Goal: Task Accomplishment & Management: Use online tool/utility

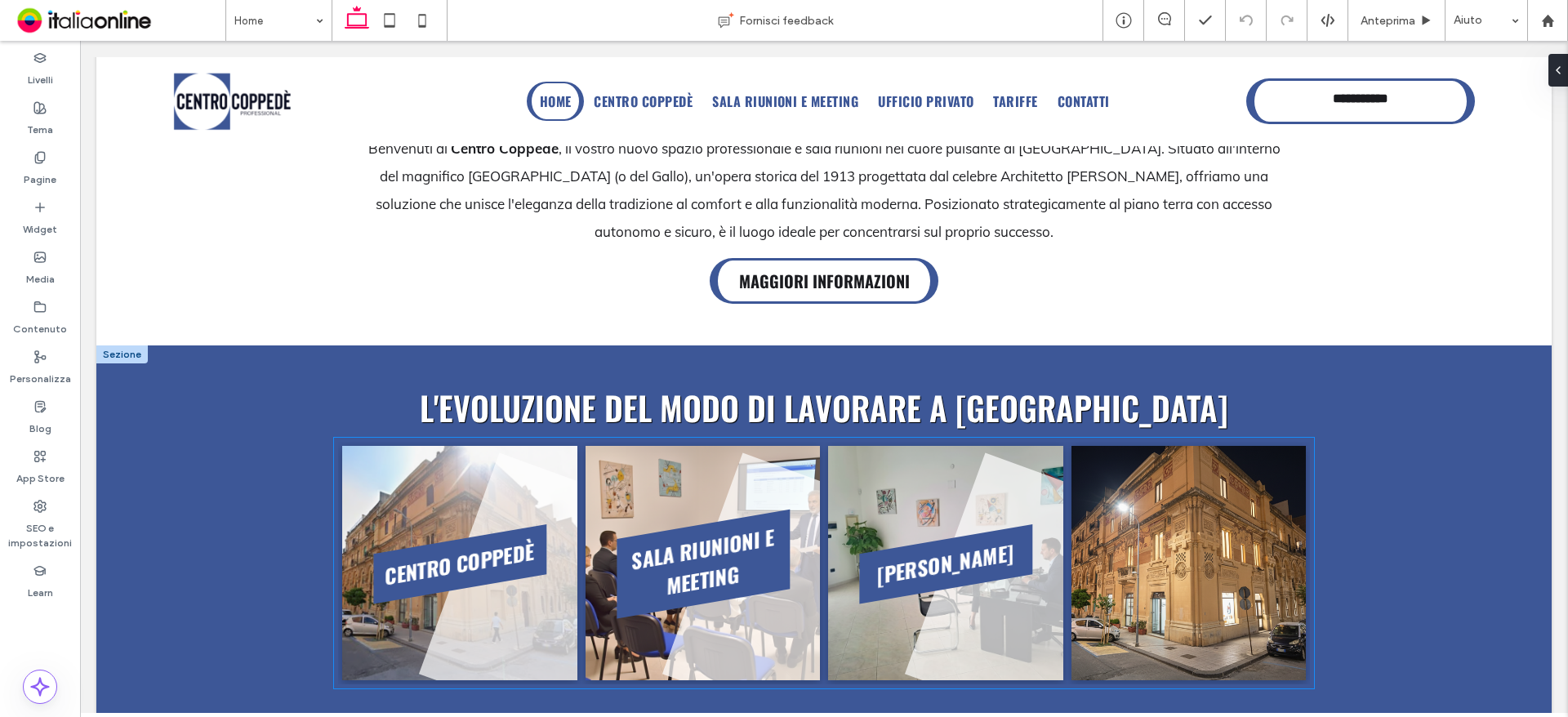
scroll to position [490, 0]
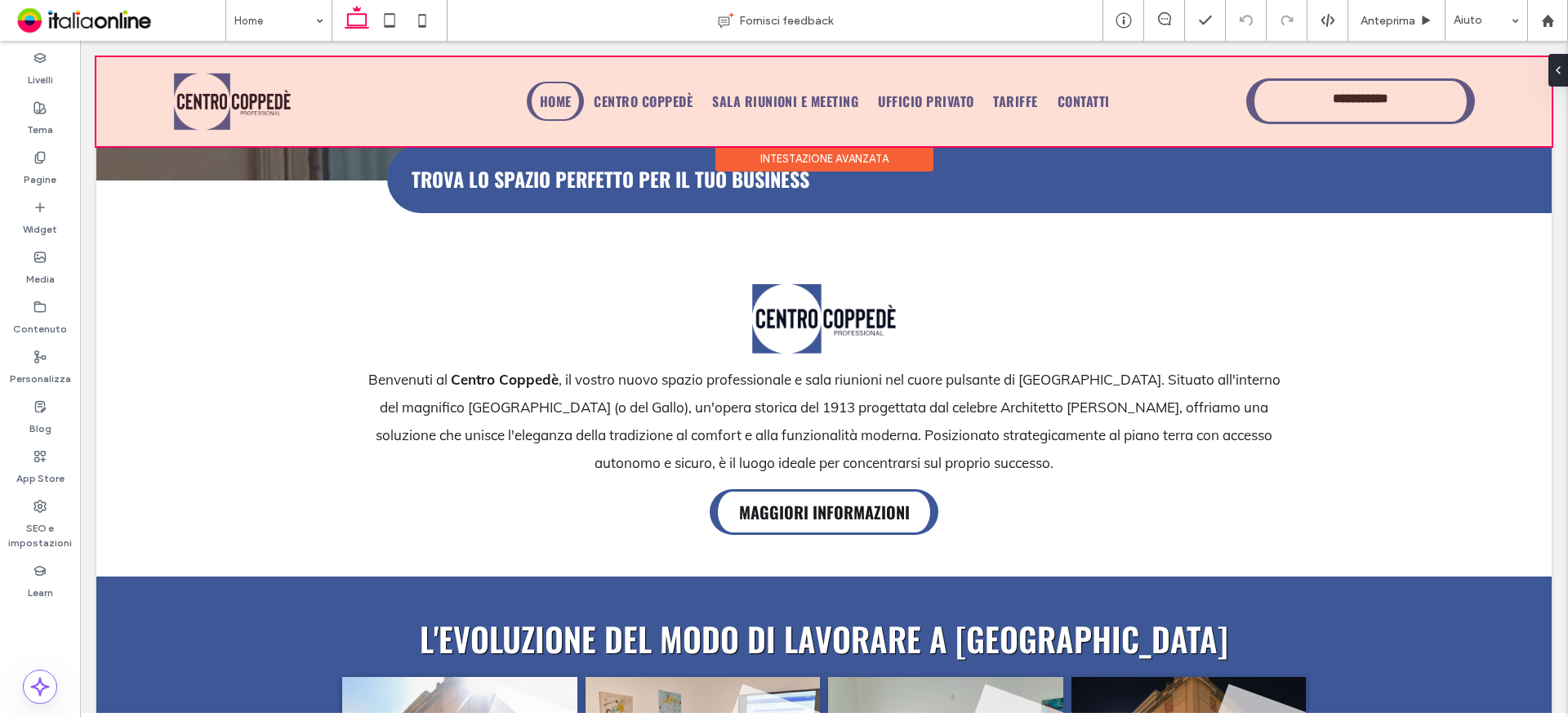
click at [754, 97] on div at bounding box center [824, 101] width 1456 height 89
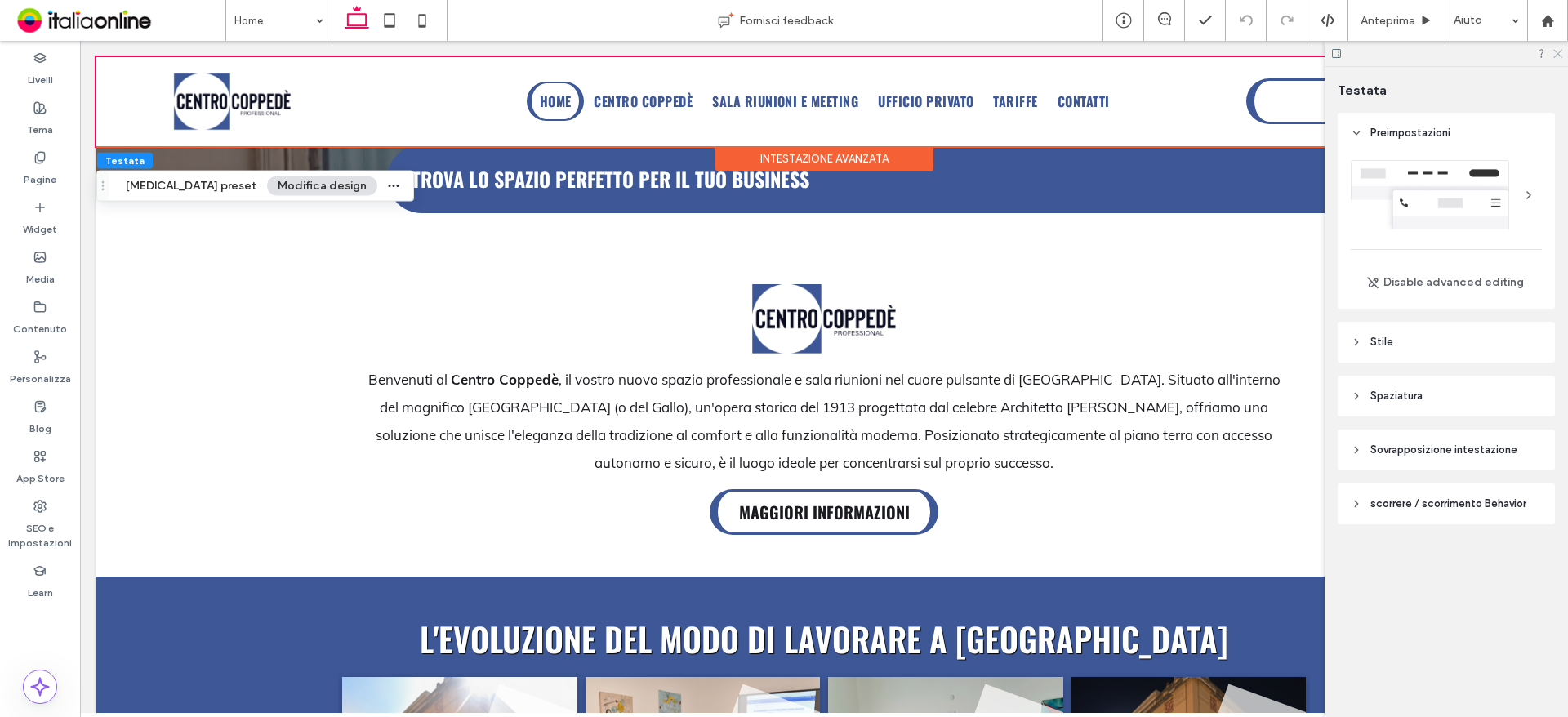
click at [1558, 51] on icon at bounding box center [1557, 52] width 10 height 10
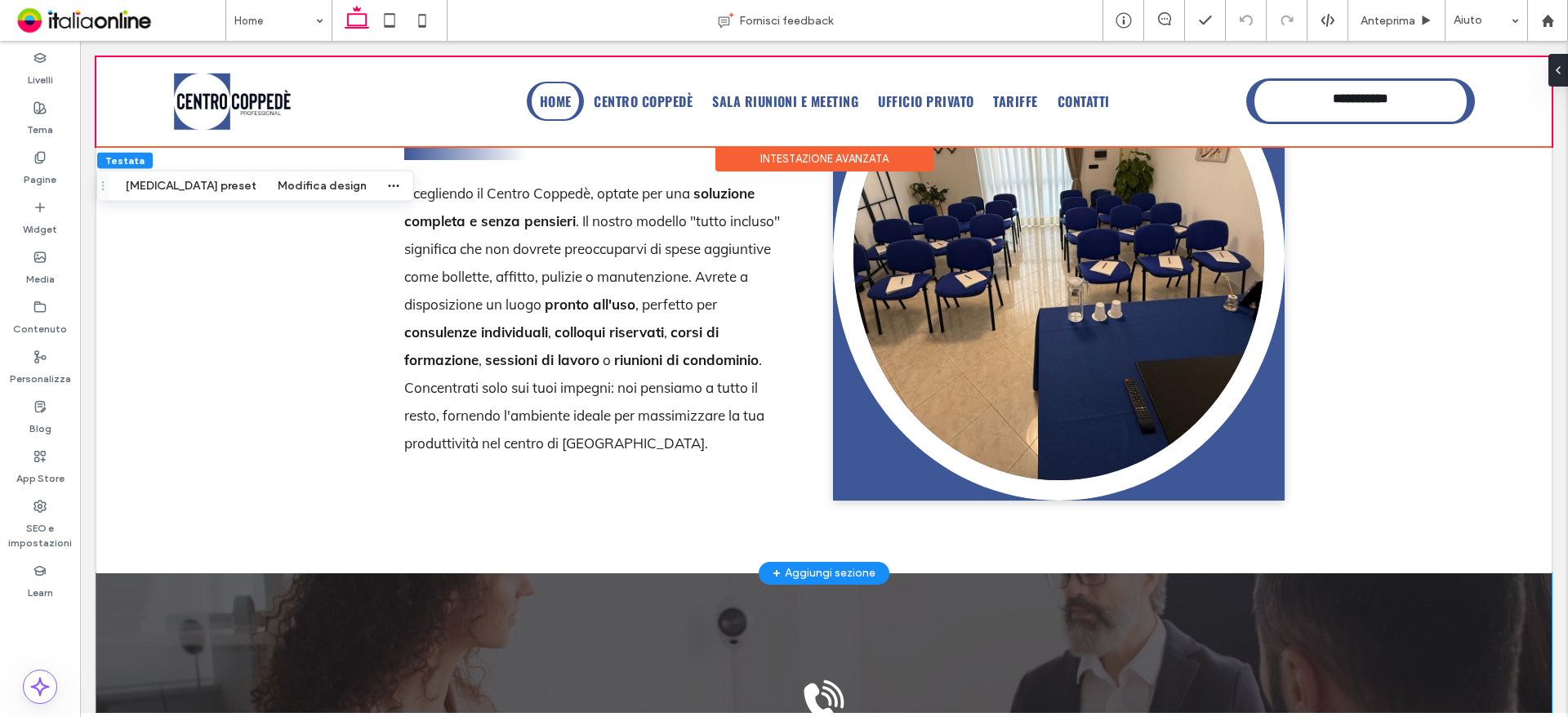
scroll to position [3676, 0]
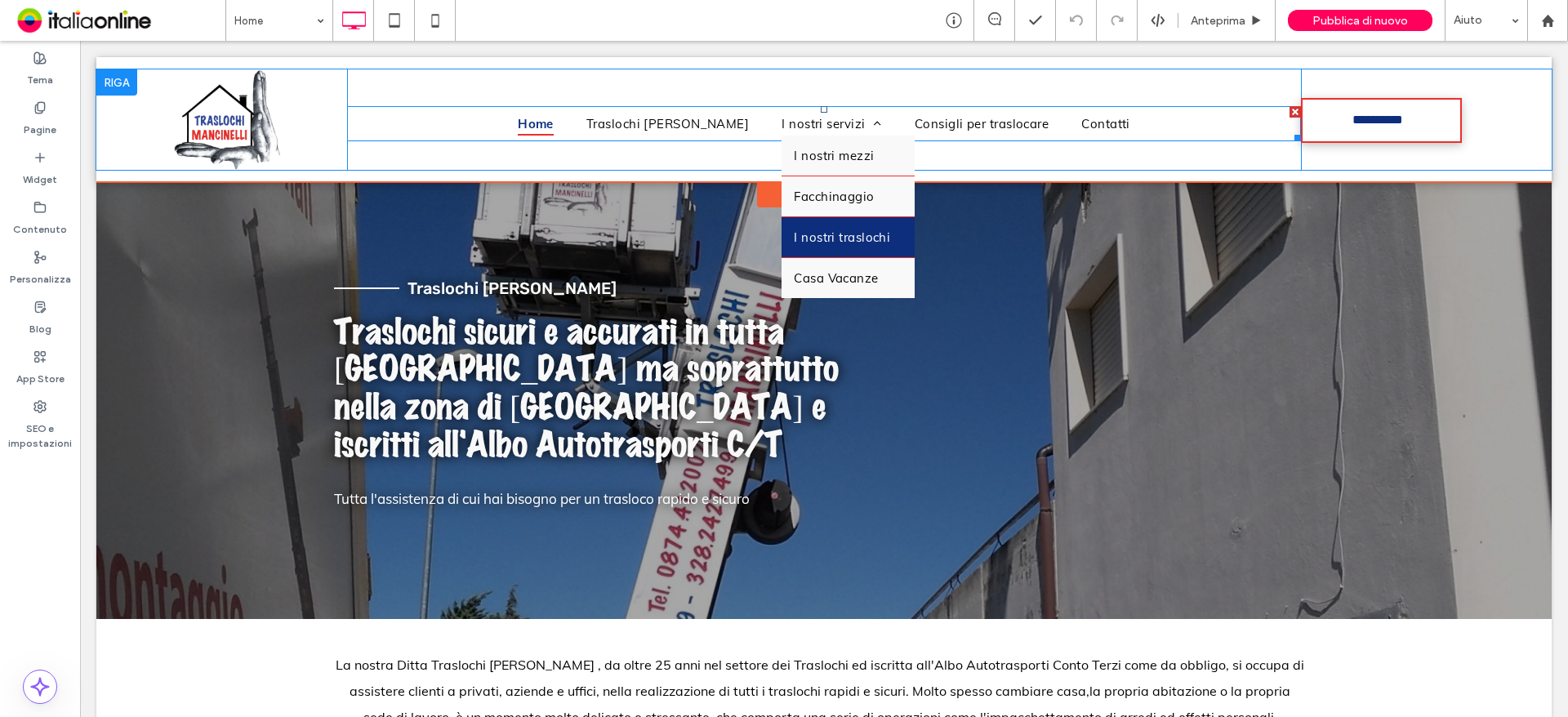
drag, startPoint x: 835, startPoint y: 172, endPoint x: 859, endPoint y: 239, distance: 71.2
click at [835, 172] on link "I nostri mezzi" at bounding box center [848, 156] width 133 height 40
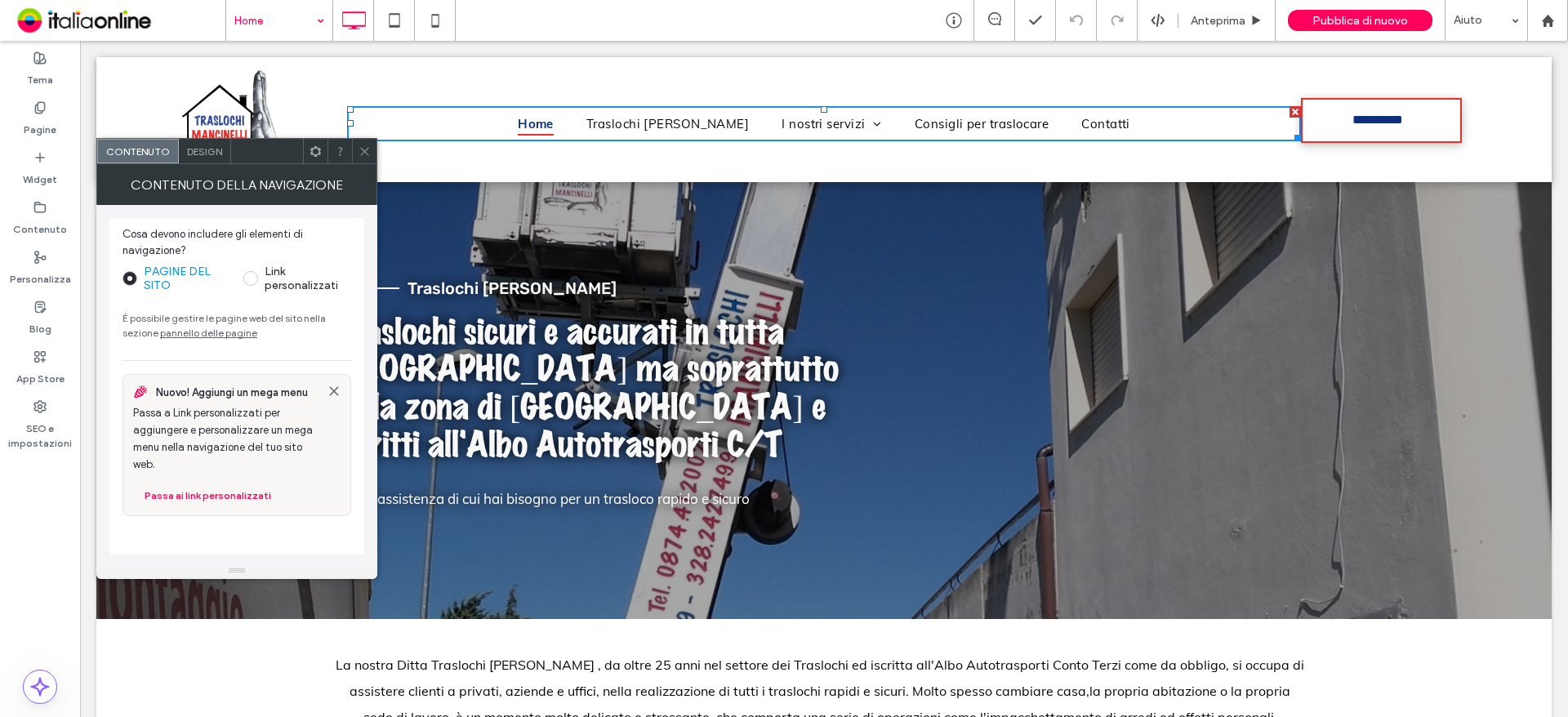
drag, startPoint x: 366, startPoint y: 149, endPoint x: 255, endPoint y: 25, distance: 166.4
click at [366, 149] on icon at bounding box center [365, 151] width 12 height 12
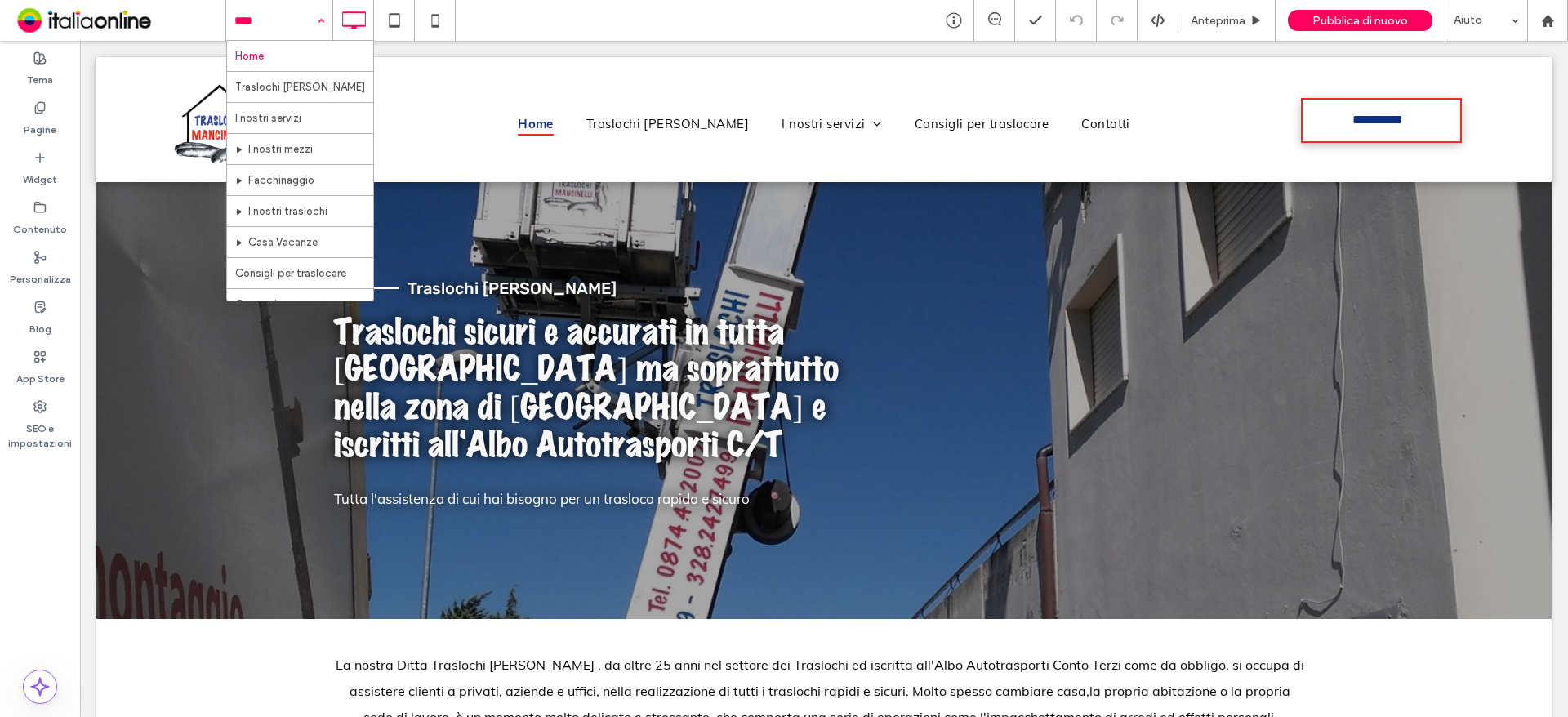
drag, startPoint x: 258, startPoint y: 17, endPoint x: 295, endPoint y: 92, distance: 83.6
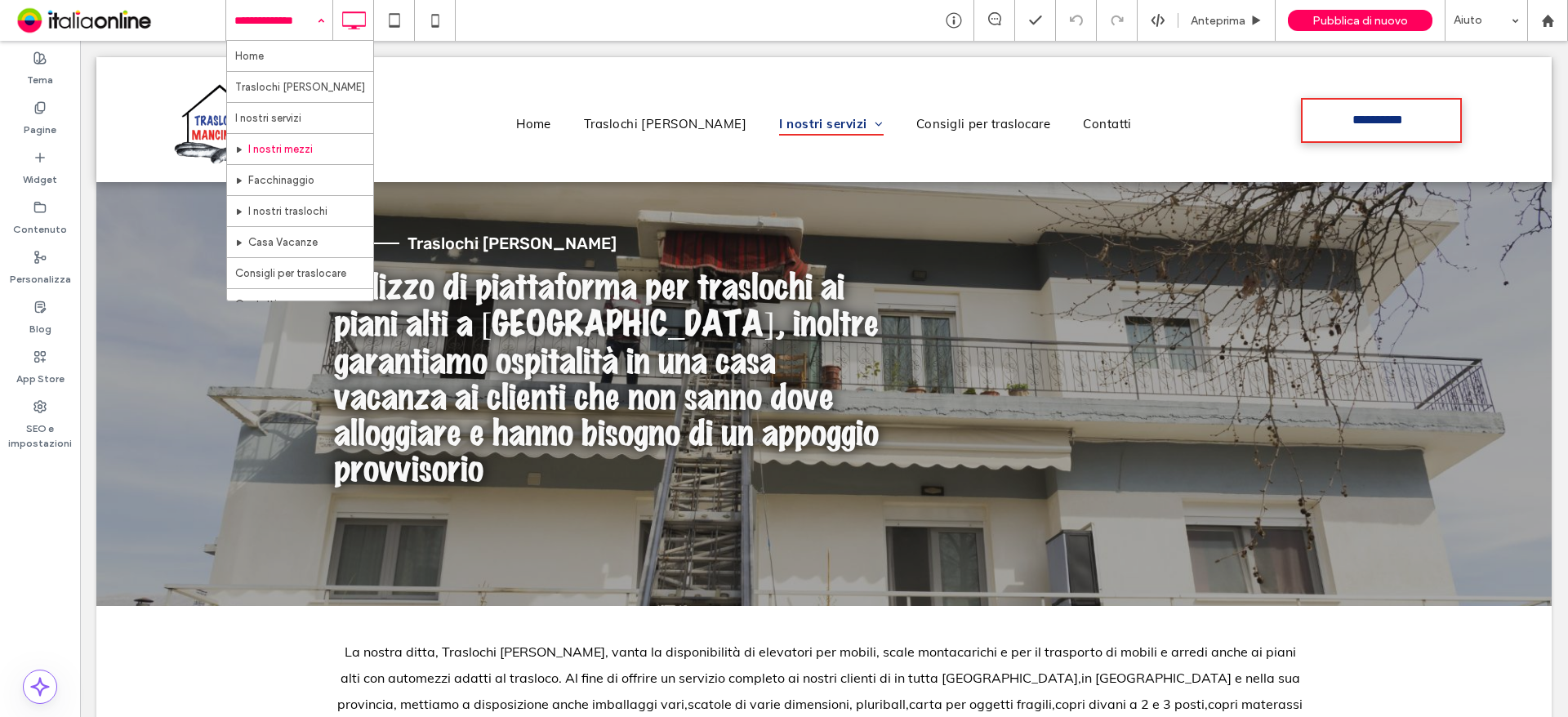
click at [265, 25] on input at bounding box center [275, 21] width 82 height 41
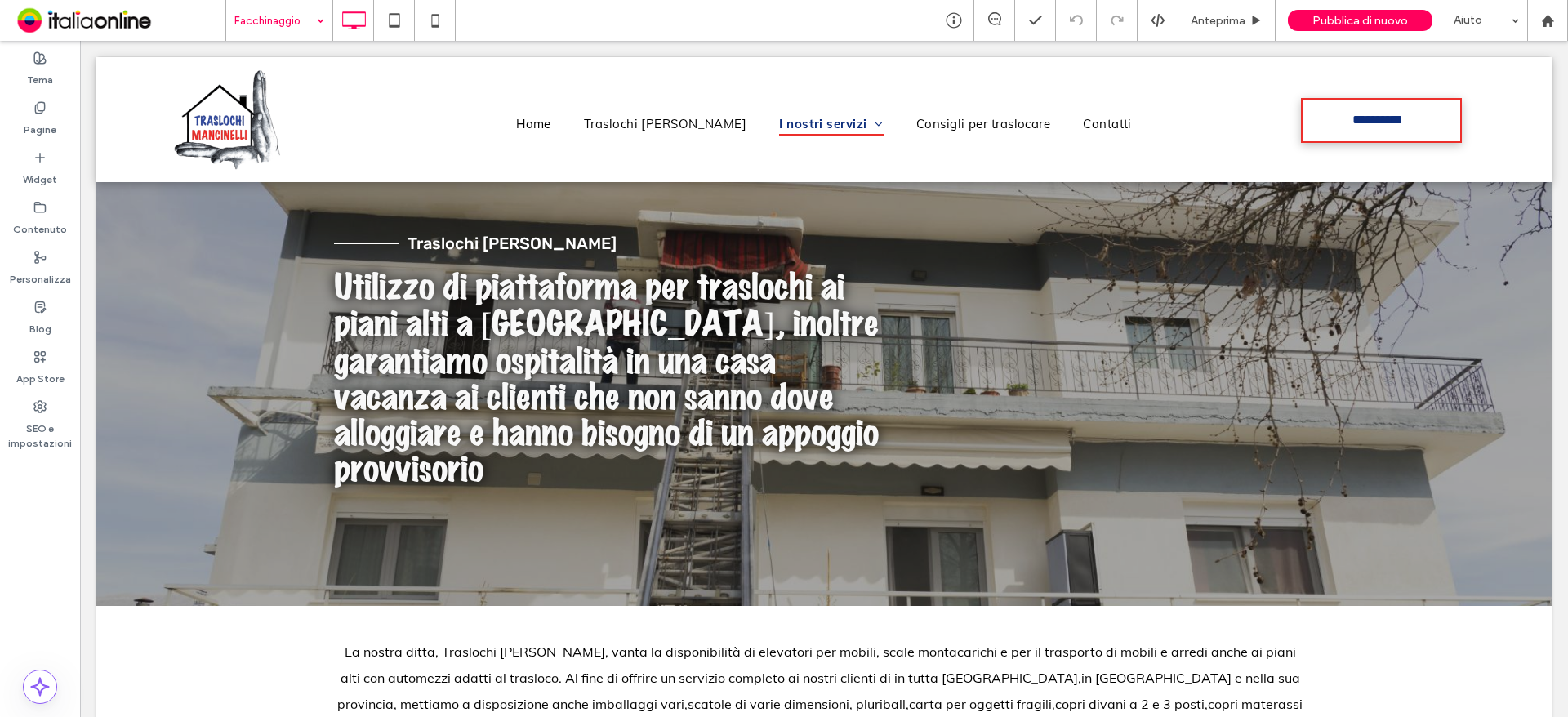
drag, startPoint x: 300, startPoint y: 175, endPoint x: 312, endPoint y: 182, distance: 13.9
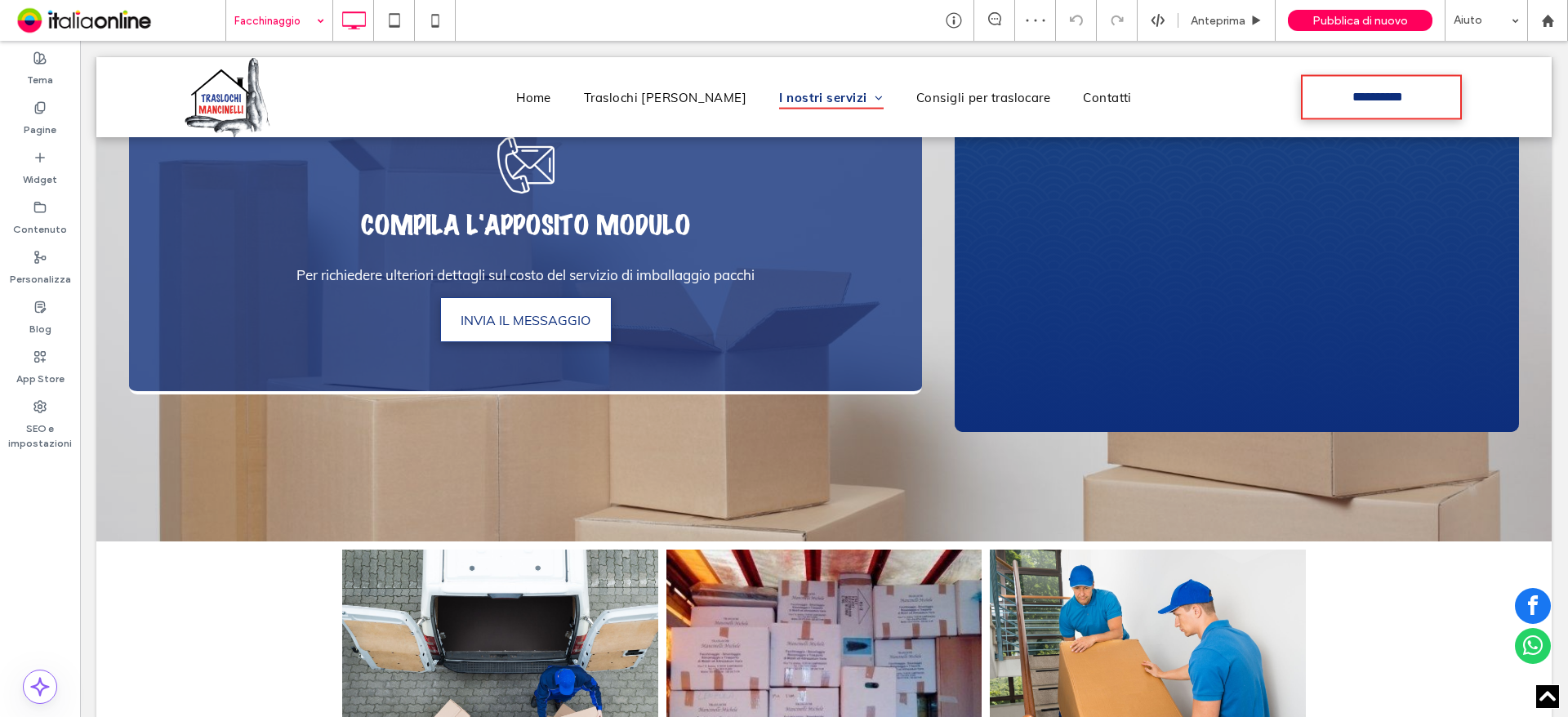
scroll to position [817, 0]
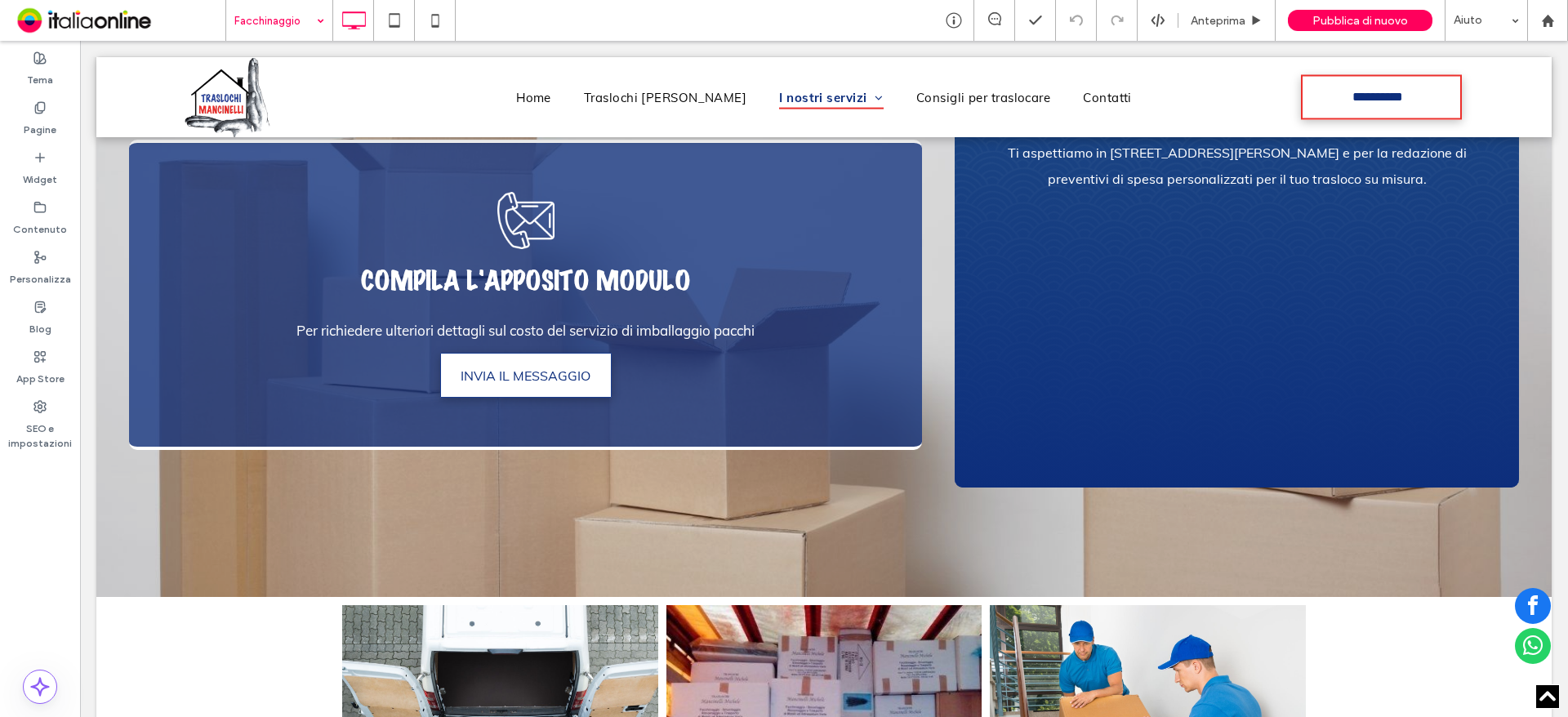
drag, startPoint x: 258, startPoint y: 11, endPoint x: 254, endPoint y: 22, distance: 11.7
click at [258, 11] on input at bounding box center [275, 21] width 82 height 41
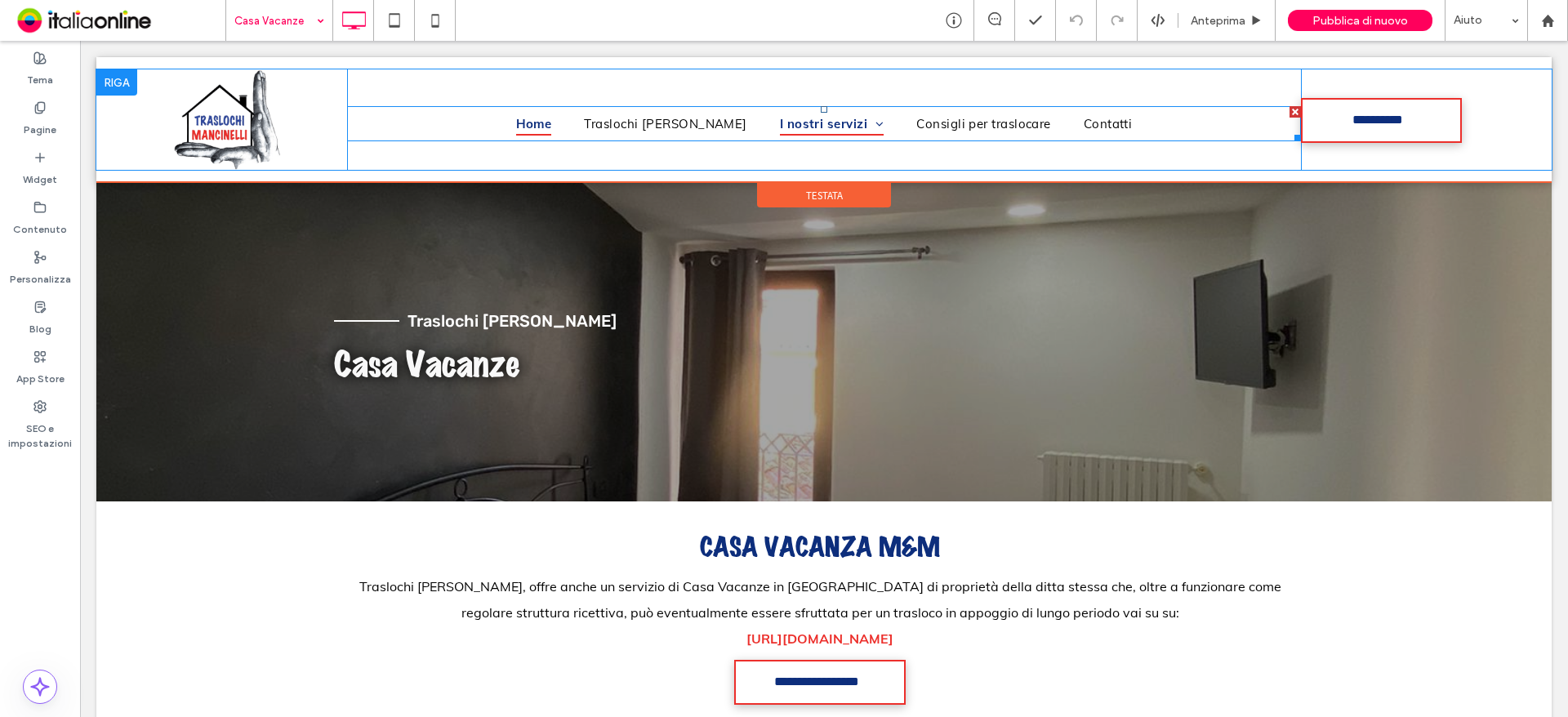
click at [569, 118] on link "Home" at bounding box center [533, 123] width 68 height 23
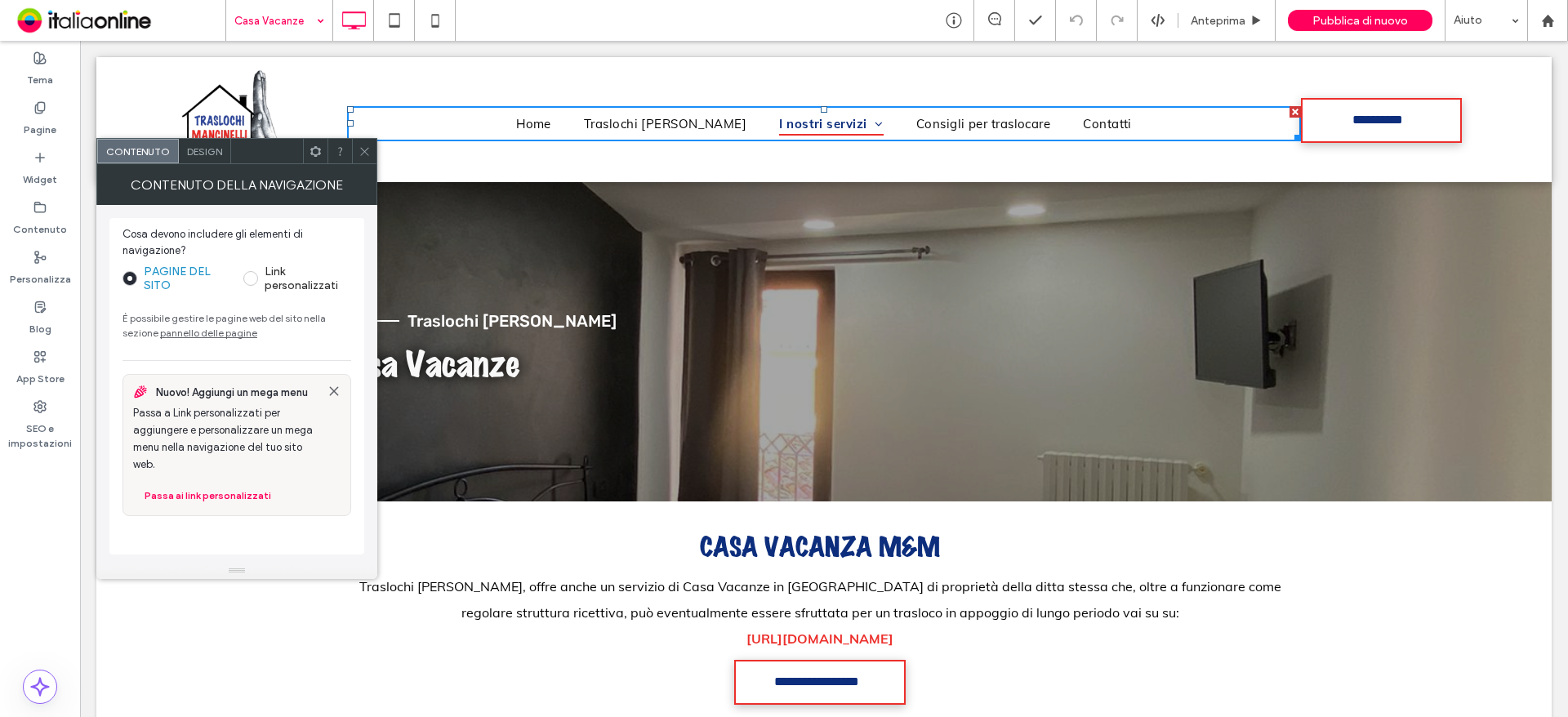
click at [362, 153] on icon at bounding box center [365, 151] width 12 height 12
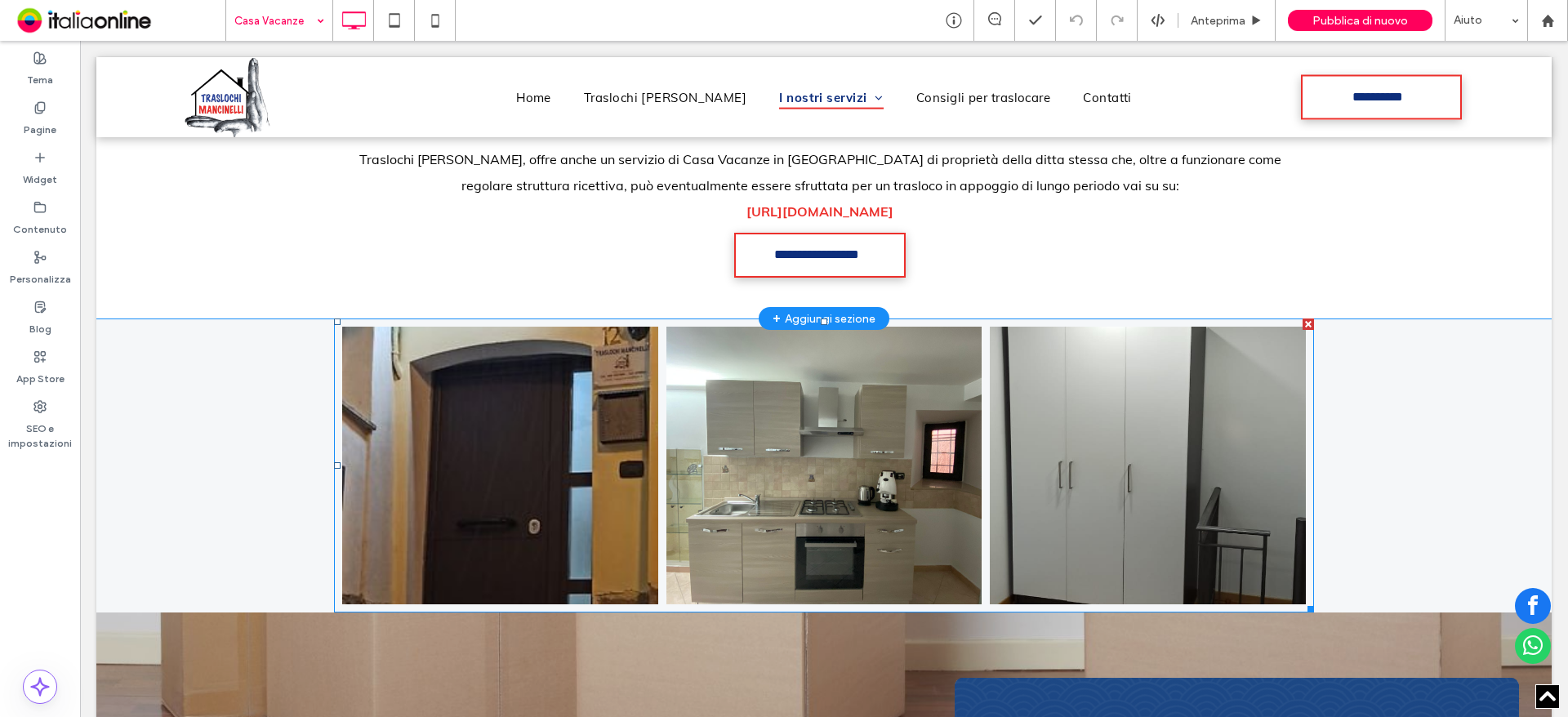
scroll to position [163, 0]
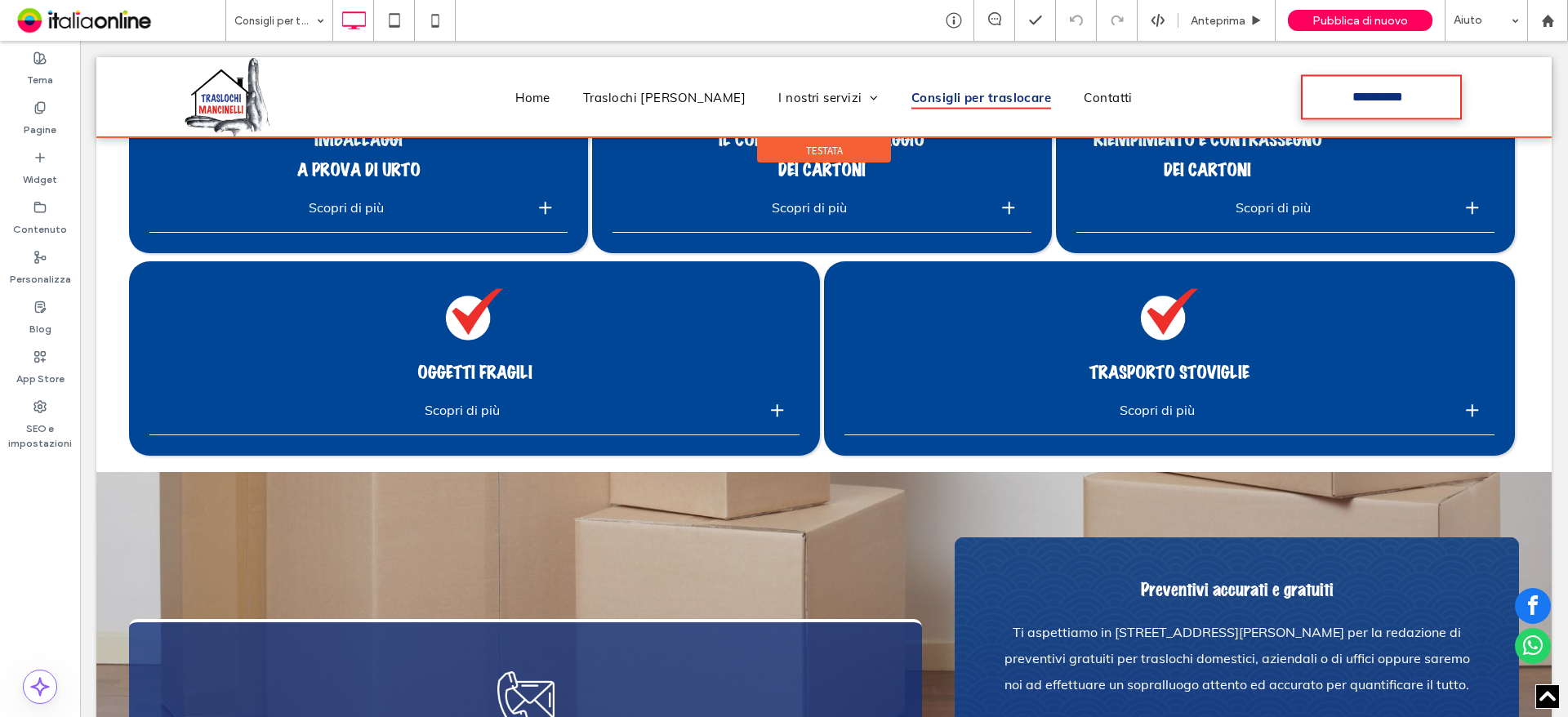
click at [542, 93] on div at bounding box center [824, 97] width 1456 height 80
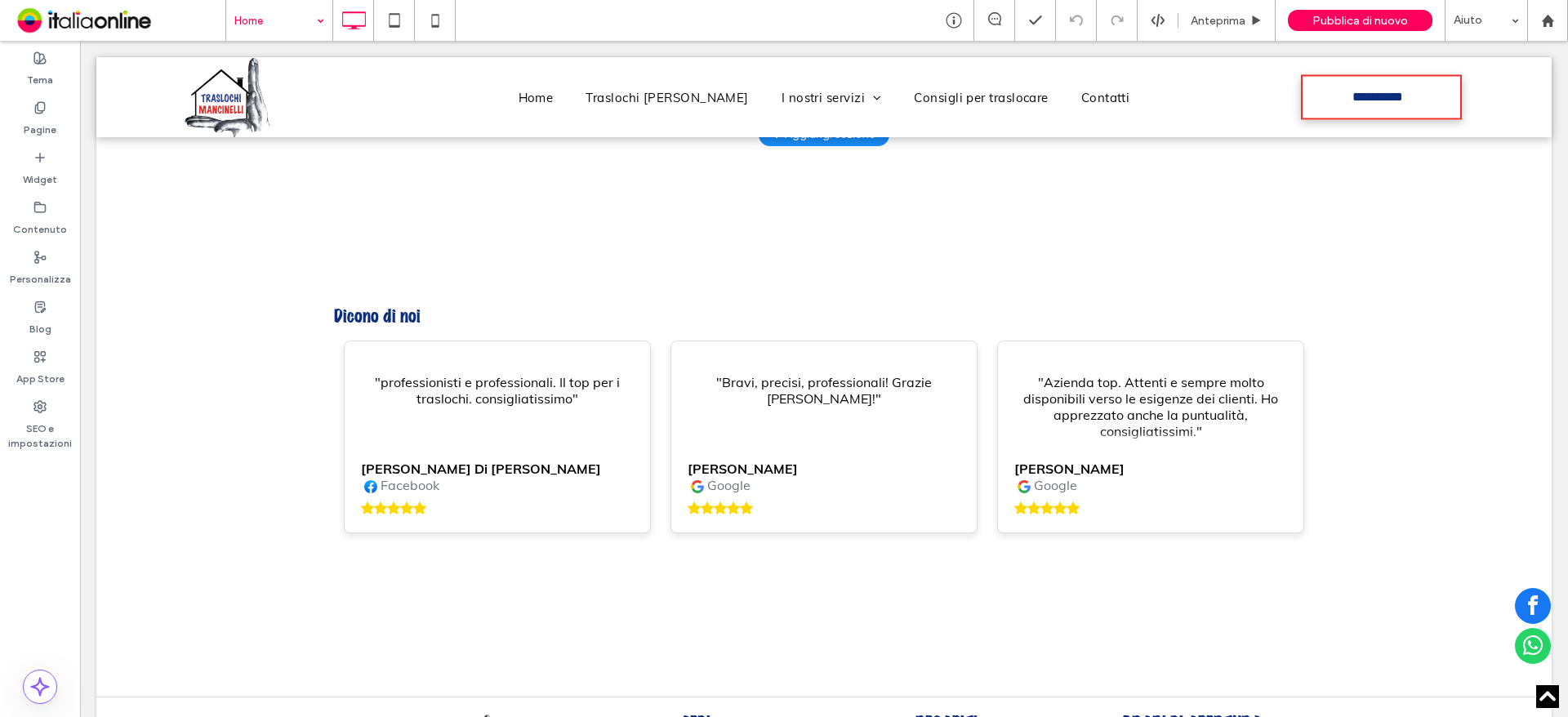
scroll to position [3267, 0]
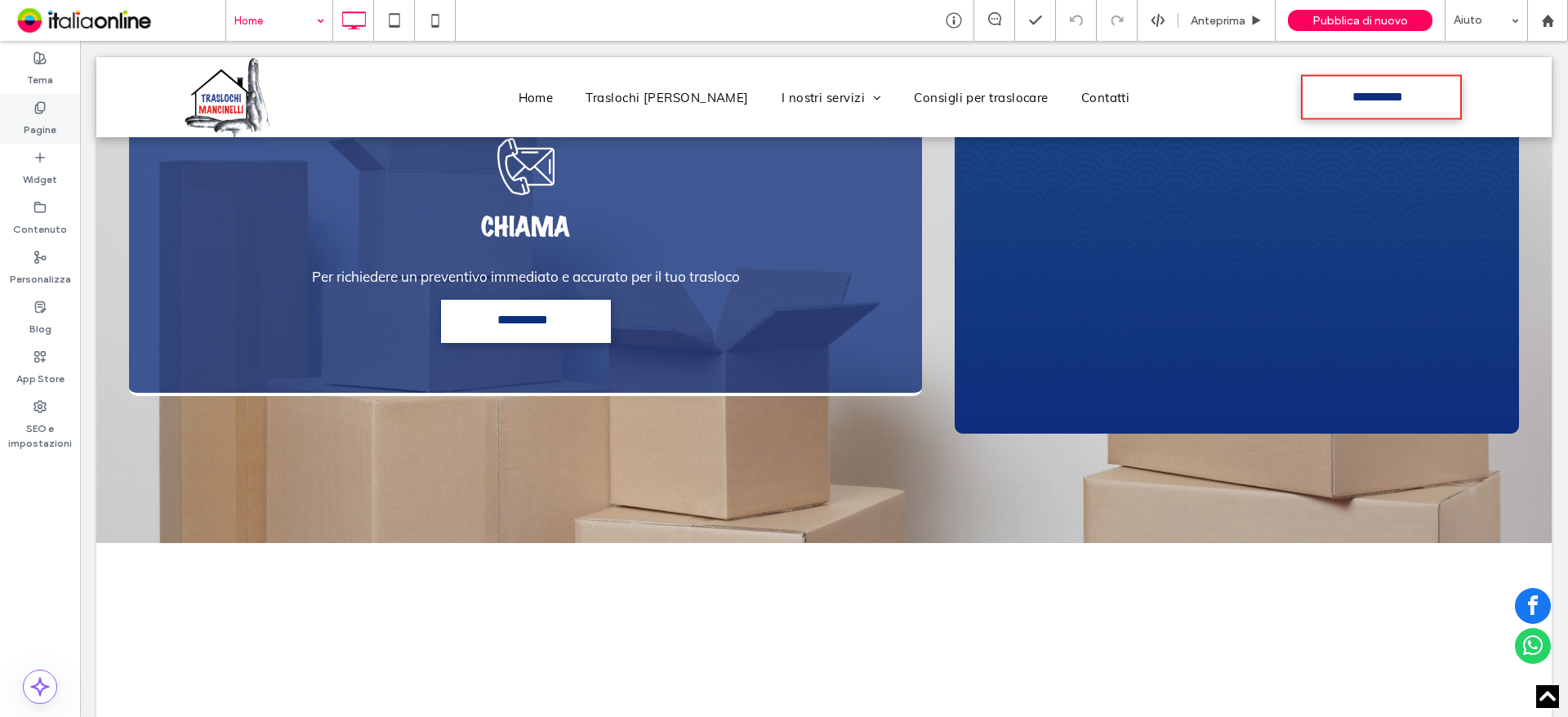
click at [35, 125] on label "Pagine" at bounding box center [39, 126] width 33 height 22
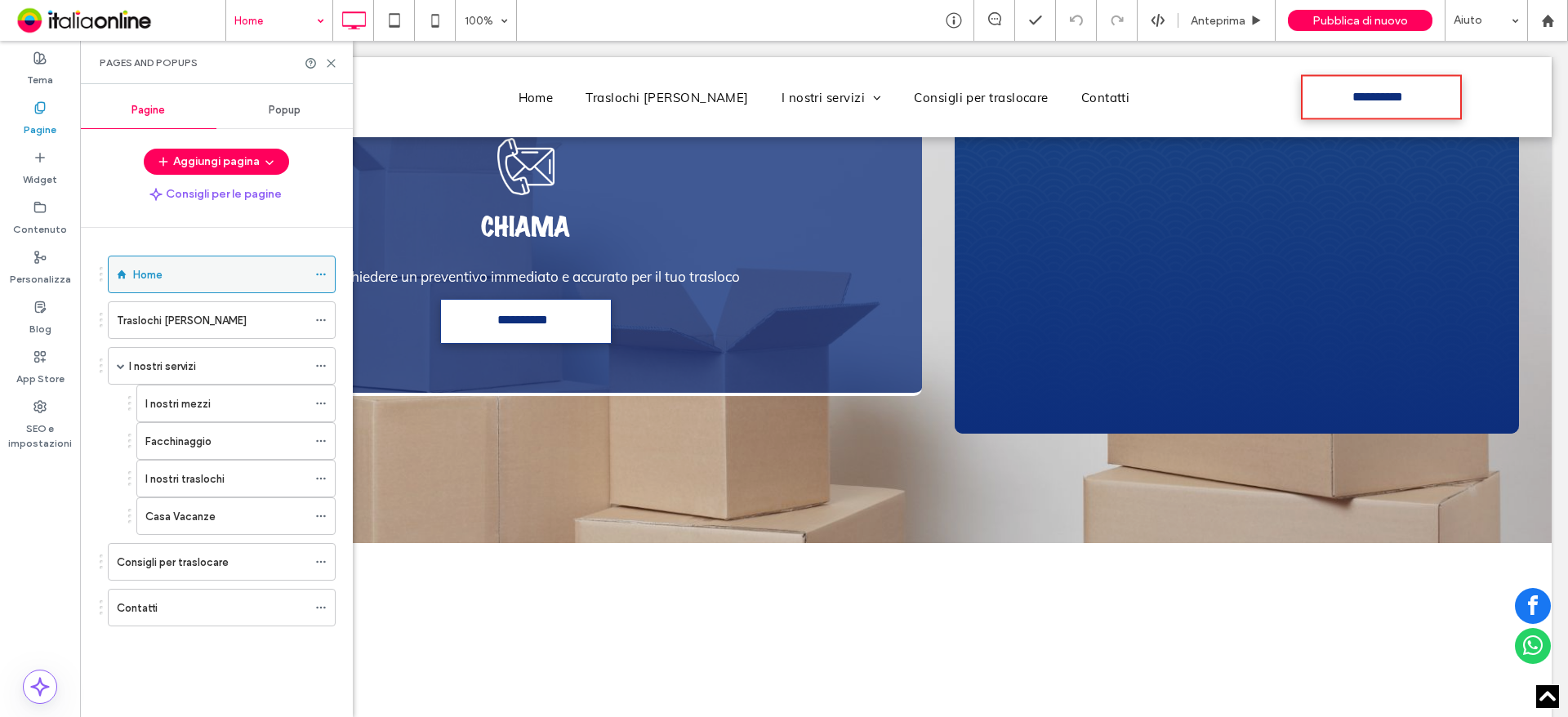
click at [321, 278] on icon at bounding box center [321, 275] width 11 height 11
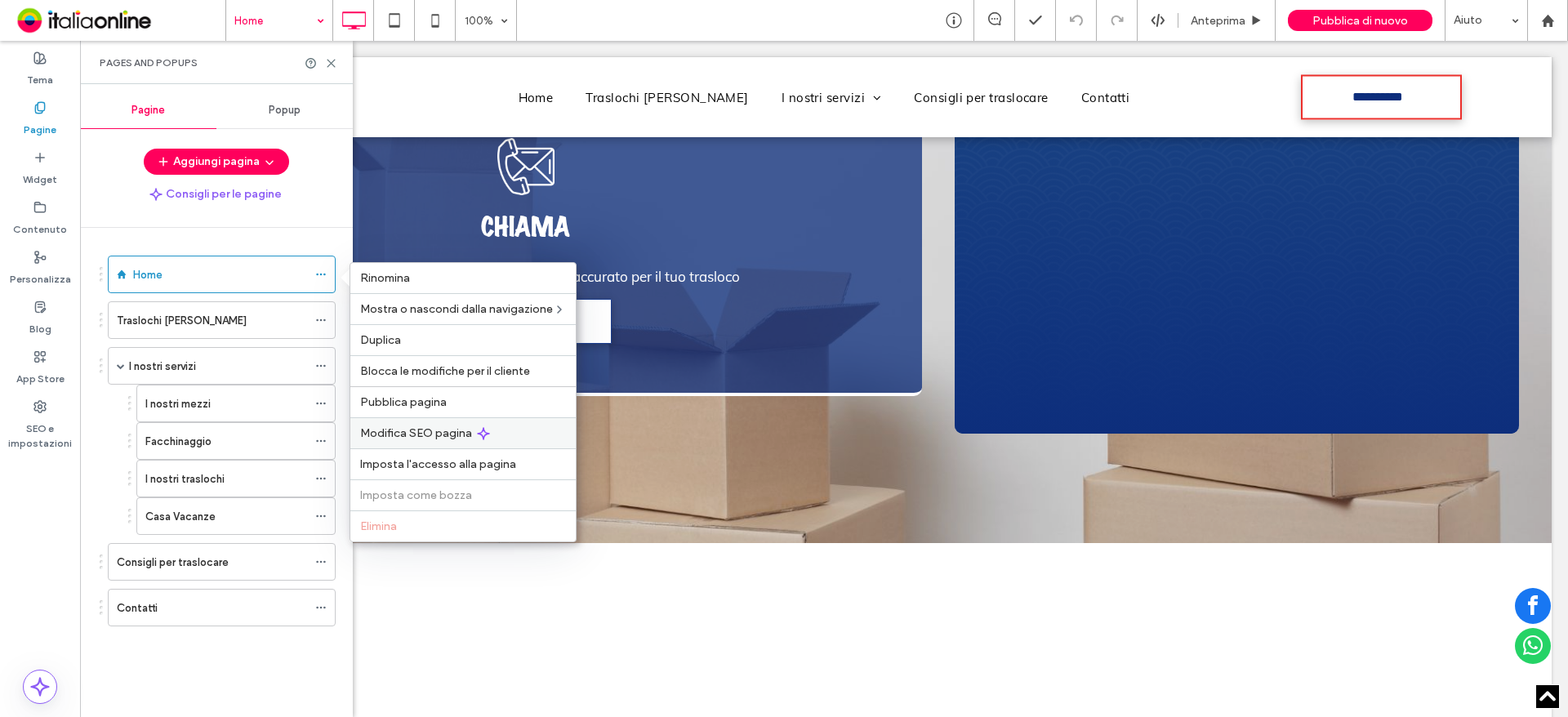
click at [416, 422] on div "Modifica SEO pagina" at bounding box center [463, 432] width 226 height 31
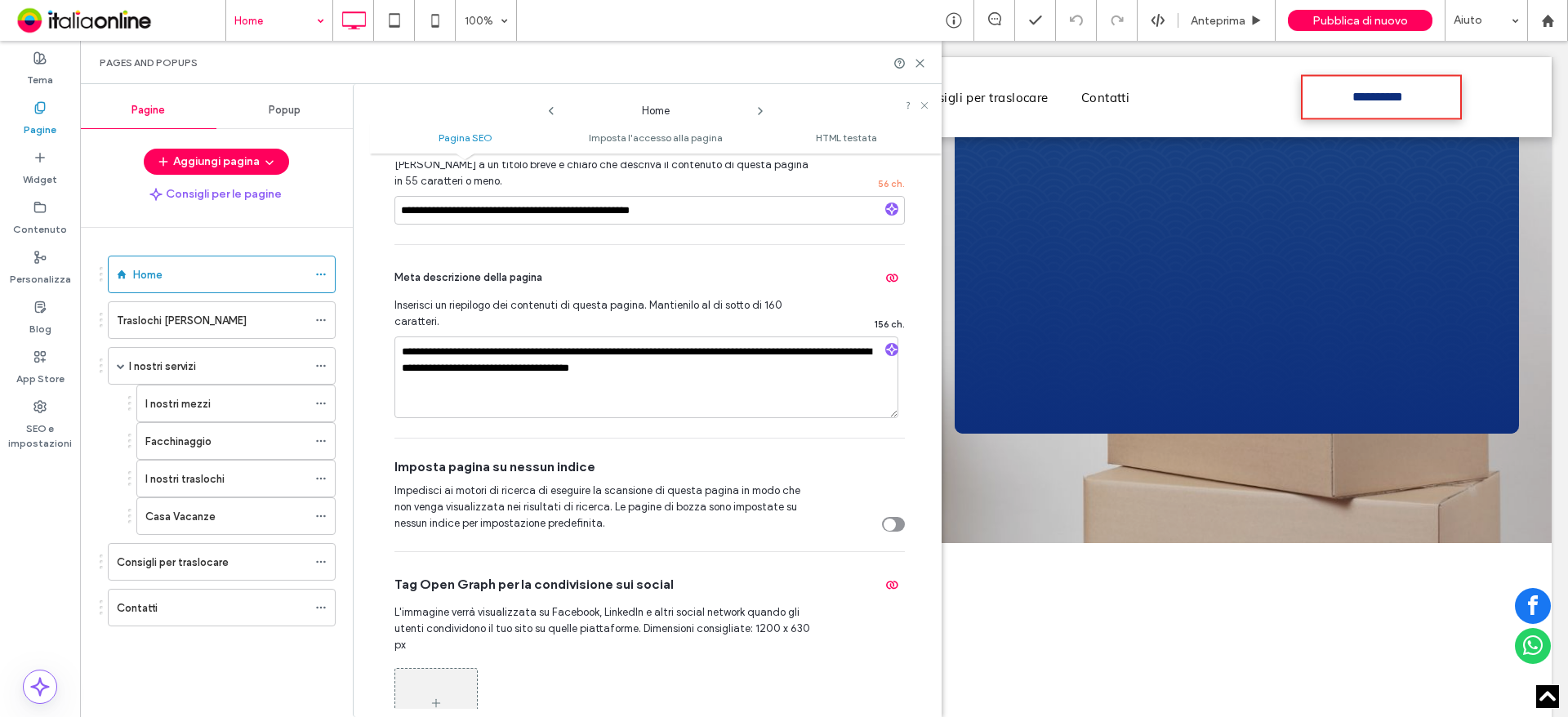
scroll to position [245, 0]
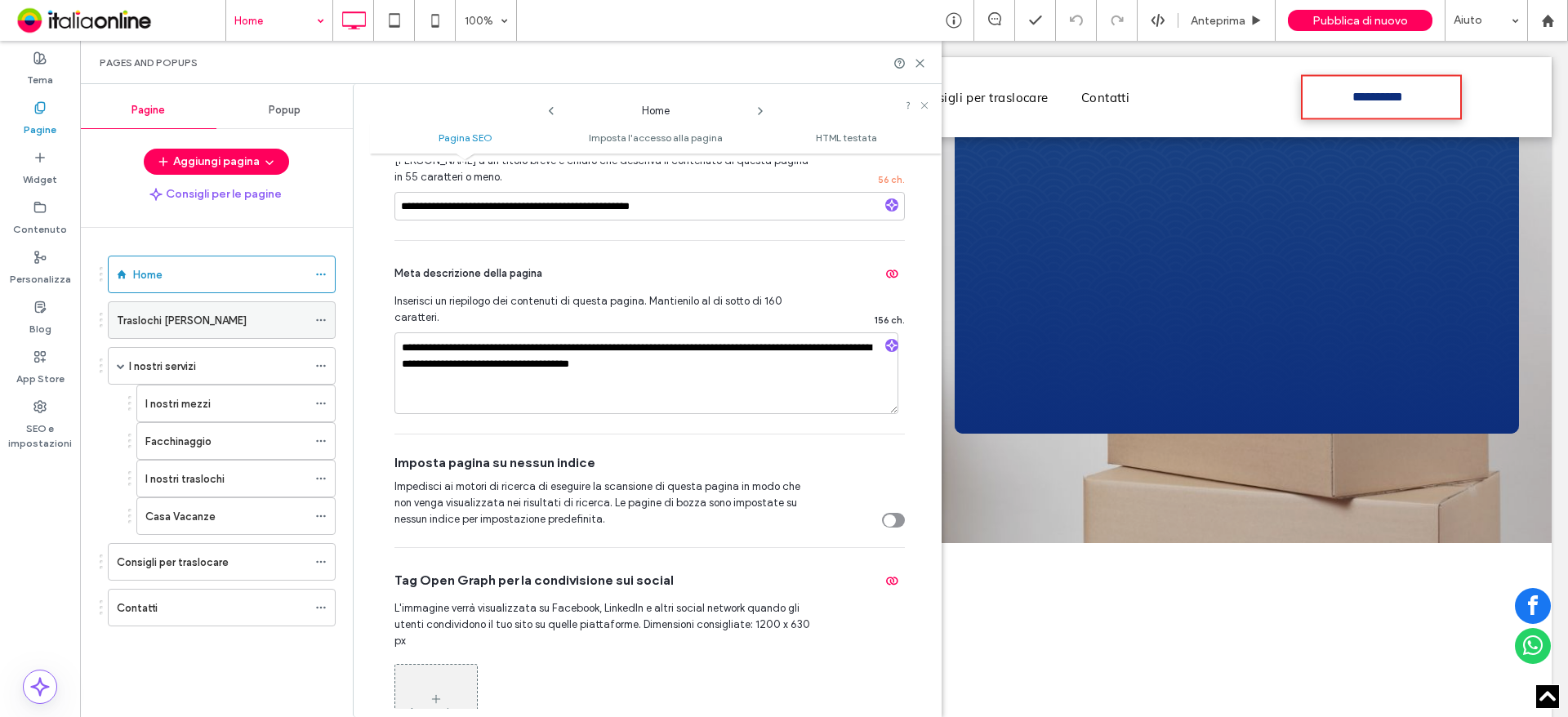
click at [321, 316] on icon at bounding box center [321, 321] width 11 height 11
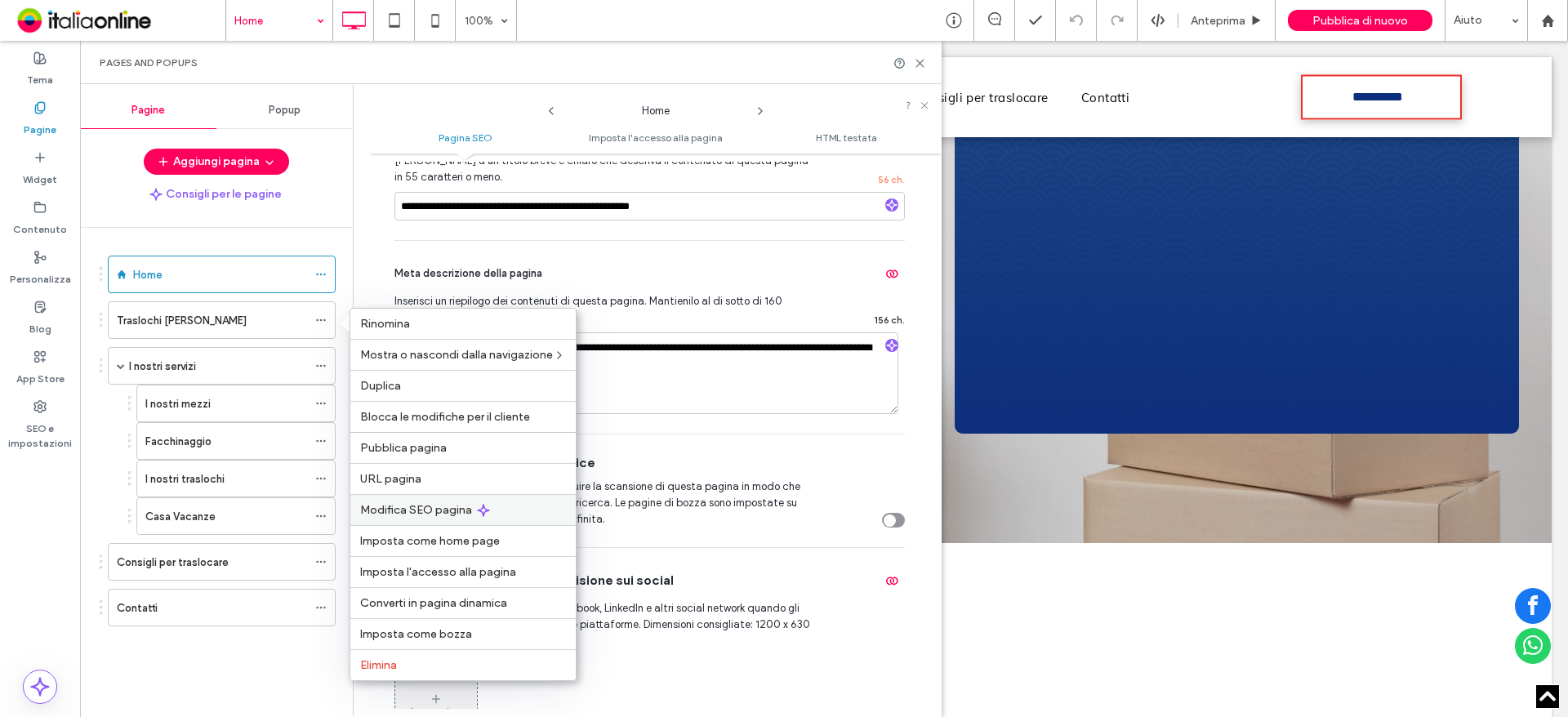
click at [445, 509] on span "Modifica SEO pagina" at bounding box center [415, 510] width 112 height 14
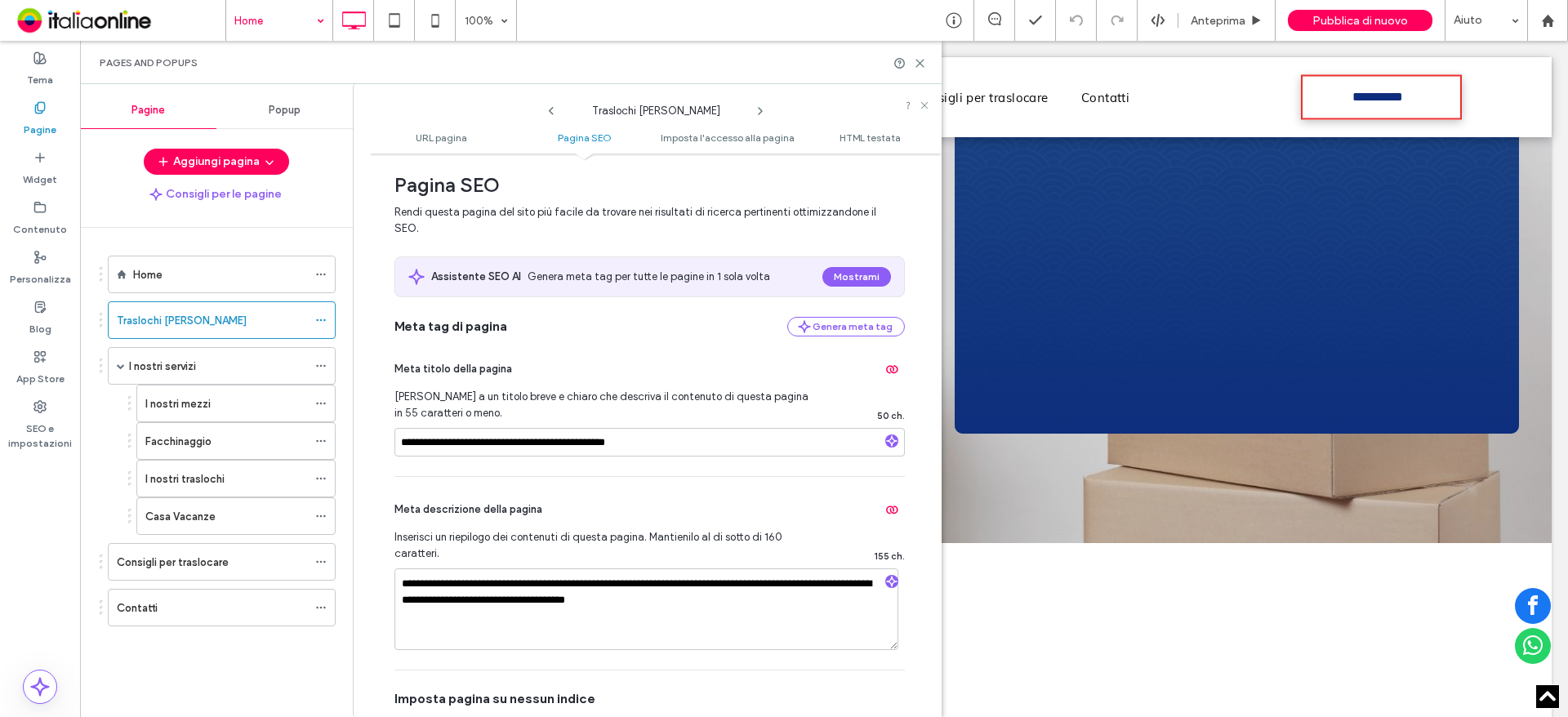
scroll to position [0, 0]
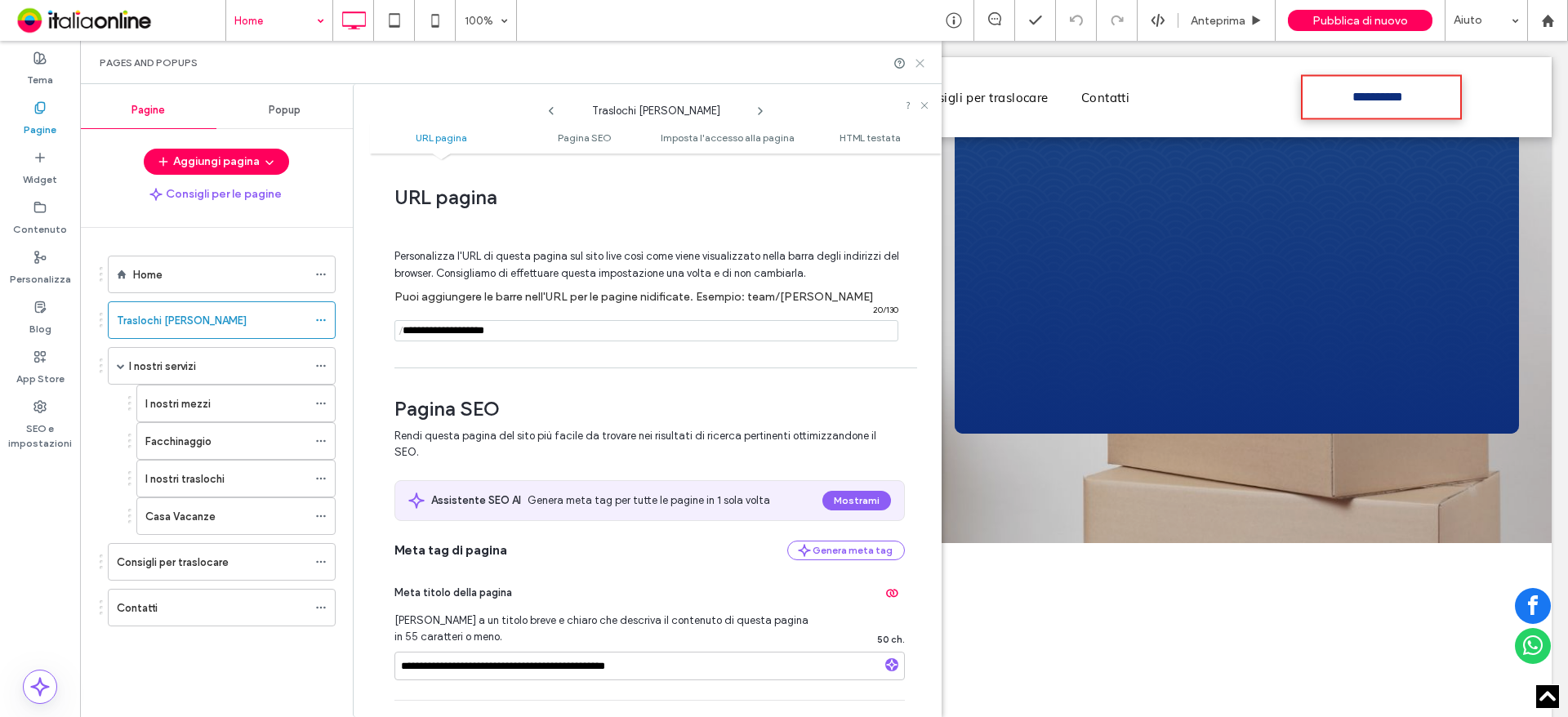
click at [915, 61] on icon at bounding box center [919, 63] width 12 height 12
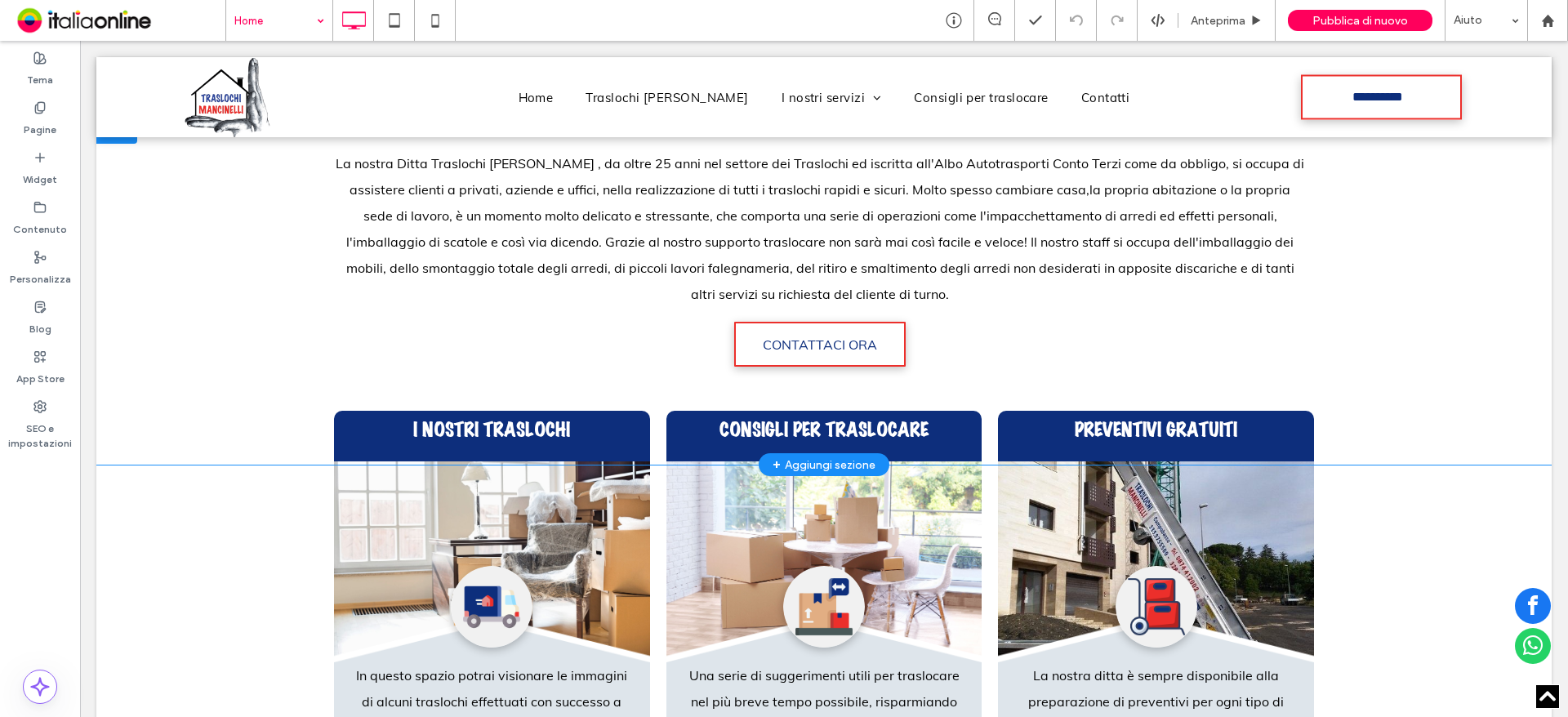
scroll to position [653, 0]
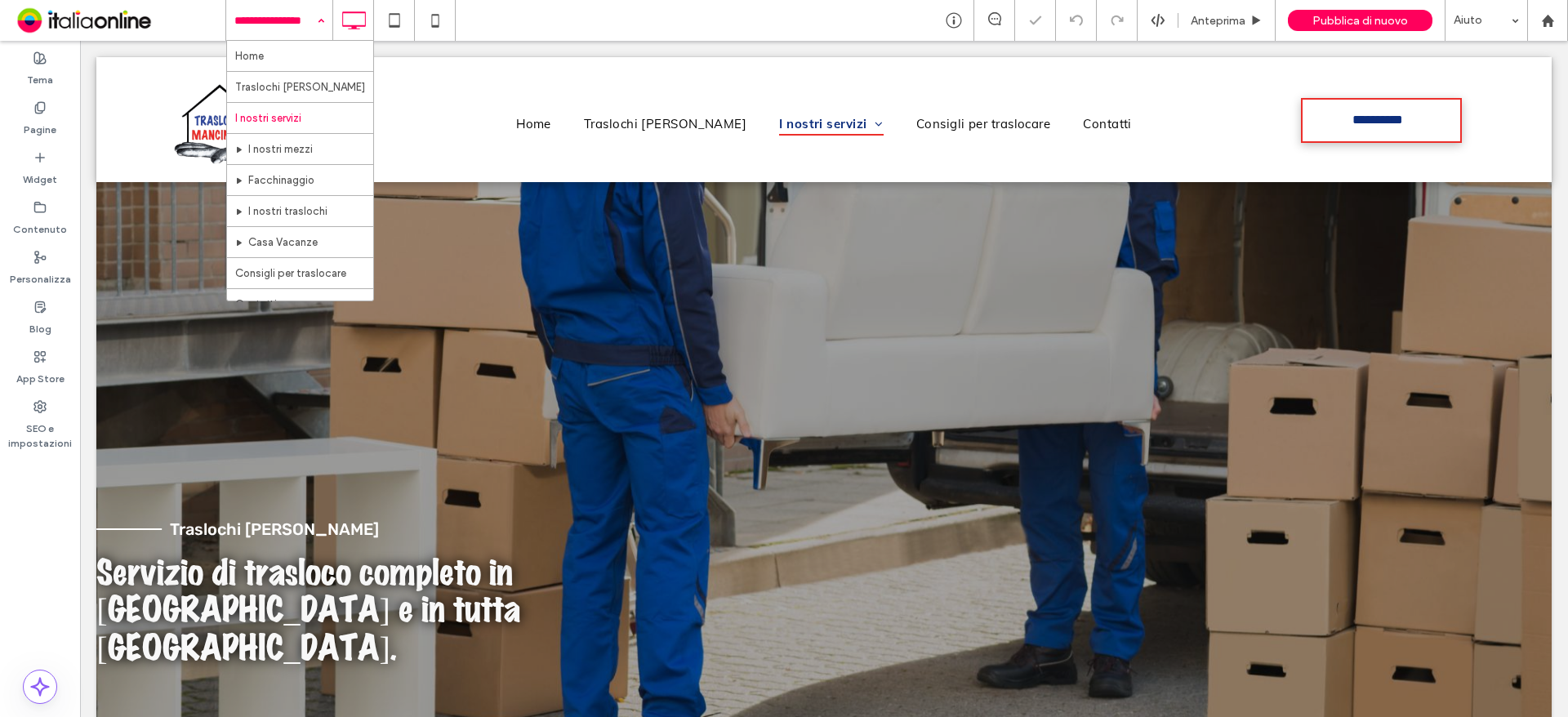
click at [291, 28] on input at bounding box center [275, 21] width 82 height 41
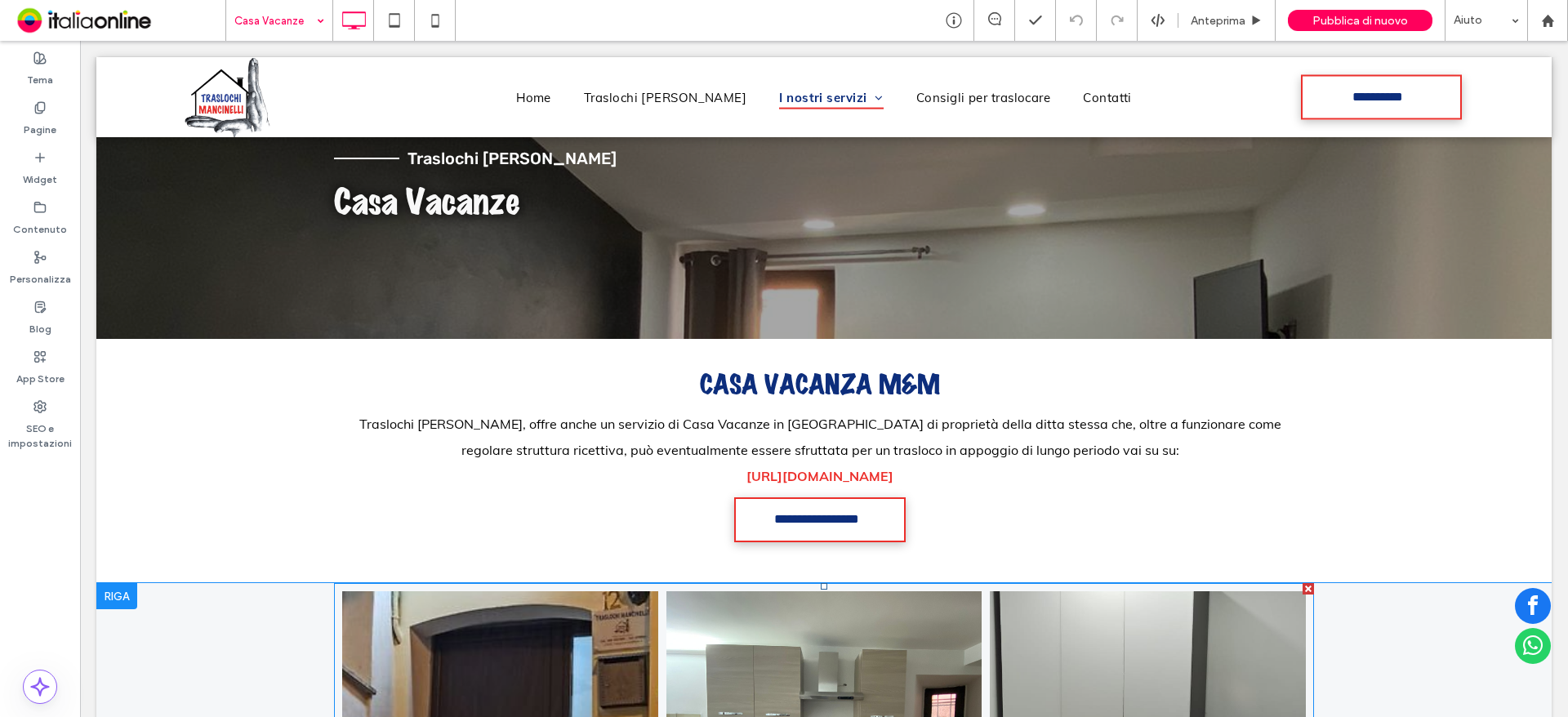
scroll to position [26, 0]
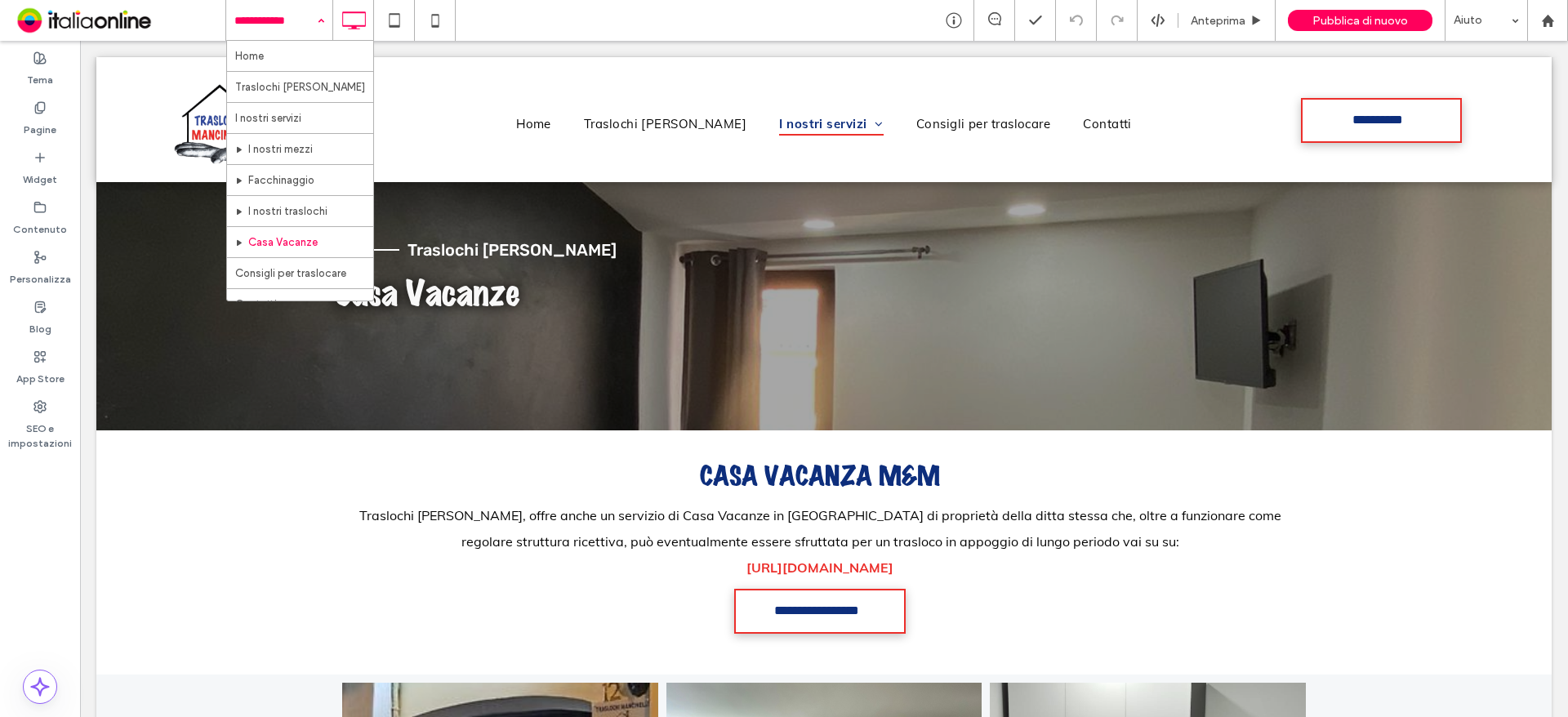
drag, startPoint x: 274, startPoint y: 22, endPoint x: 264, endPoint y: 34, distance: 15.6
click at [274, 22] on input at bounding box center [275, 21] width 82 height 41
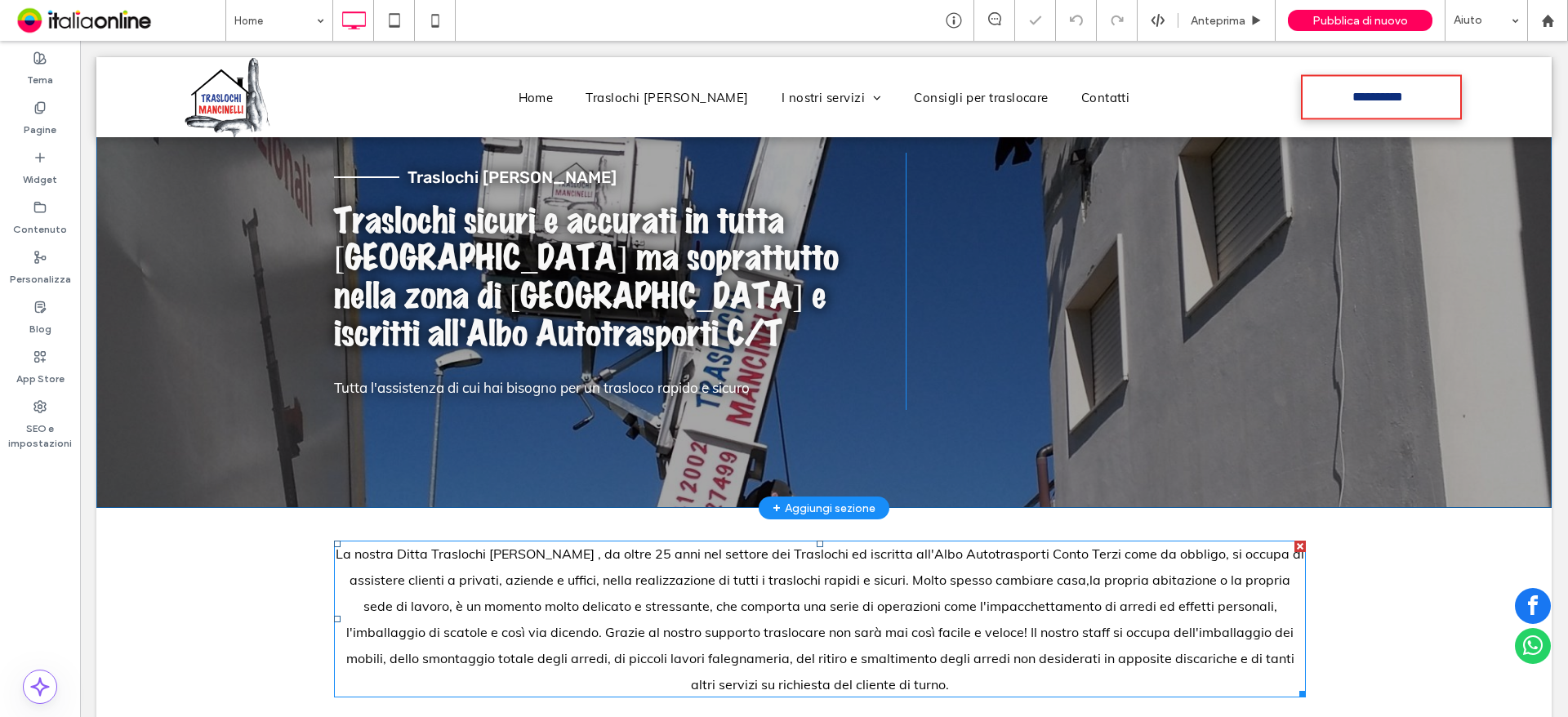
scroll to position [82, 0]
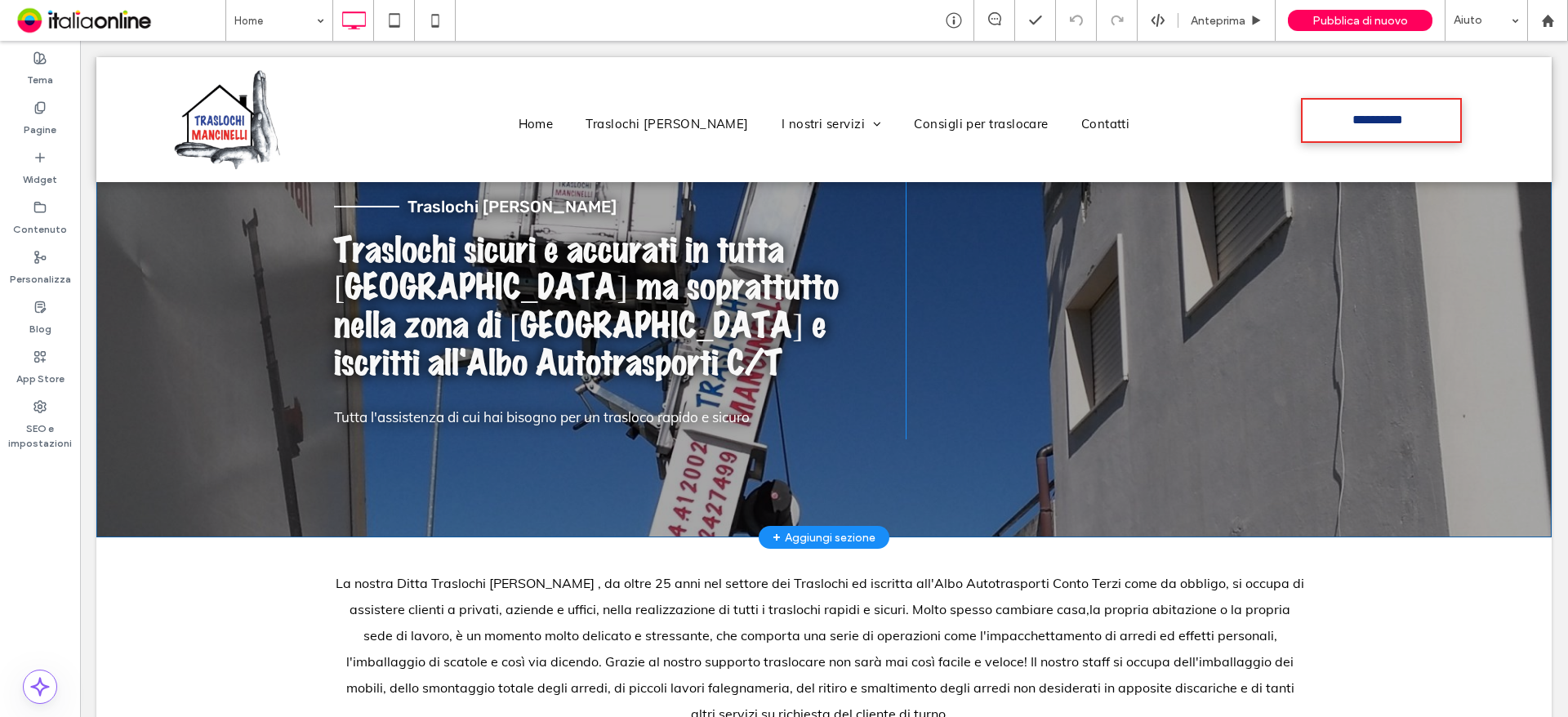
click at [843, 529] on div "+ Aggiungi sezione" at bounding box center [824, 537] width 103 height 18
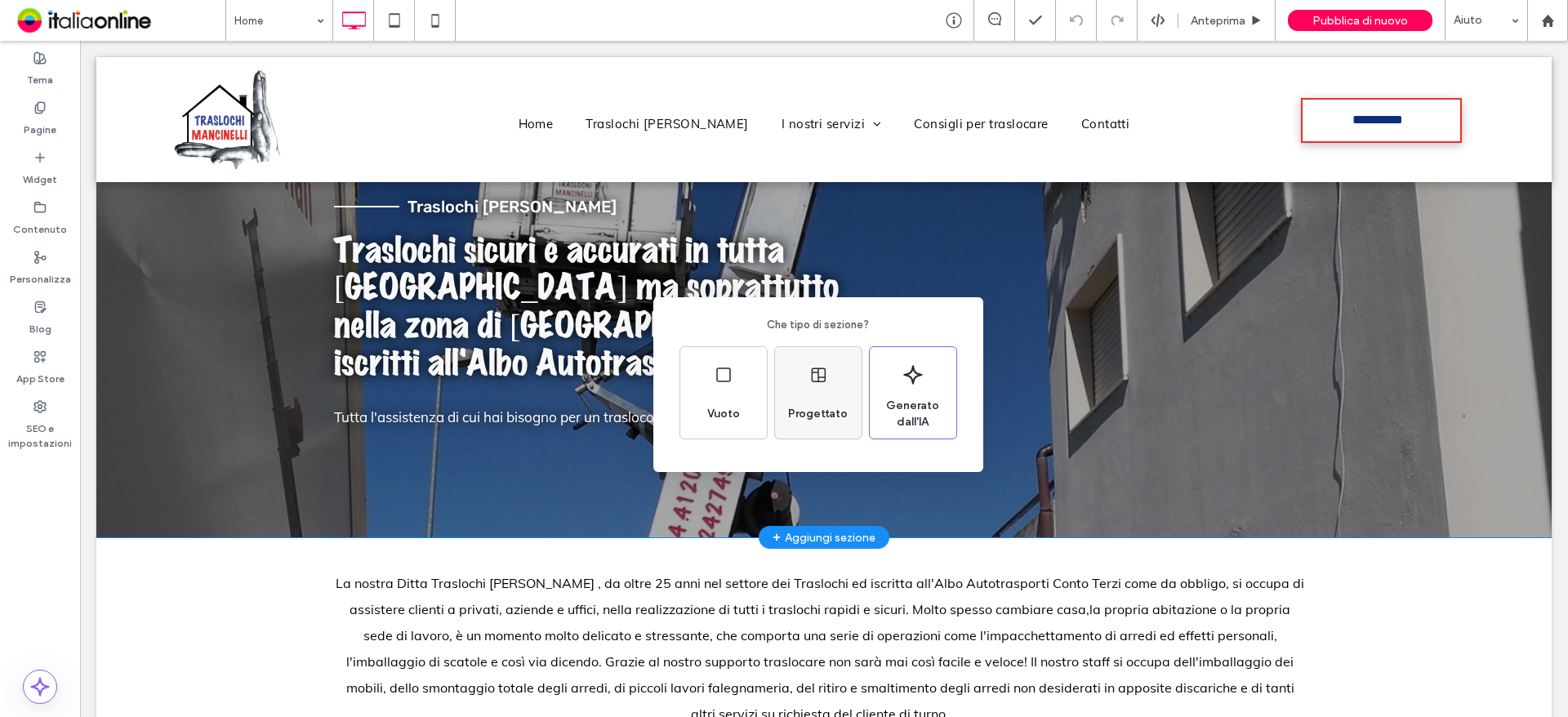
click at [823, 386] on div "Progettato" at bounding box center [818, 393] width 86 height 92
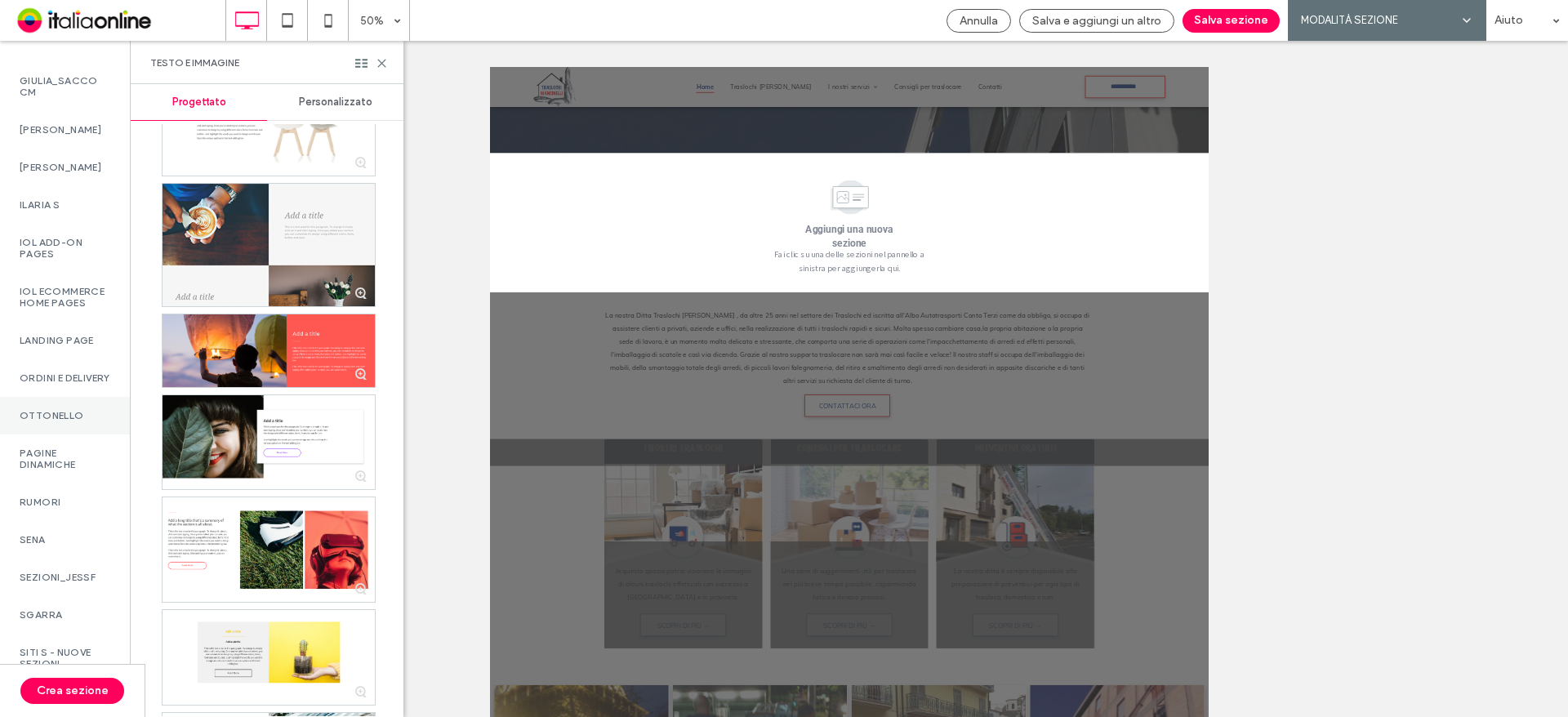
scroll to position [1580, 0]
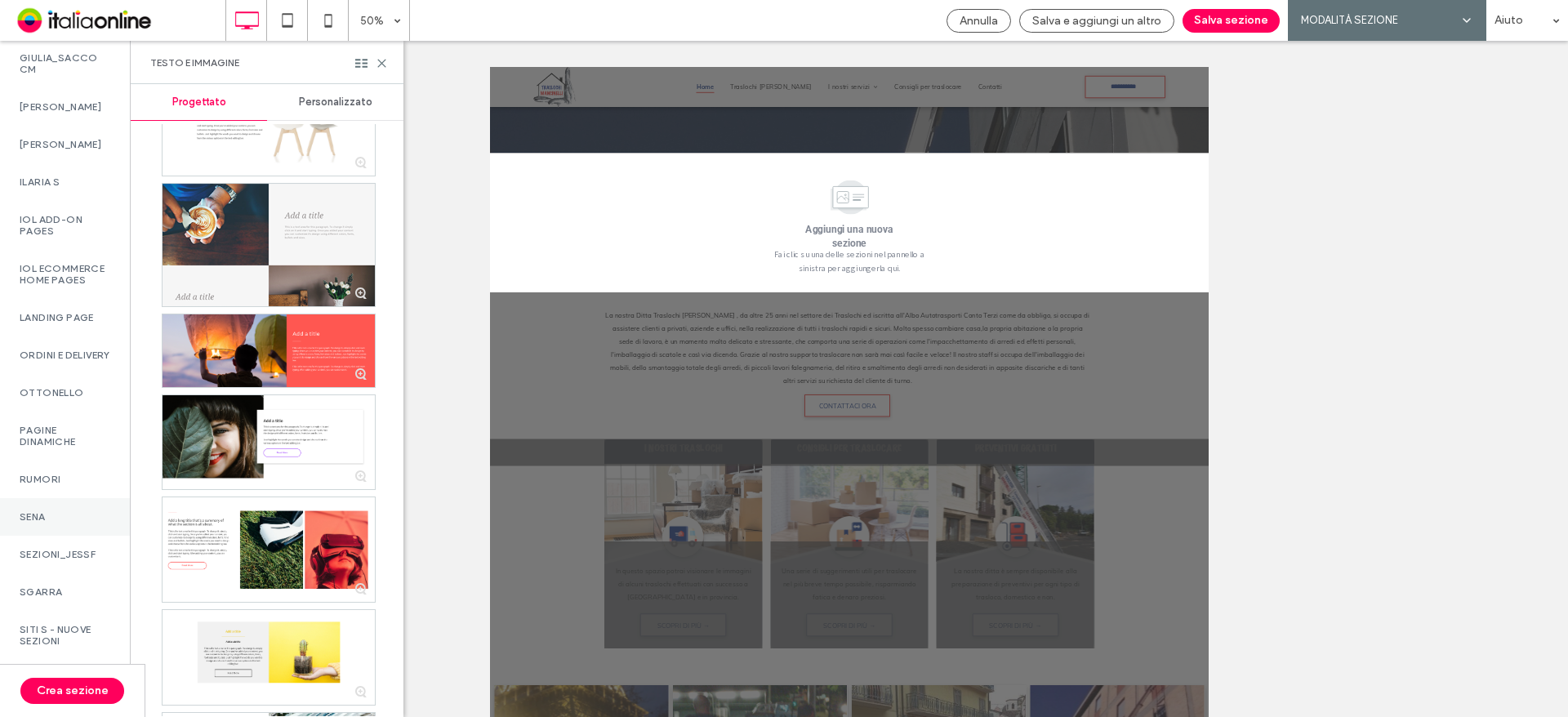
click at [62, 512] on label "SENA" at bounding box center [65, 517] width 91 height 11
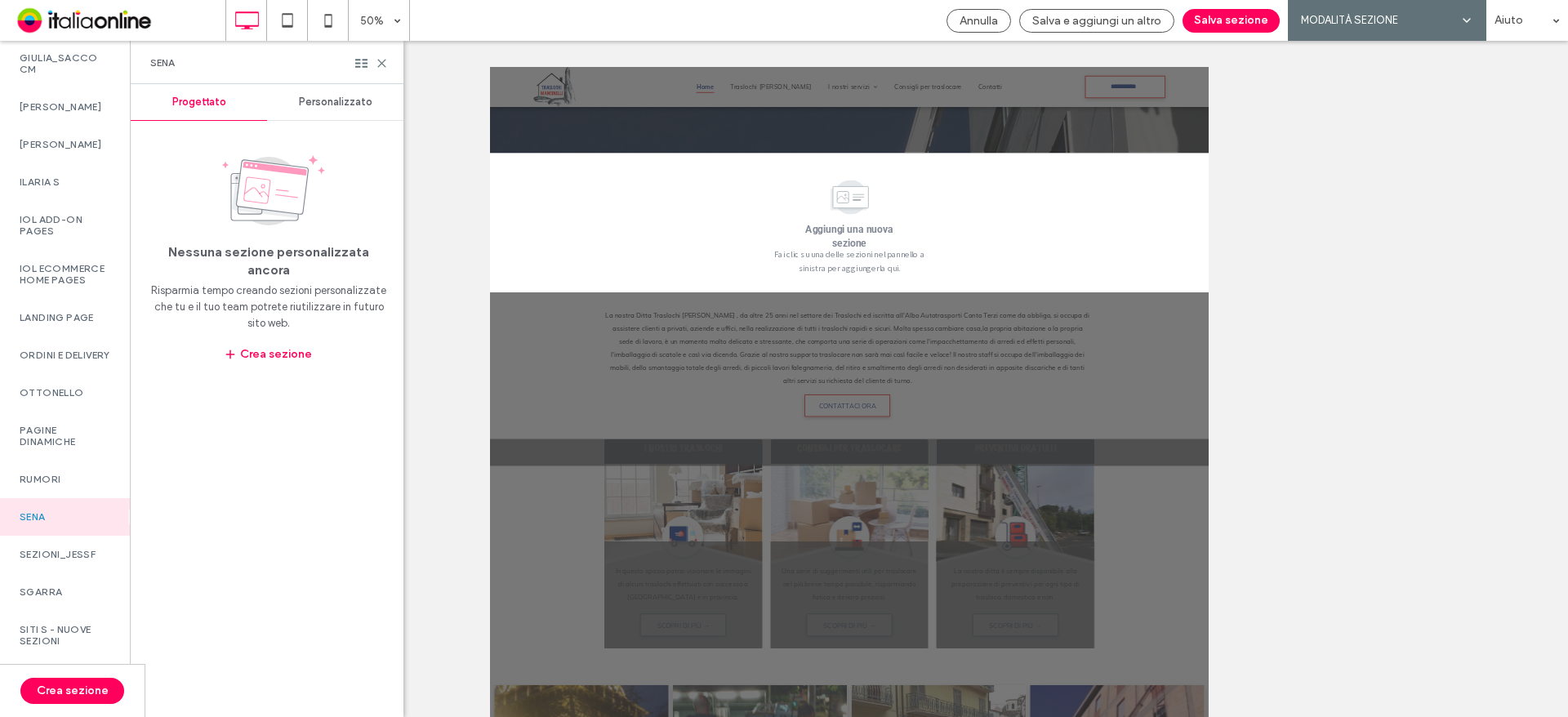
drag, startPoint x: 330, startPoint y: 105, endPoint x: 362, endPoint y: 80, distance: 40.6
click at [330, 105] on span "Personalizzato" at bounding box center [336, 102] width 73 height 13
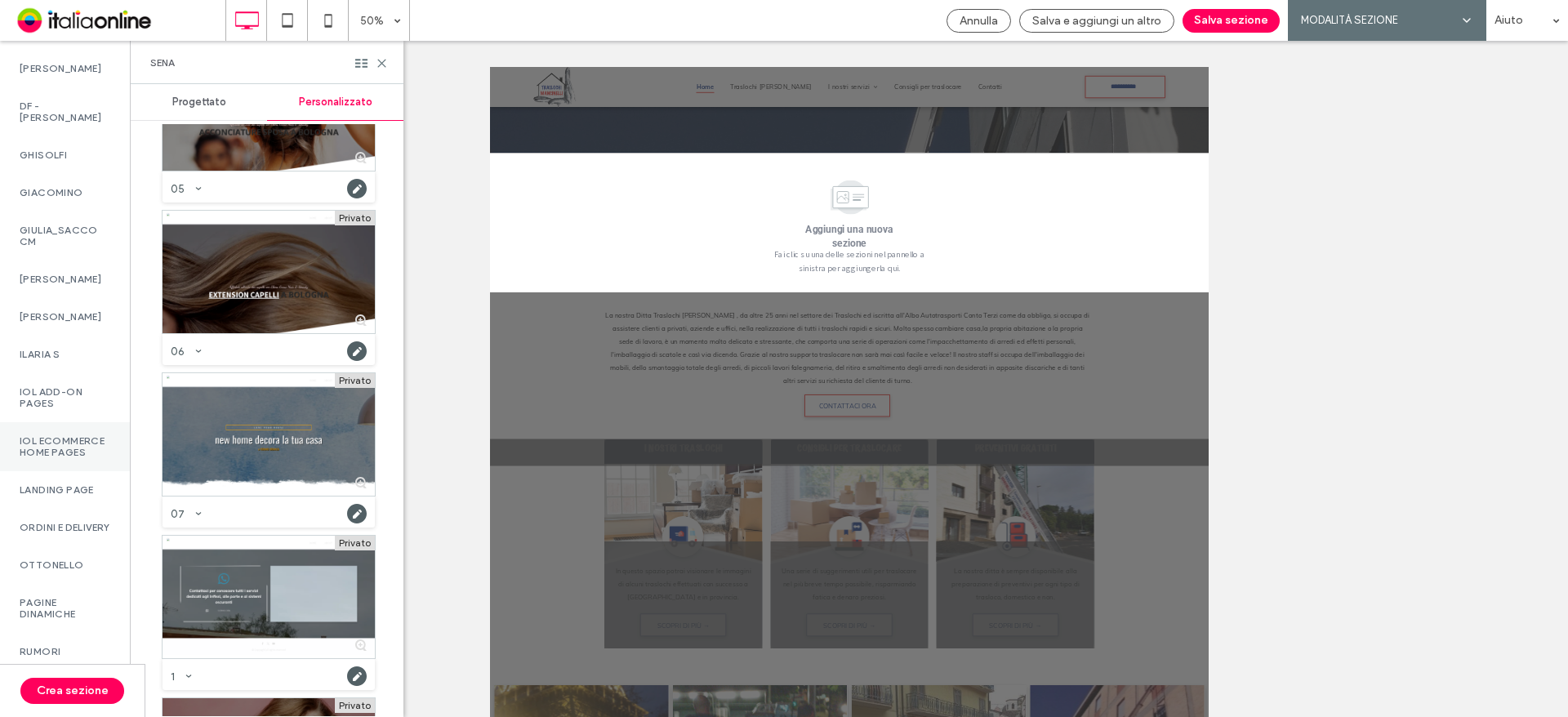
scroll to position [1336, 0]
drag, startPoint x: 67, startPoint y: 157, endPoint x: 143, endPoint y: 282, distance: 146.3
click at [67, 157] on label "DF - [PERSON_NAME]" at bounding box center [65, 155] width 91 height 22
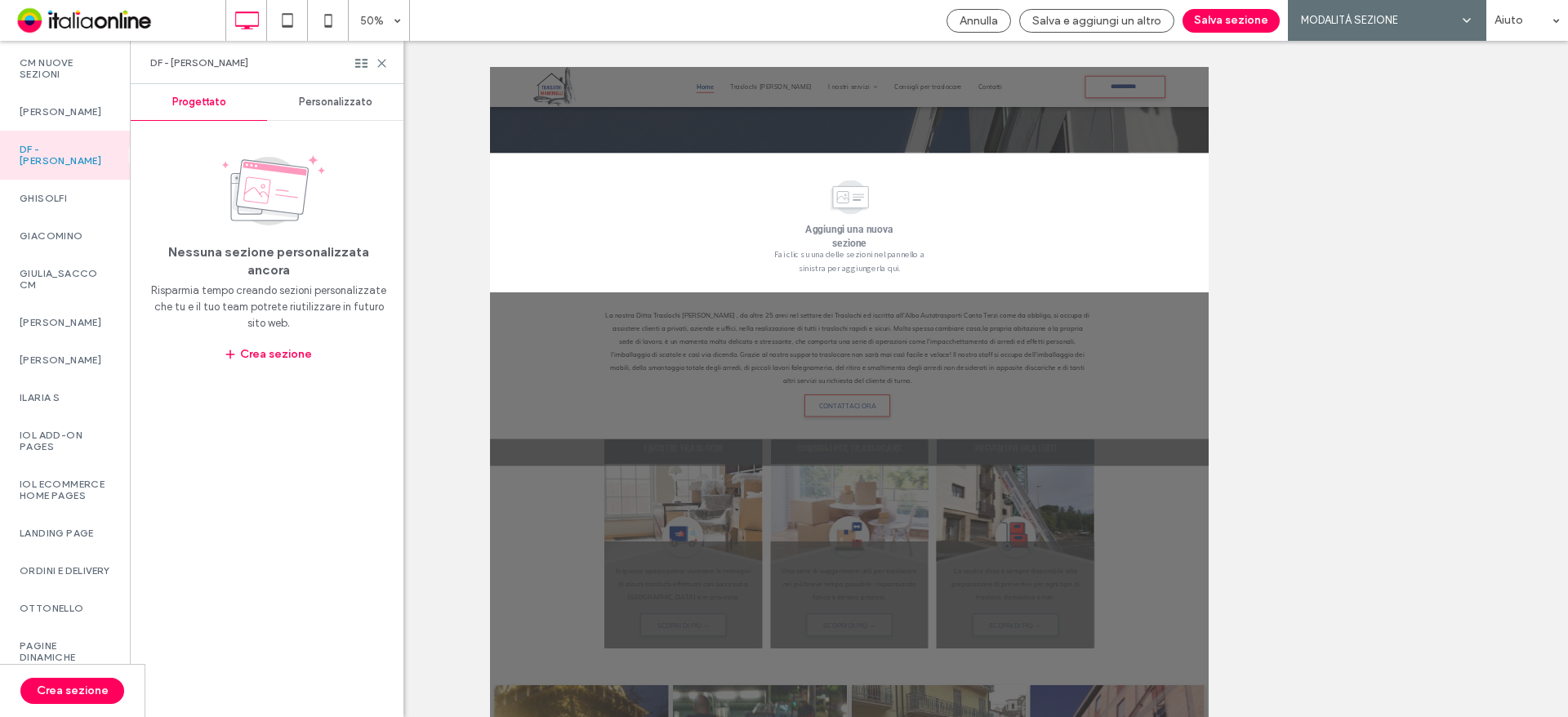
click at [333, 95] on div "Personalizzato" at bounding box center [336, 102] width 137 height 36
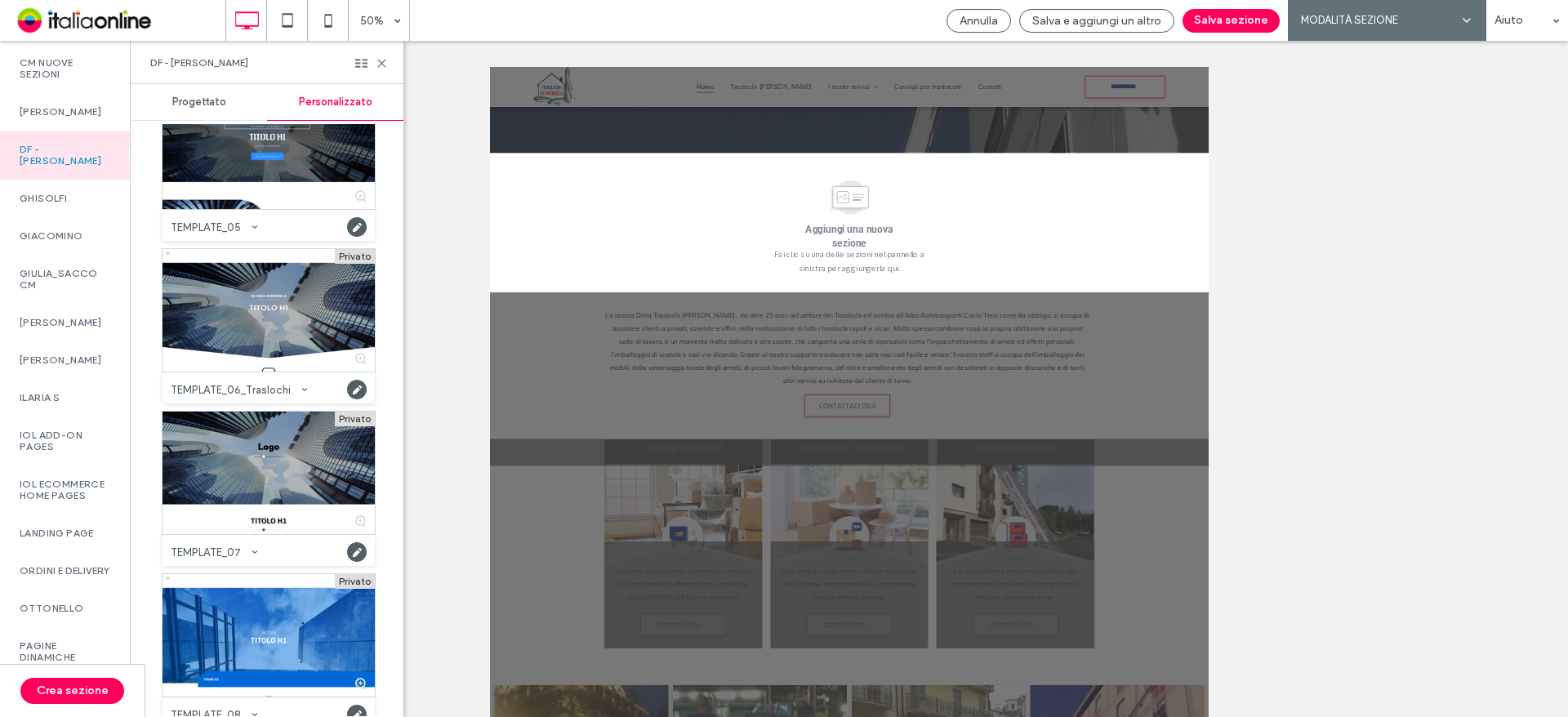
scroll to position [703, 0]
click at [296, 308] on div at bounding box center [268, 311] width 213 height 123
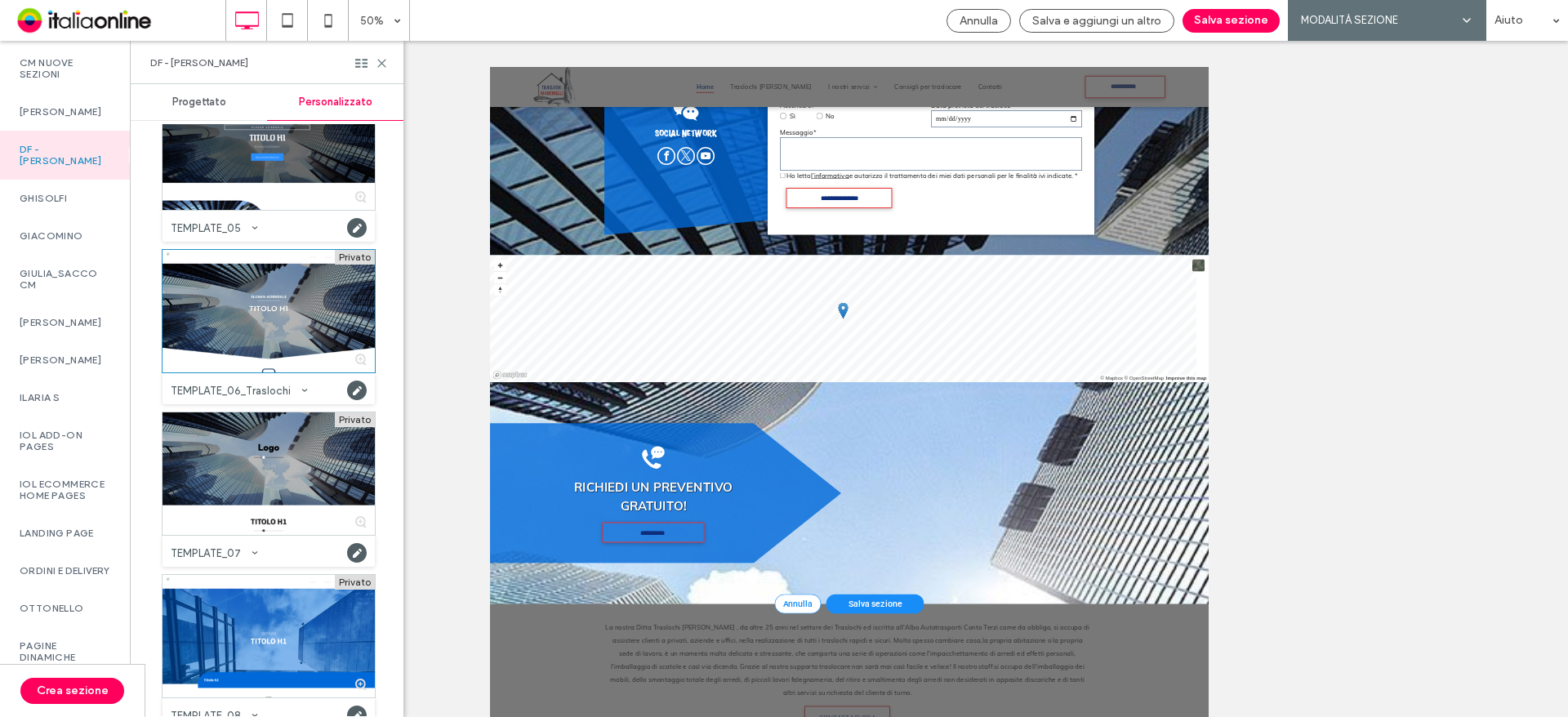
scroll to position [3249, 0]
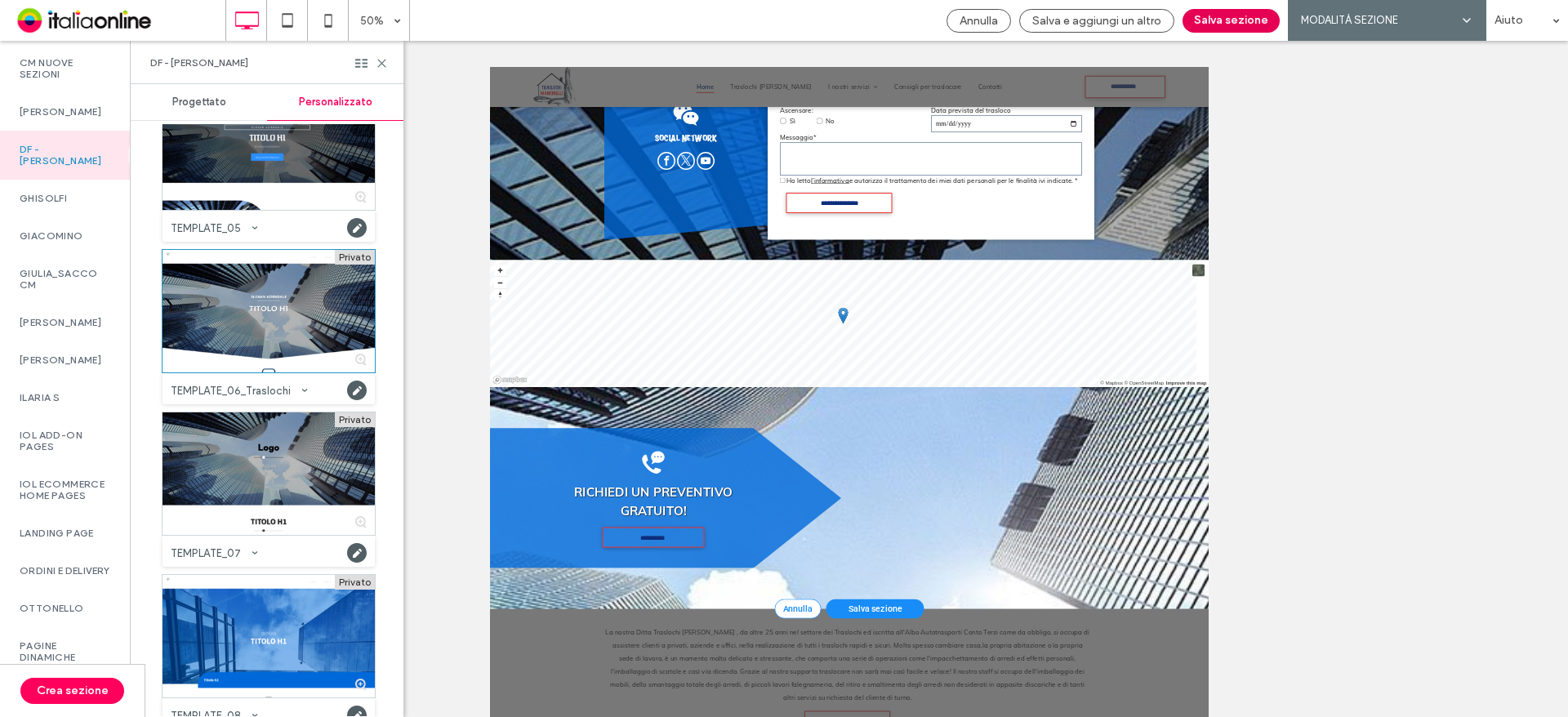
click at [1226, 17] on button "Salva sezione" at bounding box center [1232, 21] width 97 height 23
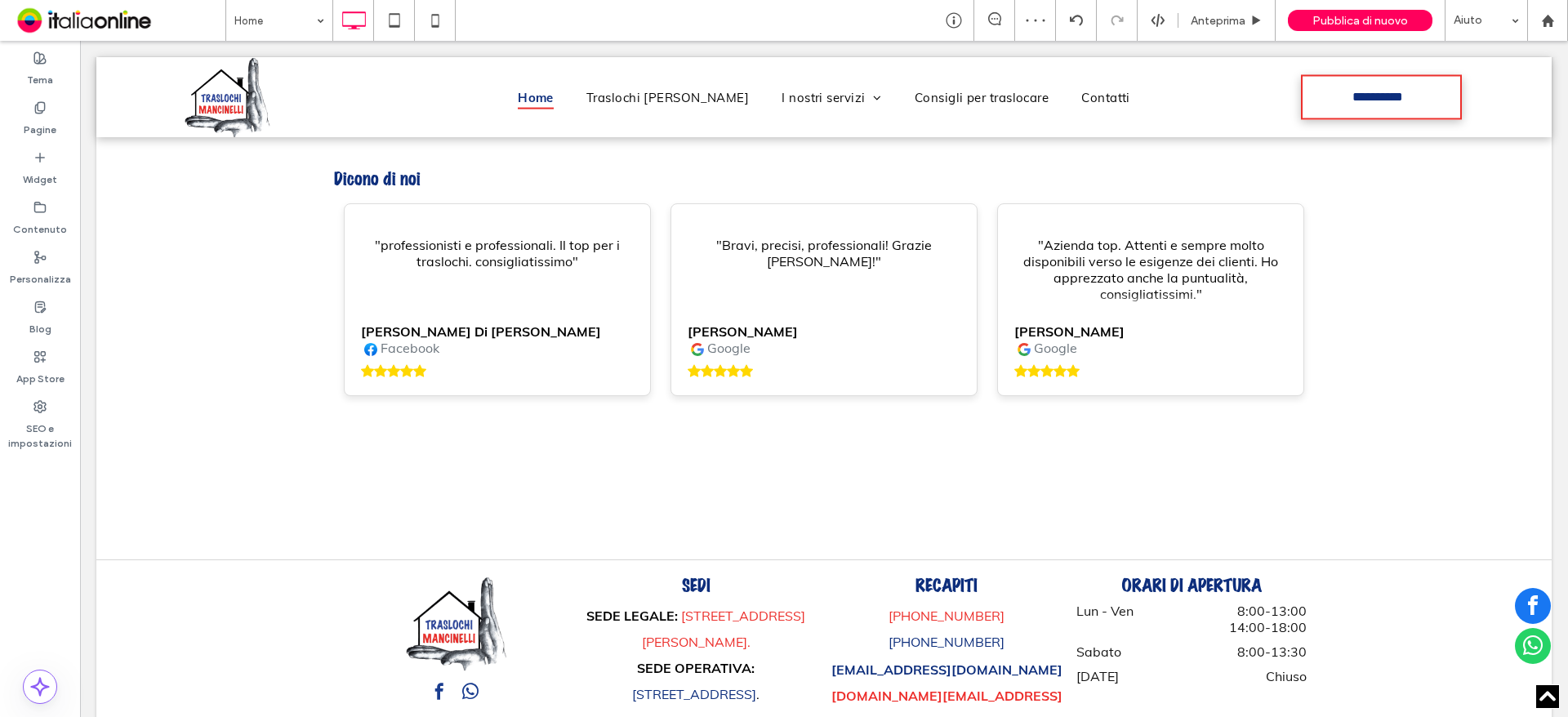
scroll to position [7640, 0]
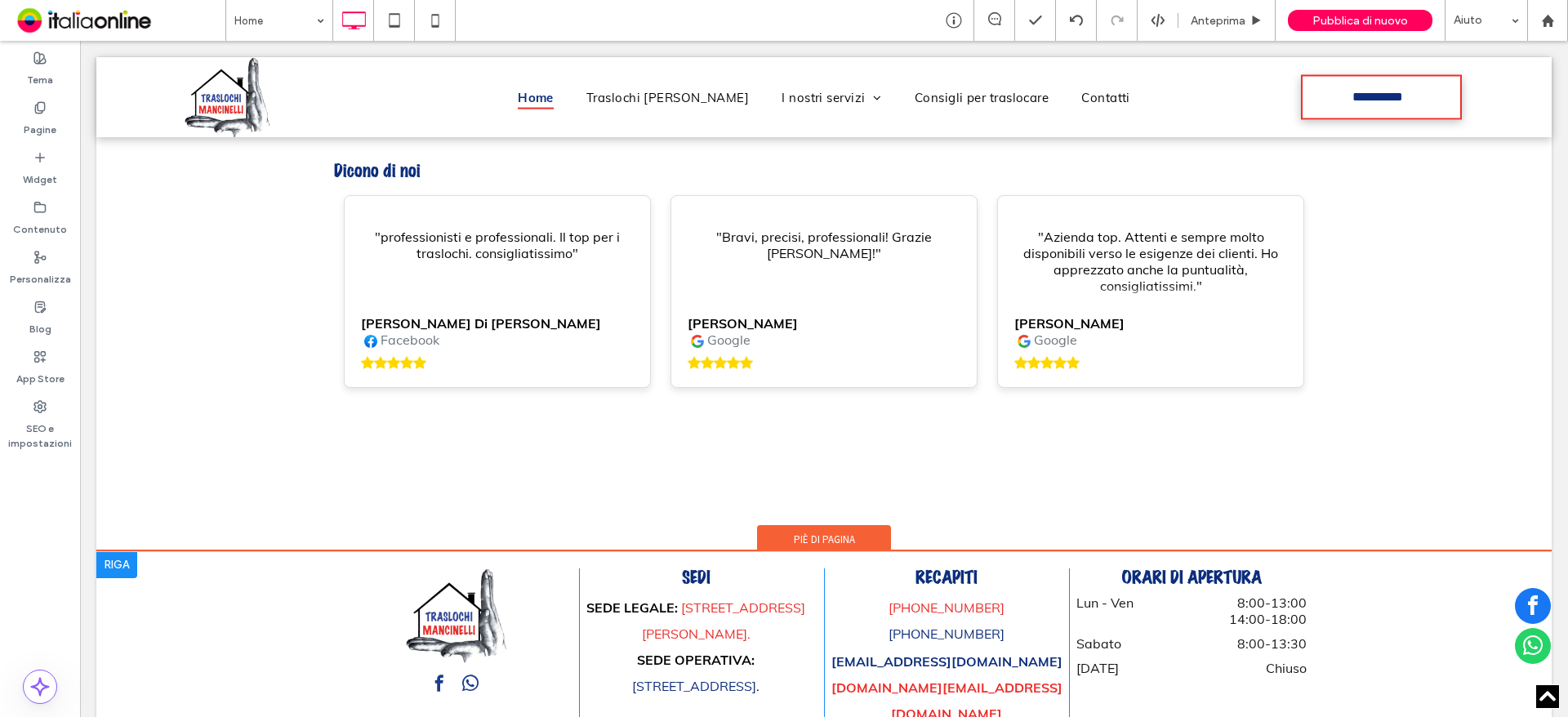
click at [119, 552] on div at bounding box center [117, 565] width 41 height 26
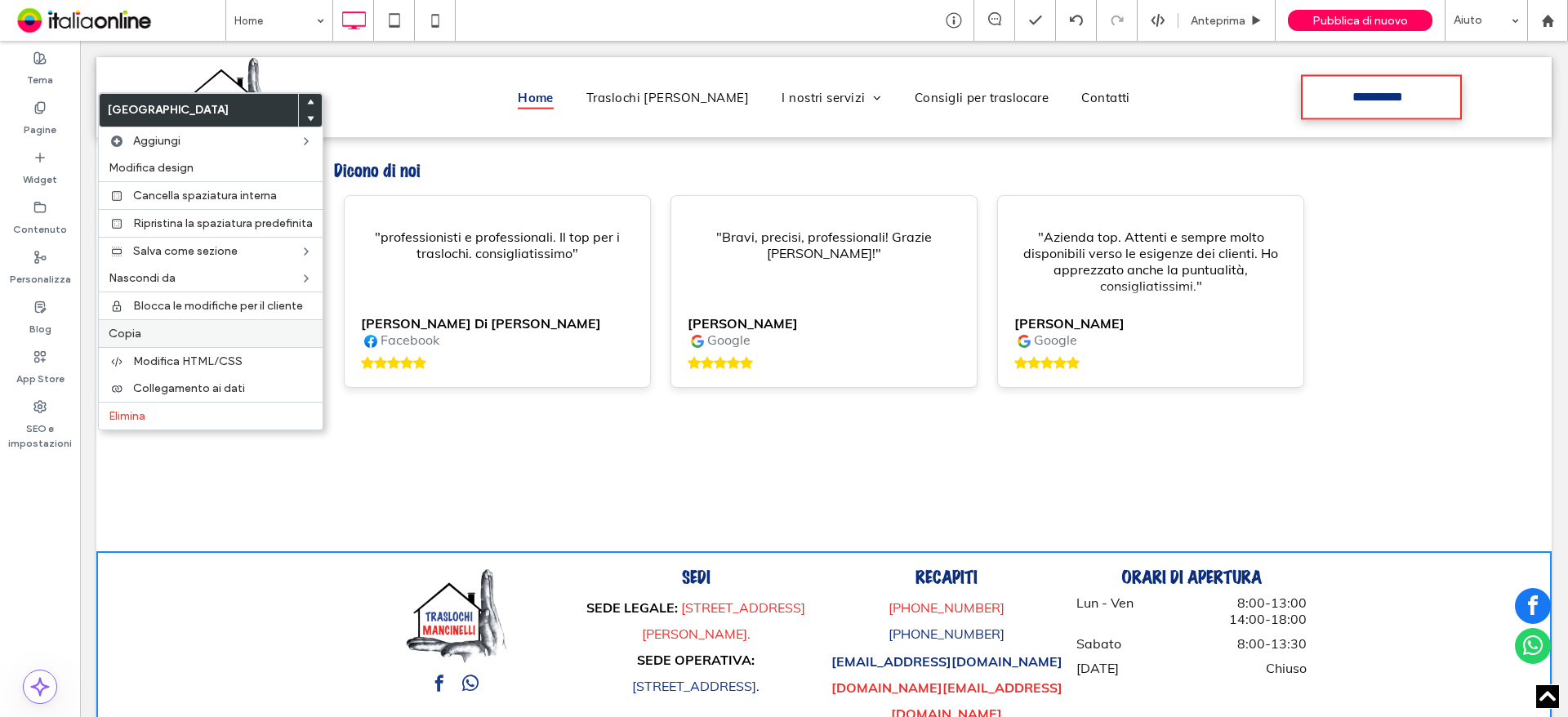
click at [143, 325] on div "Copia" at bounding box center [210, 334] width 224 height 28
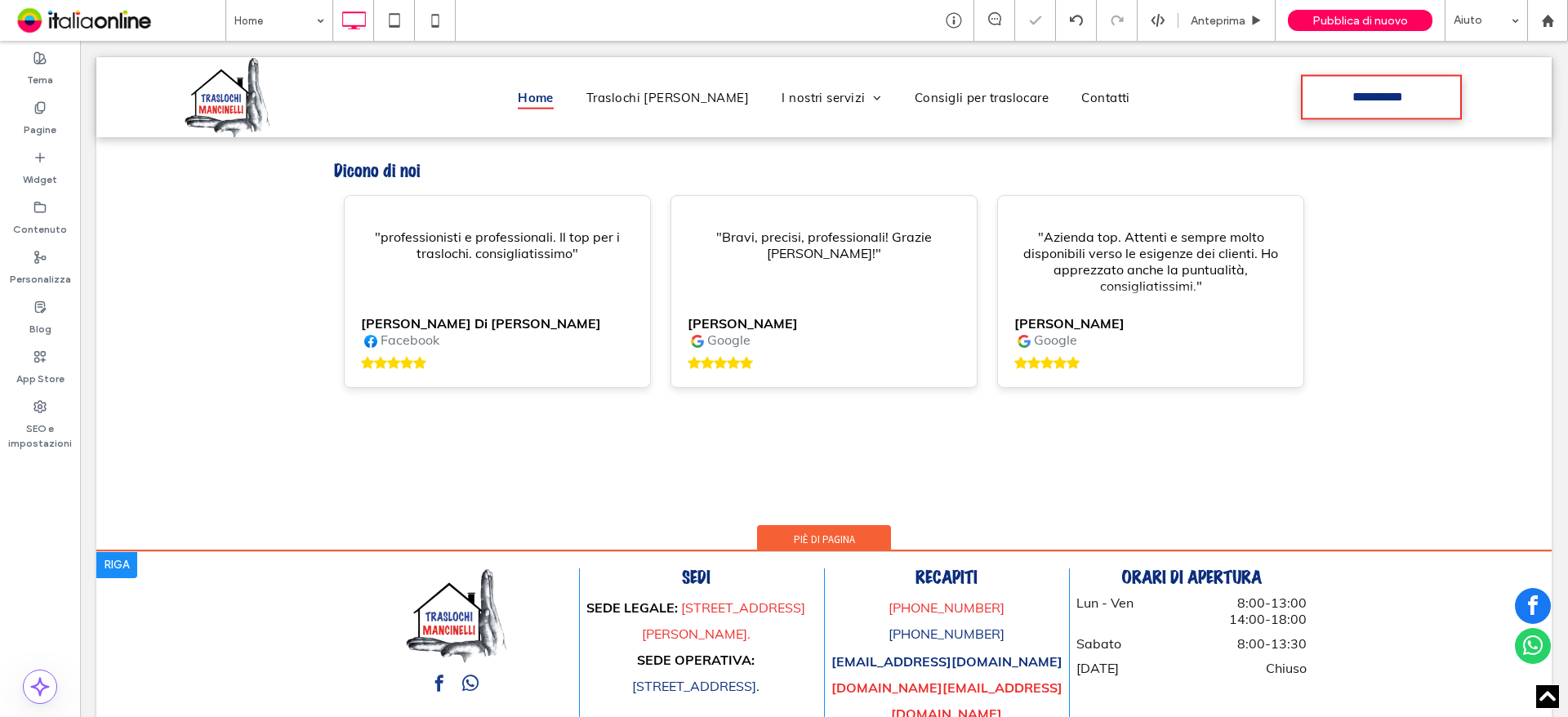
click at [126, 552] on div at bounding box center [117, 565] width 41 height 26
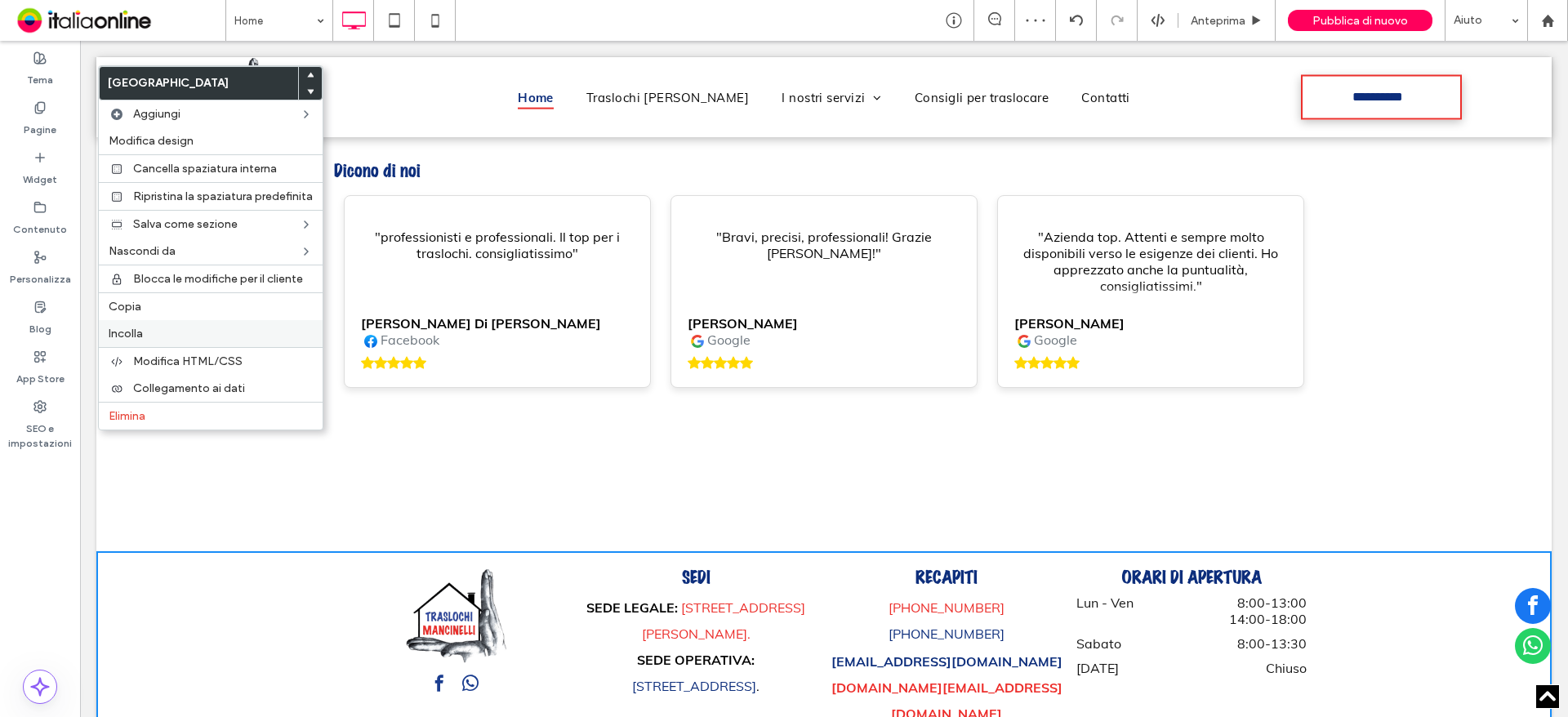
click at [146, 334] on label "Incolla" at bounding box center [211, 334] width 204 height 14
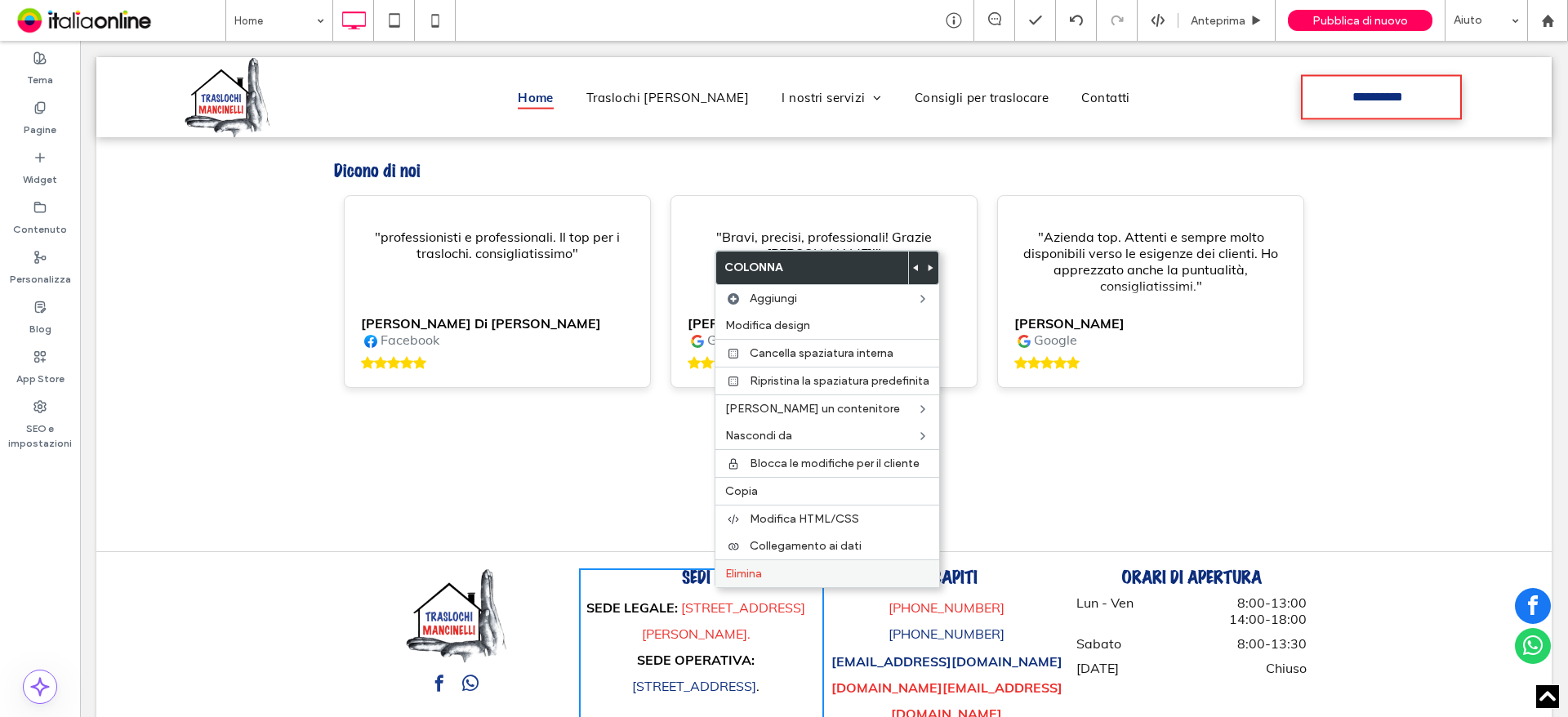
click at [740, 575] on span "Elimina" at bounding box center [743, 574] width 37 height 14
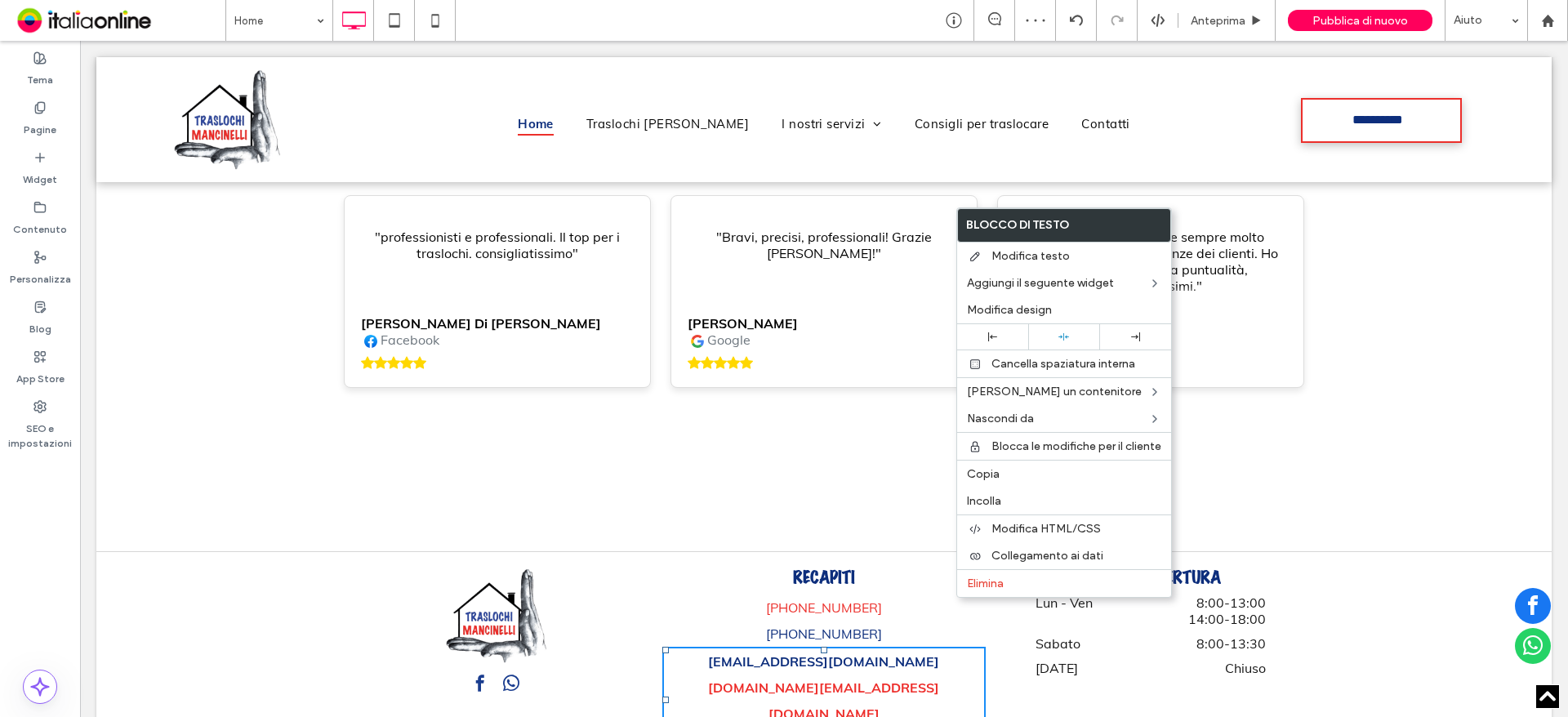
drag, startPoint x: 708, startPoint y: 448, endPoint x: 697, endPoint y: 456, distance: 13.6
click at [708, 569] on h3 "Recapiti" at bounding box center [824, 577] width 323 height 18
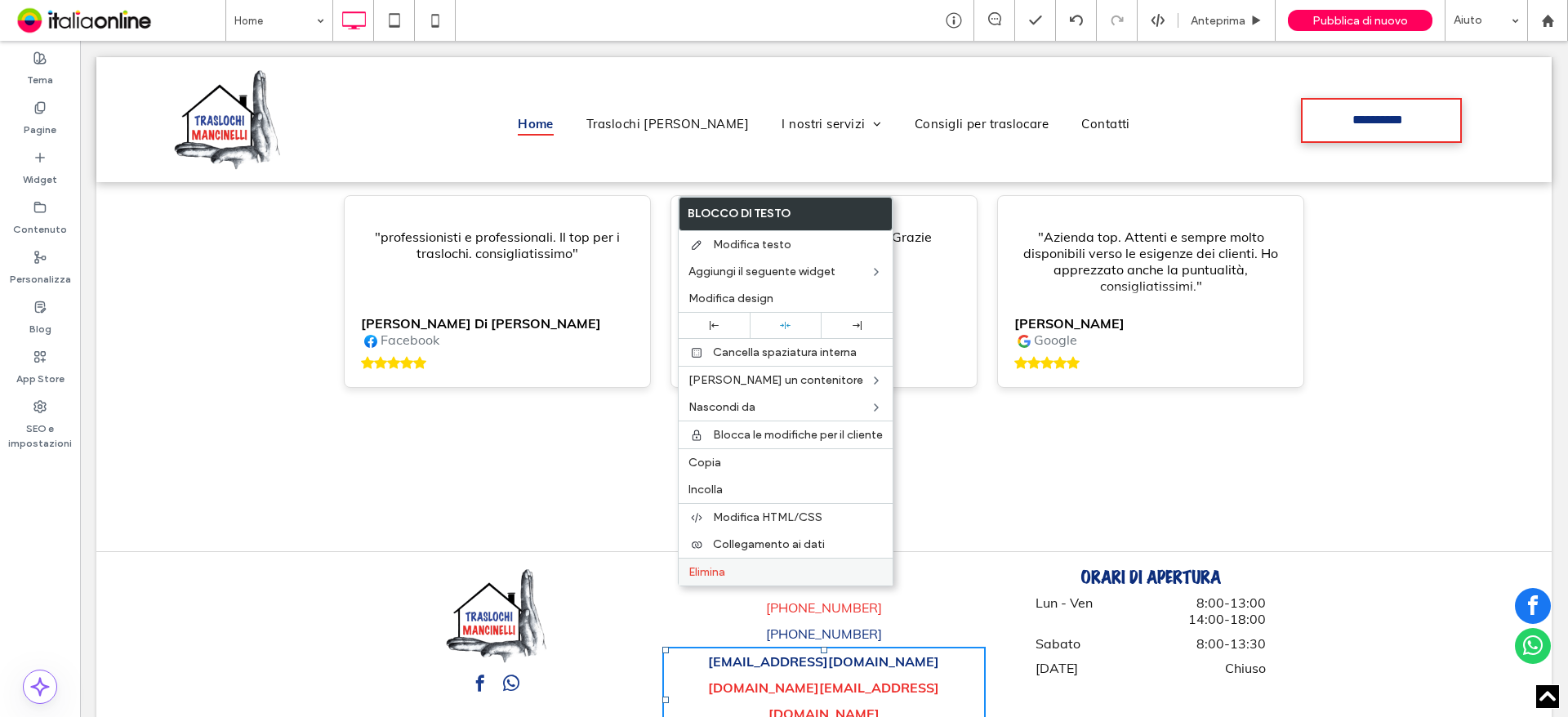
click at [733, 566] on label "Elimina" at bounding box center [785, 572] width 194 height 14
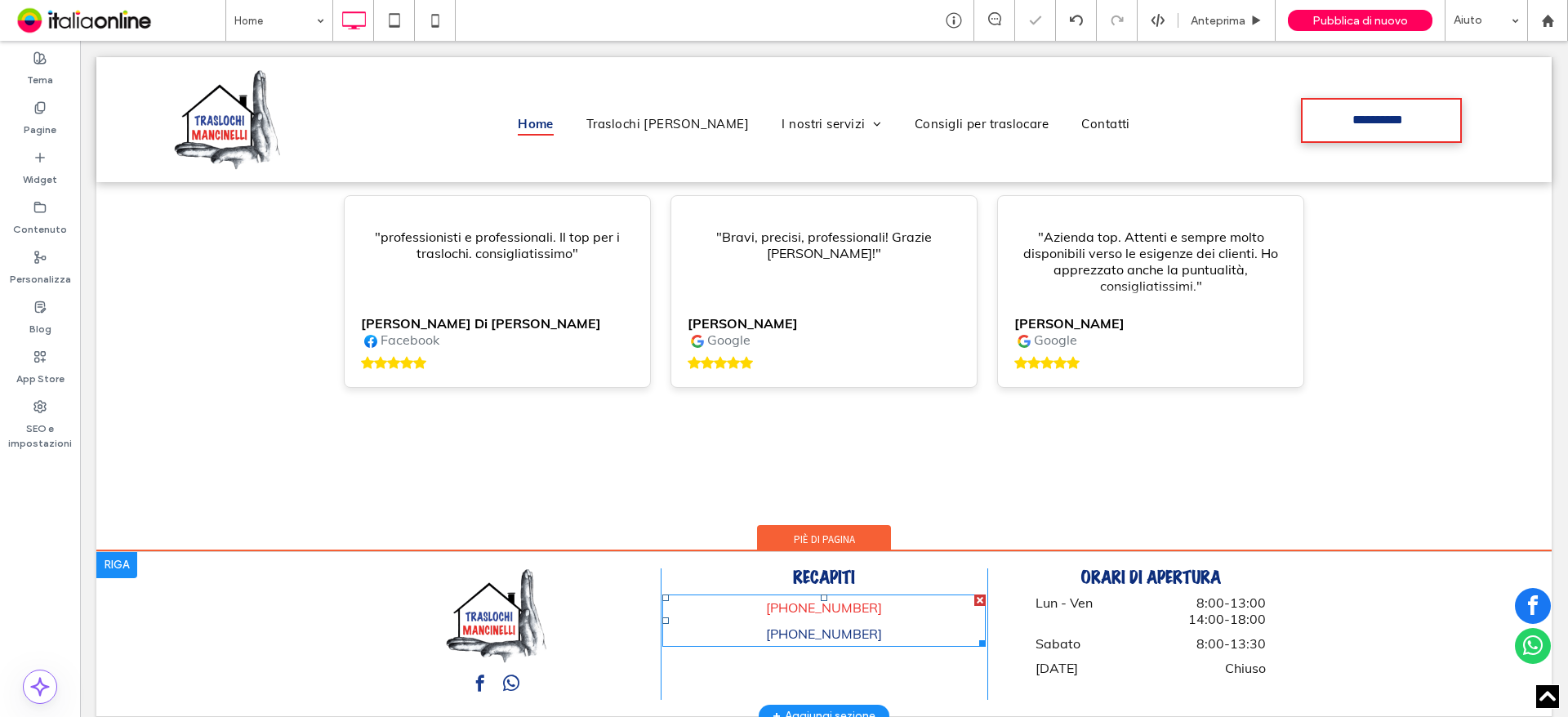
drag, startPoint x: 892, startPoint y: 512, endPoint x: 906, endPoint y: 525, distance: 19.1
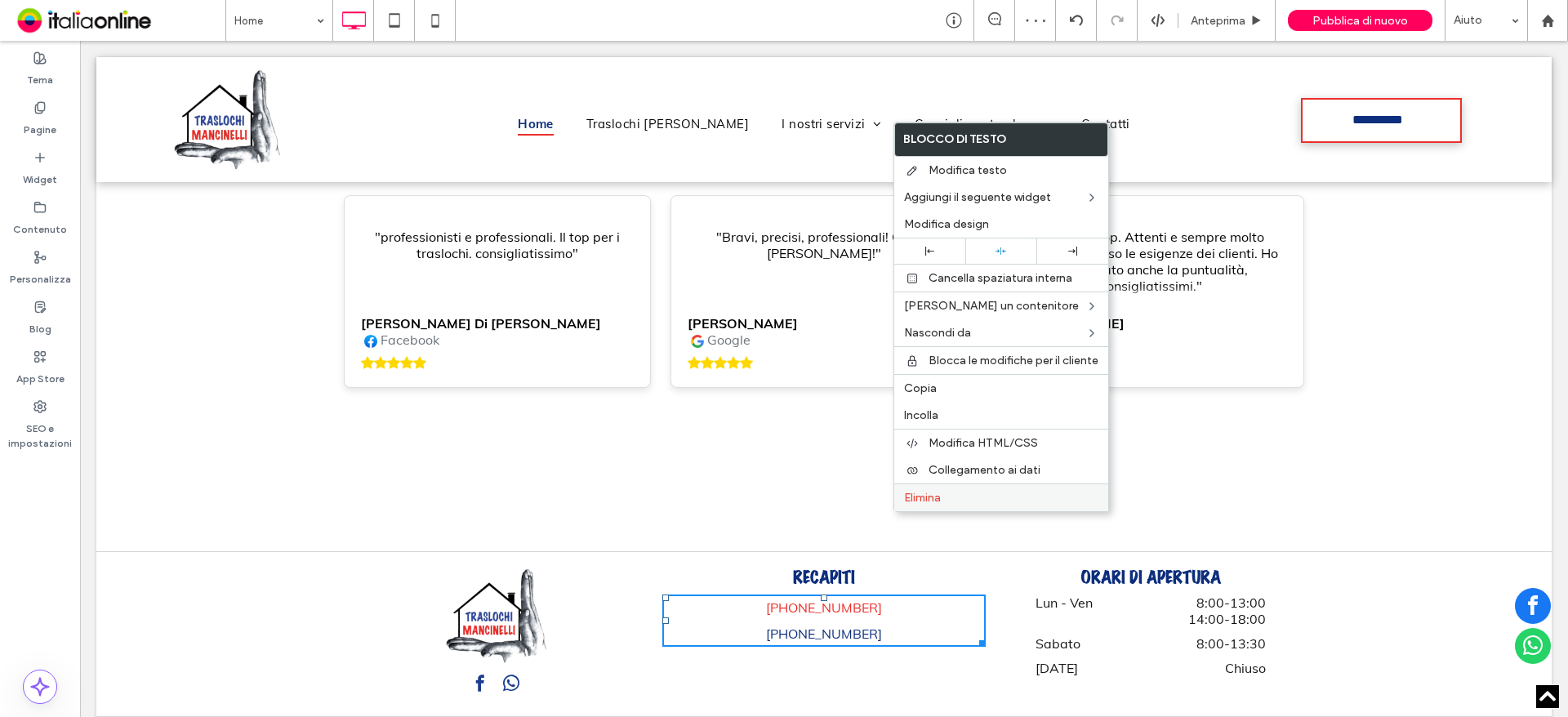
drag, startPoint x: 946, startPoint y: 491, endPoint x: 936, endPoint y: 492, distance: 10.0
click at [946, 491] on label "Elimina" at bounding box center [1001, 498] width 194 height 14
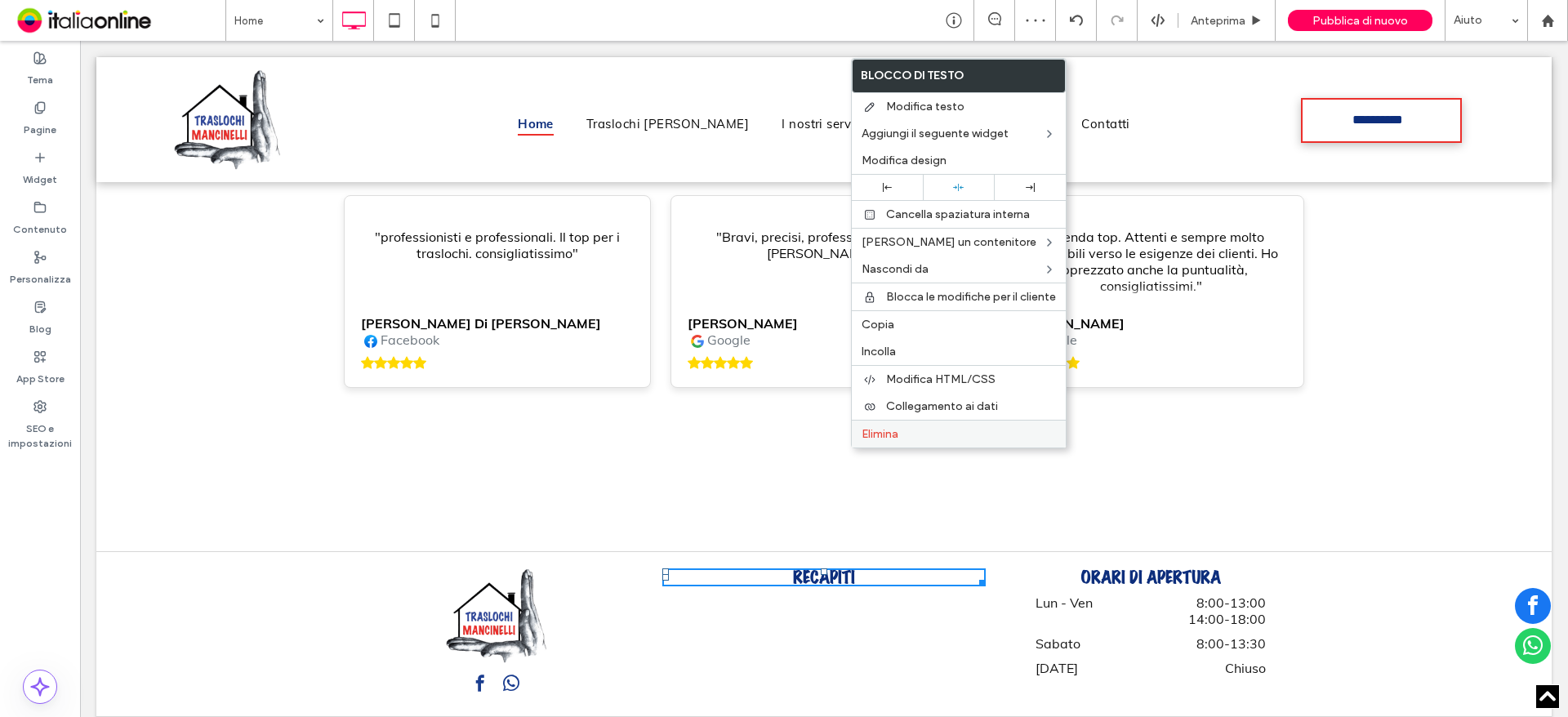
drag, startPoint x: 914, startPoint y: 437, endPoint x: 914, endPoint y: 463, distance: 26.0
click at [914, 437] on label "Elimina" at bounding box center [958, 434] width 194 height 14
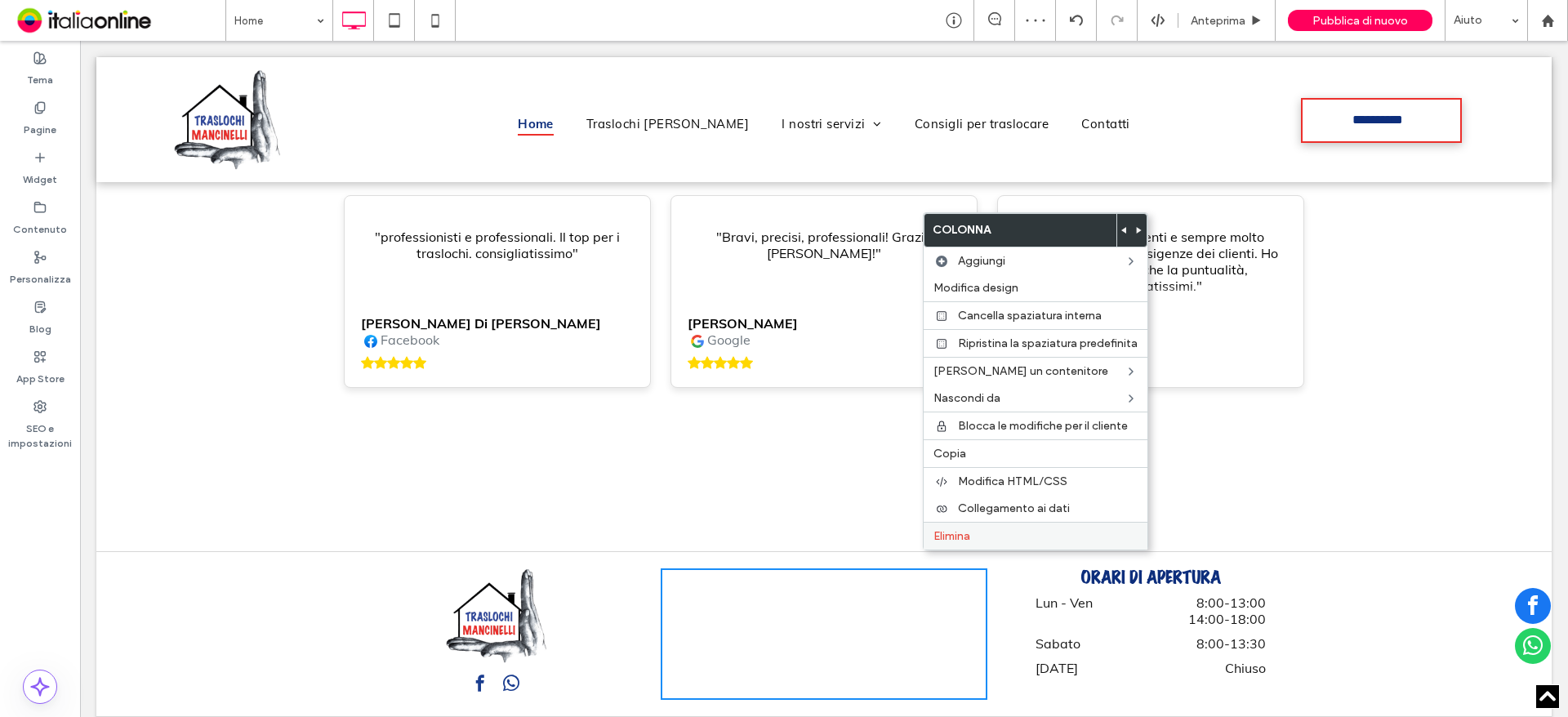
drag, startPoint x: 950, startPoint y: 525, endPoint x: 966, endPoint y: 531, distance: 17.1
click at [950, 525] on div "Elimina" at bounding box center [1036, 536] width 224 height 28
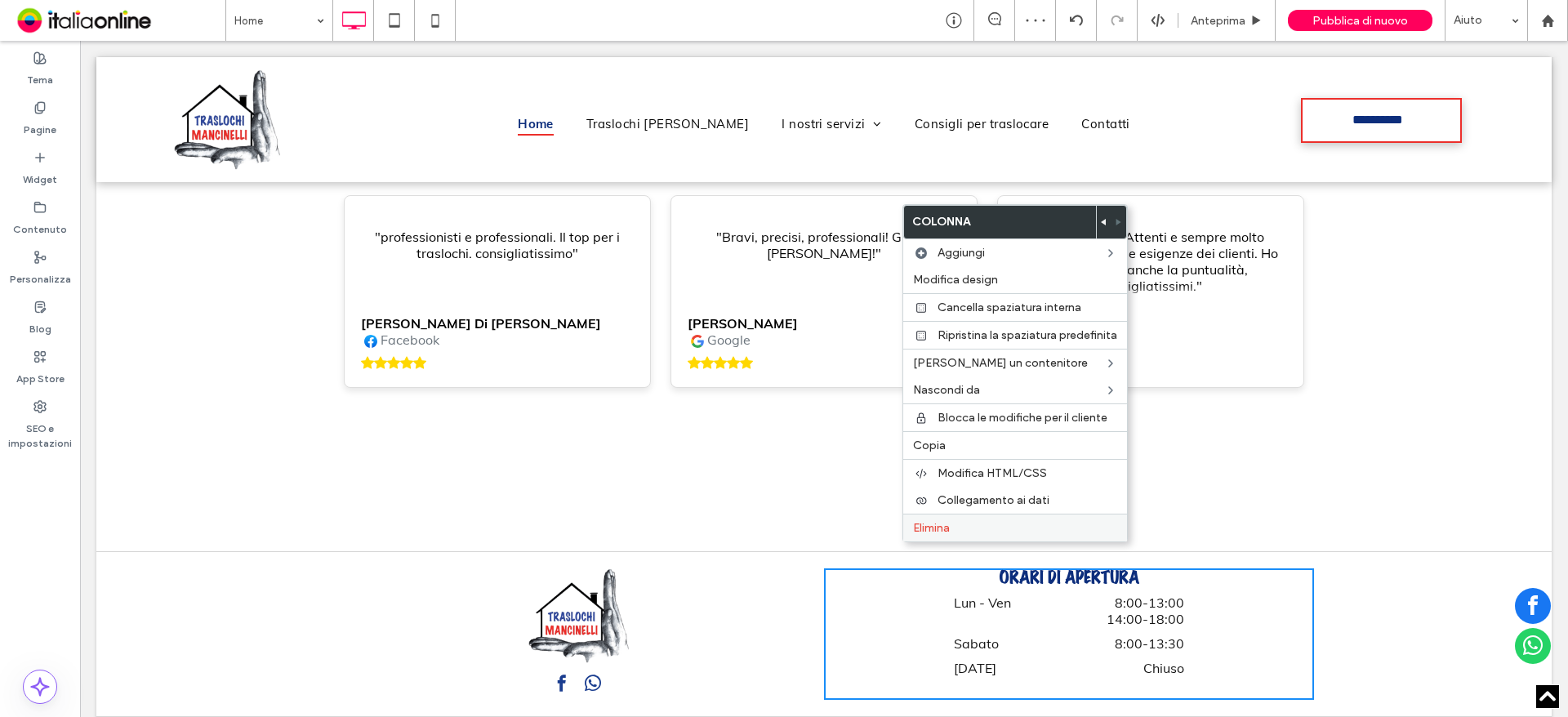
click at [958, 526] on label "Elimina" at bounding box center [1015, 528] width 204 height 14
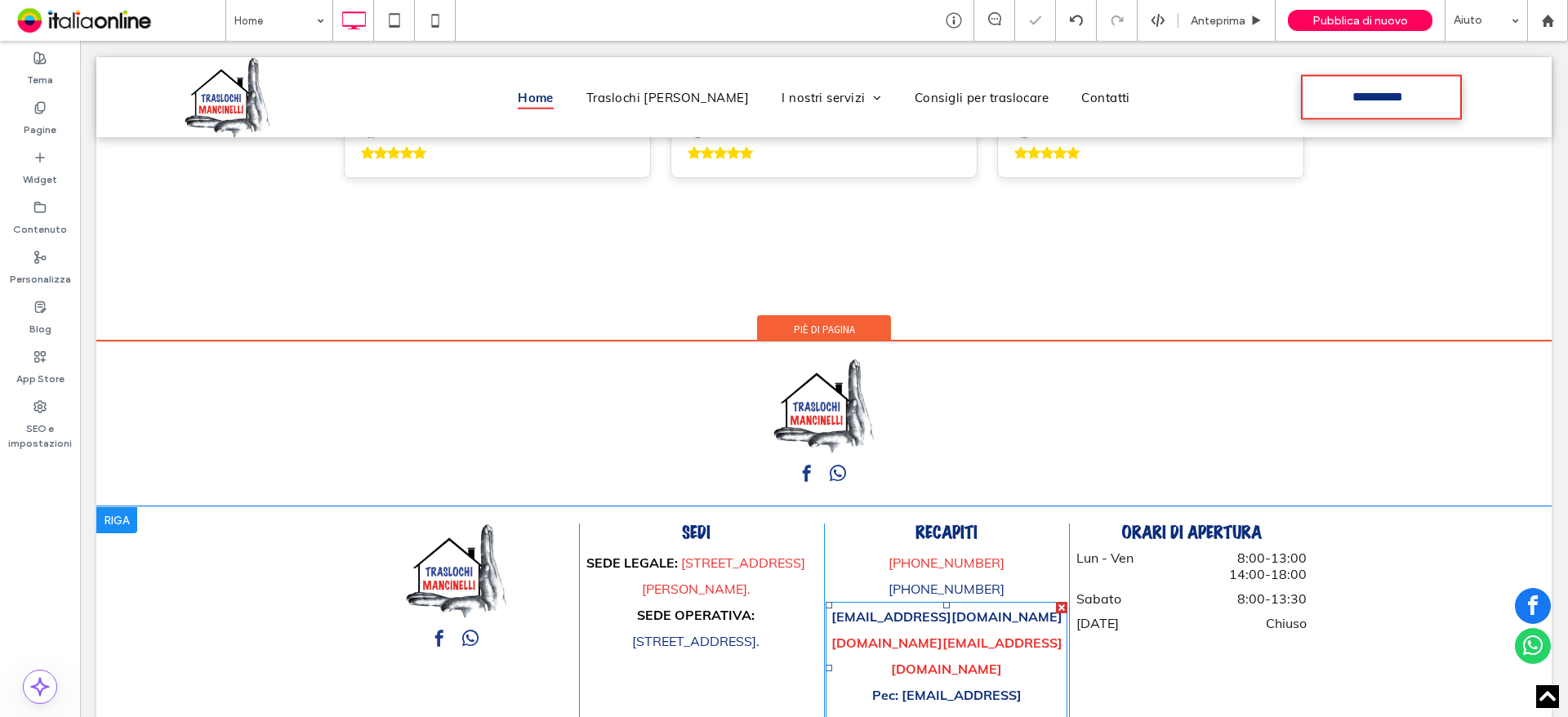
scroll to position [7760, 0]
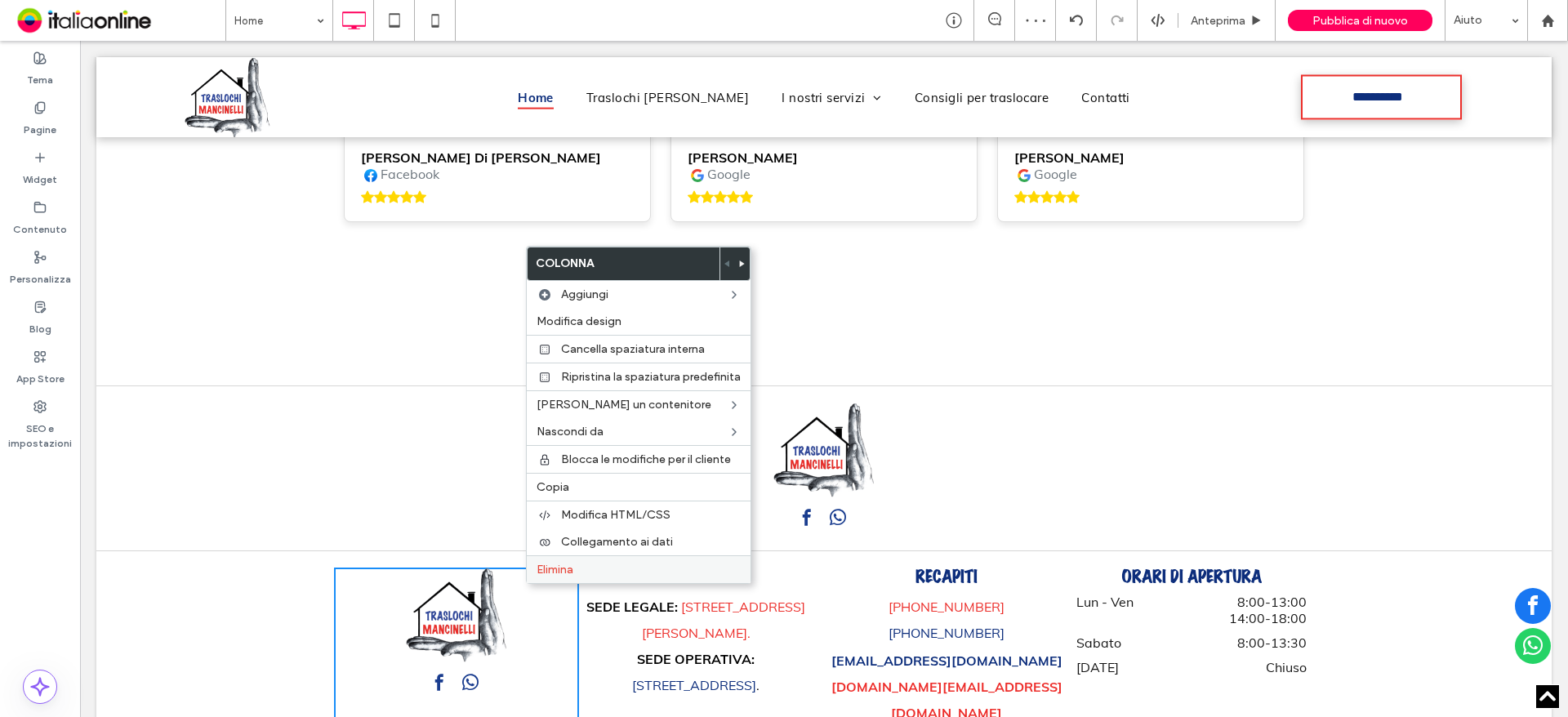
click at [572, 566] on span "Elimina" at bounding box center [555, 569] width 37 height 14
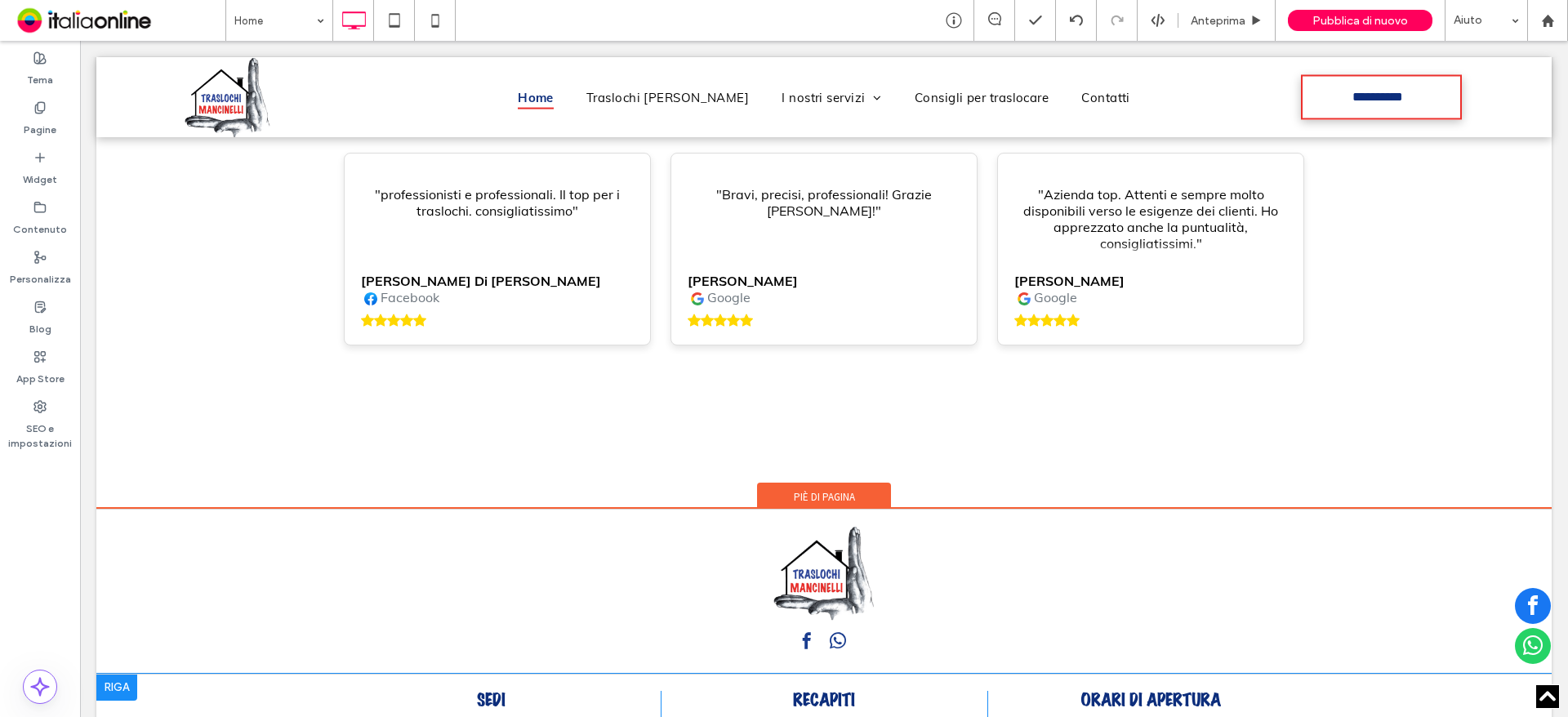
scroll to position [7723, 0]
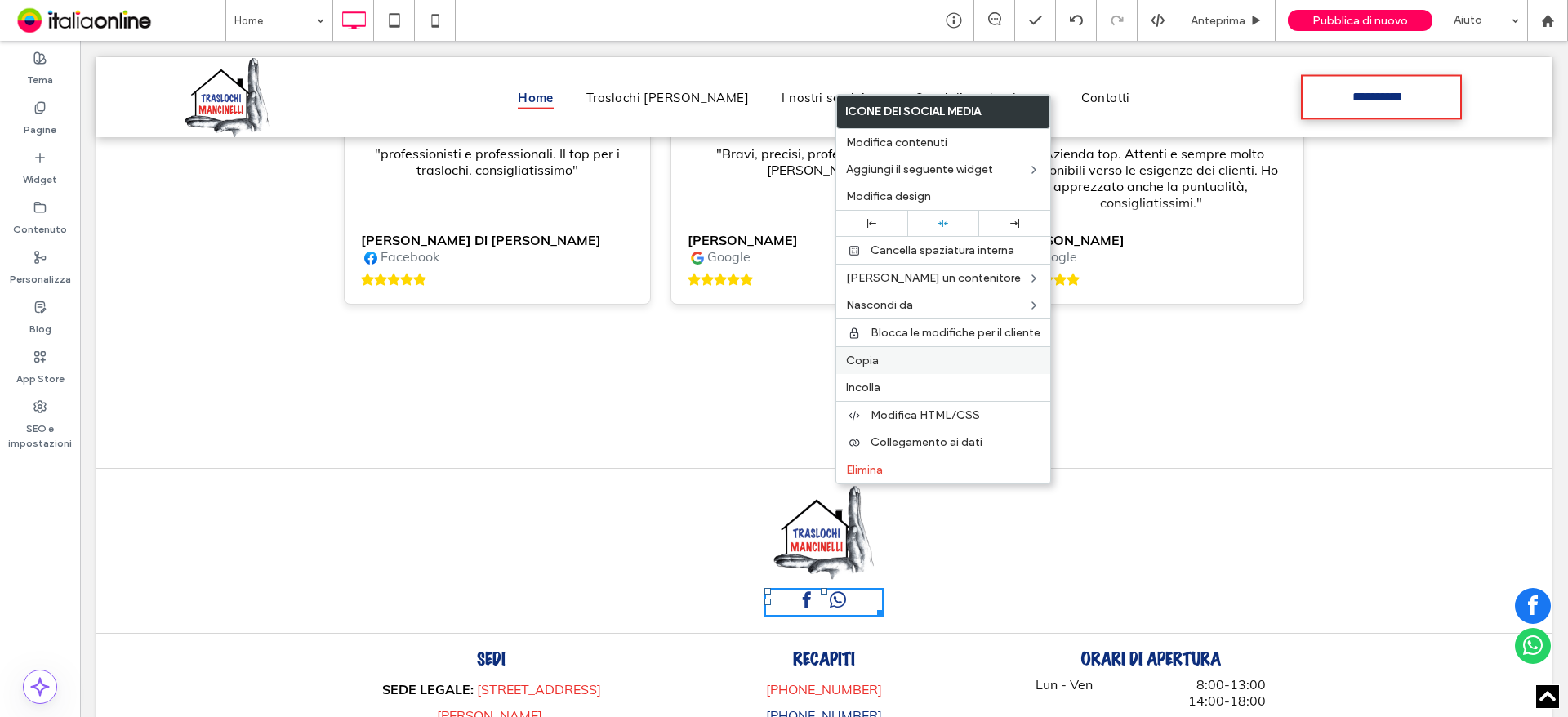
click at [874, 364] on span "Copia" at bounding box center [862, 360] width 33 height 14
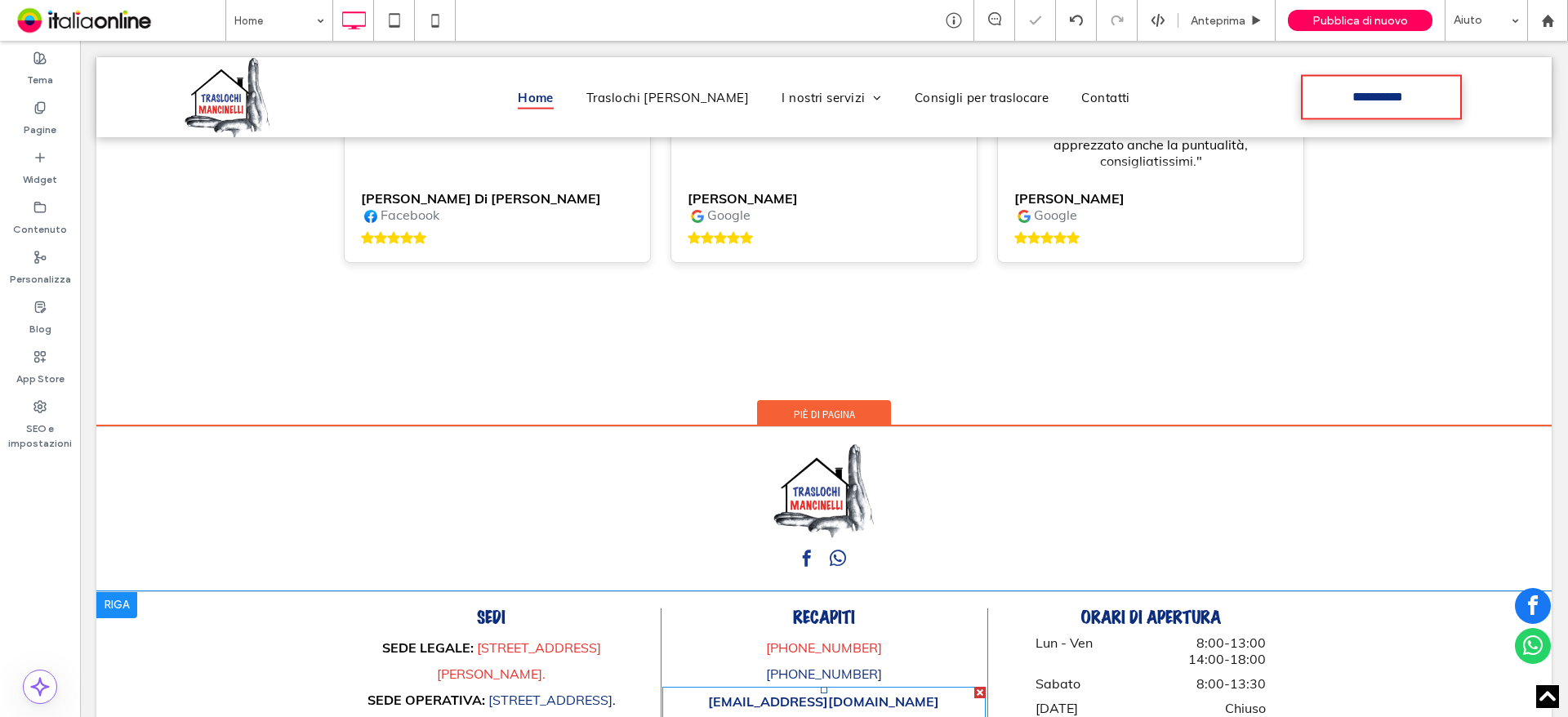
scroll to position [7805, 0]
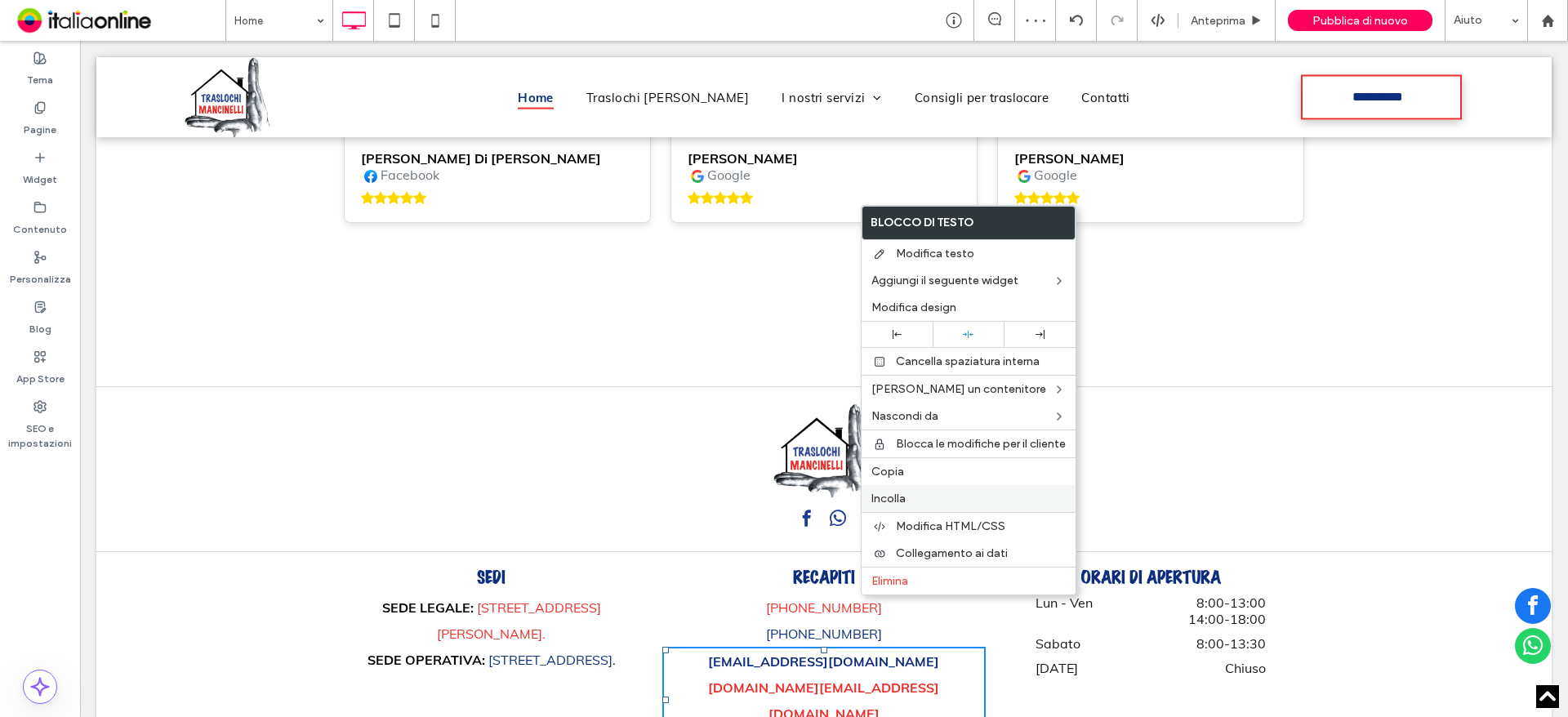
click at [909, 494] on label "Incolla" at bounding box center [968, 499] width 194 height 14
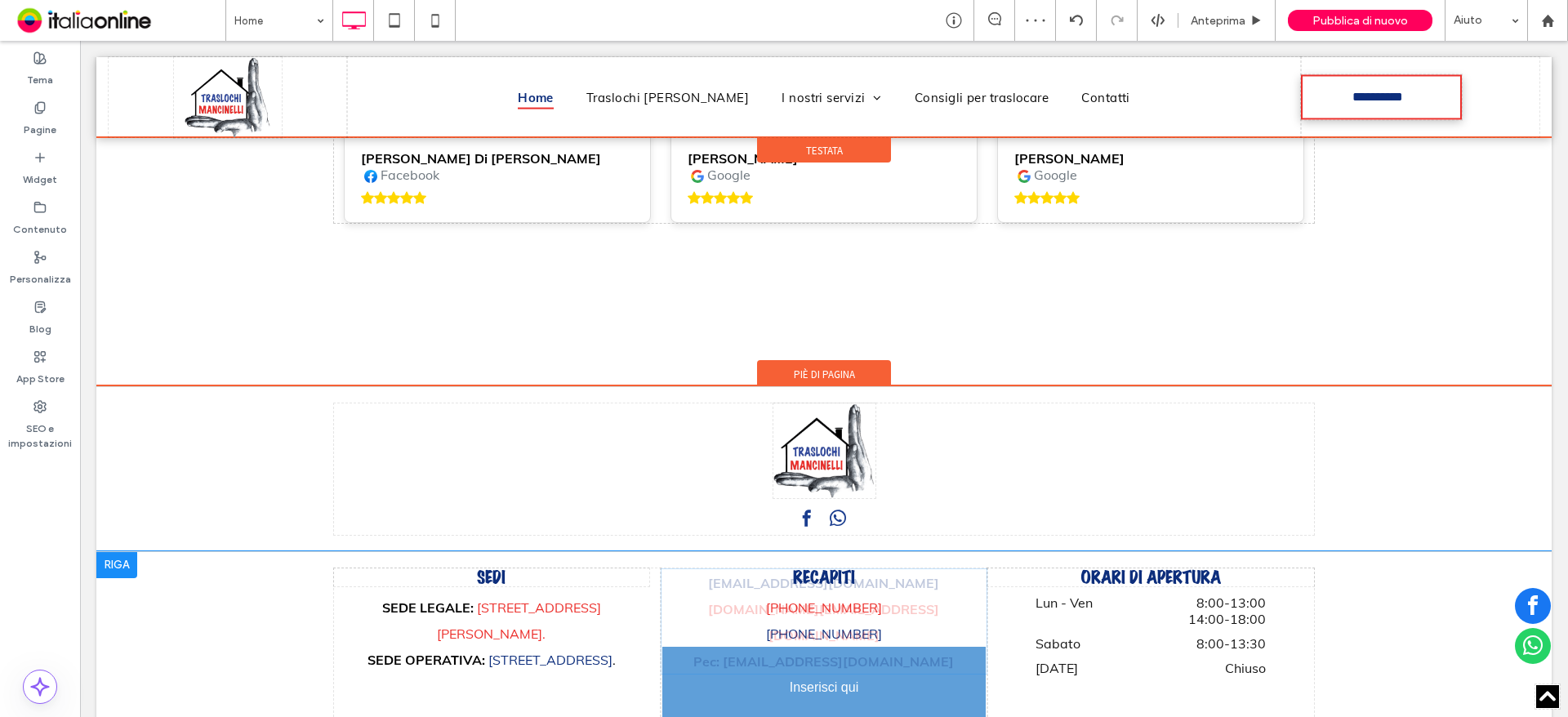
drag, startPoint x: 905, startPoint y: 601, endPoint x: 889, endPoint y: 527, distance: 75.7
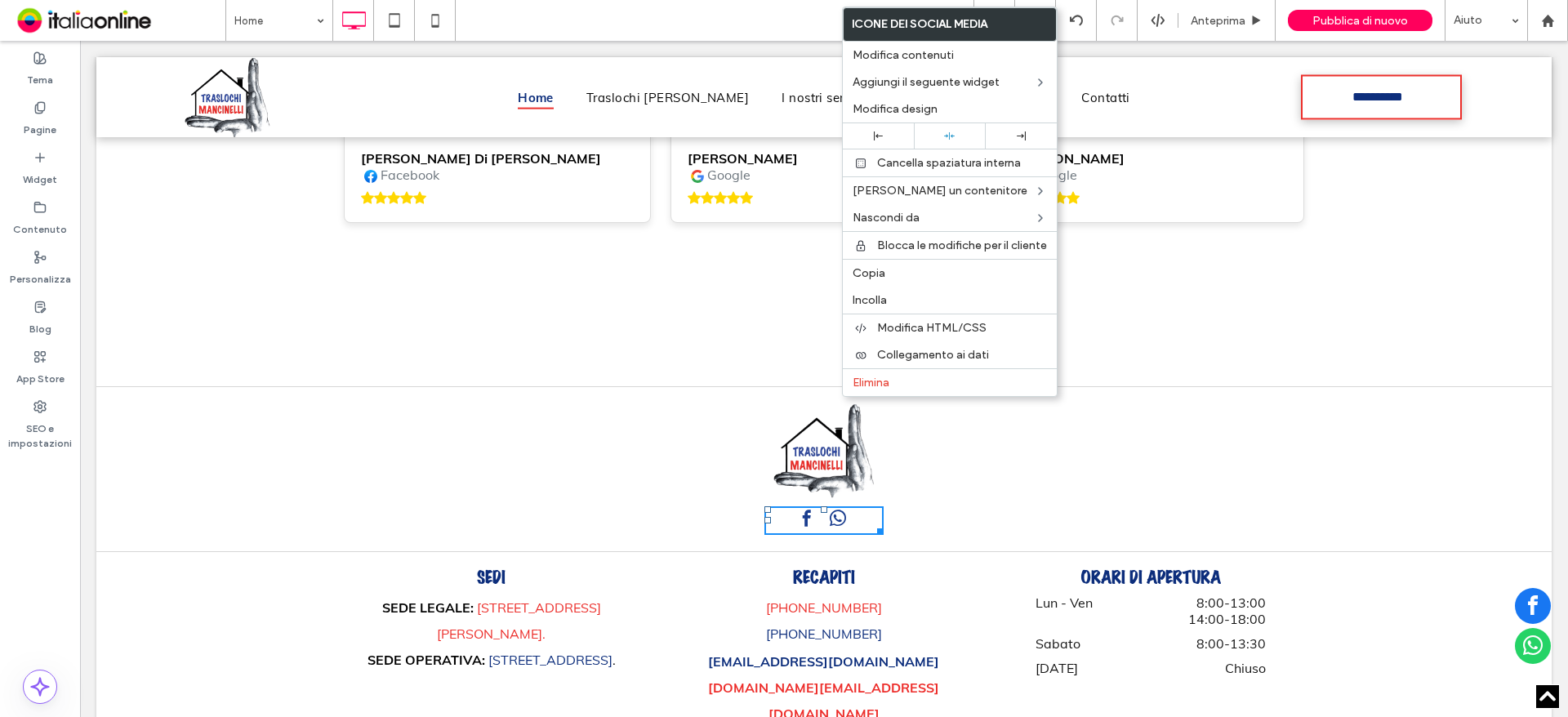
drag, startPoint x: 918, startPoint y: 378, endPoint x: 931, endPoint y: 397, distance: 23.0
click at [918, 378] on label "Elimina" at bounding box center [949, 382] width 194 height 14
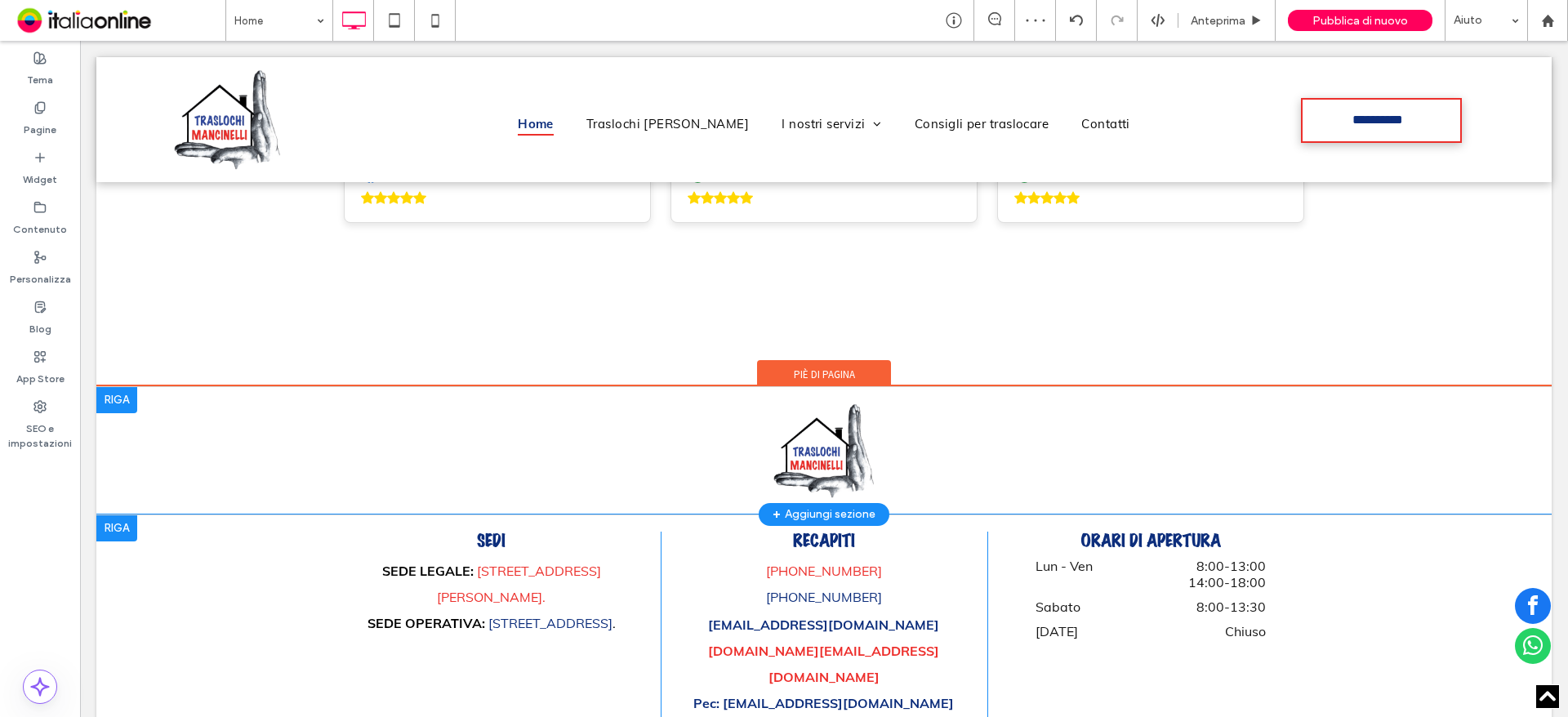
click at [342, 404] on div "Click To Paste Click To Paste" at bounding box center [824, 451] width 980 height 95
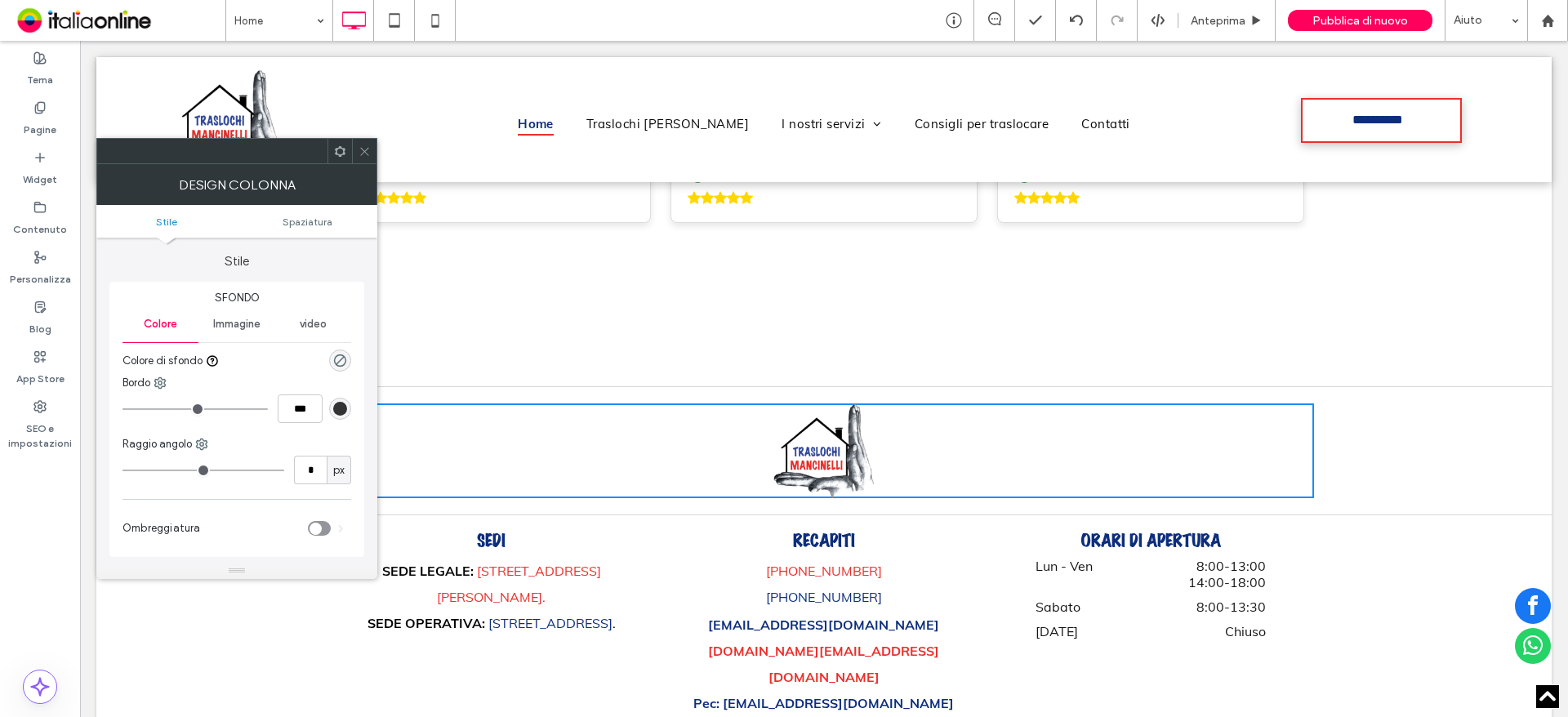
click at [366, 146] on icon at bounding box center [365, 151] width 12 height 12
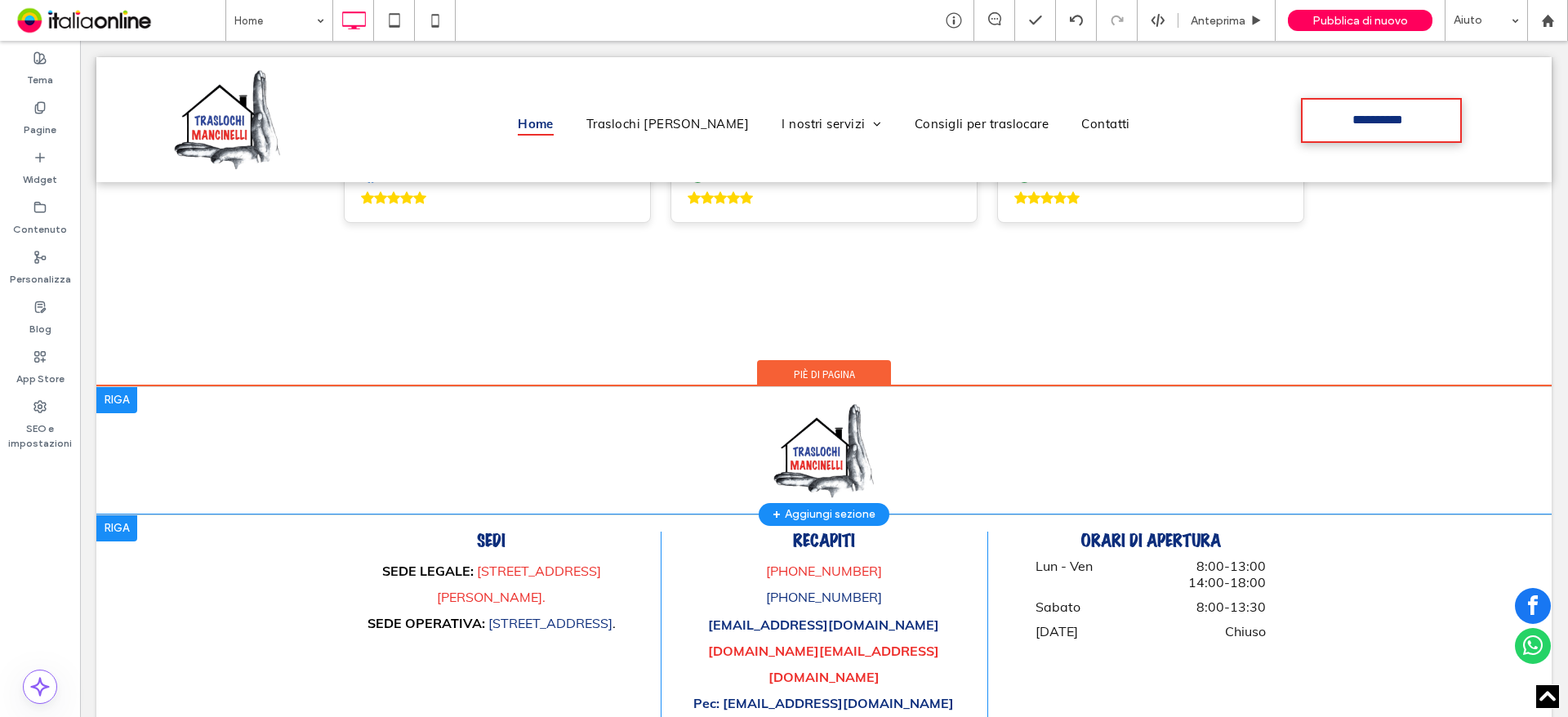
click at [116, 387] on div at bounding box center [117, 400] width 41 height 26
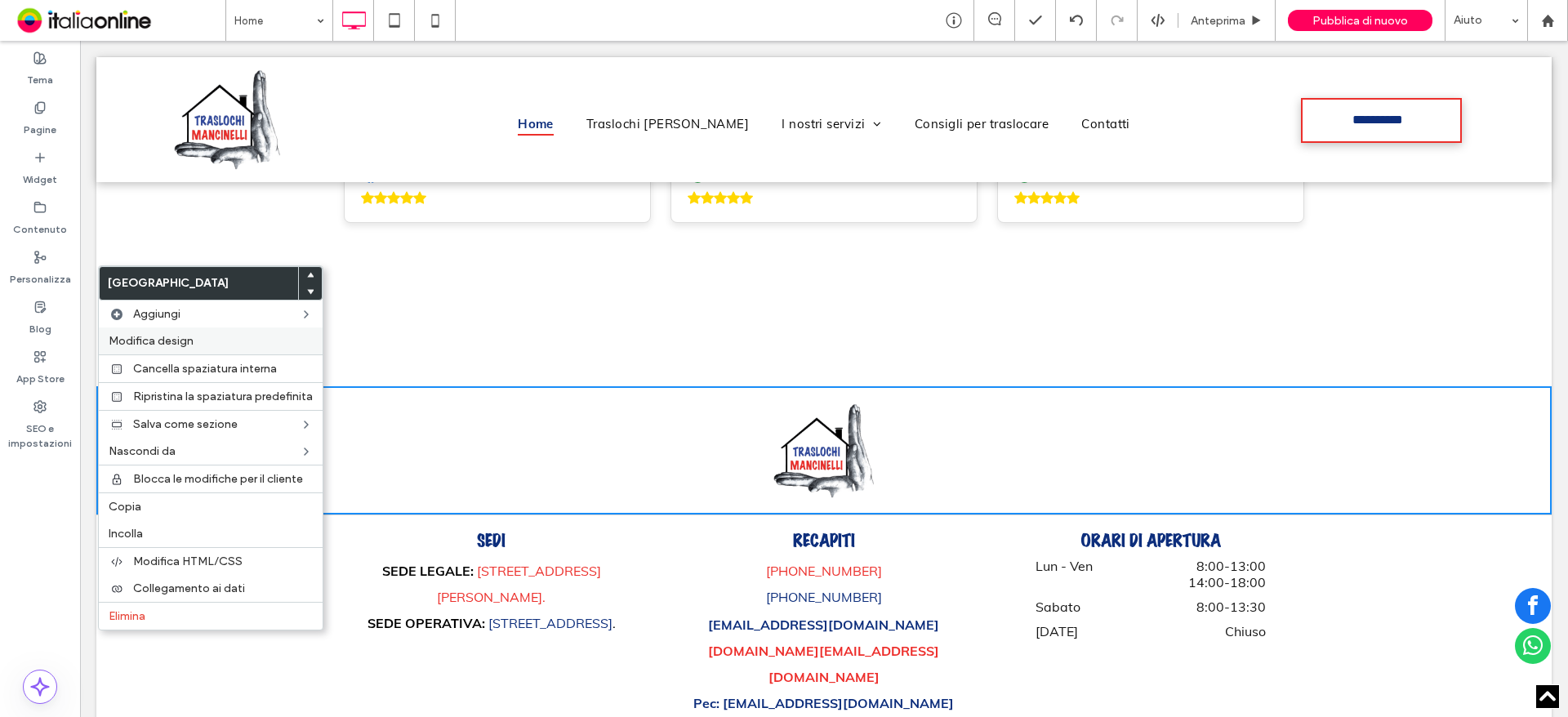
click at [157, 335] on span "Modifica design" at bounding box center [151, 340] width 85 height 14
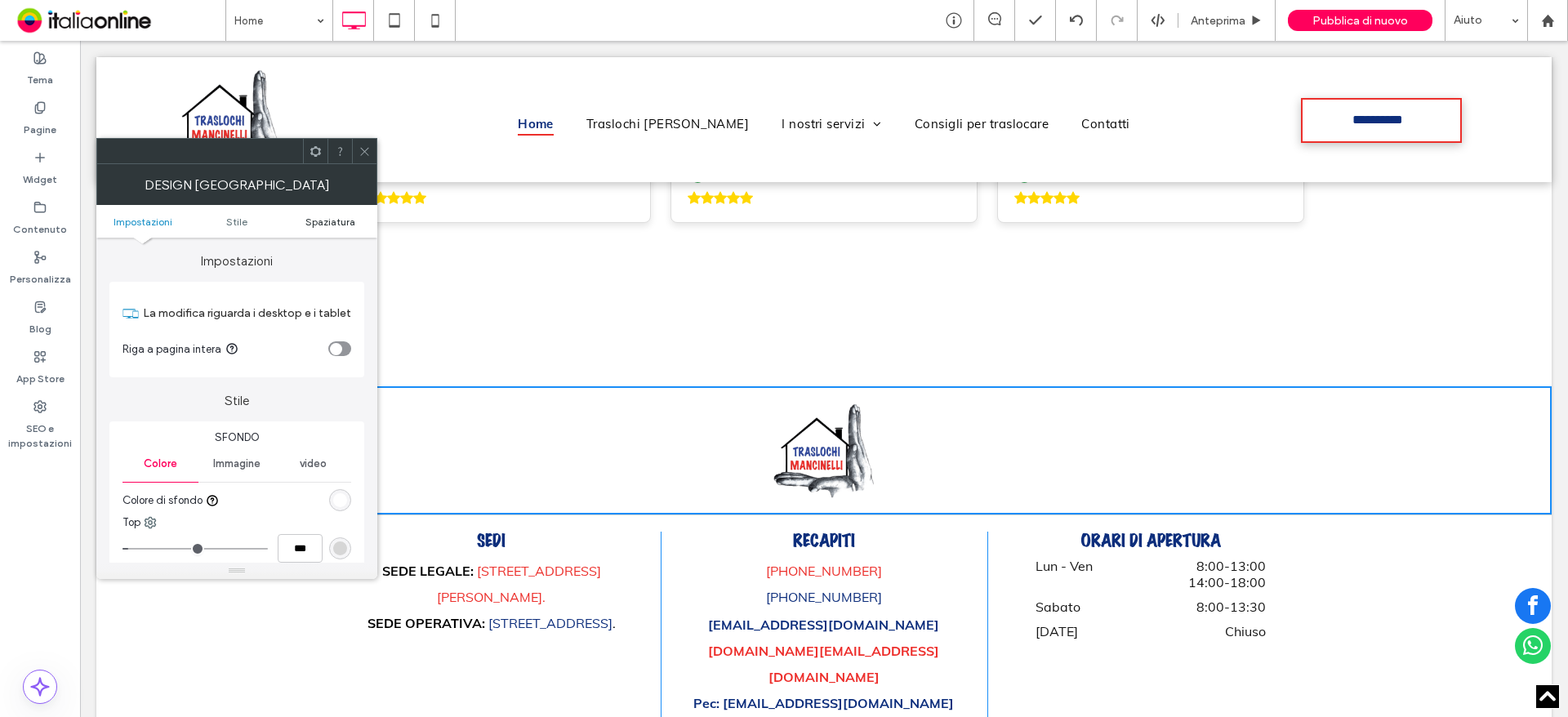
click at [327, 216] on span "Spaziatura" at bounding box center [330, 221] width 50 height 12
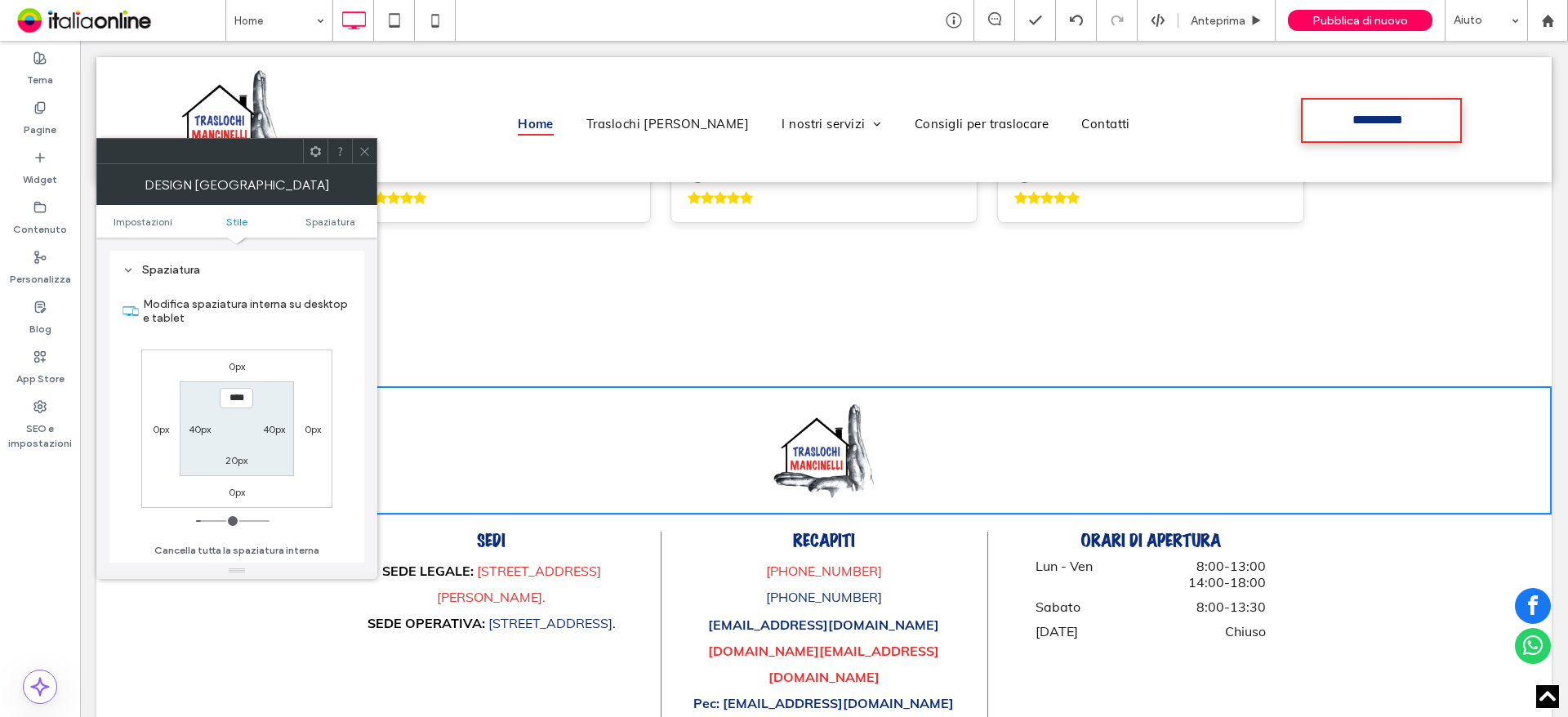
scroll to position [397, 0]
click at [228, 459] on label "20px" at bounding box center [237, 460] width 22 height 12
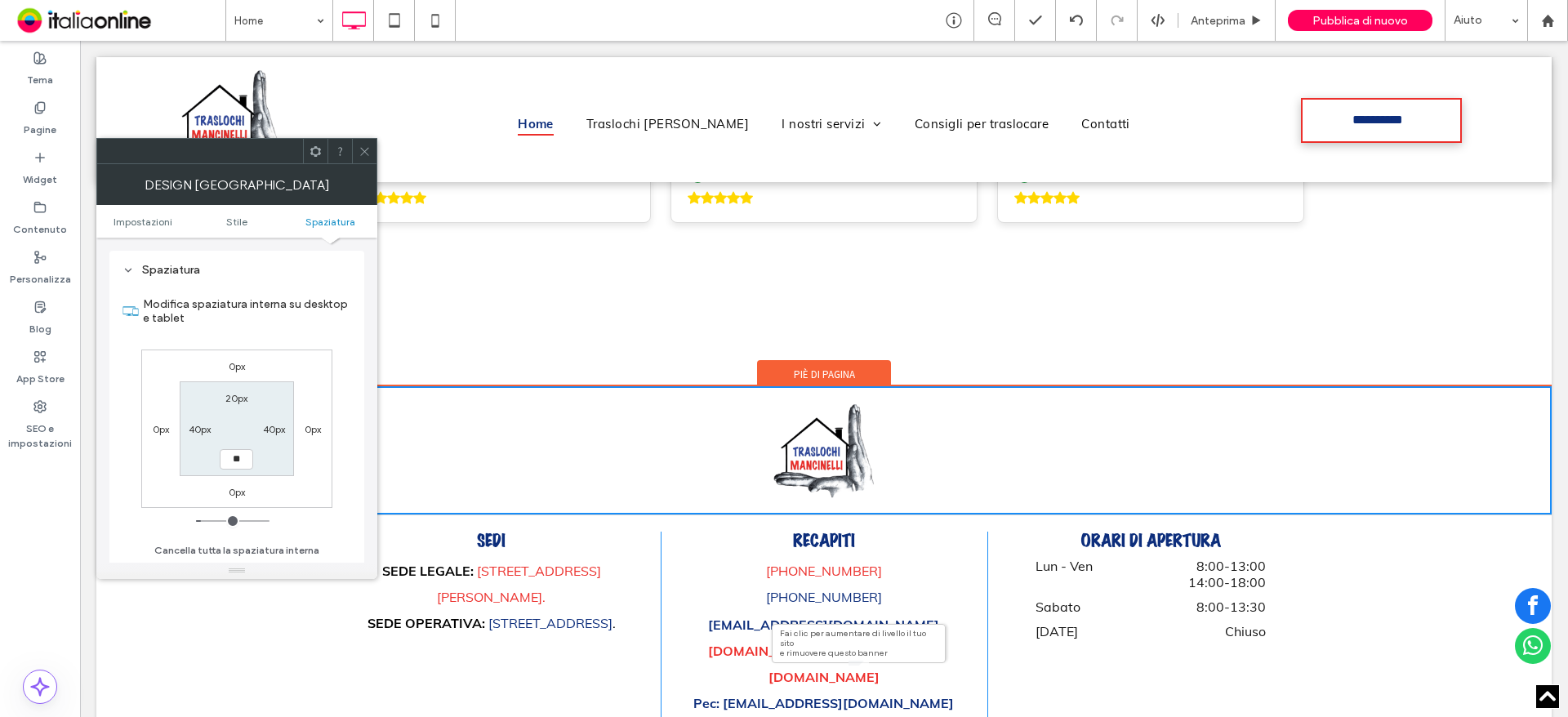
type input "**"
type input "****"
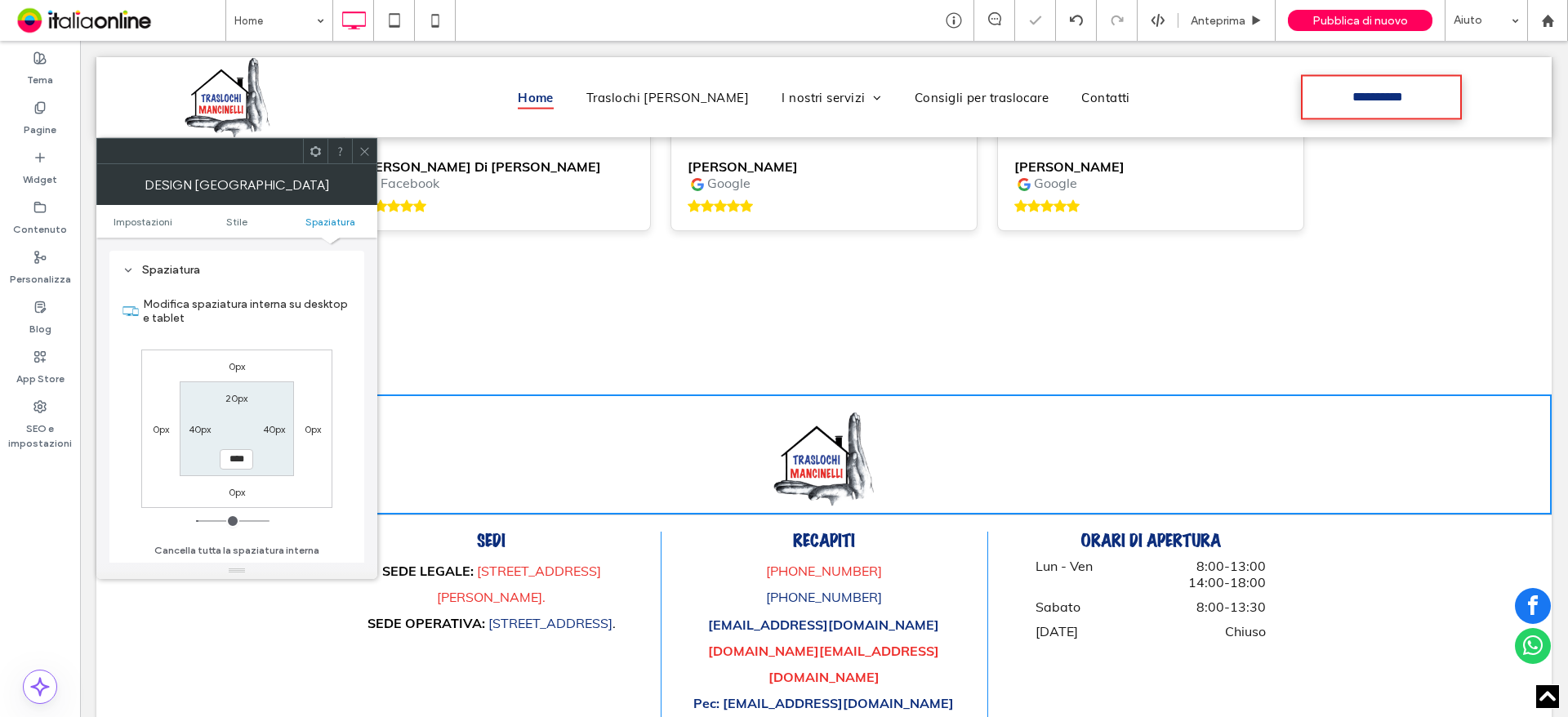
click at [239, 397] on label "20px" at bounding box center [237, 397] width 22 height 12
type input "**"
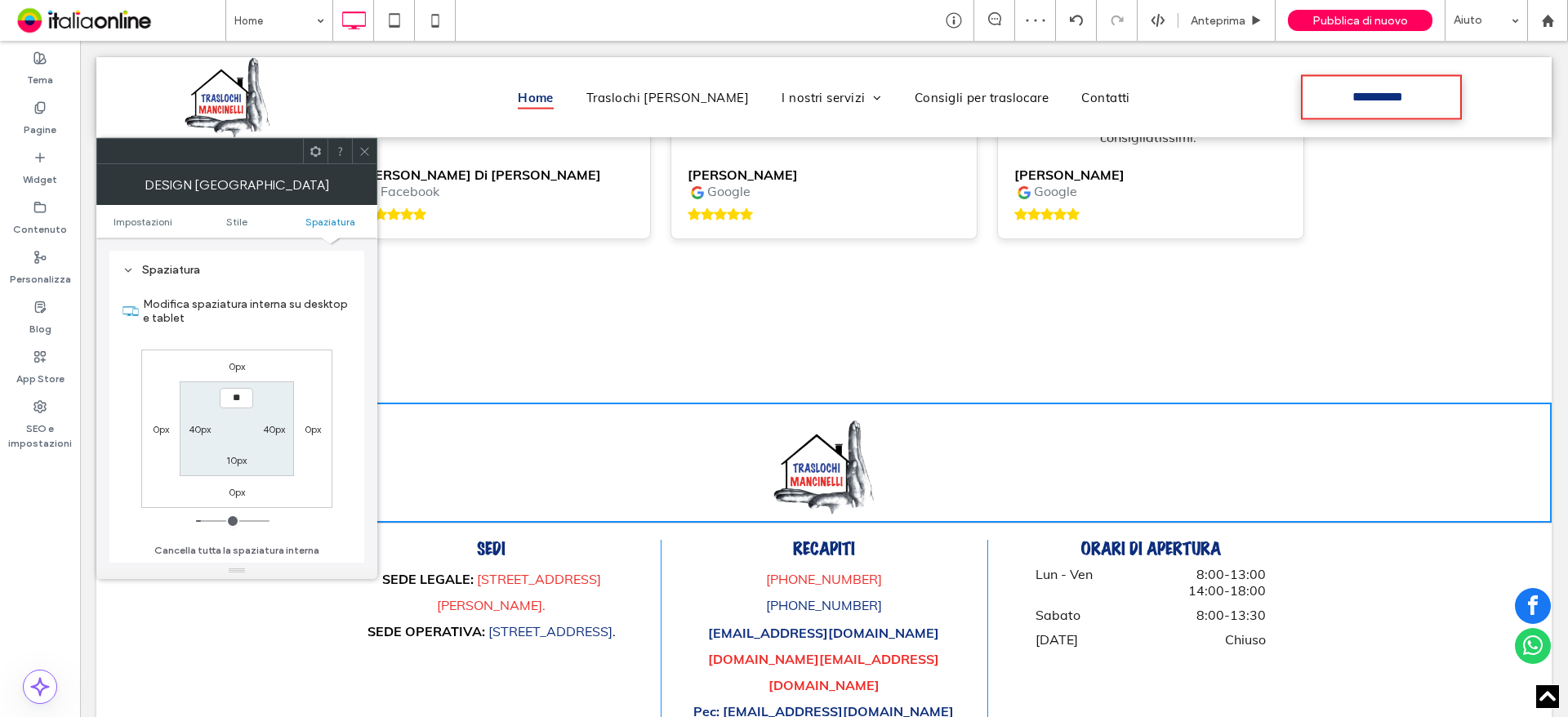
type input "**"
type input "****"
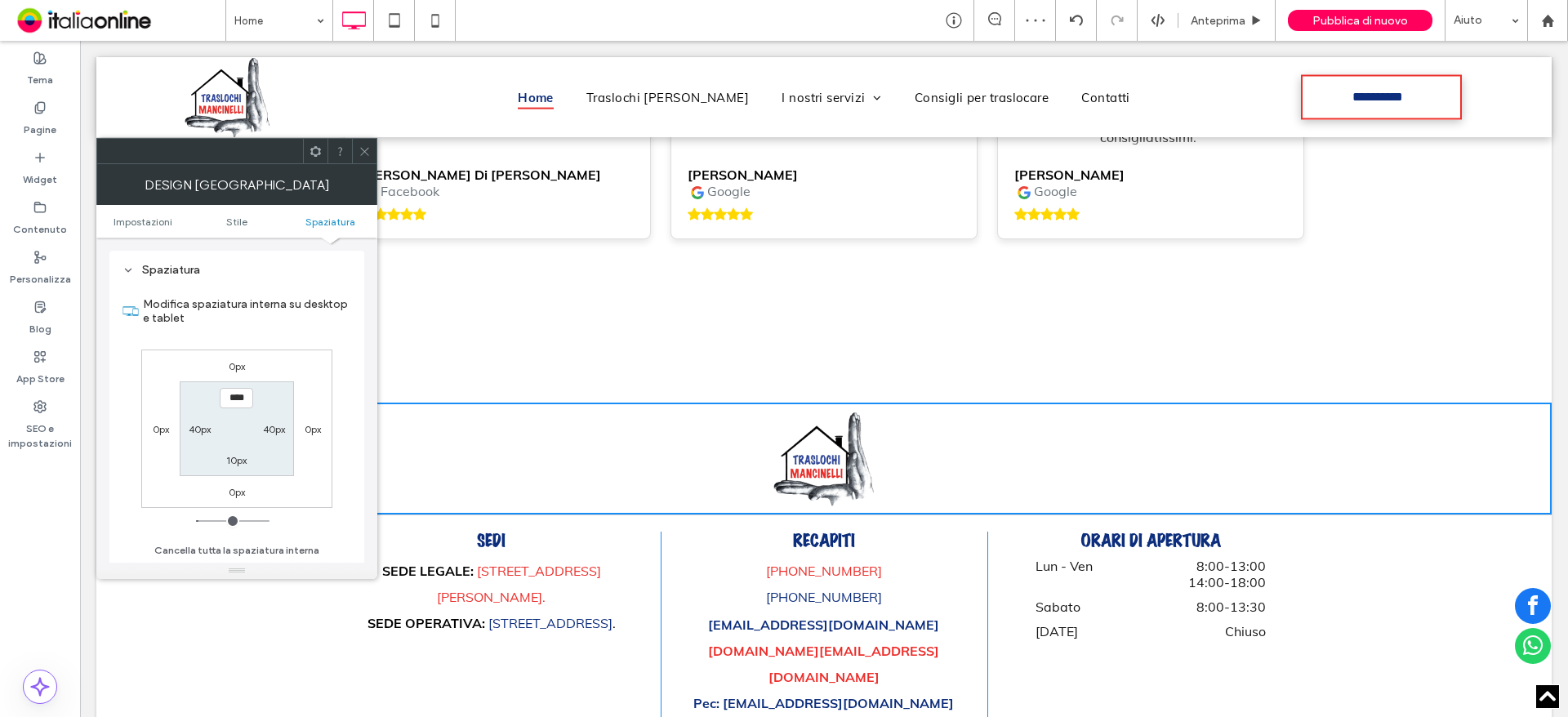
drag, startPoint x: 296, startPoint y: 86, endPoint x: 374, endPoint y: 156, distance: 104.8
click at [367, 148] on icon at bounding box center [365, 151] width 12 height 12
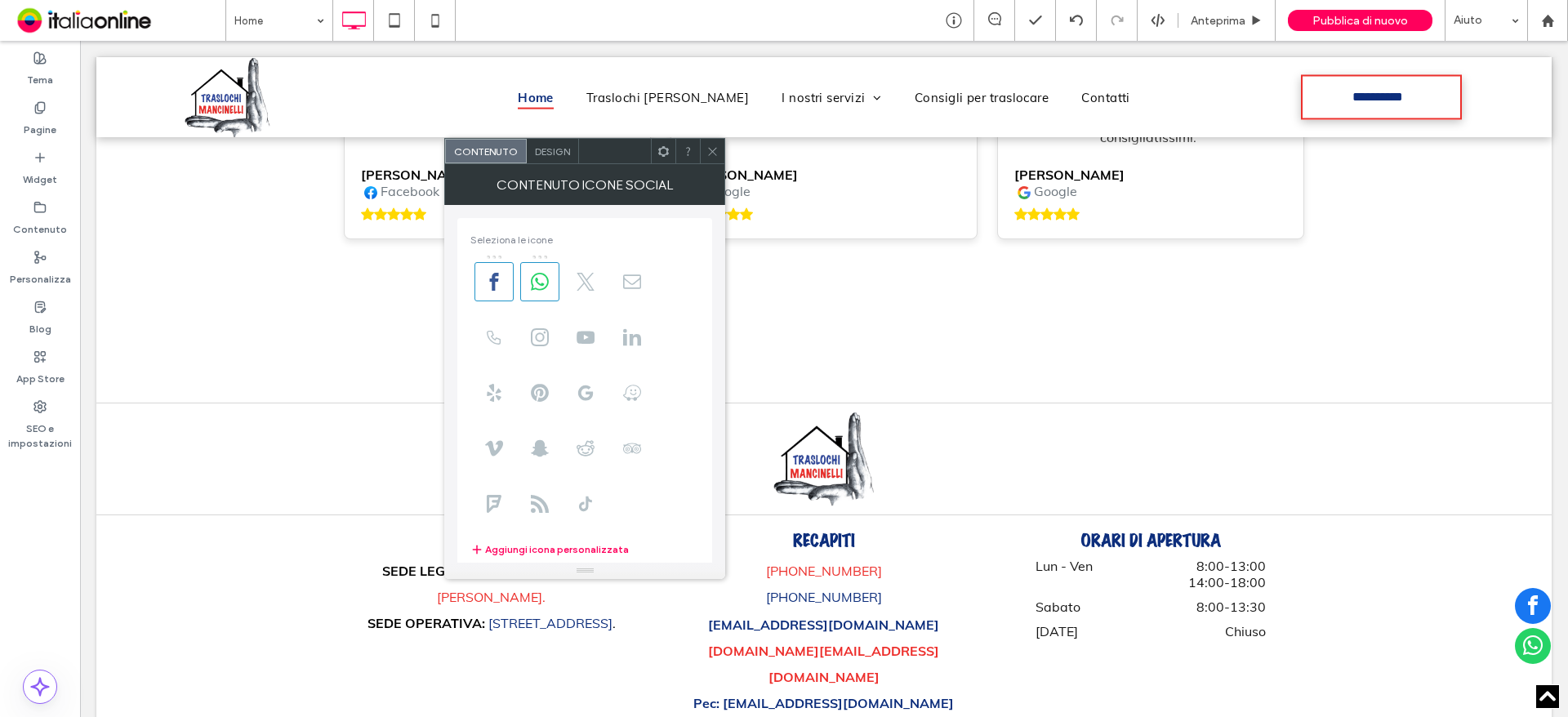
click at [550, 163] on div "Contenuto Design" at bounding box center [585, 151] width 281 height 26
click at [557, 150] on span "Design" at bounding box center [552, 151] width 35 height 12
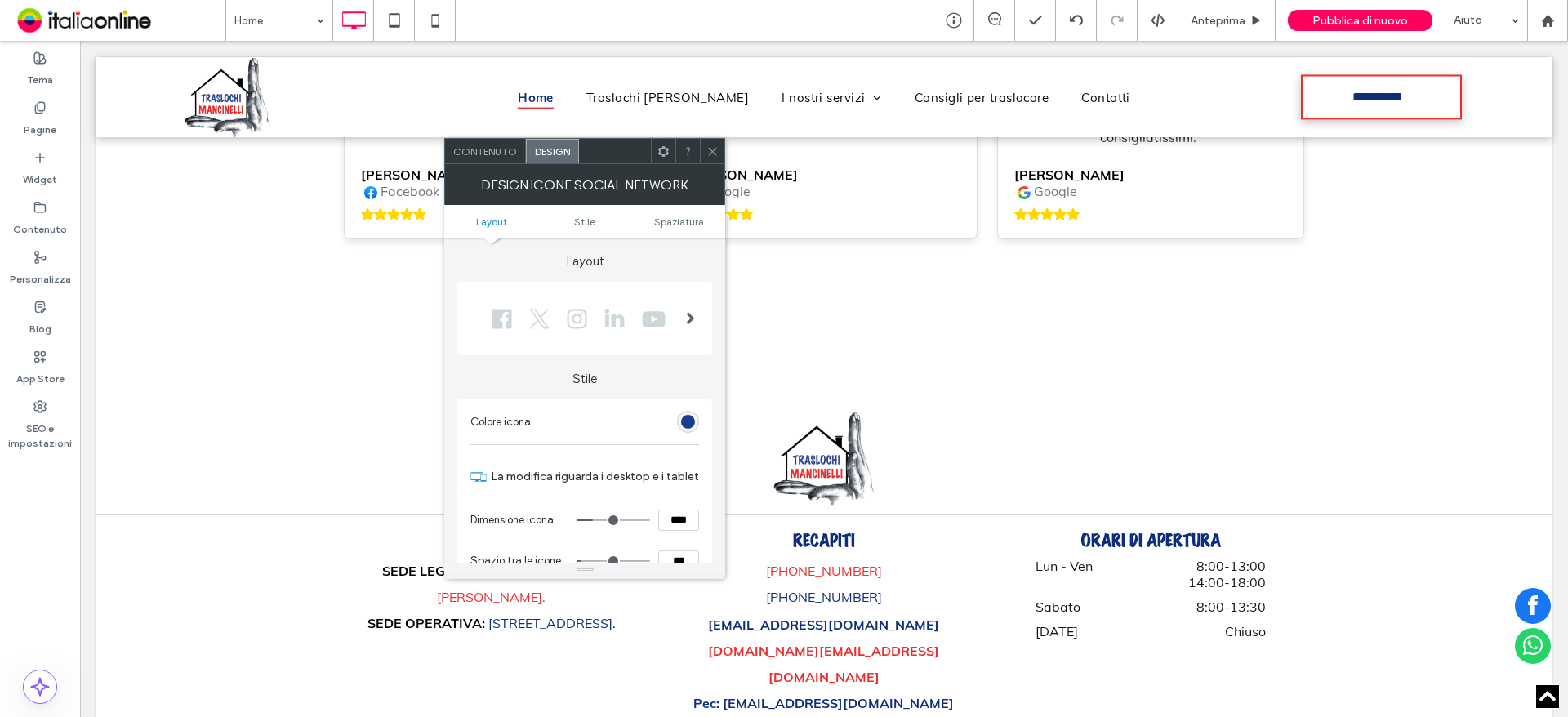
click at [711, 156] on icon at bounding box center [712, 151] width 12 height 12
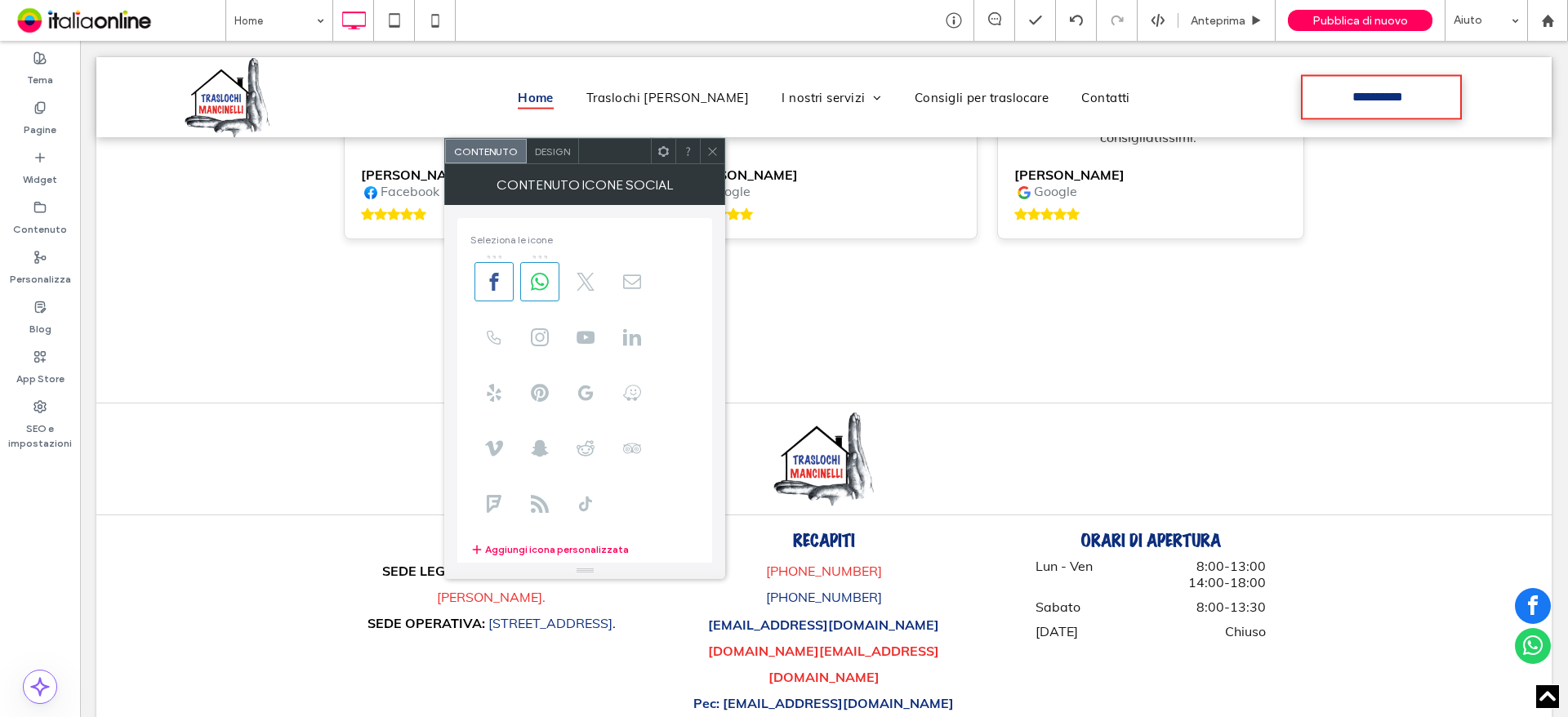
click at [545, 152] on span "Design" at bounding box center [552, 151] width 35 height 12
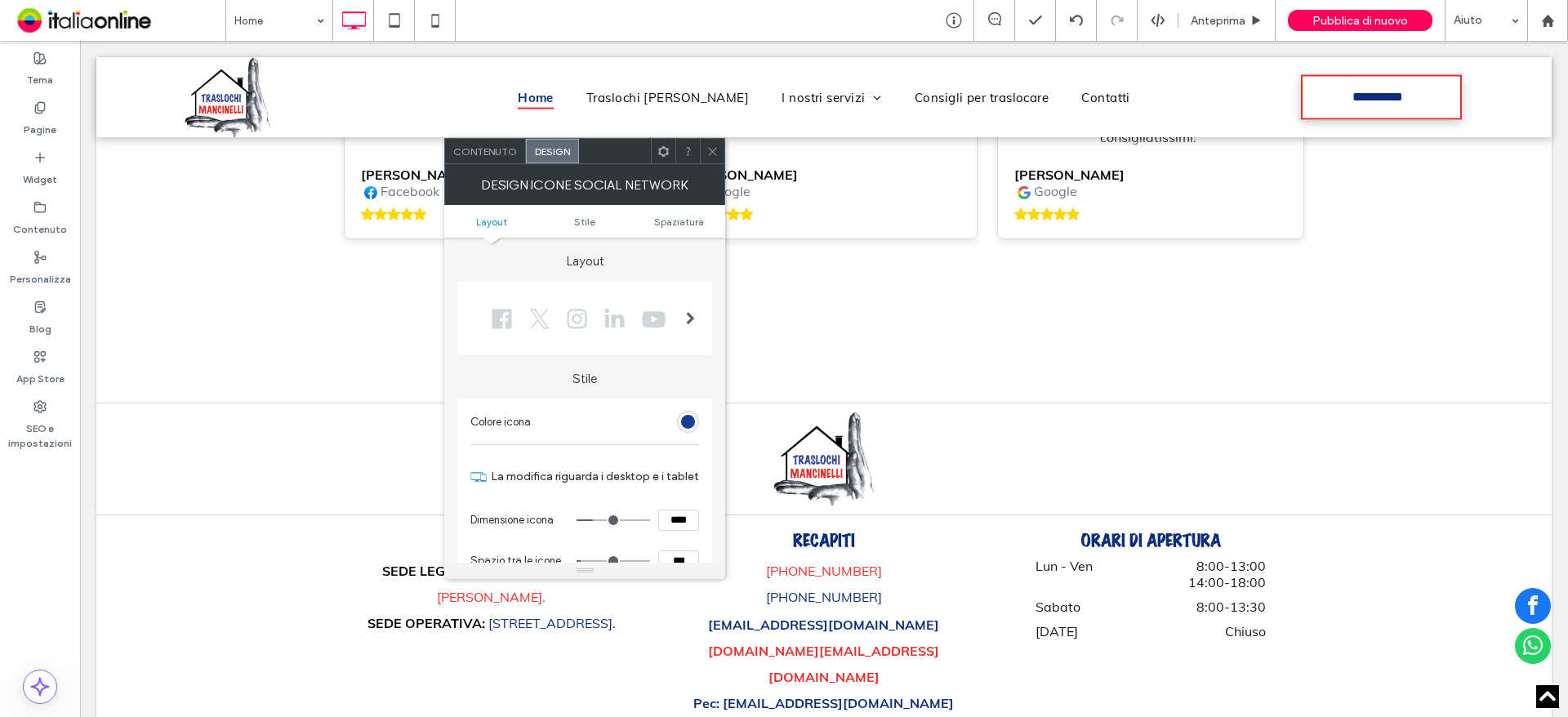
click at [583, 312] on div at bounding box center [578, 319] width 217 height 41
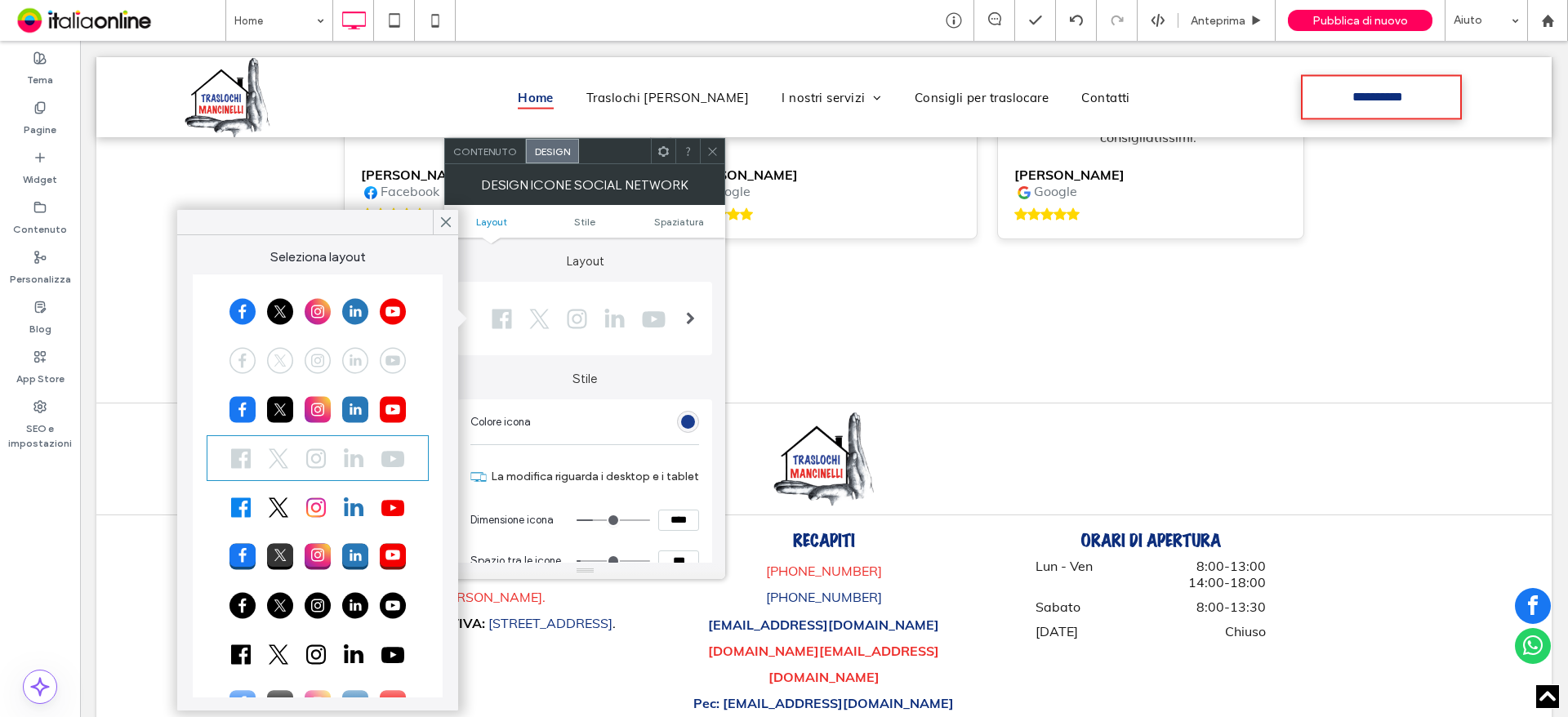
click at [303, 358] on div at bounding box center [318, 361] width 217 height 41
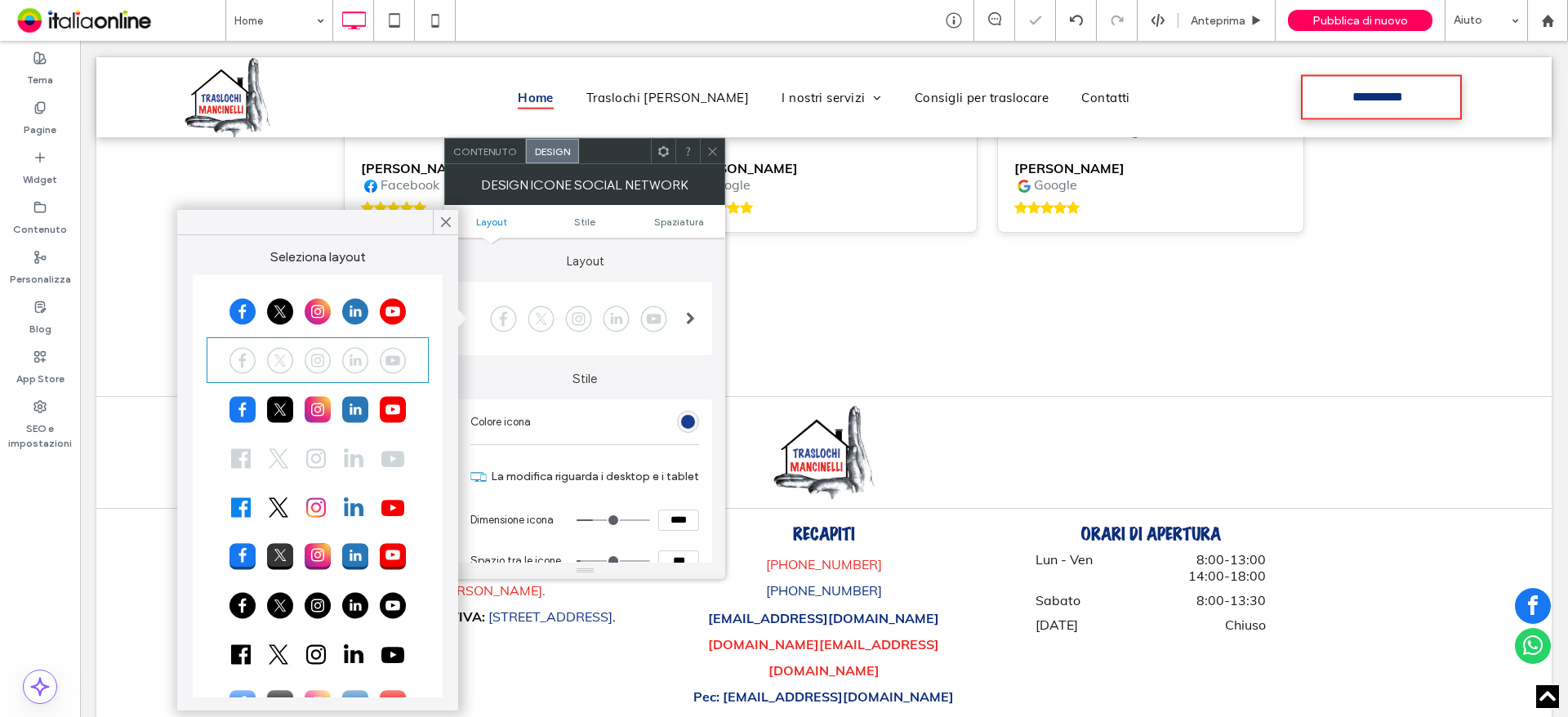
click at [709, 152] on icon at bounding box center [712, 151] width 12 height 12
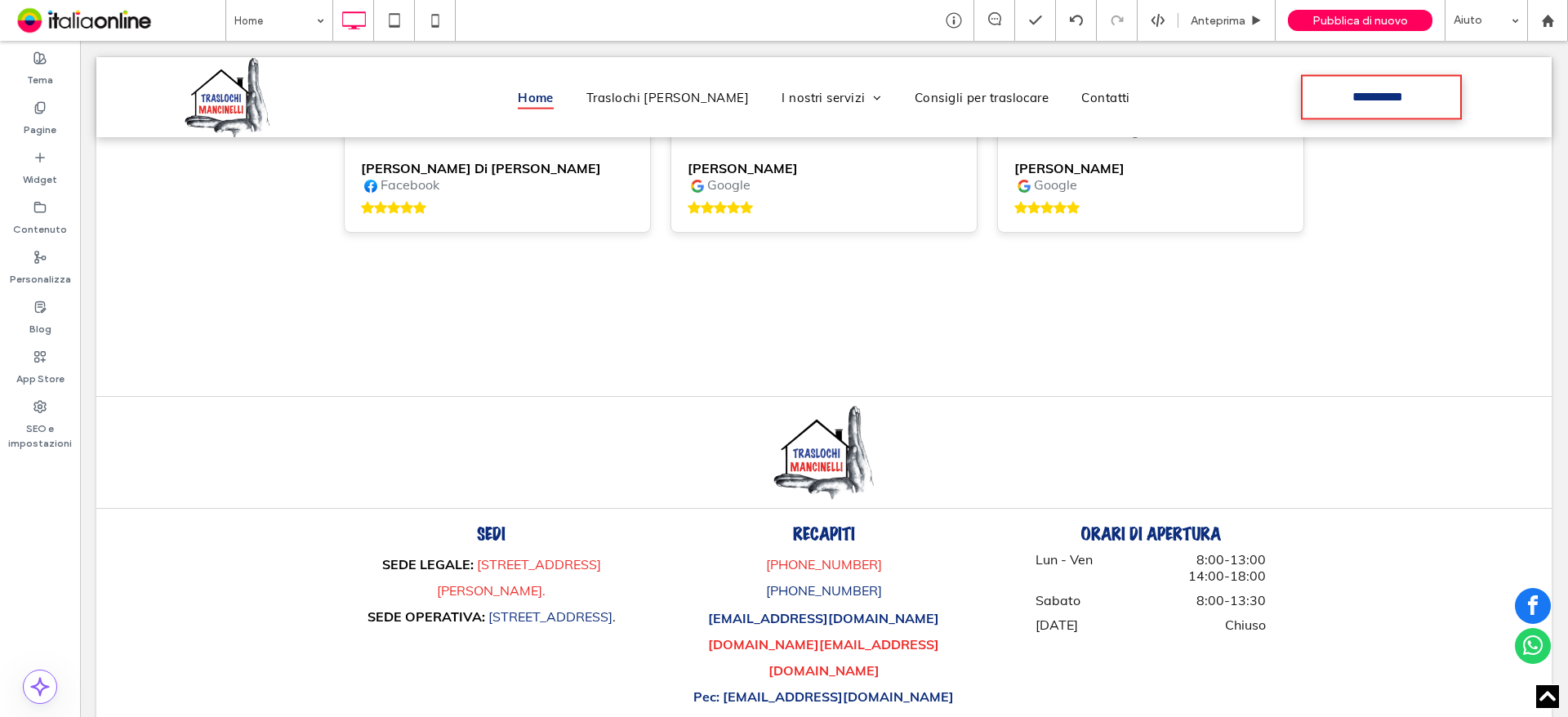
drag, startPoint x: 41, startPoint y: 81, endPoint x: 248, endPoint y: 304, distance: 304.3
click at [41, 81] on label "Tema" at bounding box center [40, 76] width 26 height 22
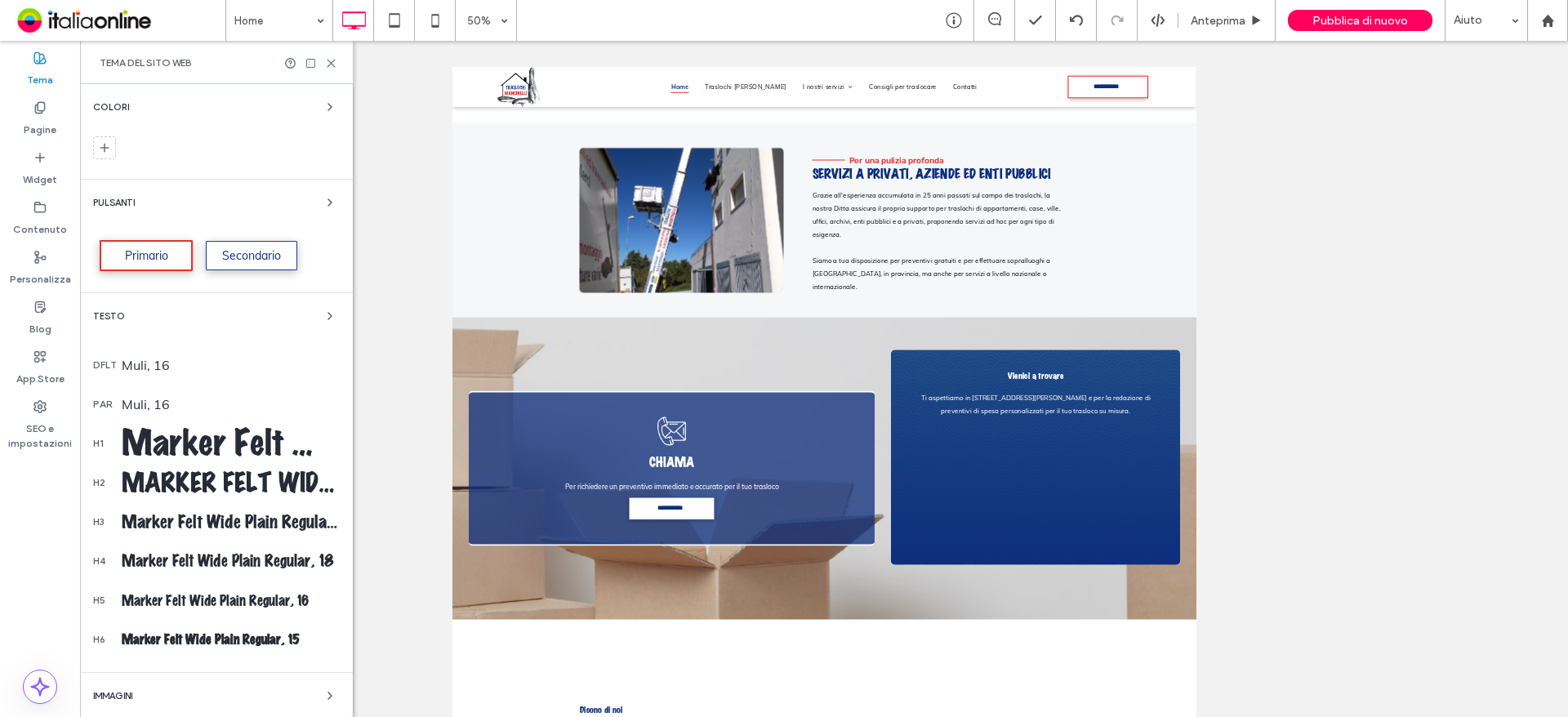
scroll to position [6320, 0]
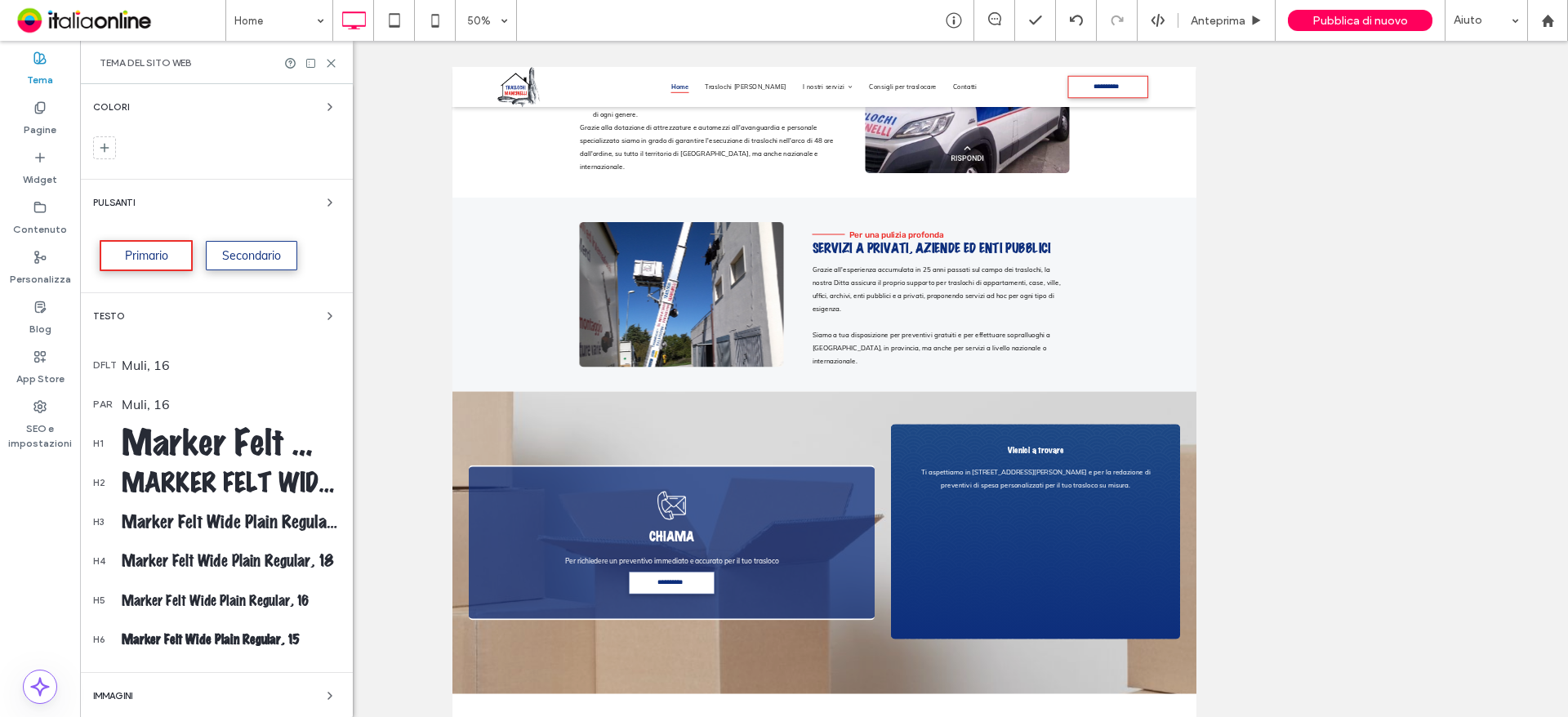
drag, startPoint x: 317, startPoint y: 315, endPoint x: 247, endPoint y: 292, distance: 73.7
click at [323, 315] on icon "button" at bounding box center [330, 316] width 13 height 13
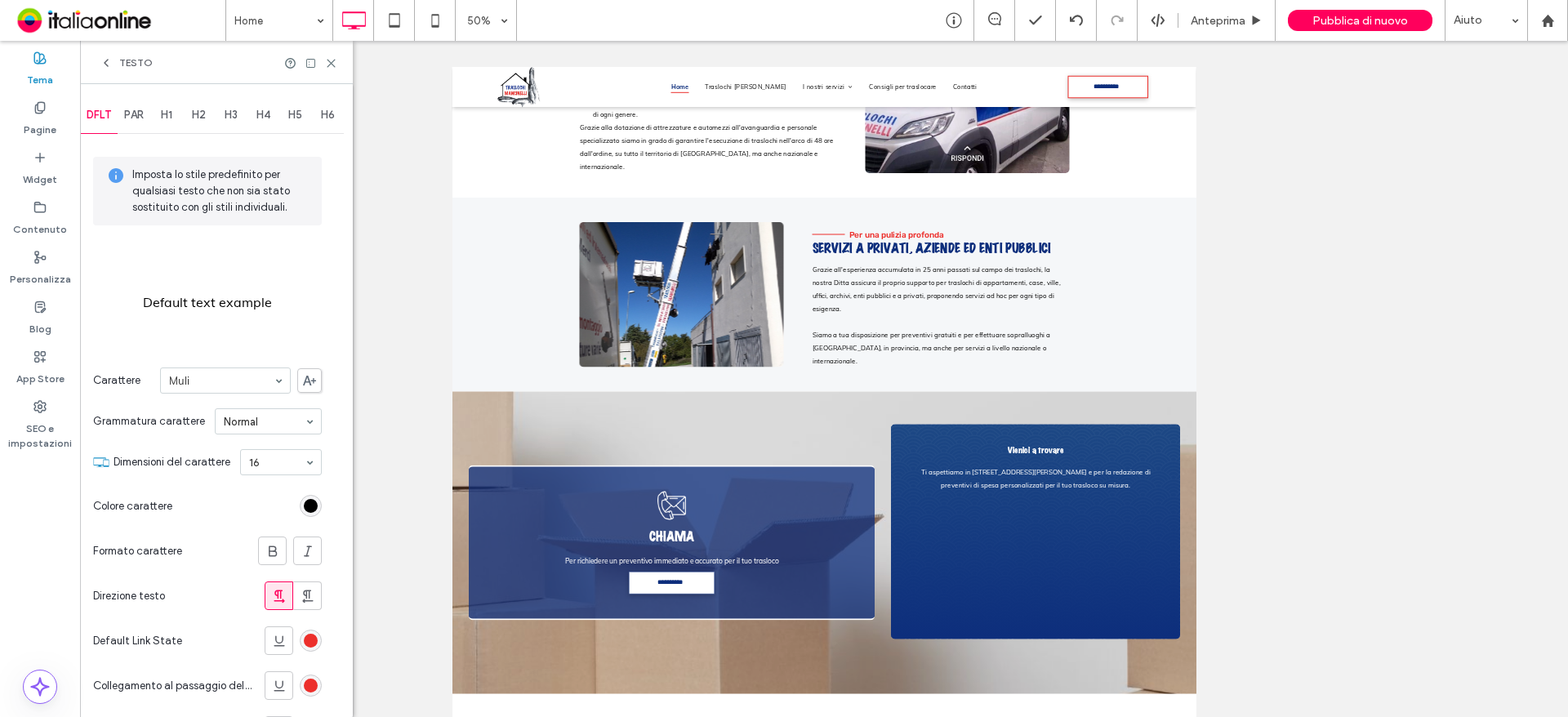
click at [139, 115] on span "PAR" at bounding box center [133, 115] width 20 height 13
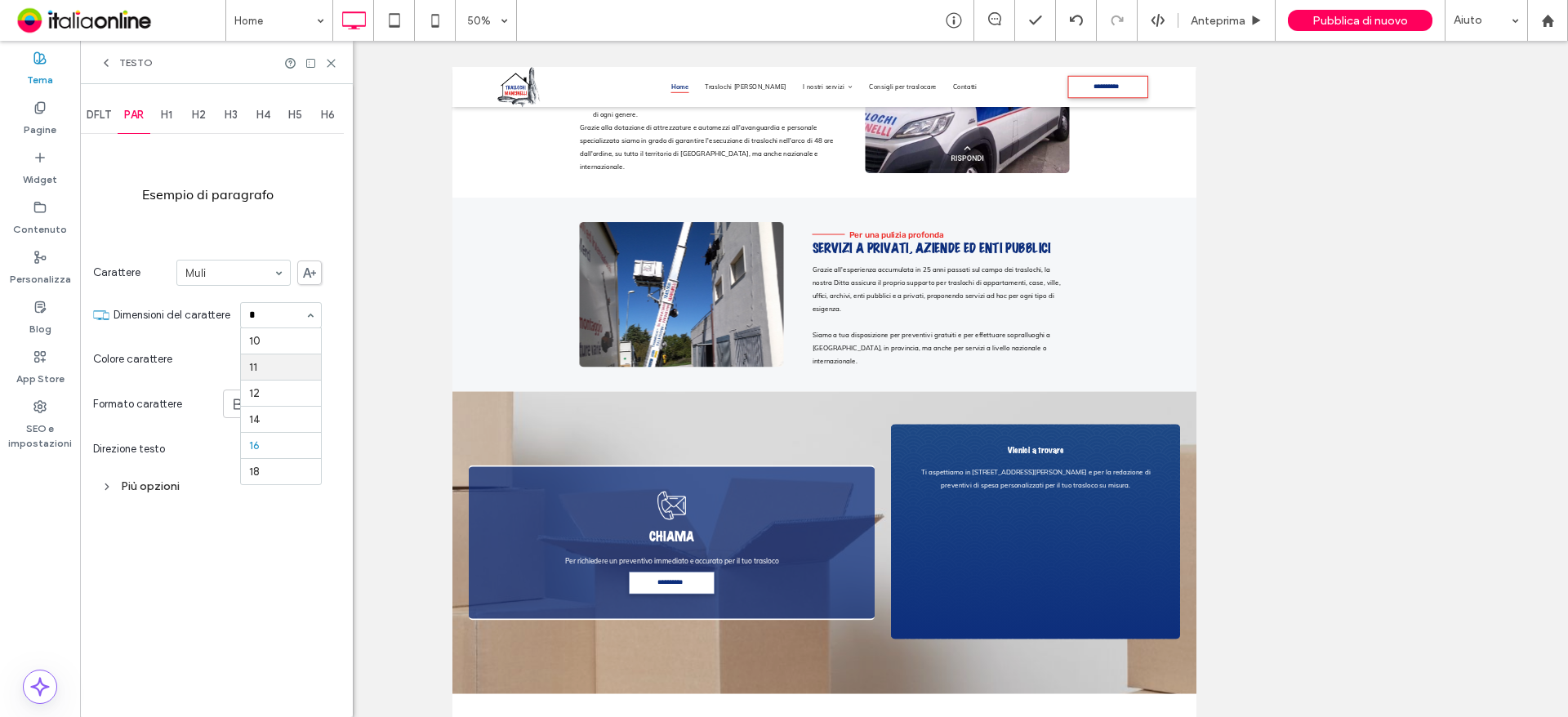
scroll to position [0, 0]
type input "**"
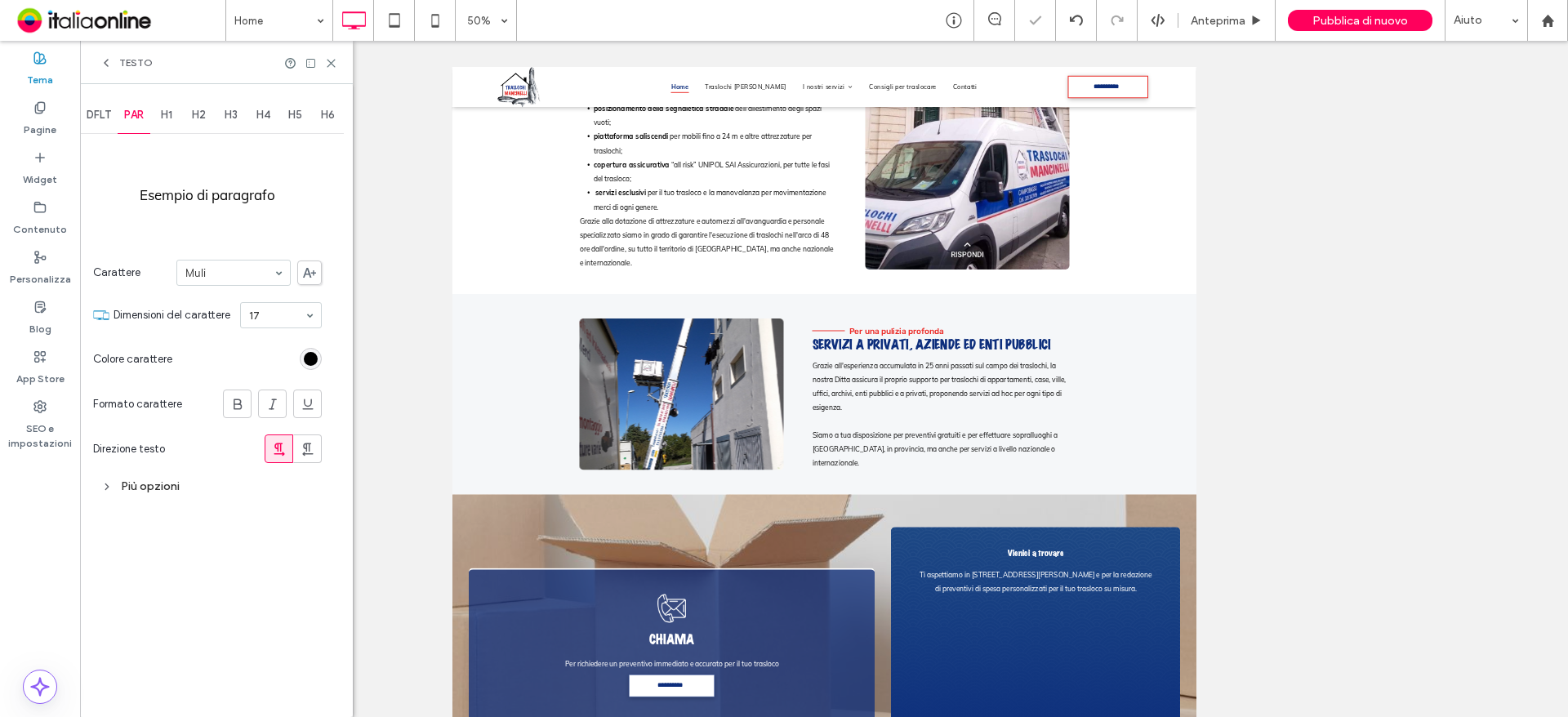
click at [155, 489] on div "Più opzioni" at bounding box center [207, 486] width 229 height 22
click at [334, 61] on use at bounding box center [331, 64] width 7 height 7
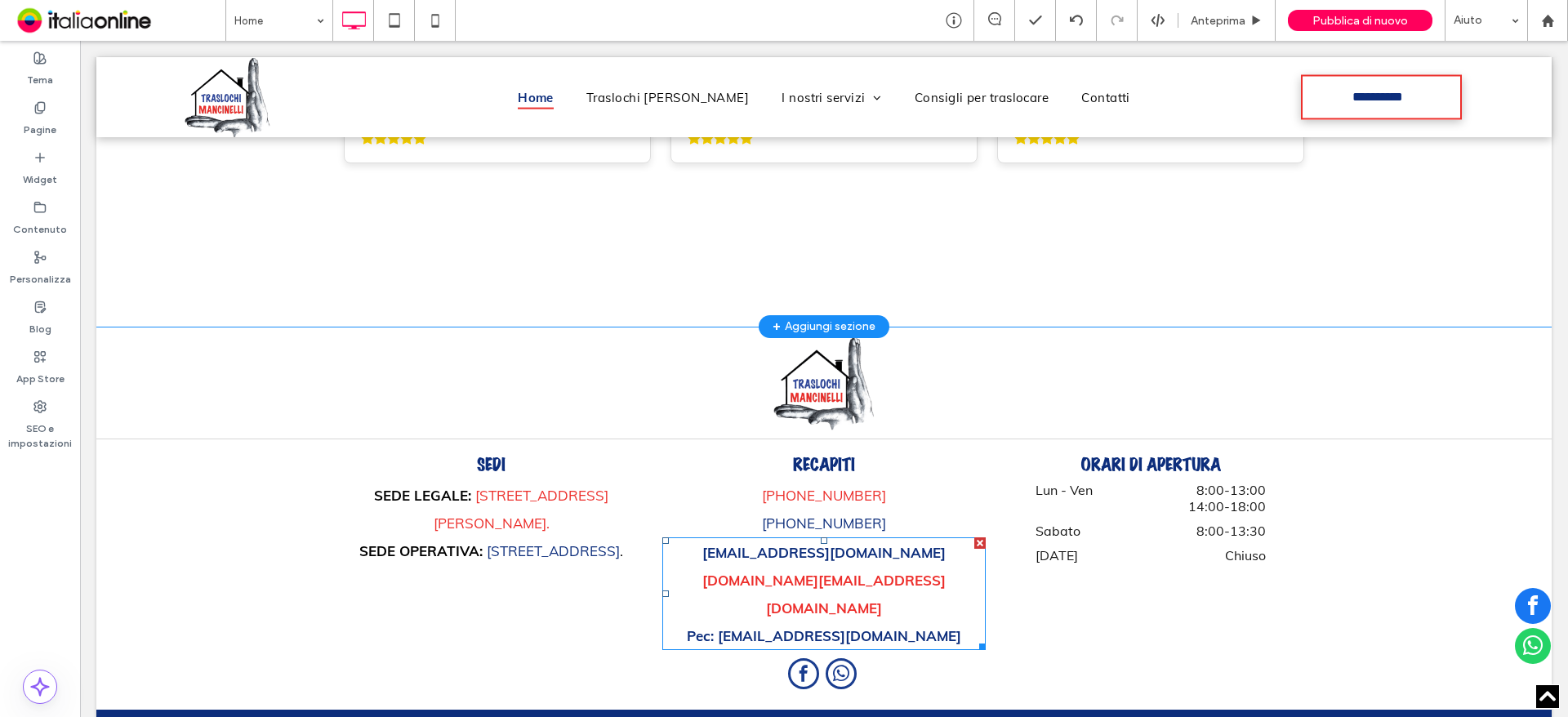
scroll to position [8089, 0]
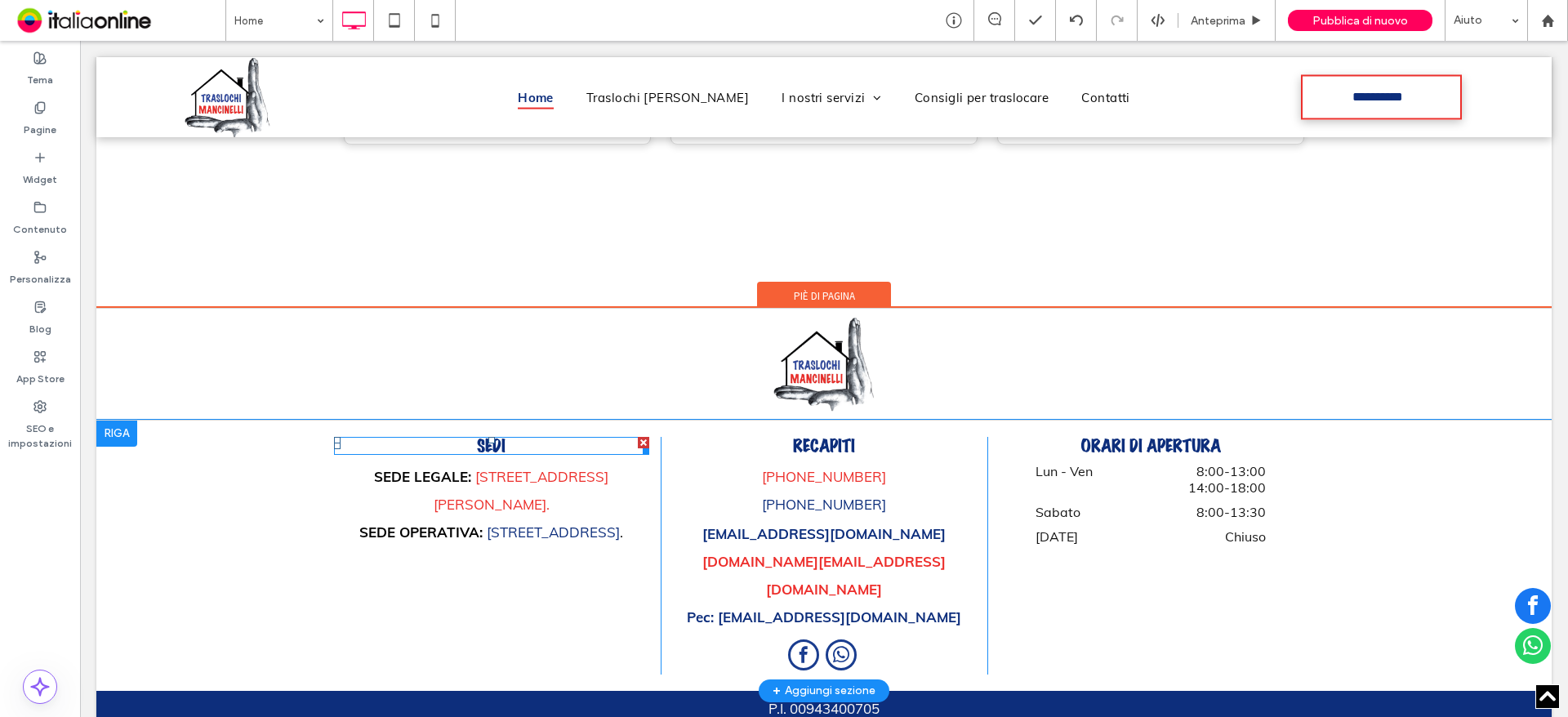
click at [503, 437] on h3 "Sedi" at bounding box center [491, 445] width 315 height 18
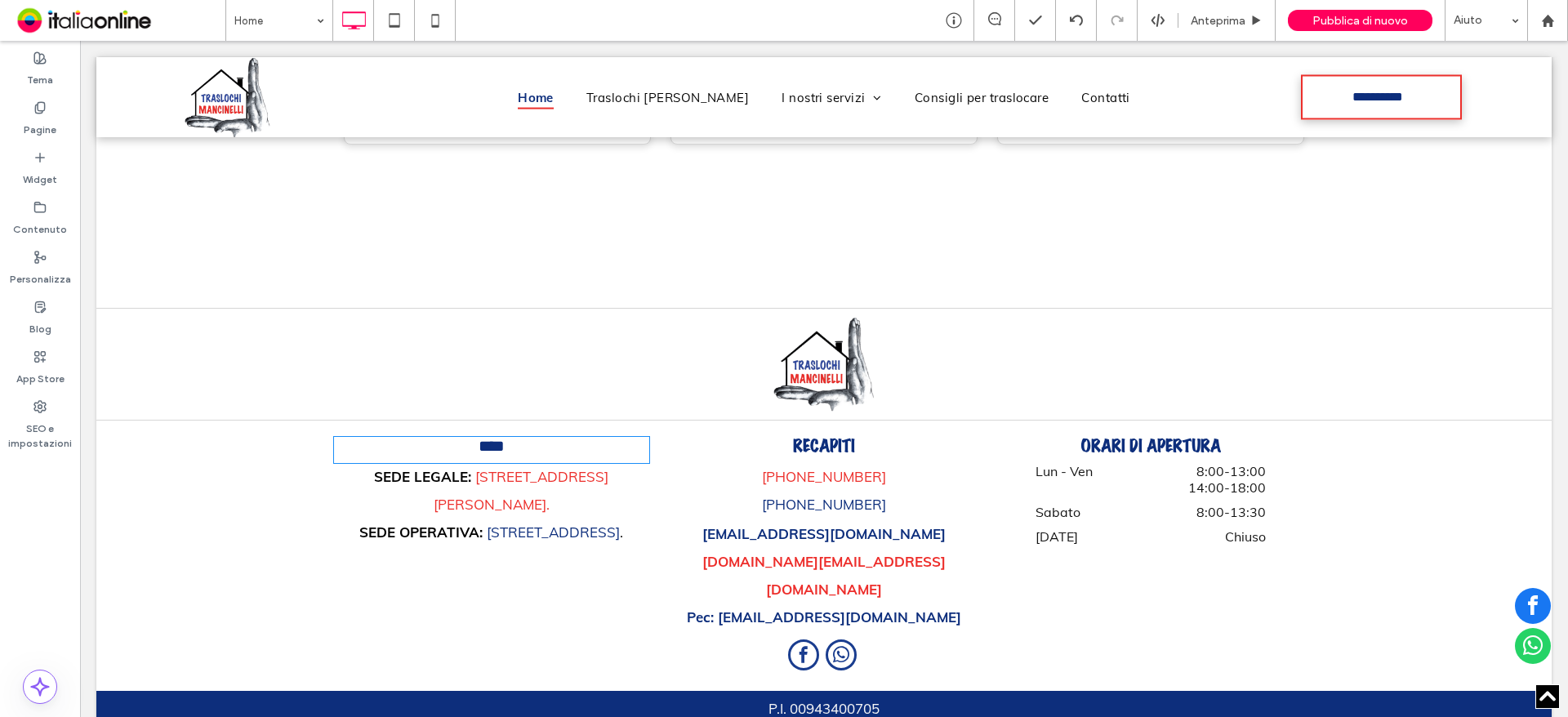
type input "**********"
type input "**"
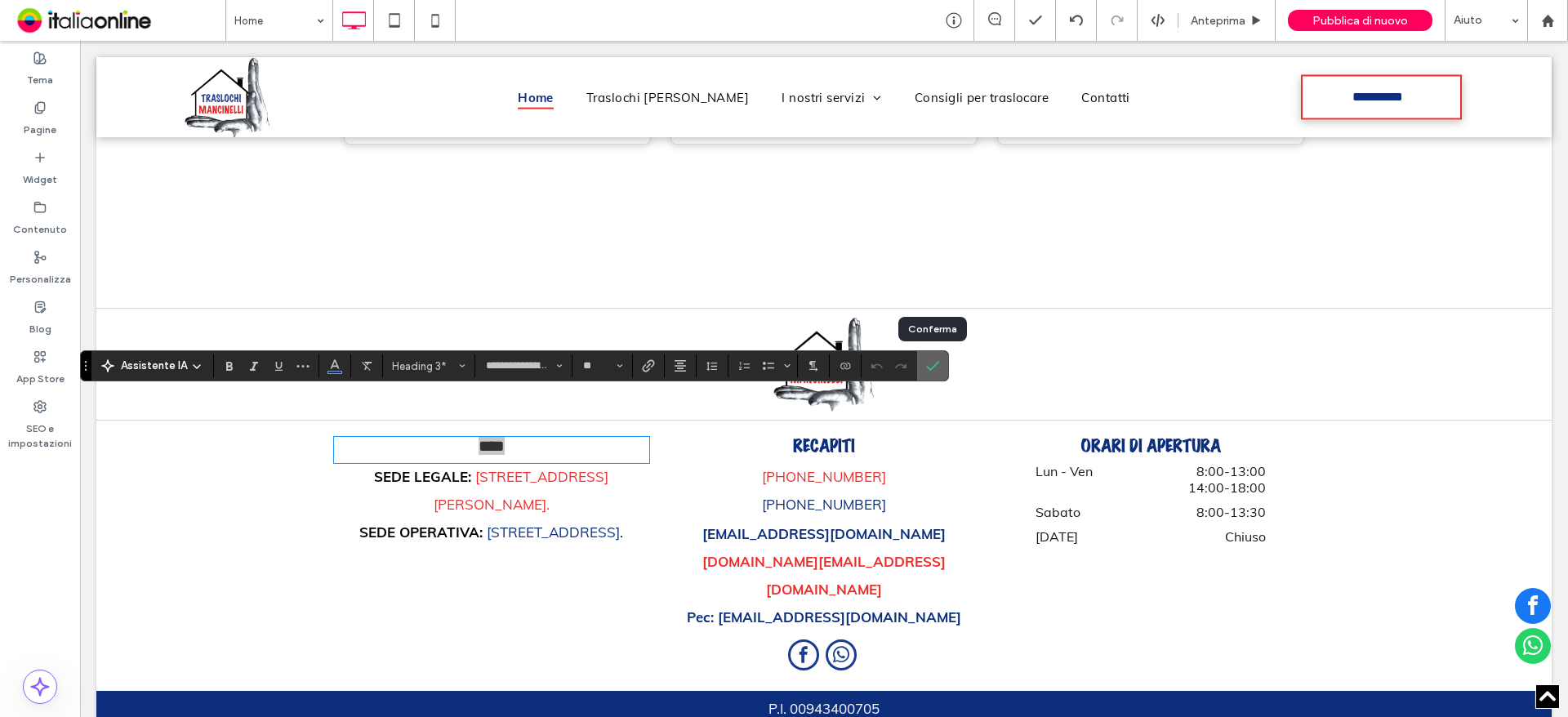
drag, startPoint x: 937, startPoint y: 361, endPoint x: 857, endPoint y: 320, distance: 89.9
click at [937, 361] on icon "Conferma" at bounding box center [933, 366] width 13 height 13
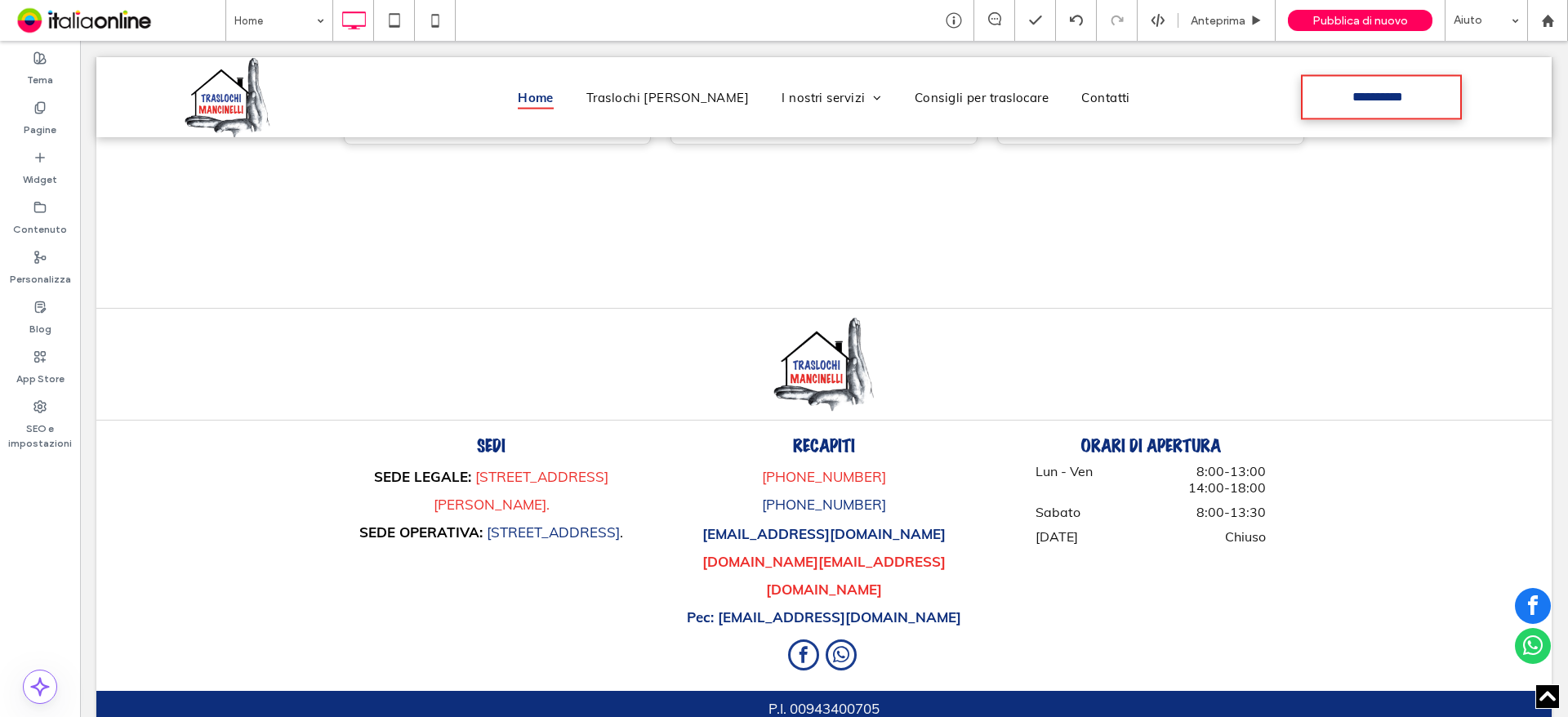
drag, startPoint x: 45, startPoint y: 63, endPoint x: 194, endPoint y: 274, distance: 258.3
click at [45, 63] on use at bounding box center [40, 58] width 11 height 11
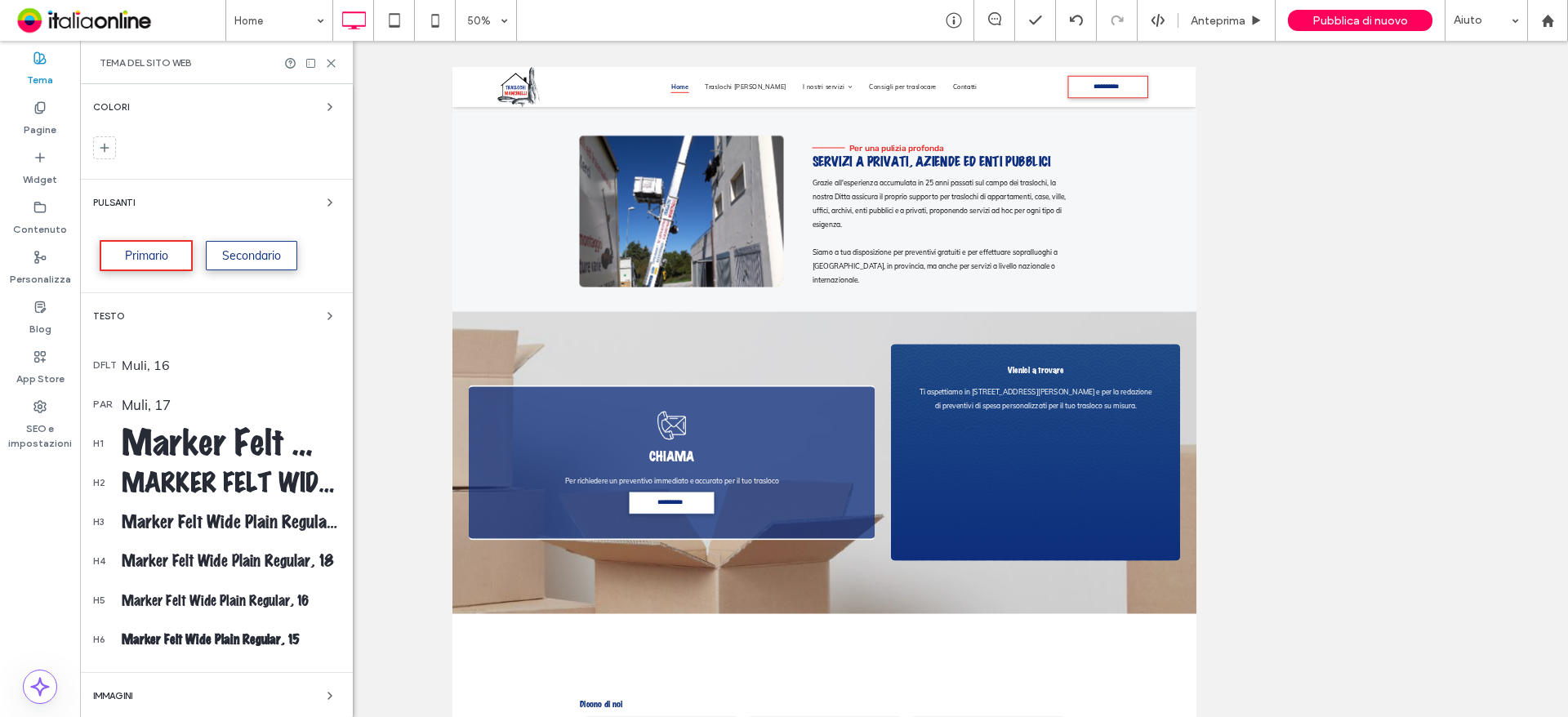
scroll to position [6614, 0]
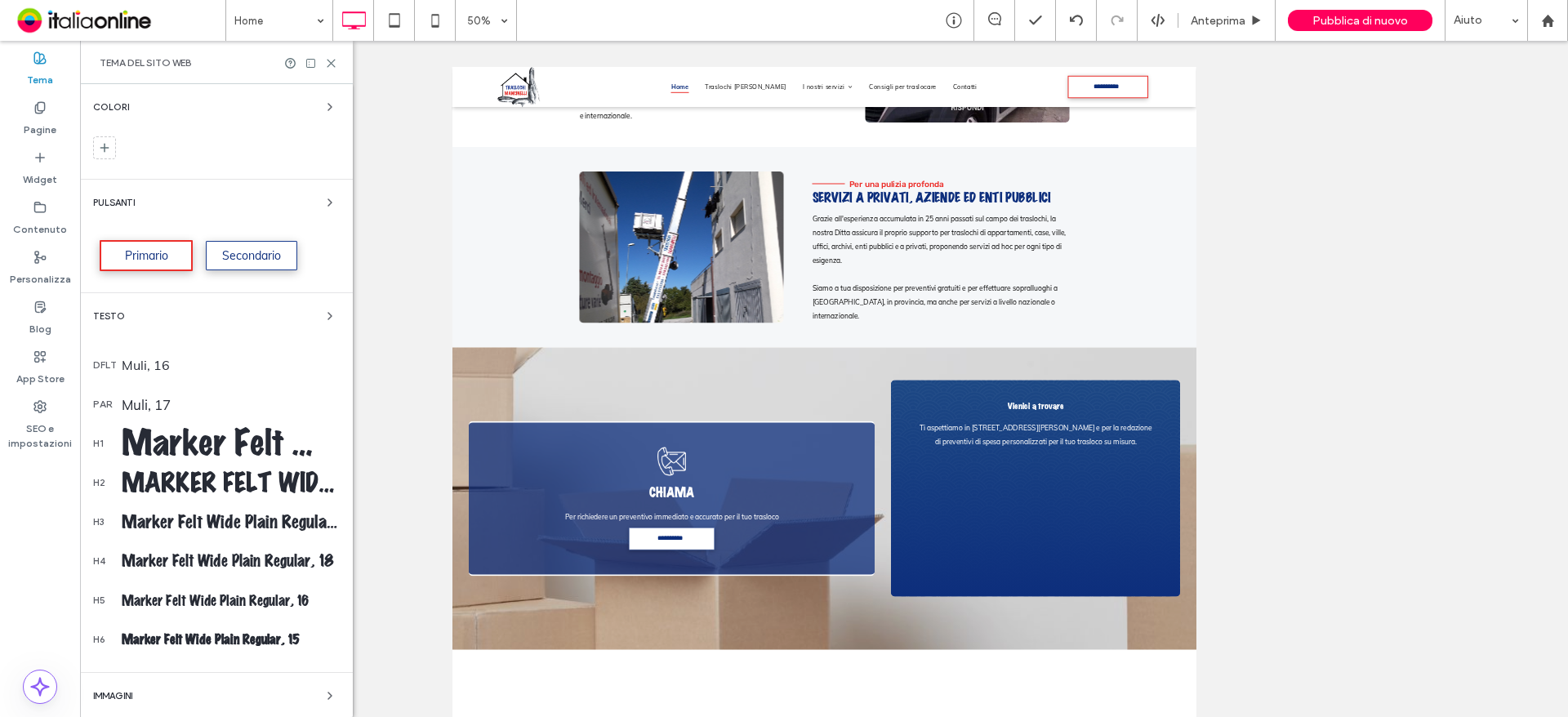
drag, startPoint x: 311, startPoint y: 307, endPoint x: 302, endPoint y: 310, distance: 9.5
click at [321, 307] on span "button" at bounding box center [330, 316] width 20 height 20
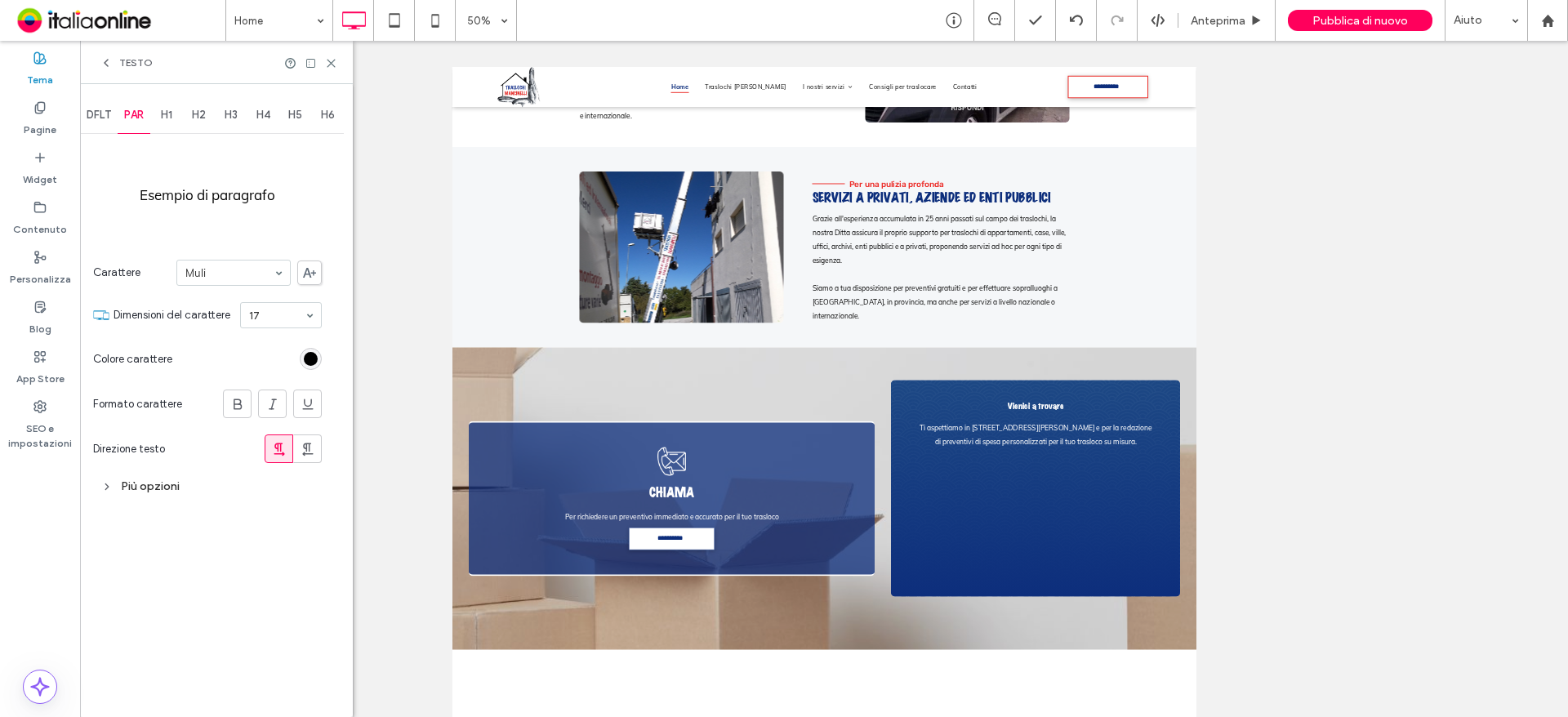
click at [231, 116] on span "H3" at bounding box center [231, 115] width 13 height 13
type input "**"
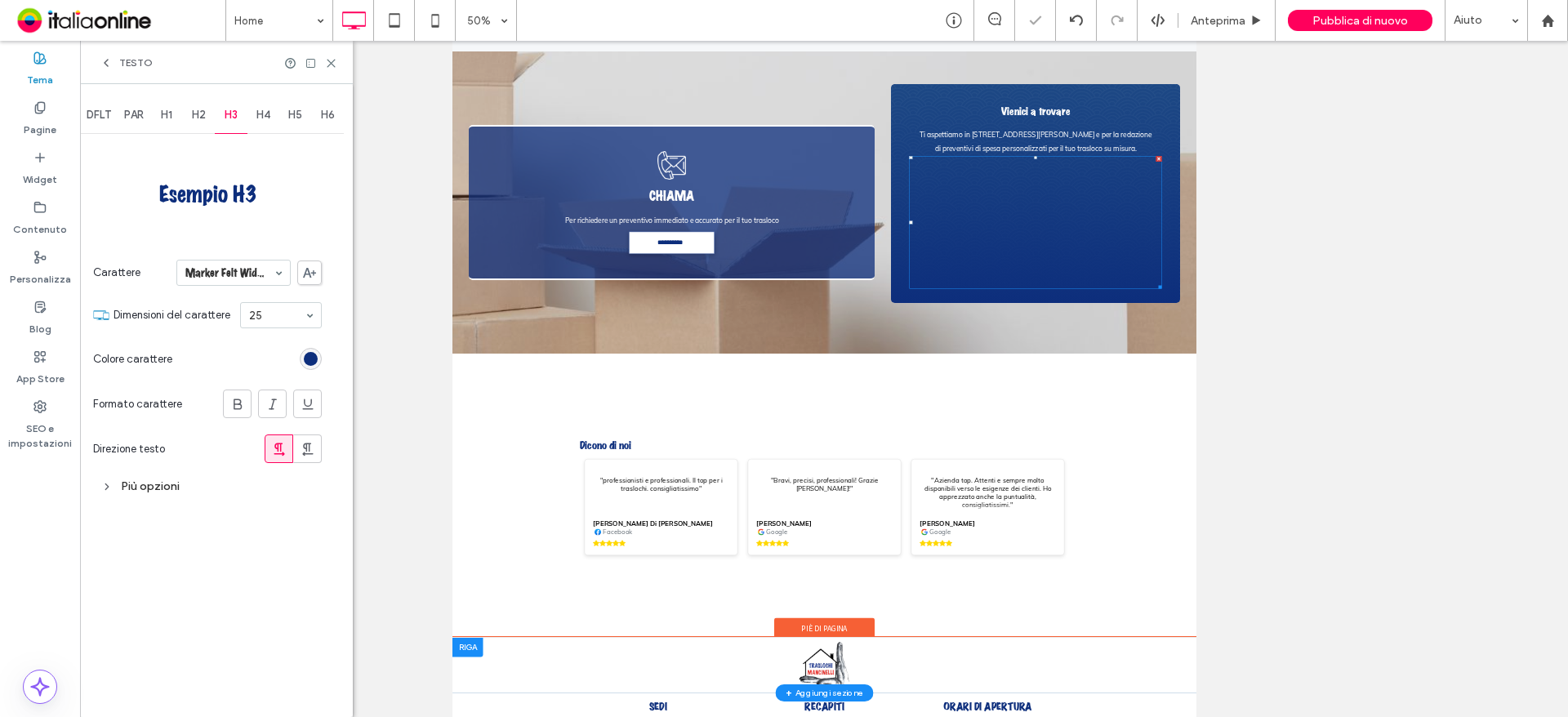
scroll to position [436, 0]
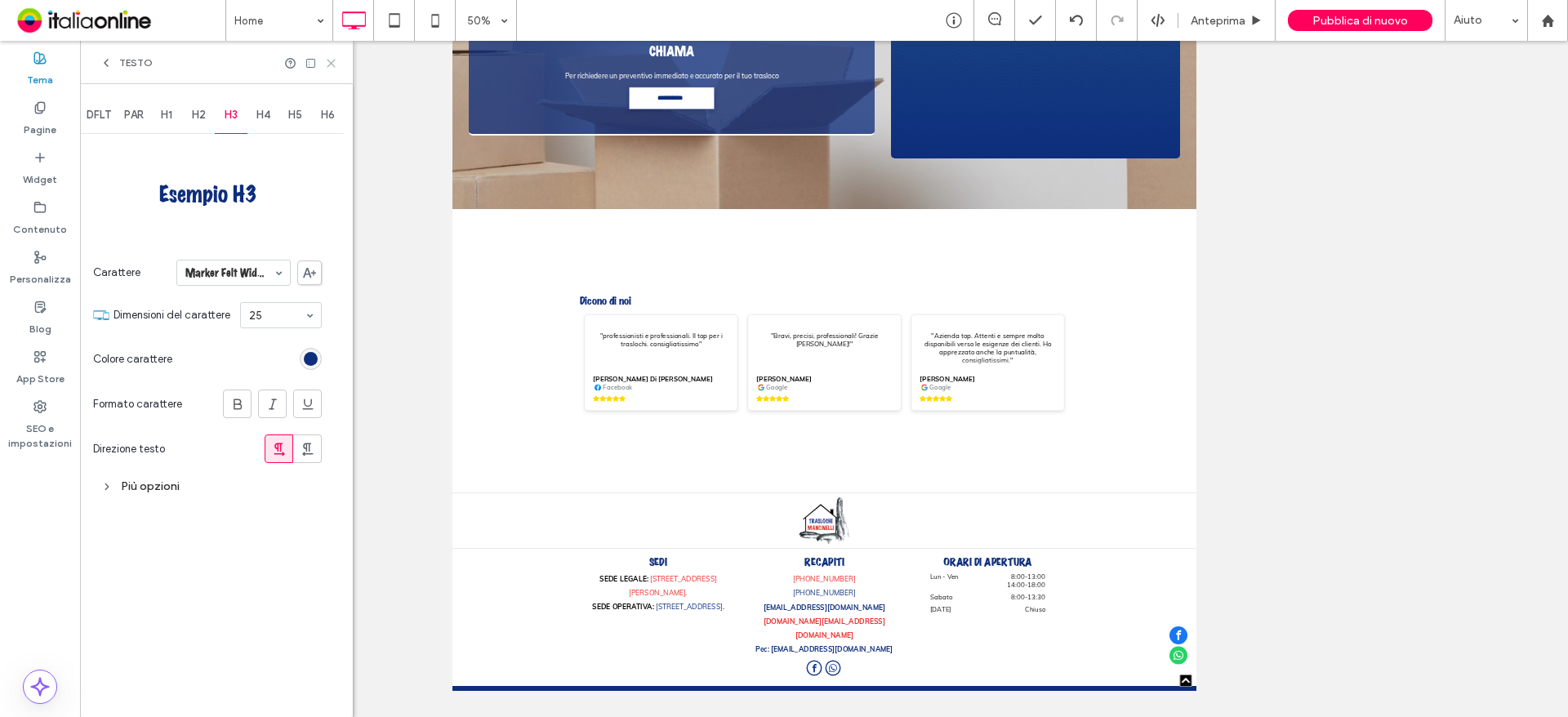
click at [332, 65] on icon at bounding box center [331, 63] width 12 height 12
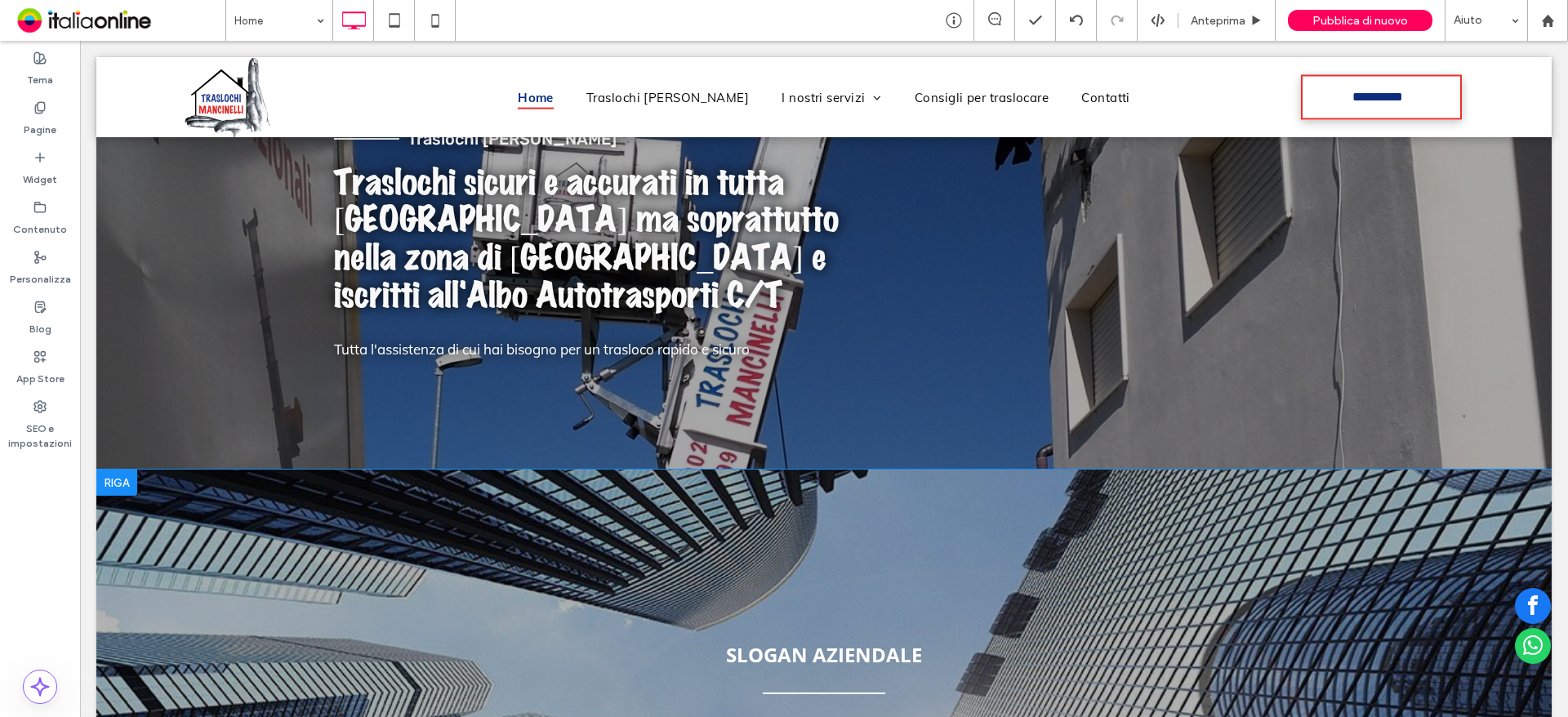
scroll to position [163, 0]
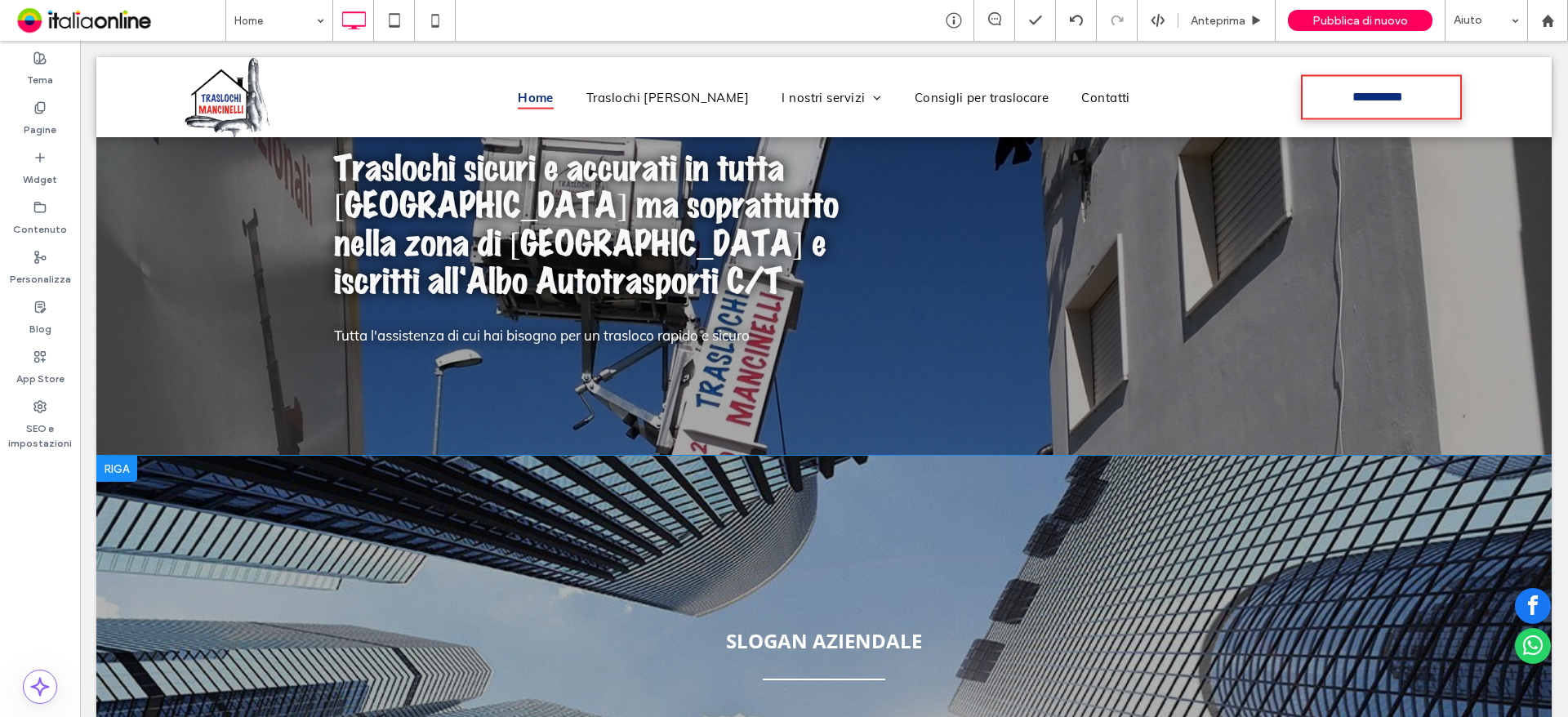
click at [124, 456] on div at bounding box center [117, 469] width 41 height 26
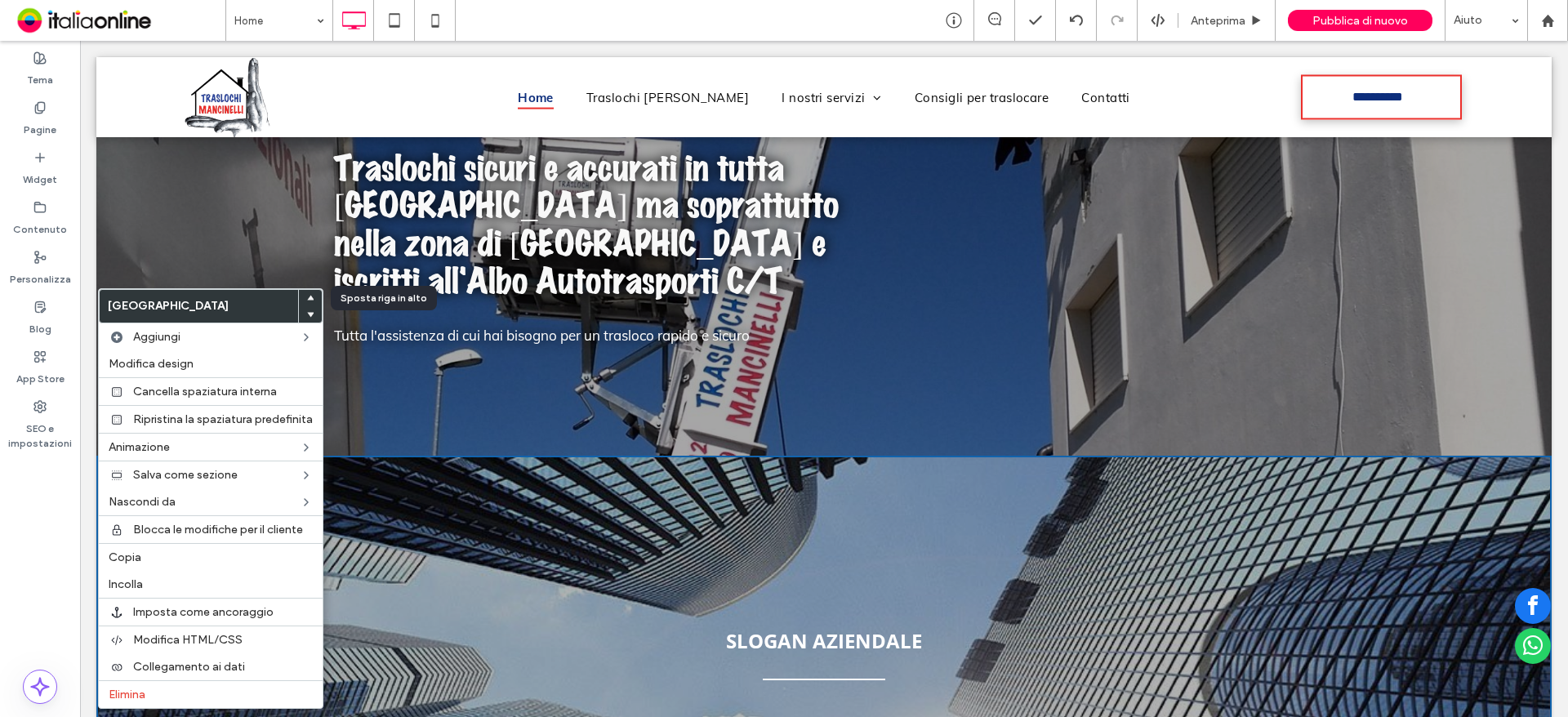
click at [312, 295] on icon at bounding box center [310, 298] width 7 height 7
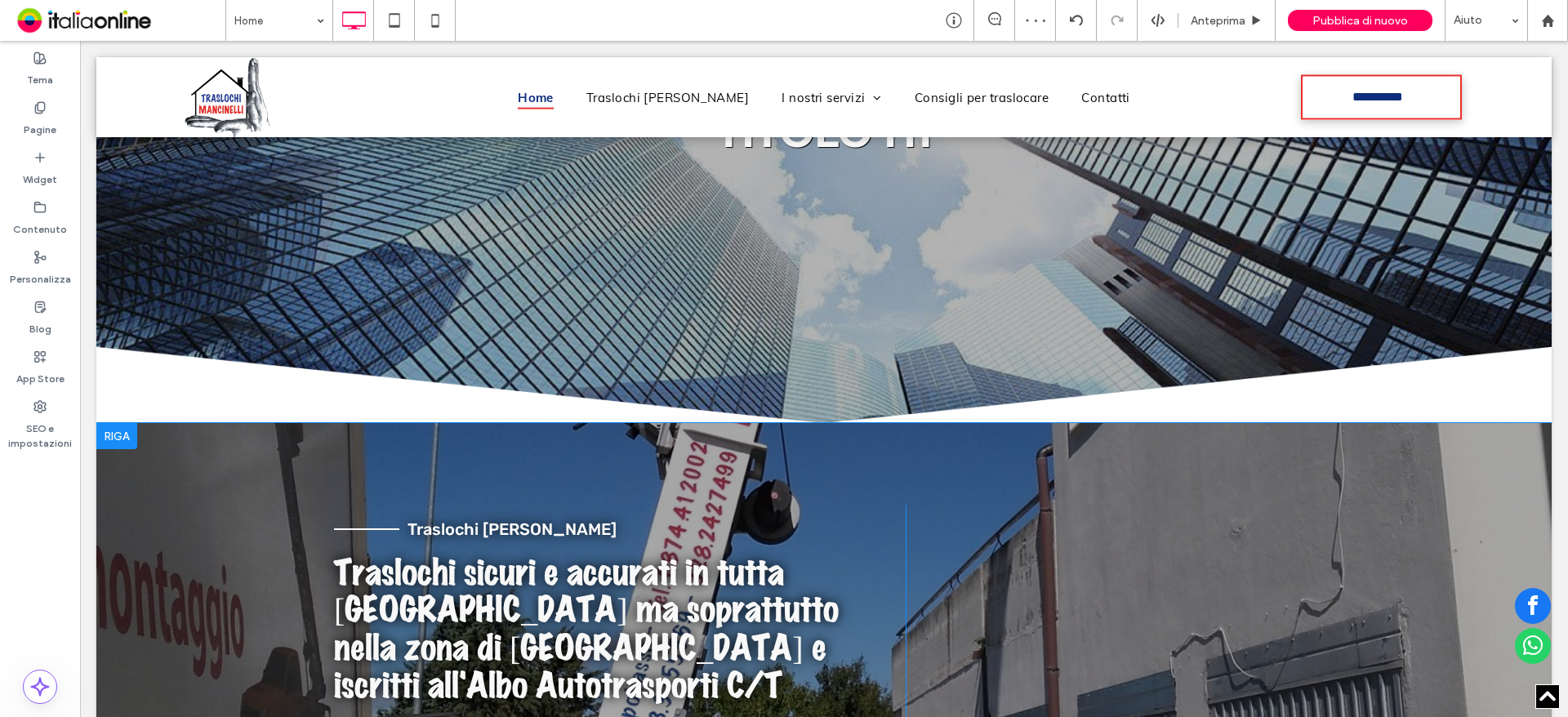
scroll to position [409, 0]
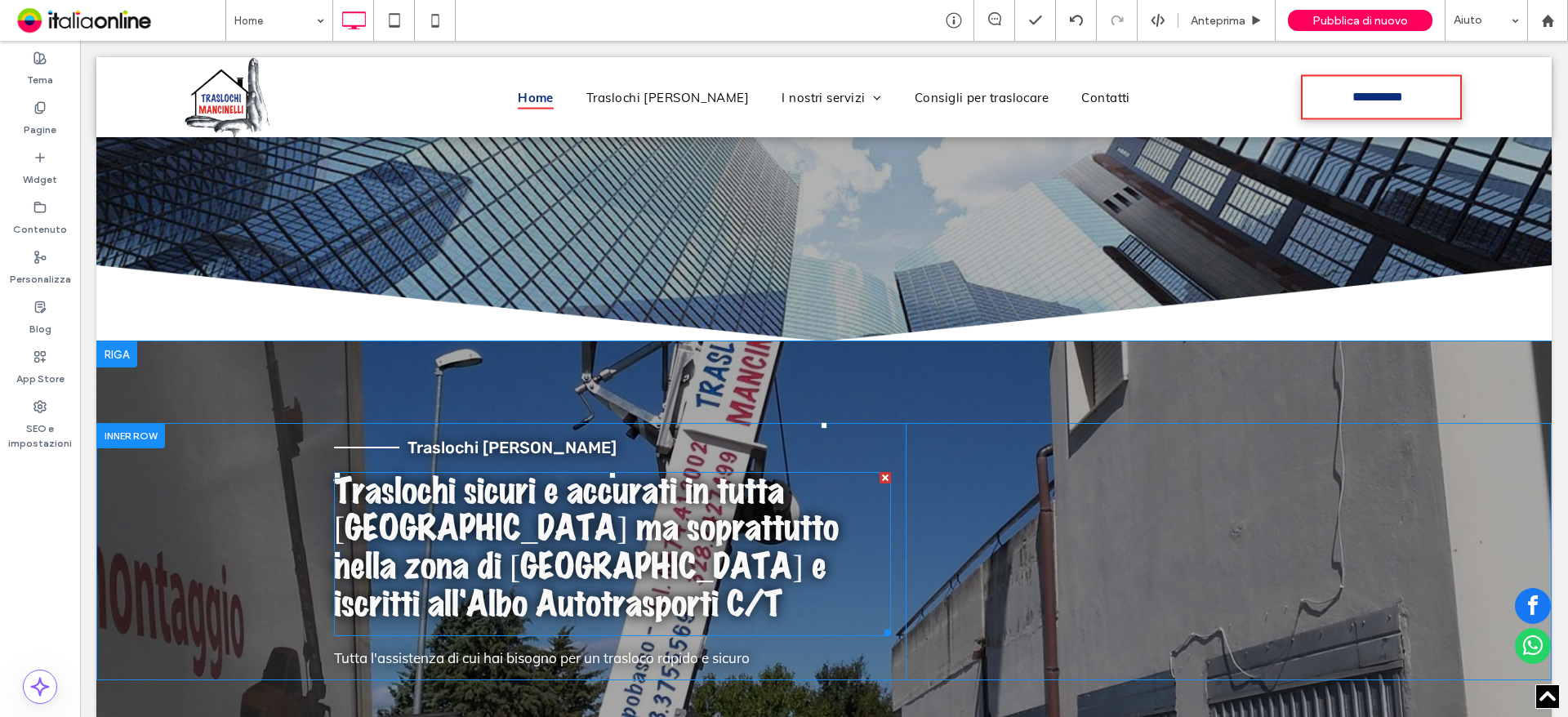
click at [731, 537] on span "Traslochi sicuri e accurati in tutta [GEOGRAPHIC_DATA] ma soprattutto nella zon…" at bounding box center [586, 547] width 505 height 149
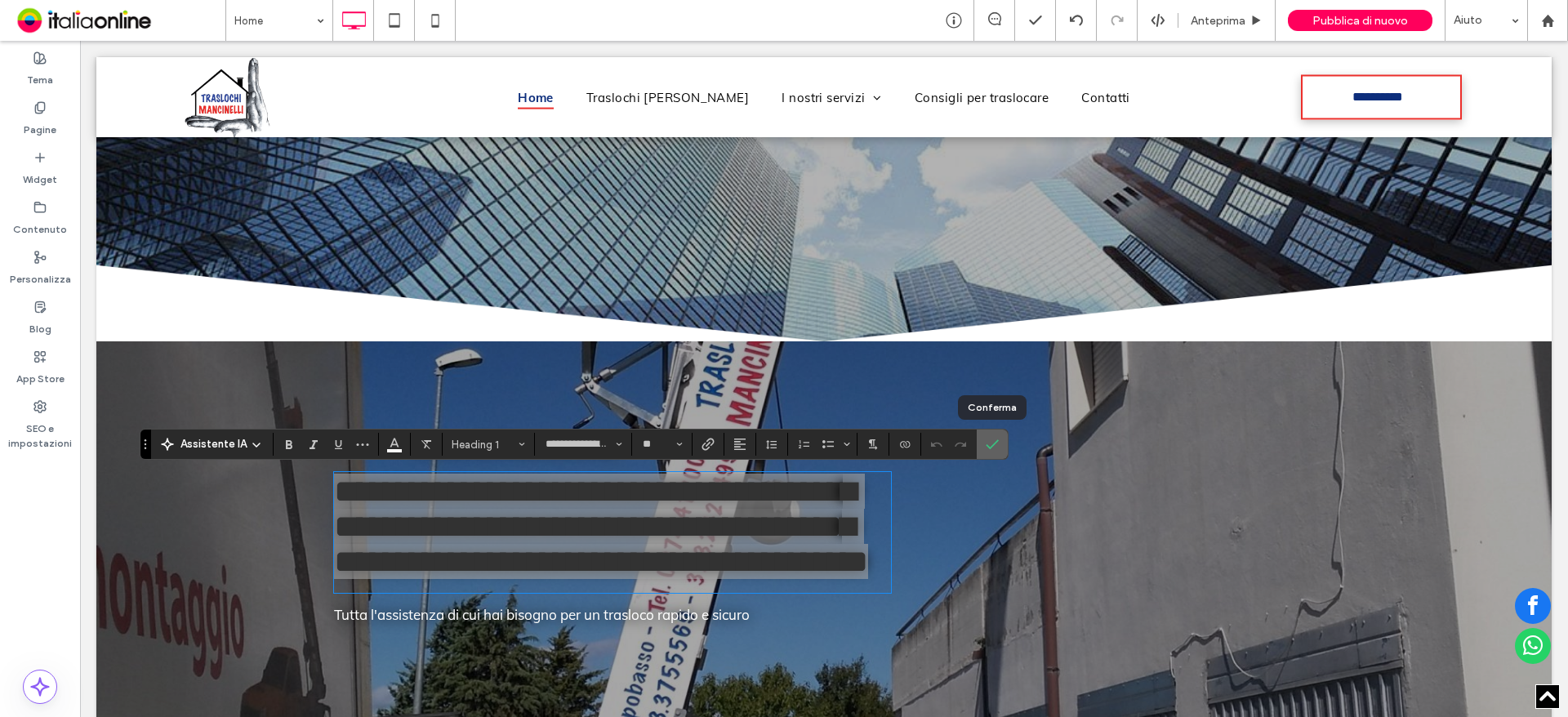
click at [994, 441] on icon "Conferma" at bounding box center [993, 444] width 13 height 13
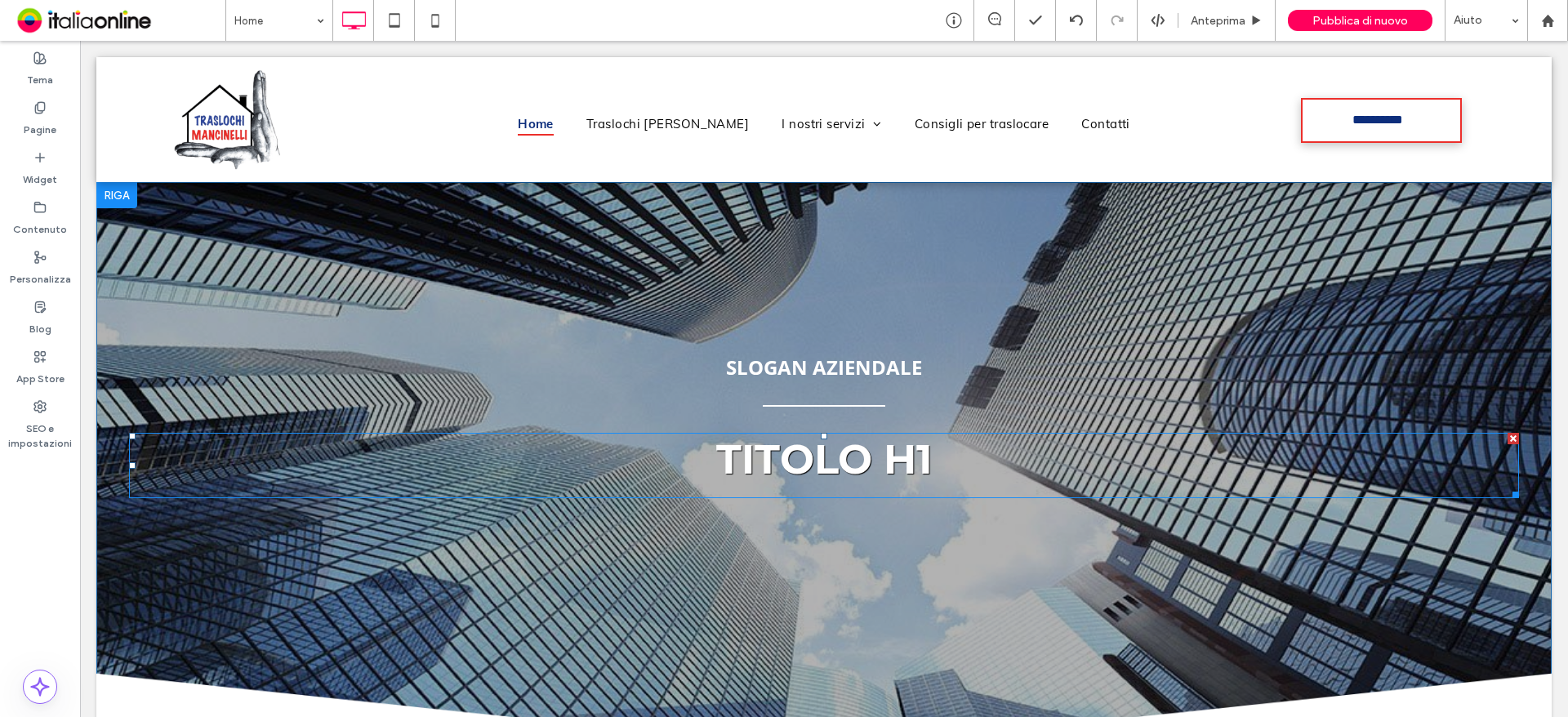
scroll to position [490, 0]
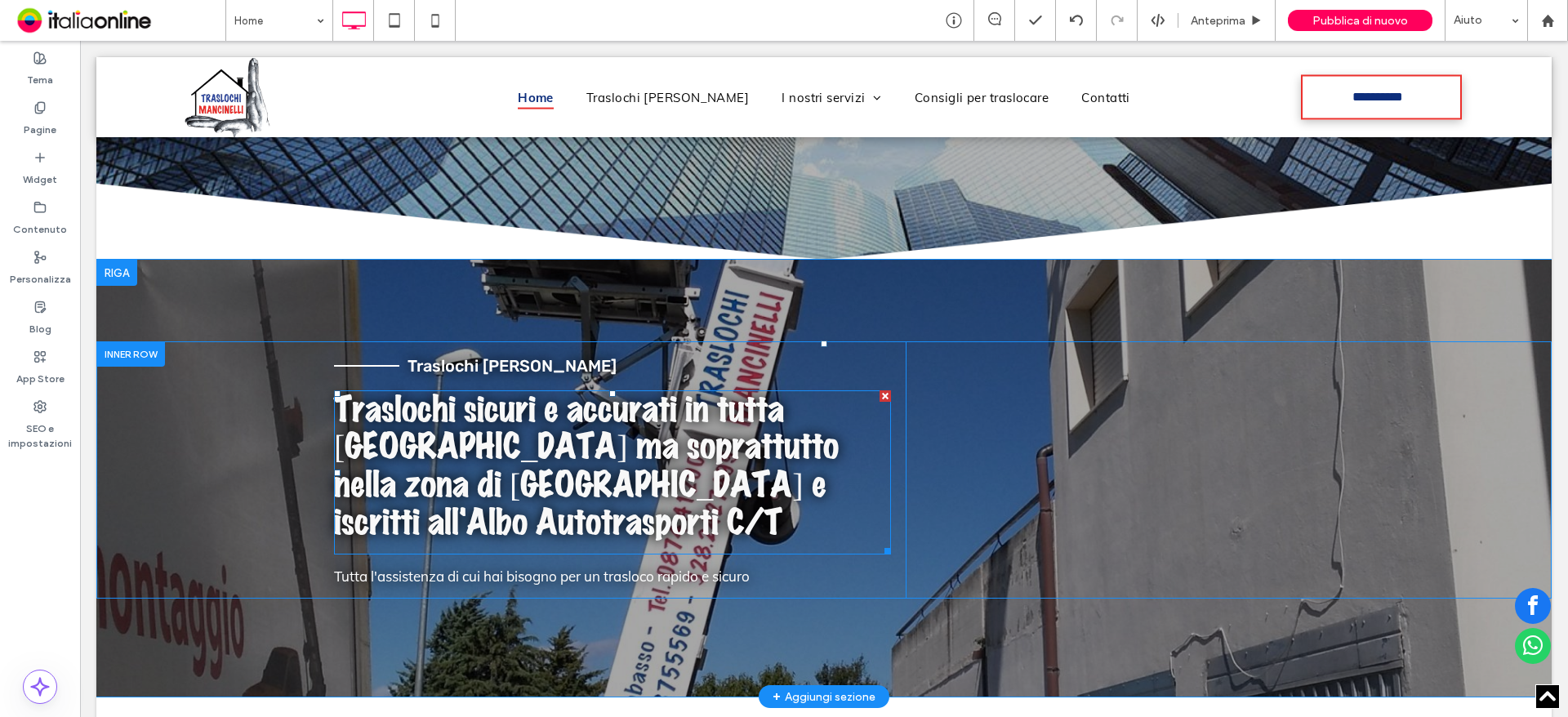
click at [736, 453] on span "Traslochi sicuri e accurati in tutta [GEOGRAPHIC_DATA] ma soprattutto nella zon…" at bounding box center [586, 466] width 505 height 149
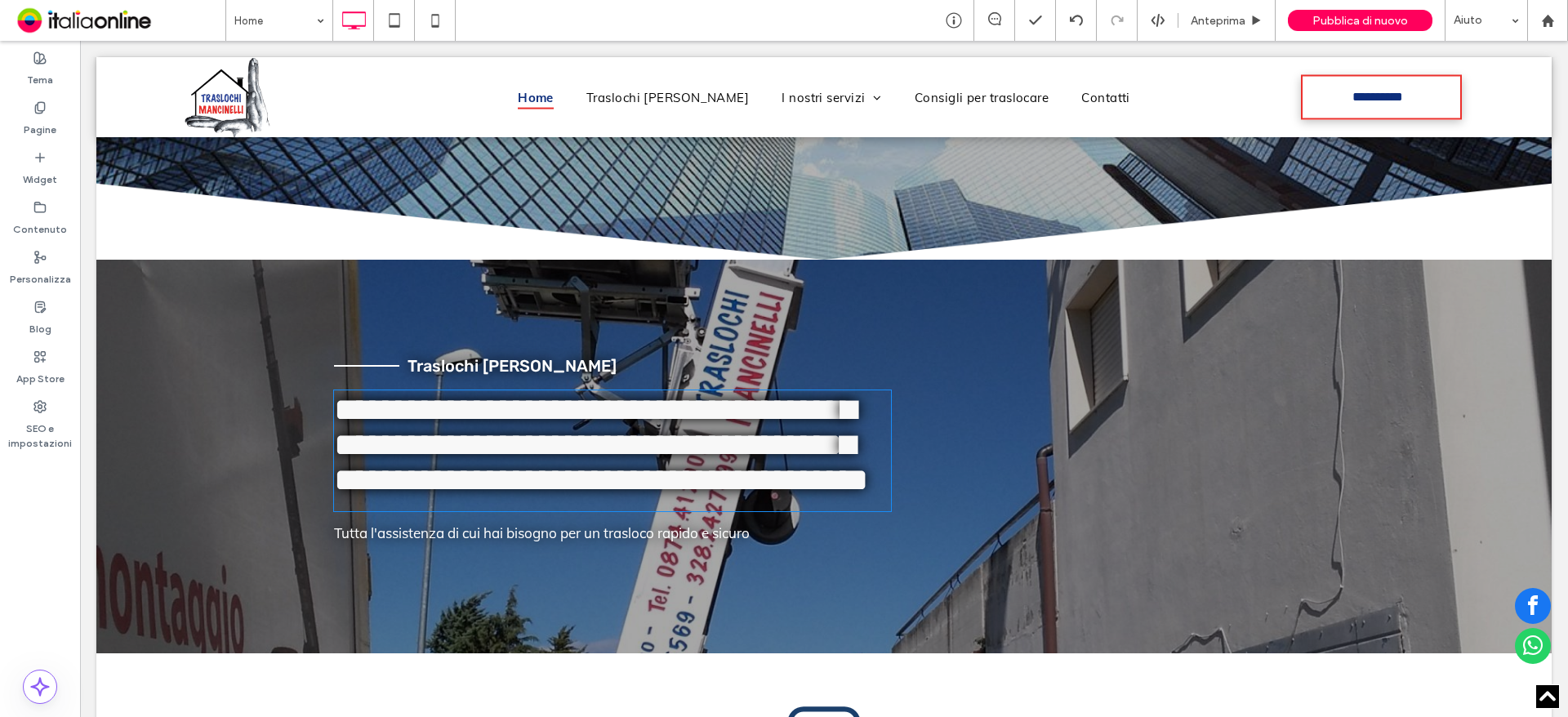
type input "**********"
type input "**"
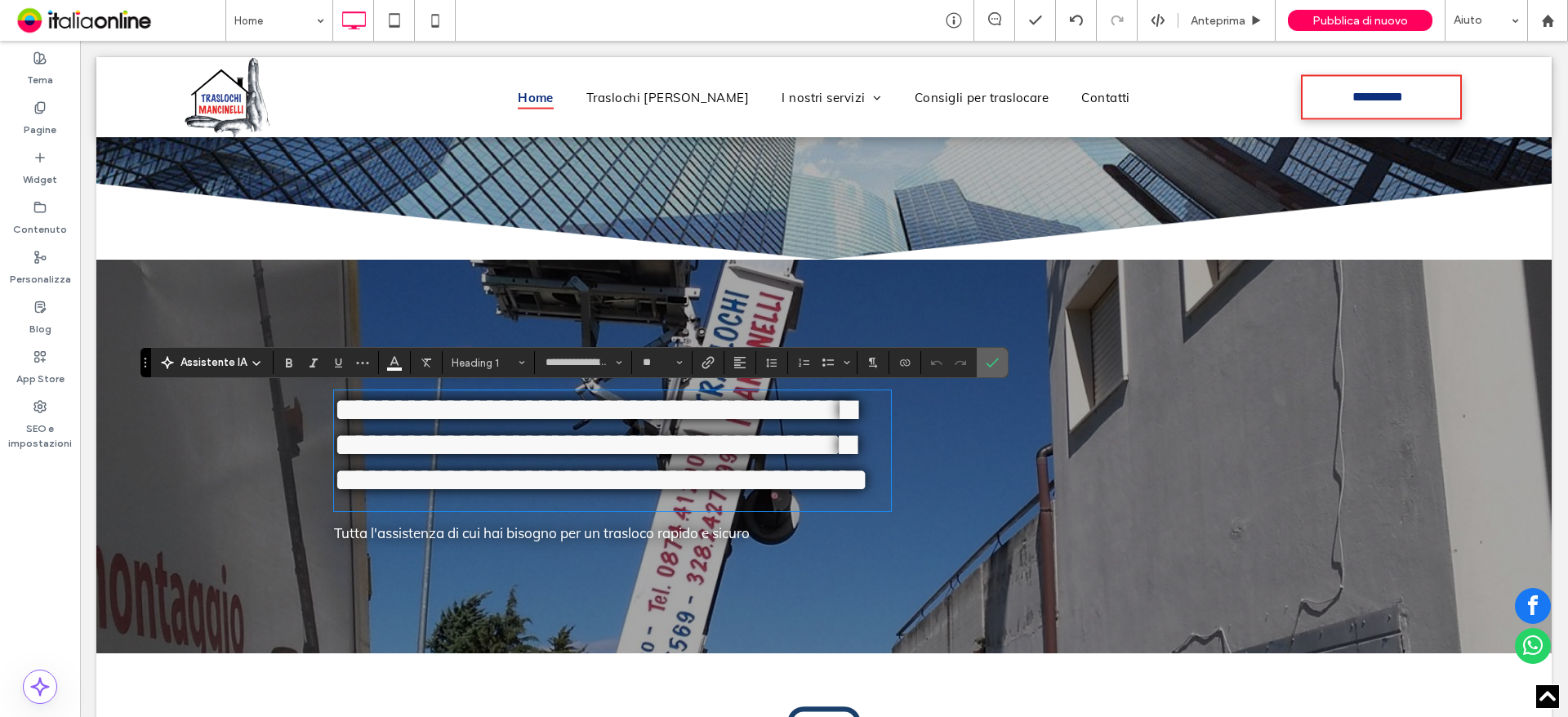
click at [995, 359] on icon "Conferma" at bounding box center [993, 363] width 13 height 13
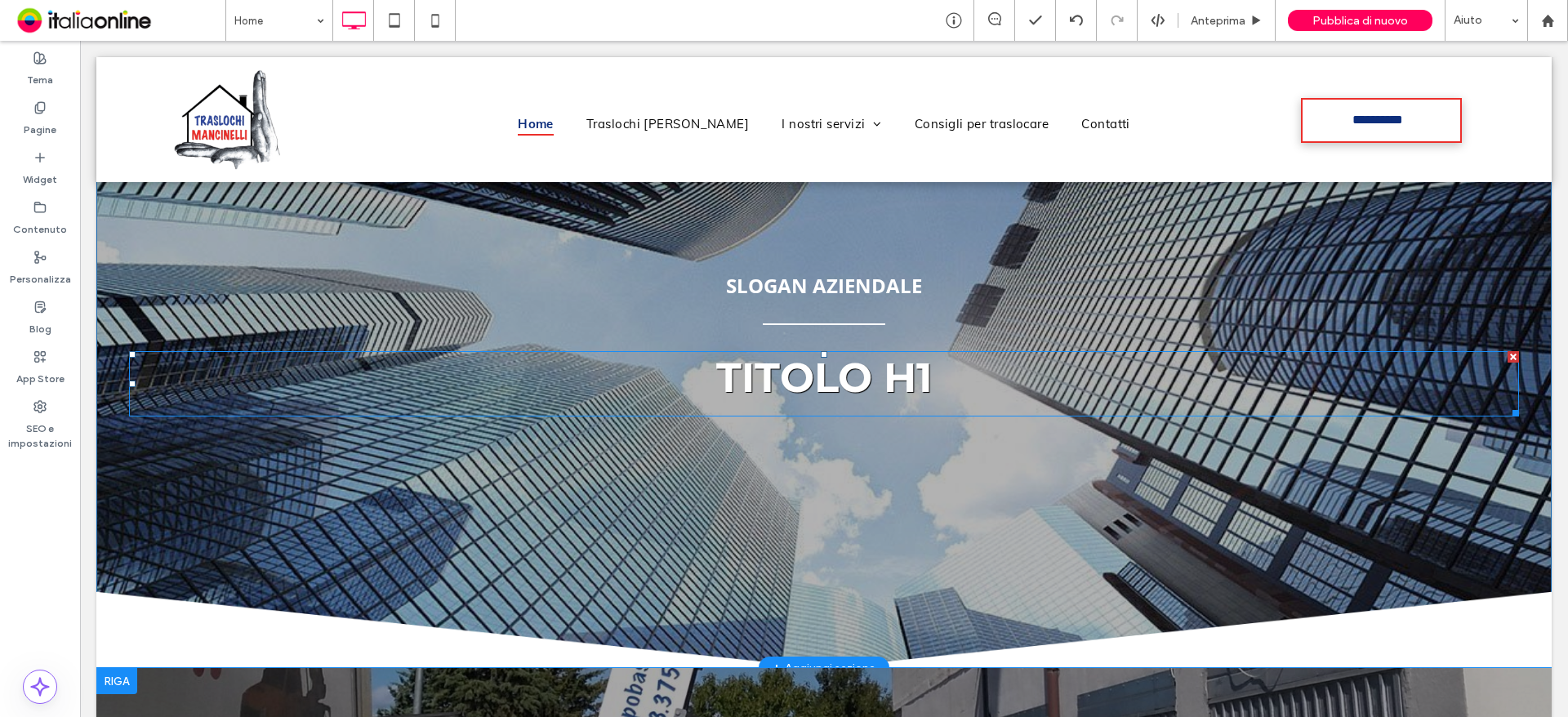
scroll to position [0, 0]
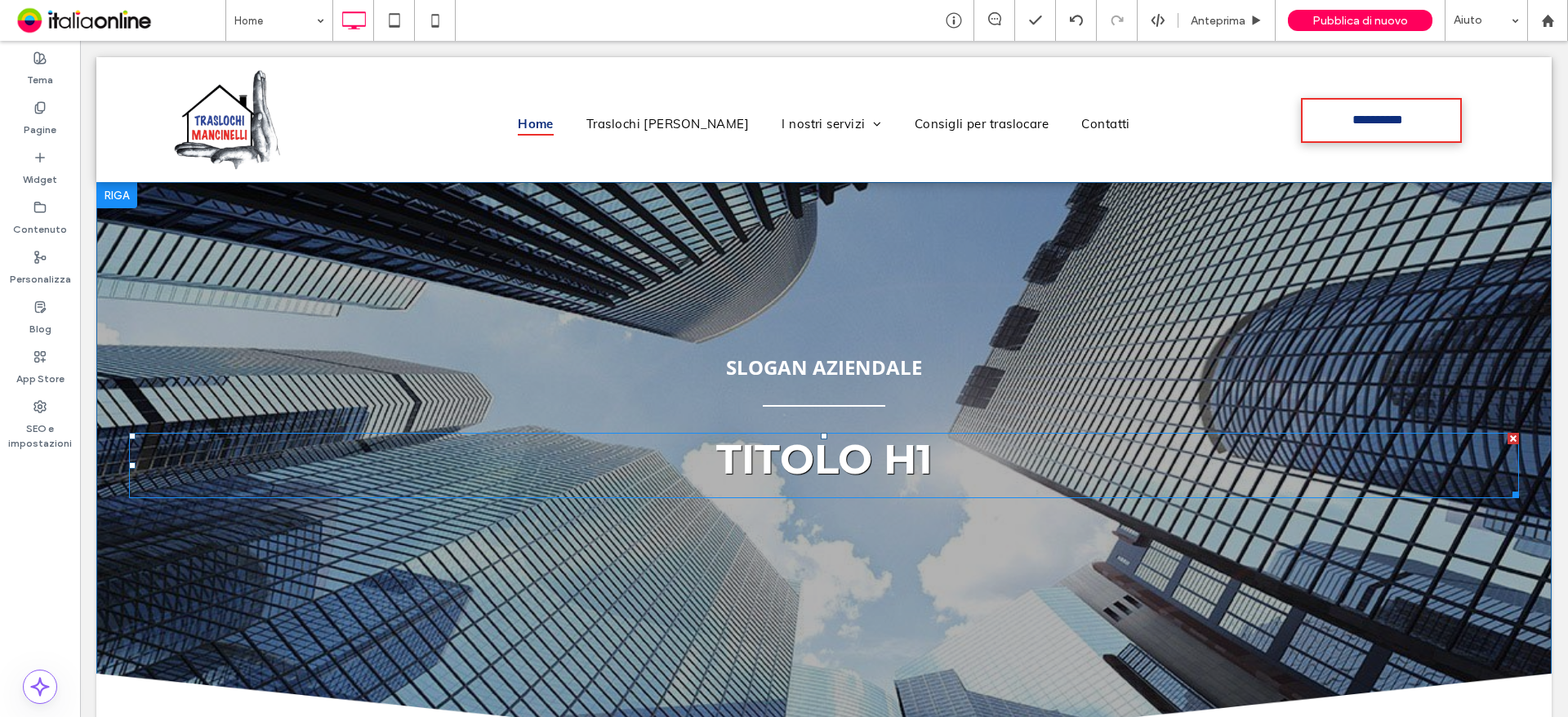
click at [892, 452] on span "TITOLO H1" at bounding box center [824, 459] width 217 height 50
type input "**********"
type input "**"
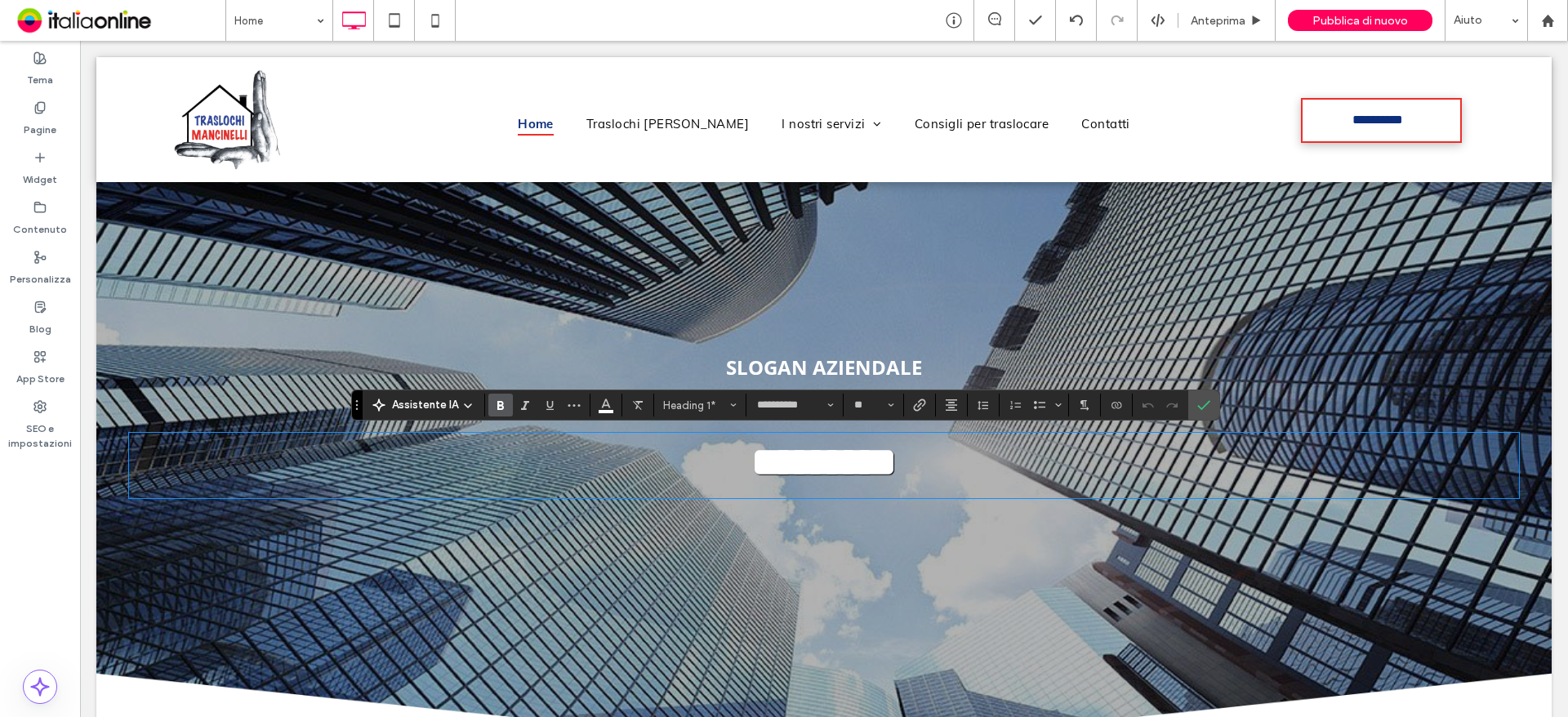
type input "****"
type input "**"
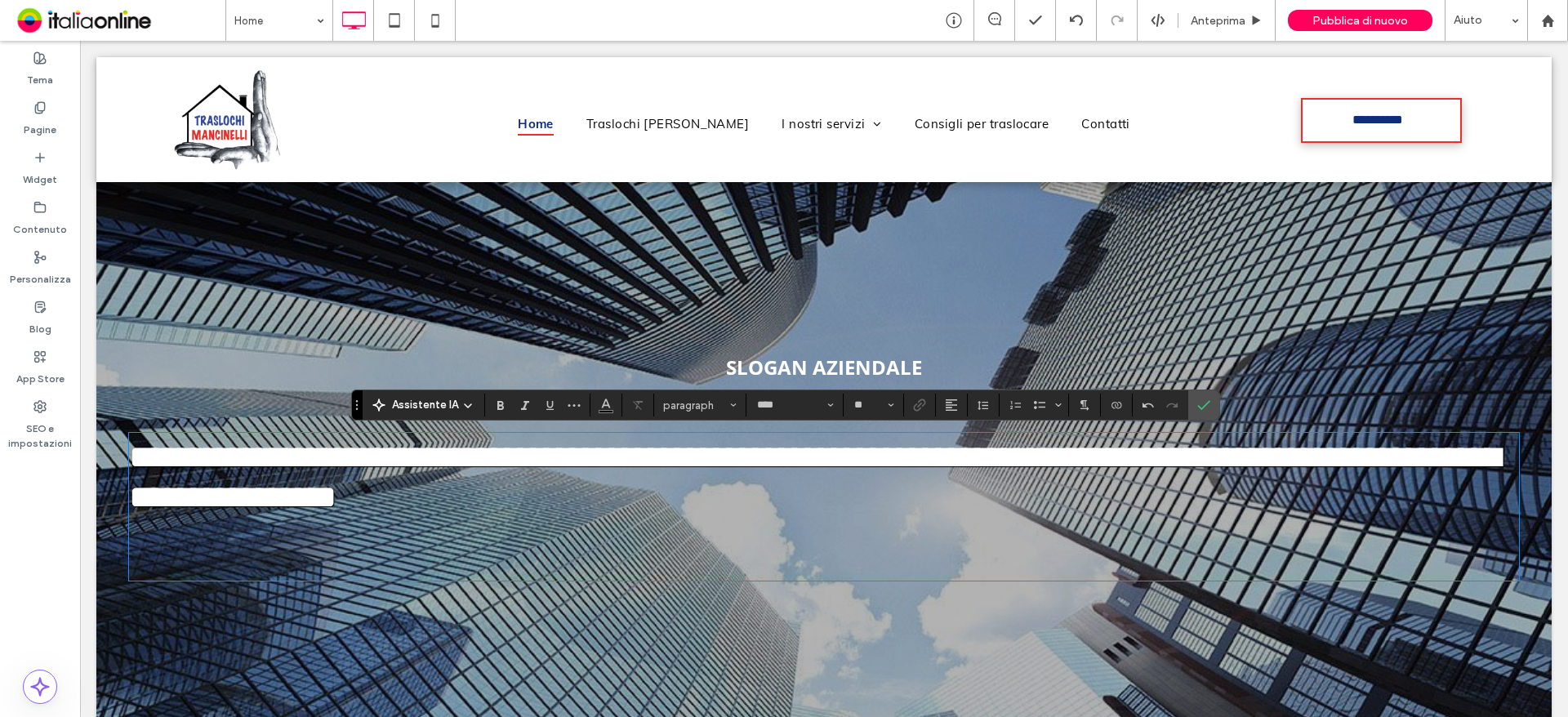
type input "**********"
type input "**"
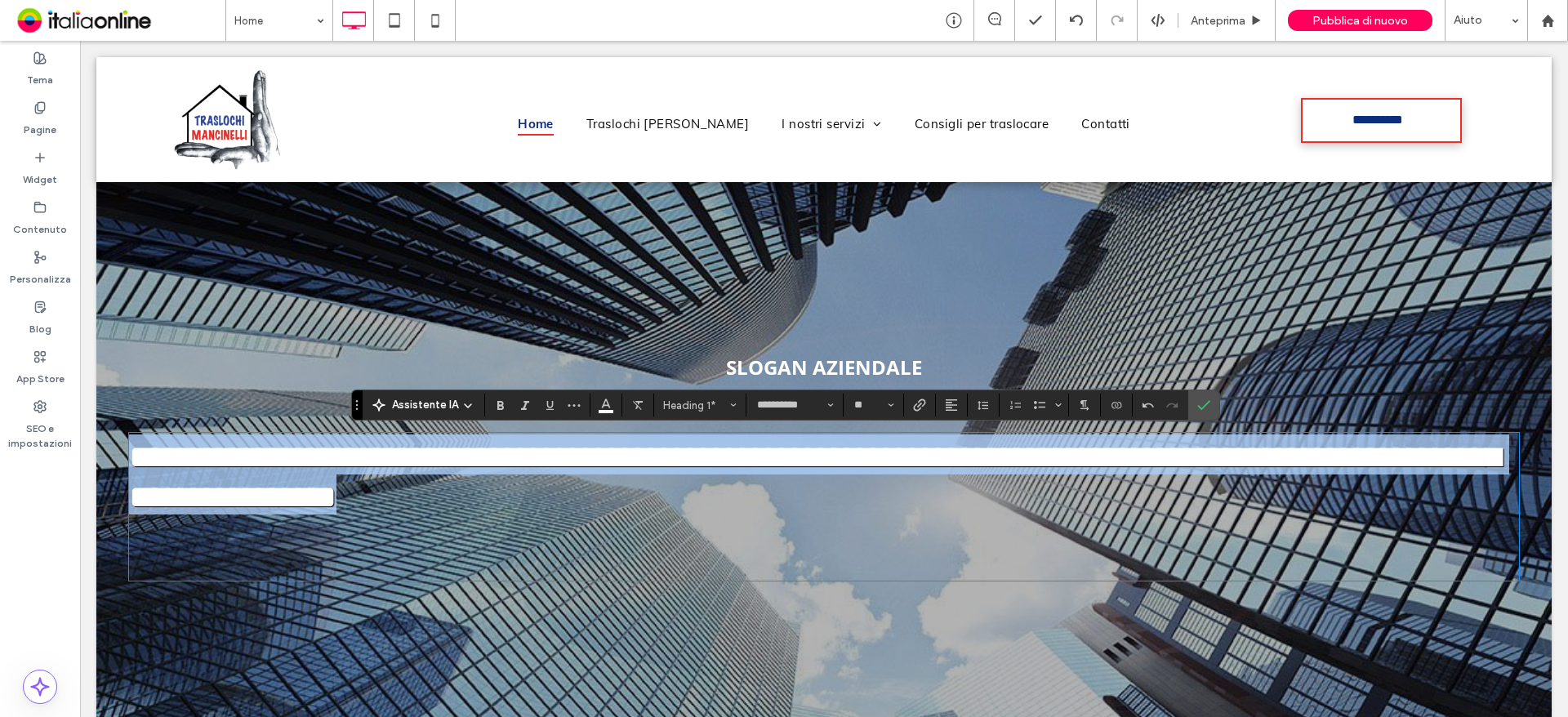
drag, startPoint x: 1120, startPoint y: 503, endPoint x: 136, endPoint y: 472, distance: 984.5
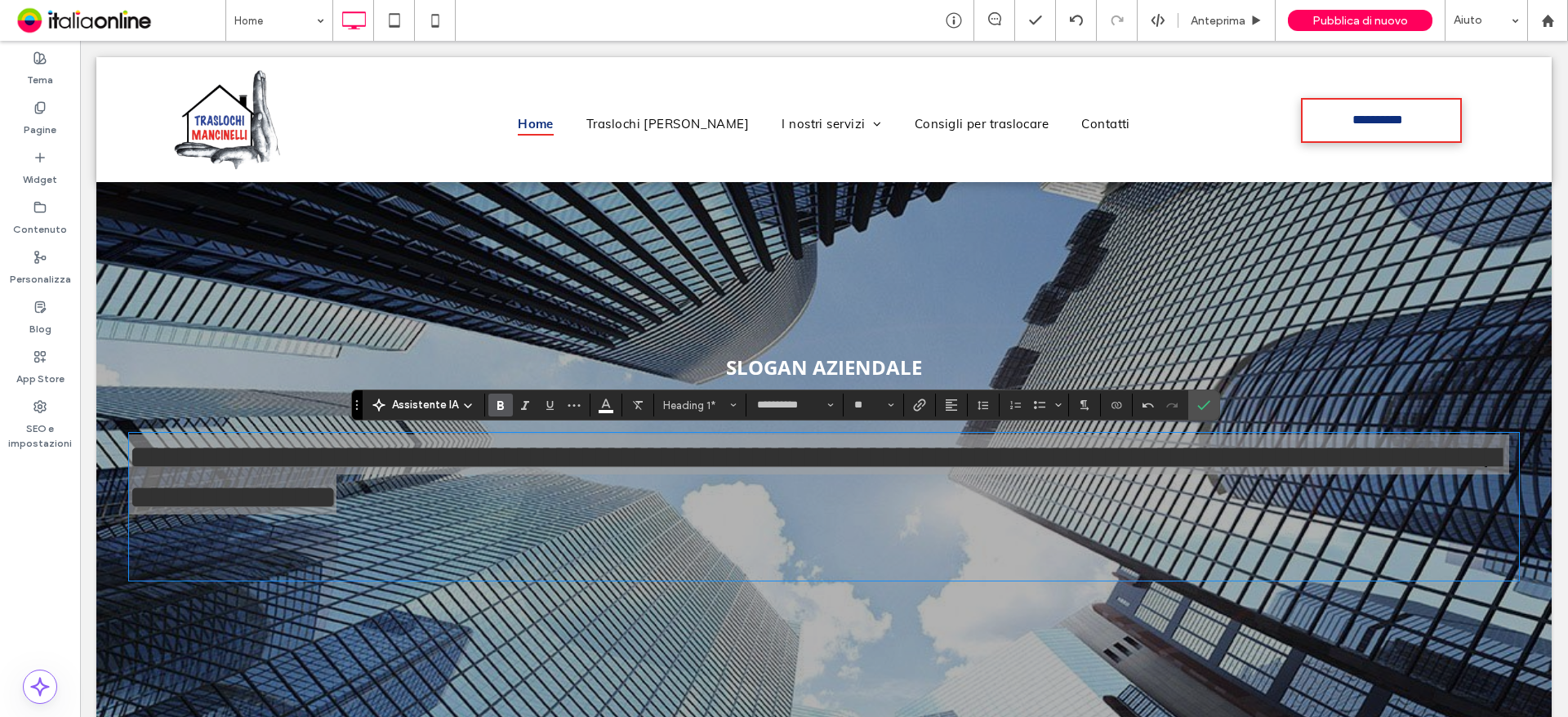
click at [503, 410] on icon "Grassetto" at bounding box center [500, 405] width 13 height 13
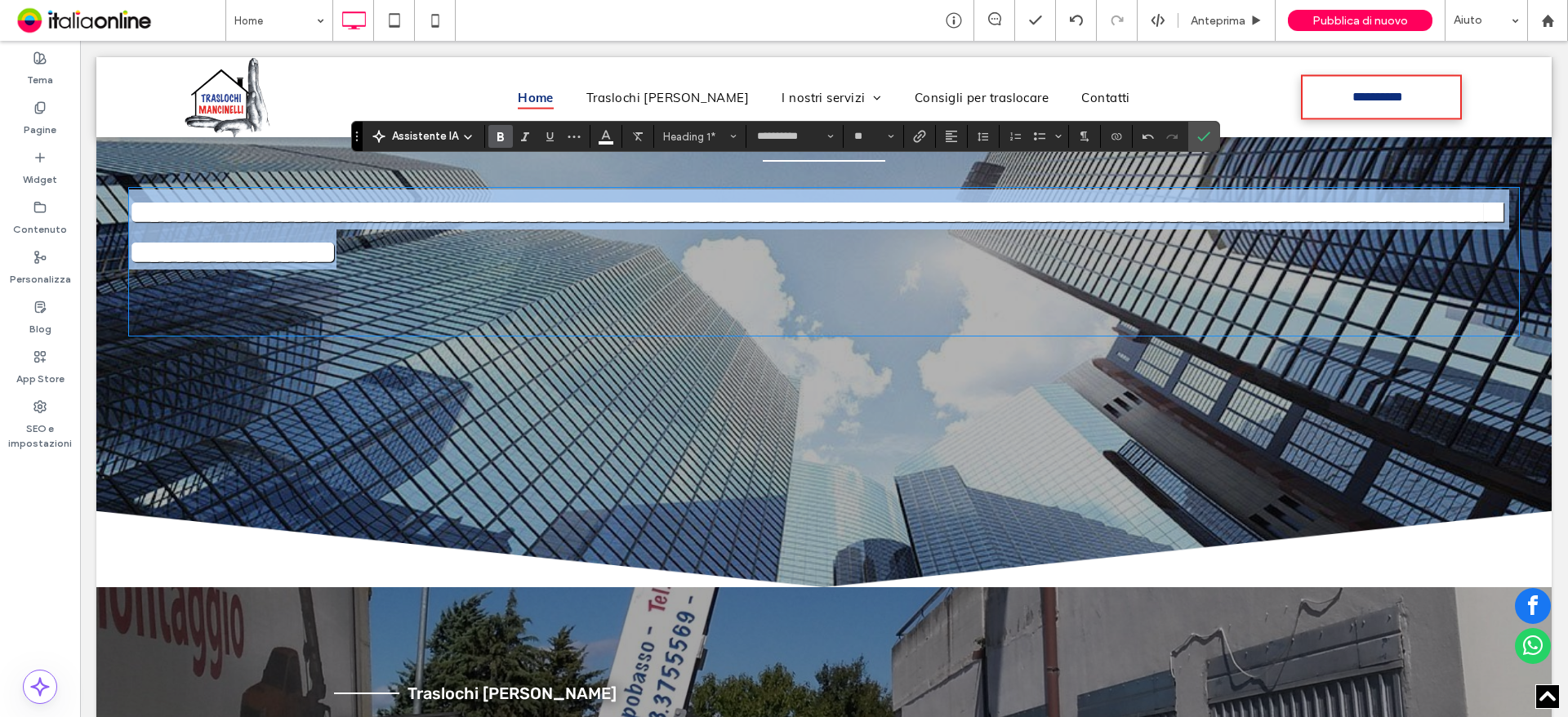
scroll to position [490, 0]
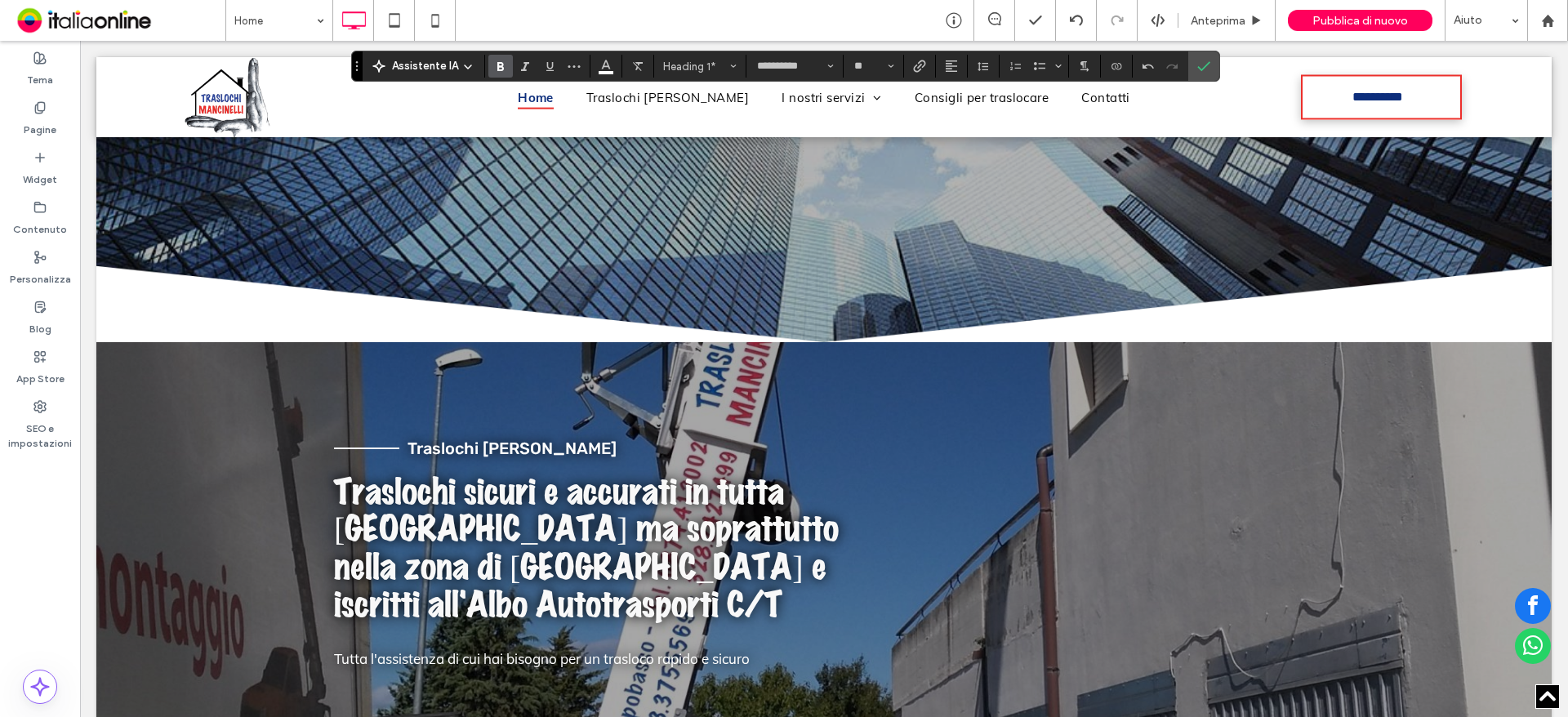
click at [597, 507] on span "Traslochi sicuri e accurati in tutta [GEOGRAPHIC_DATA] ma soprattutto nella zon…" at bounding box center [586, 548] width 505 height 149
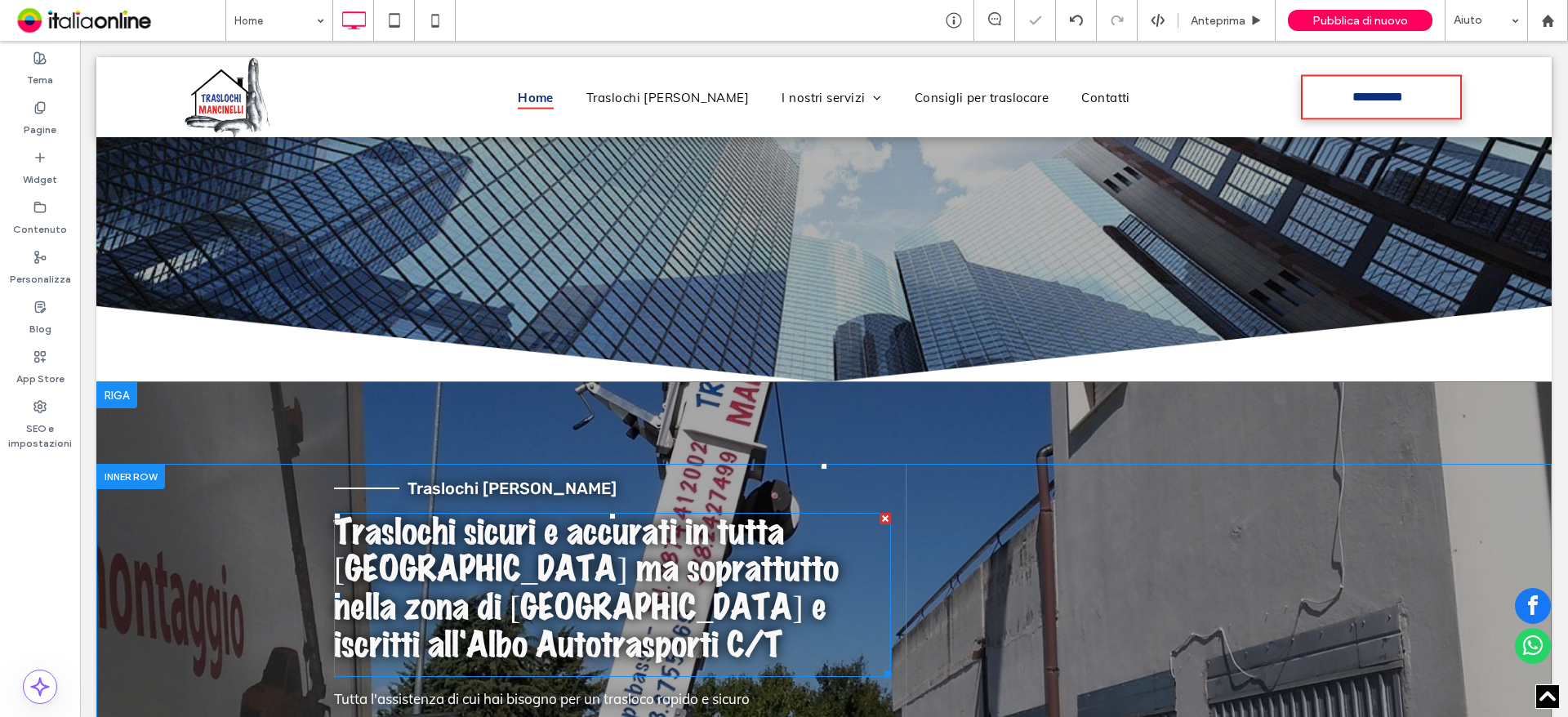
click at [590, 515] on span "Traslochi sicuri e accurati in tutta [GEOGRAPHIC_DATA] ma soprattutto nella zon…" at bounding box center [586, 589] width 505 height 149
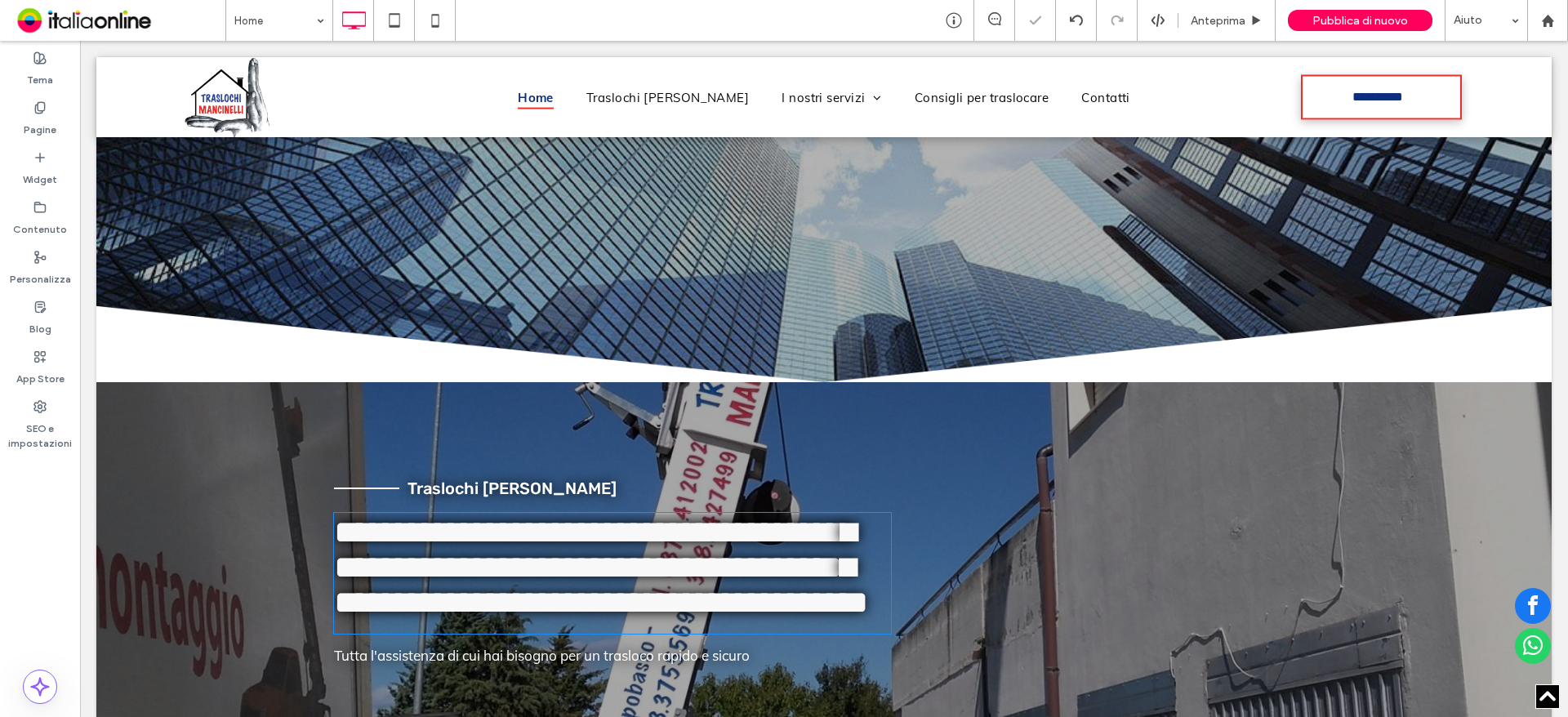
type input "**********"
type input "**"
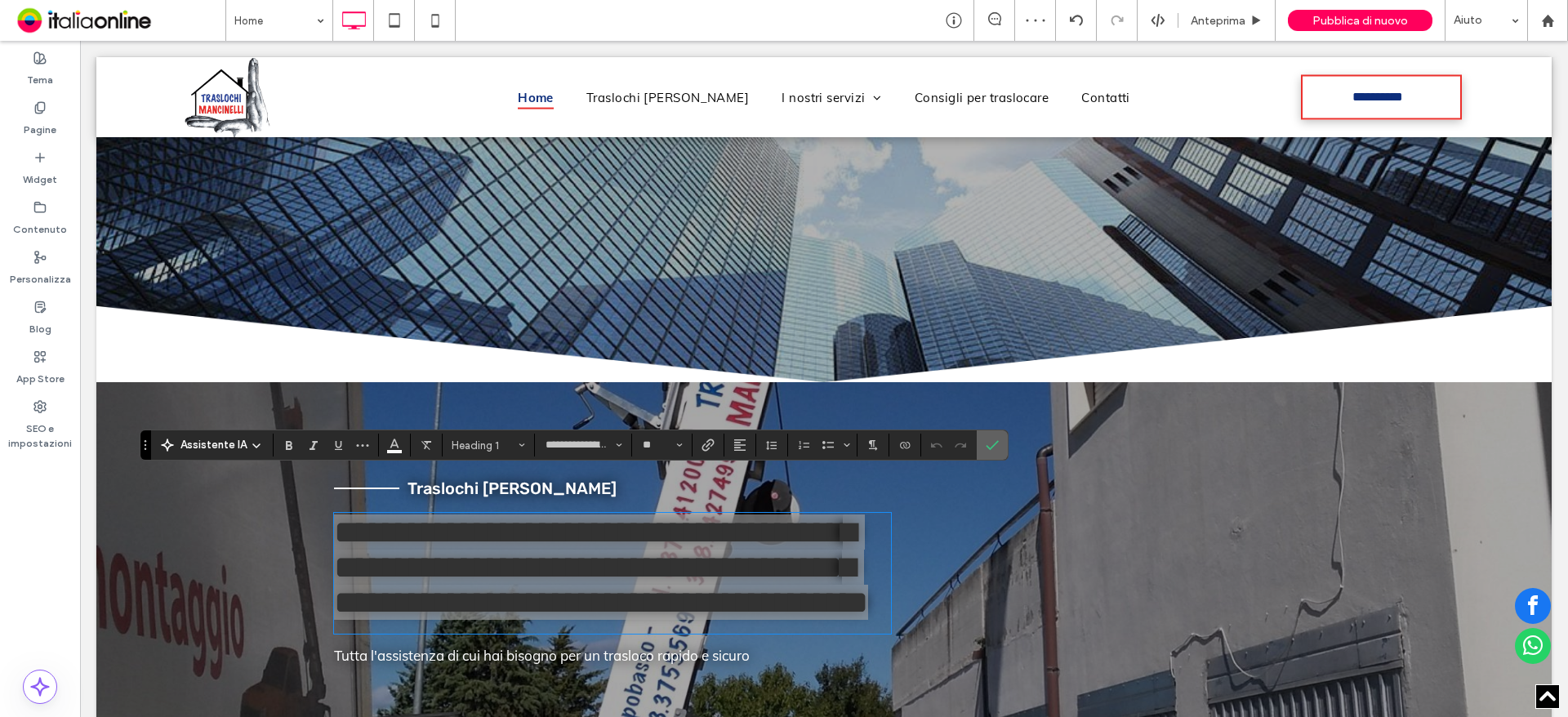
click at [990, 445] on icon "Conferma" at bounding box center [993, 445] width 13 height 13
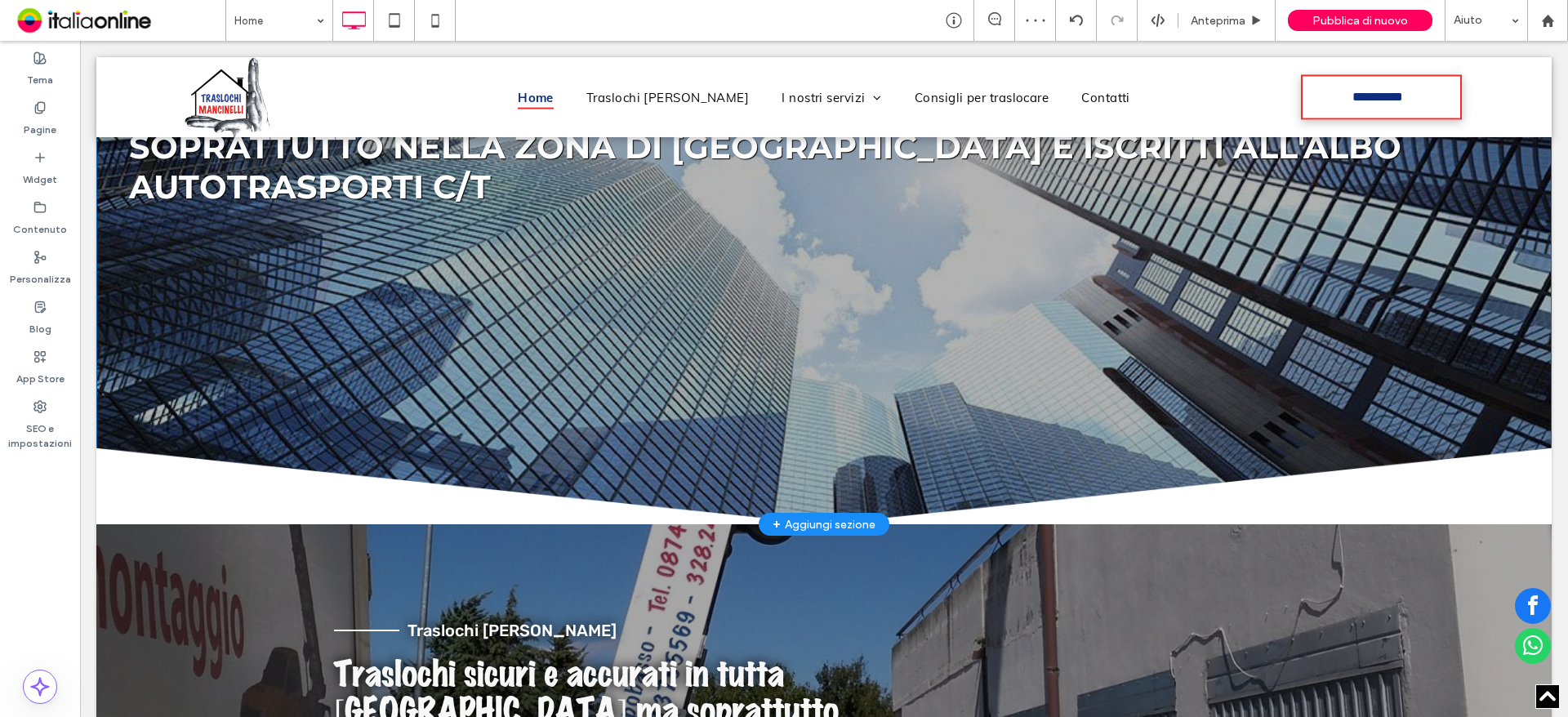
scroll to position [82, 0]
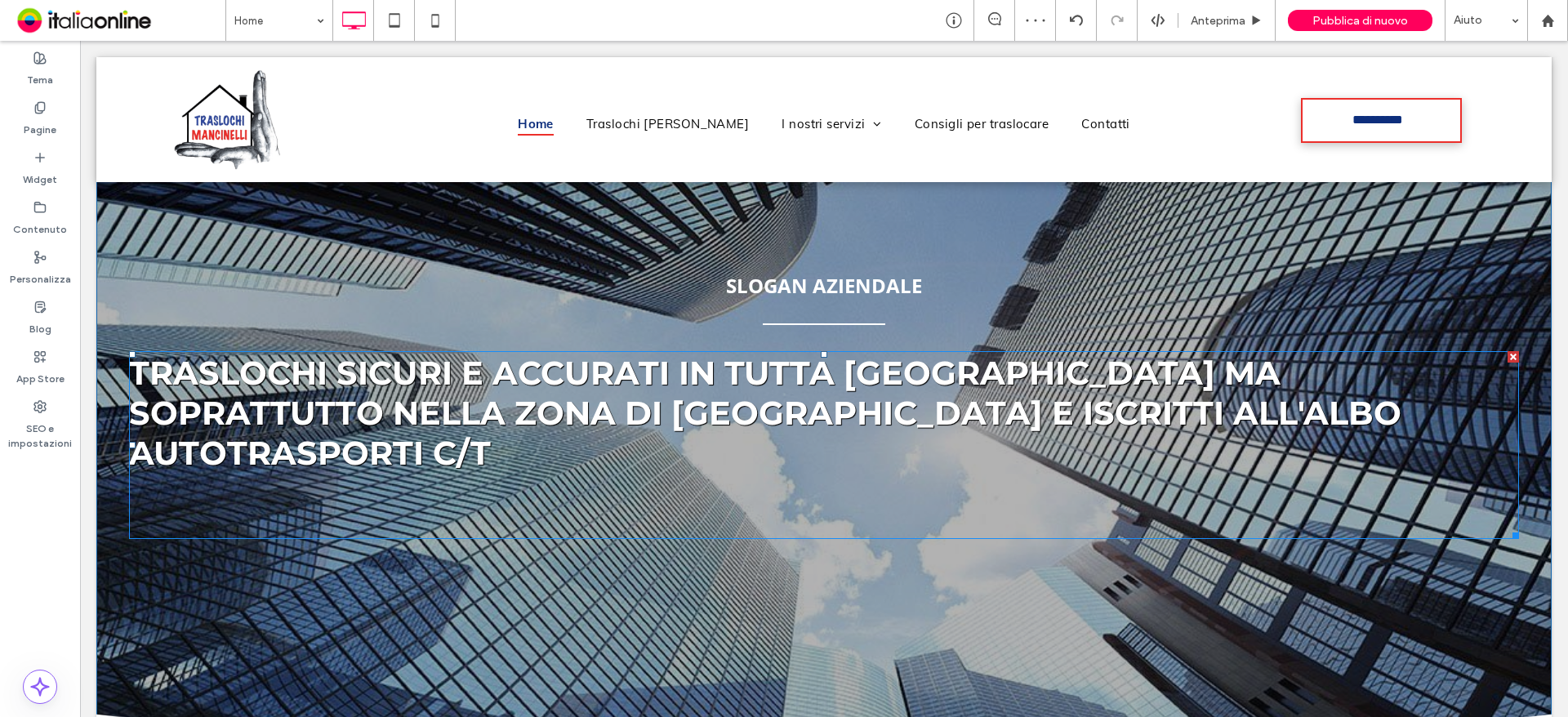
click at [956, 385] on strong "Traslochi sicuri e accurati in tutta [GEOGRAPHIC_DATA] ma soprattutto nella zon…" at bounding box center [766, 413] width 1273 height 120
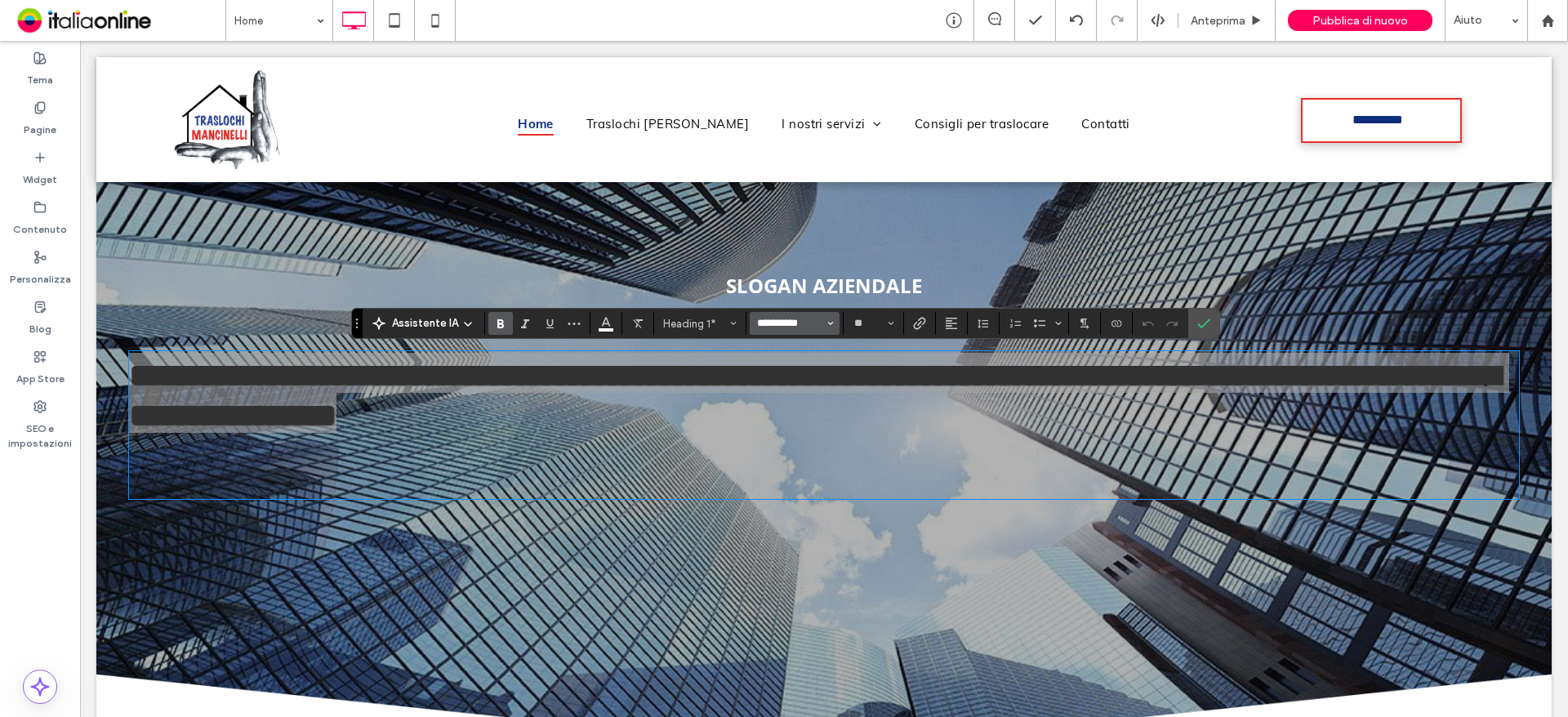
click at [804, 322] on input "**********" at bounding box center [790, 323] width 69 height 13
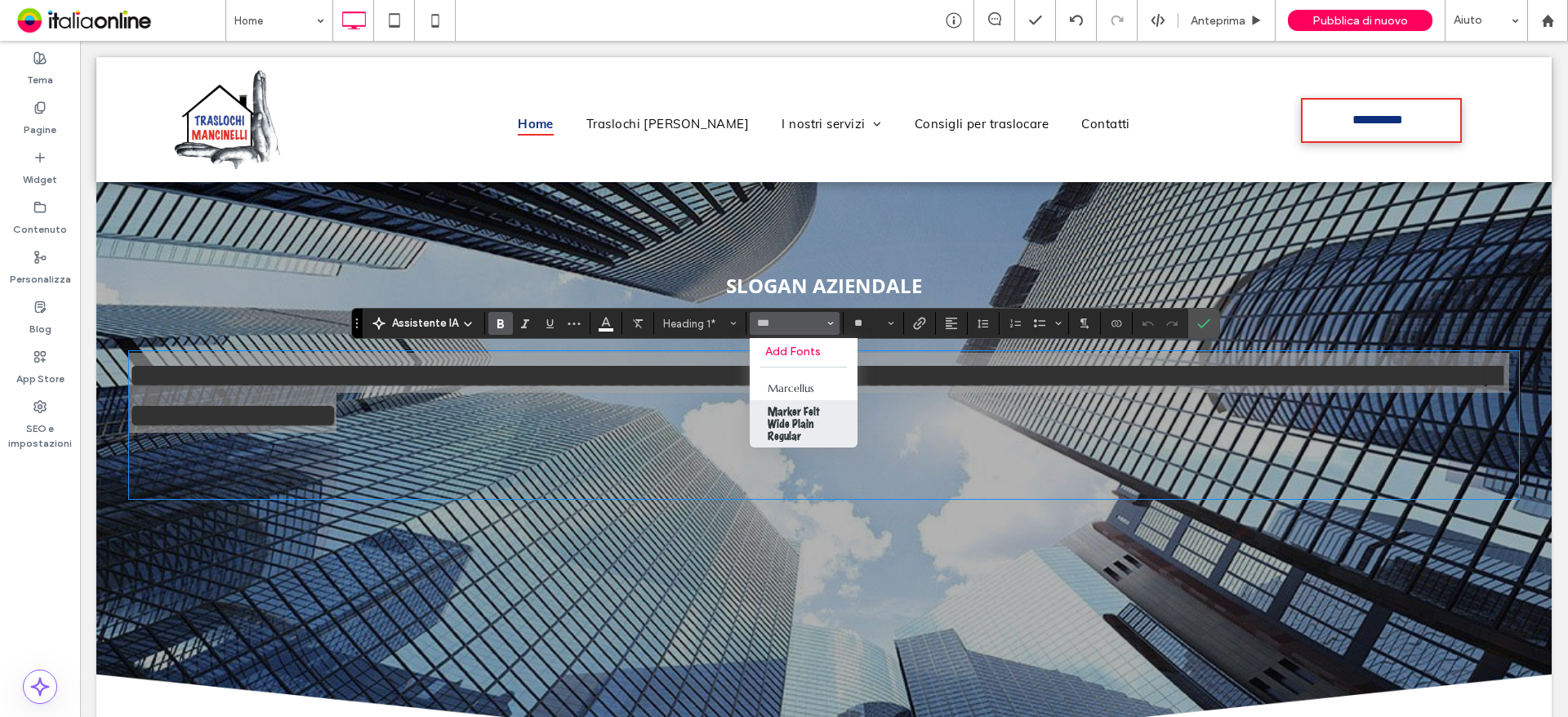
click at [824, 416] on label "Marker Felt Wide Plain Regular" at bounding box center [803, 424] width 108 height 48
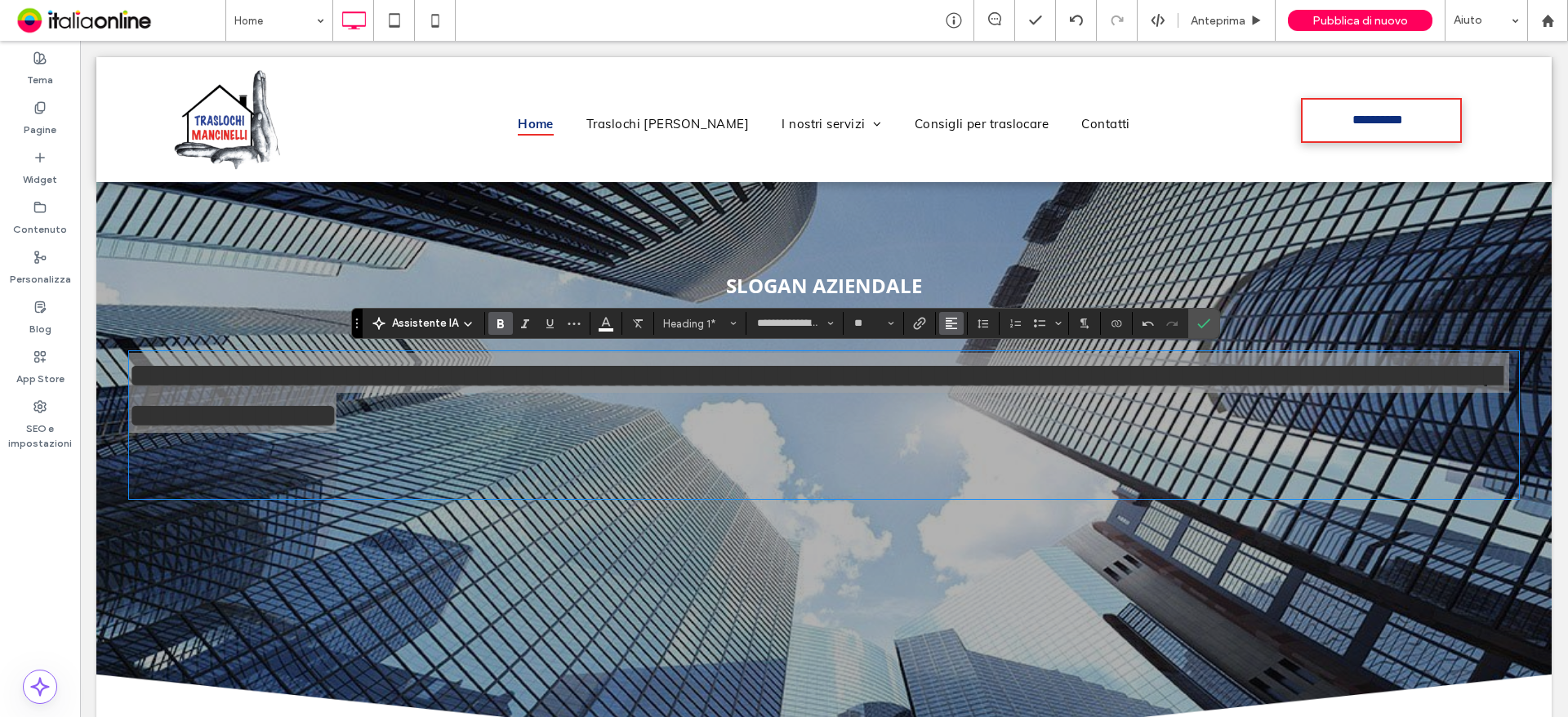
click at [943, 323] on button "Allineamento" at bounding box center [951, 323] width 24 height 22
click at [969, 376] on icon "ui.textEditor.alignment.center" at bounding box center [963, 374] width 13 height 13
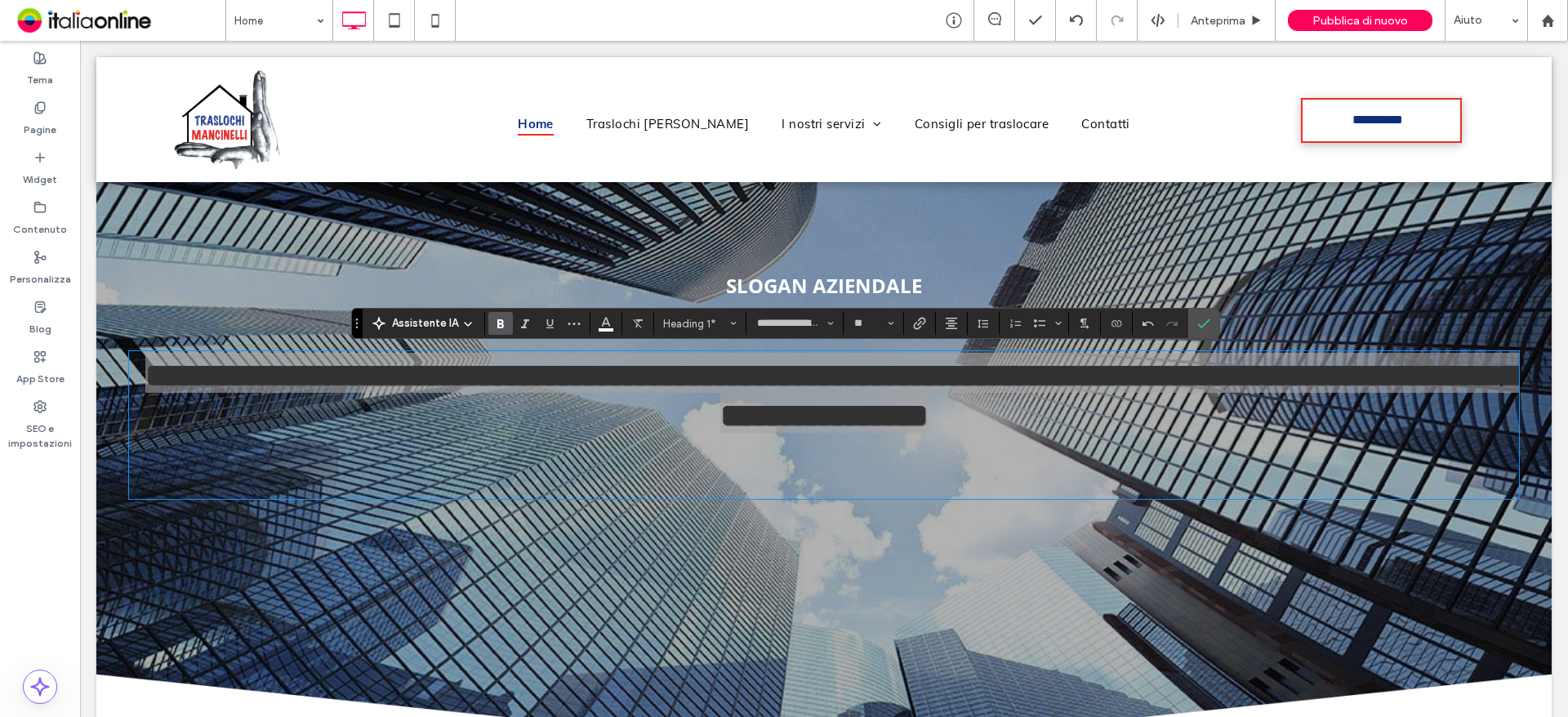
click at [508, 314] on label "Grassetto" at bounding box center [500, 323] width 24 height 22
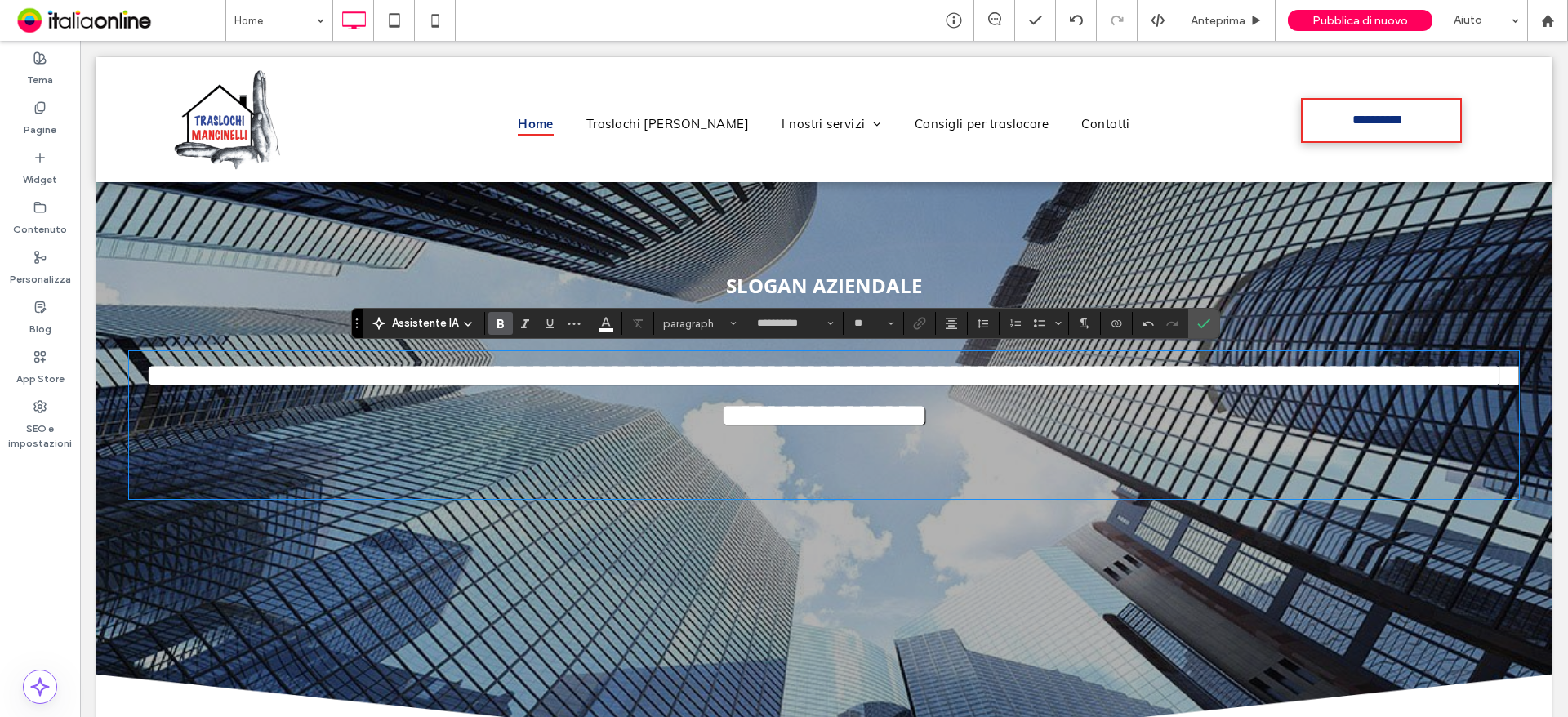
click at [682, 460] on h1 at bounding box center [824, 465] width 1390 height 40
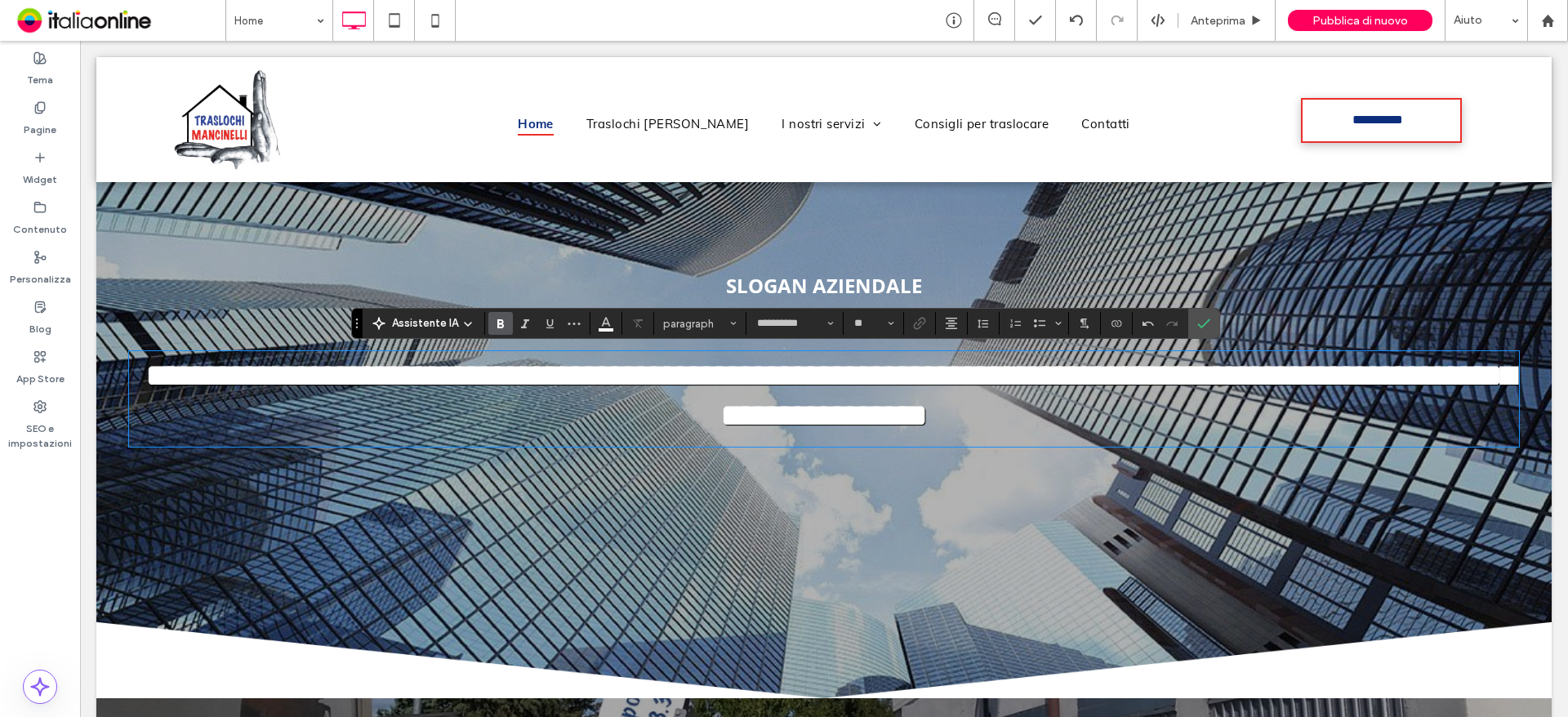
type input "**********"
click at [1212, 309] on label "Conferma" at bounding box center [1204, 322] width 24 height 29
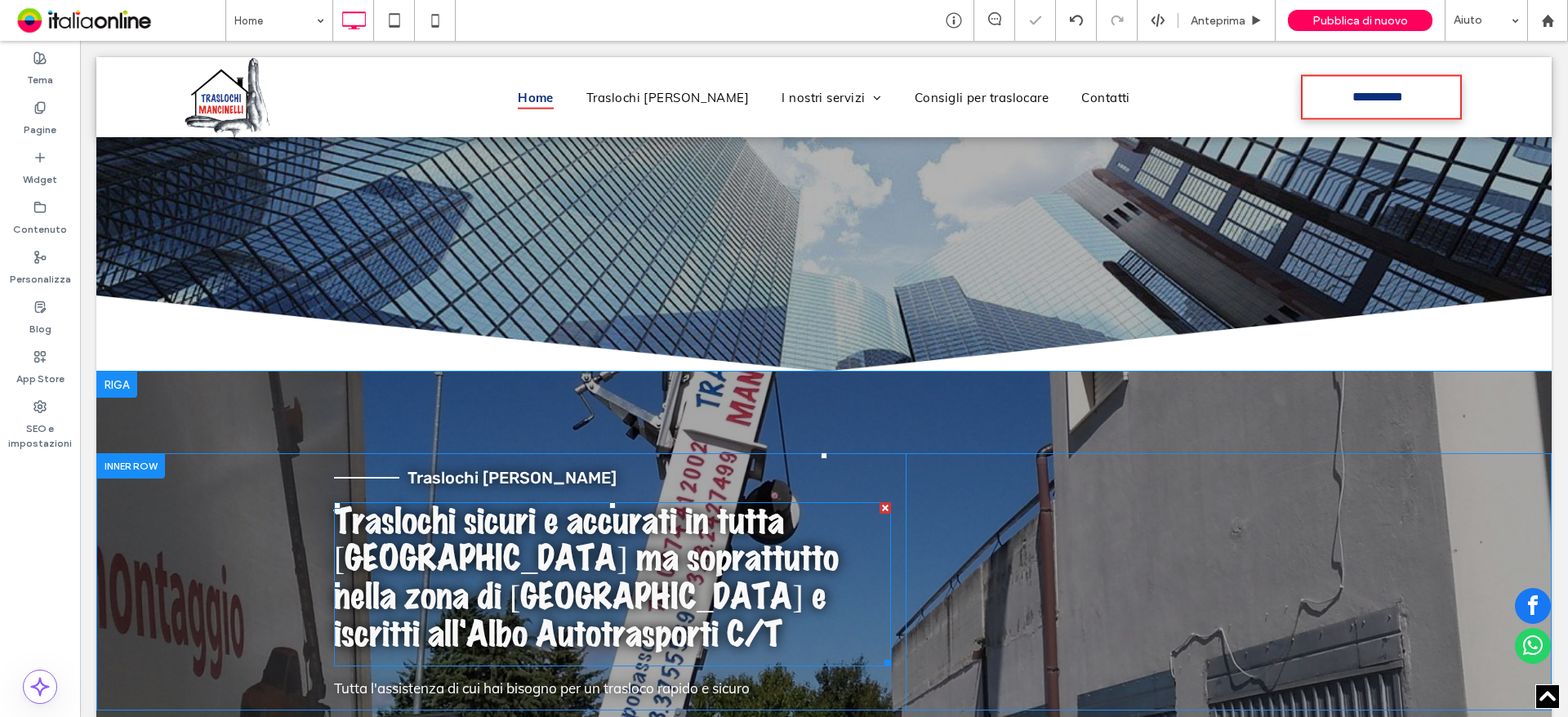
scroll to position [364, 0]
click at [769, 675] on p "Tutta l'assistenza di cui hai bisogno per un trasloco rapido e sicuro" at bounding box center [612, 689] width 557 height 28
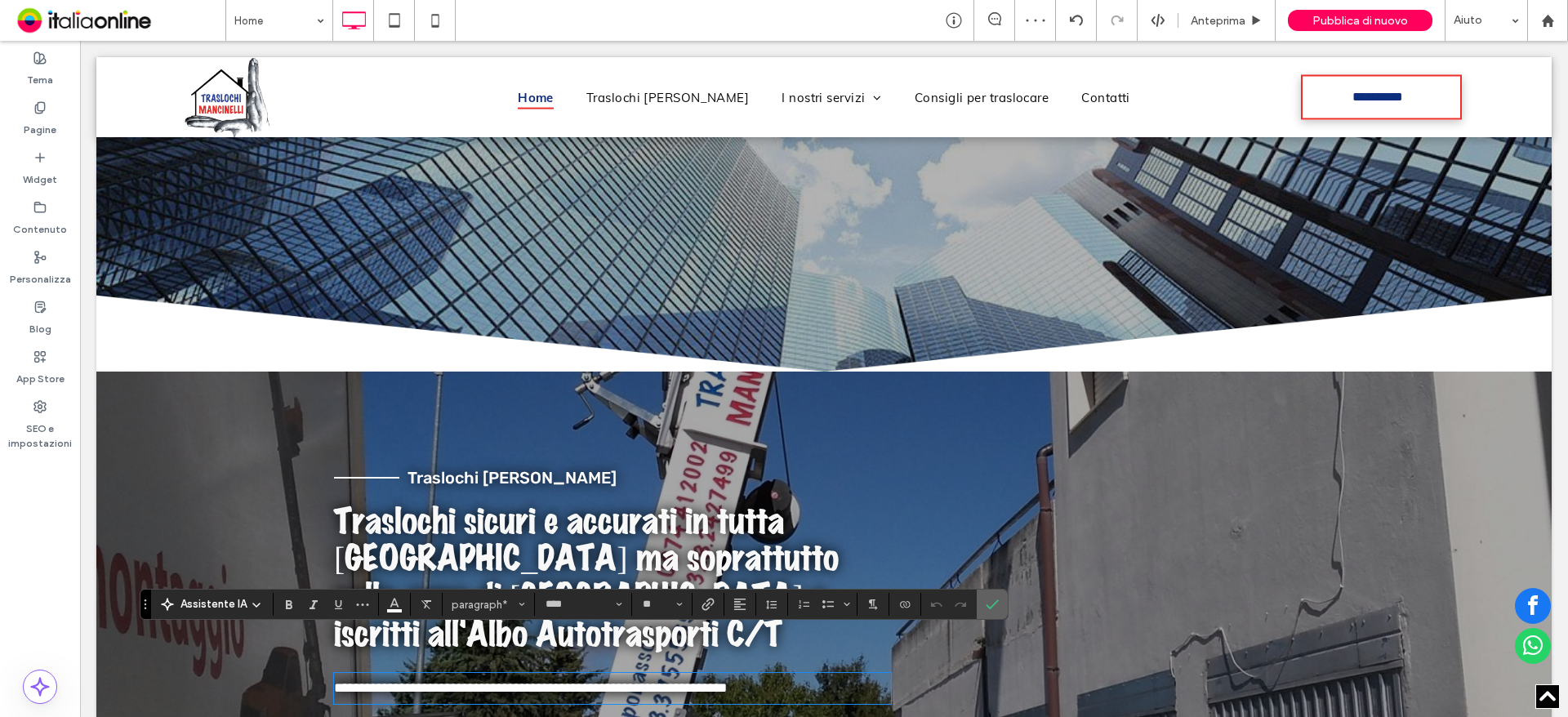
click at [996, 607] on icon "Conferma" at bounding box center [993, 605] width 13 height 13
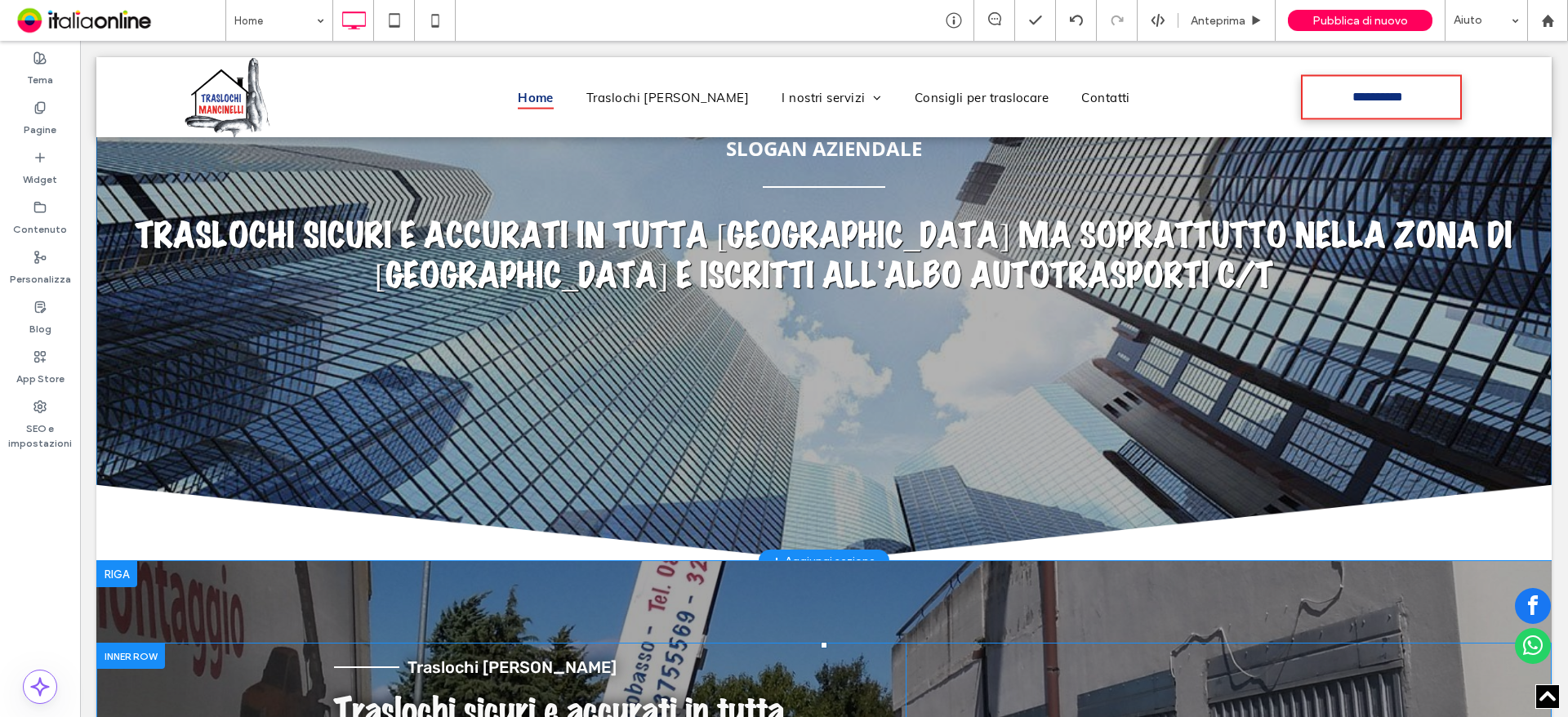
scroll to position [0, 0]
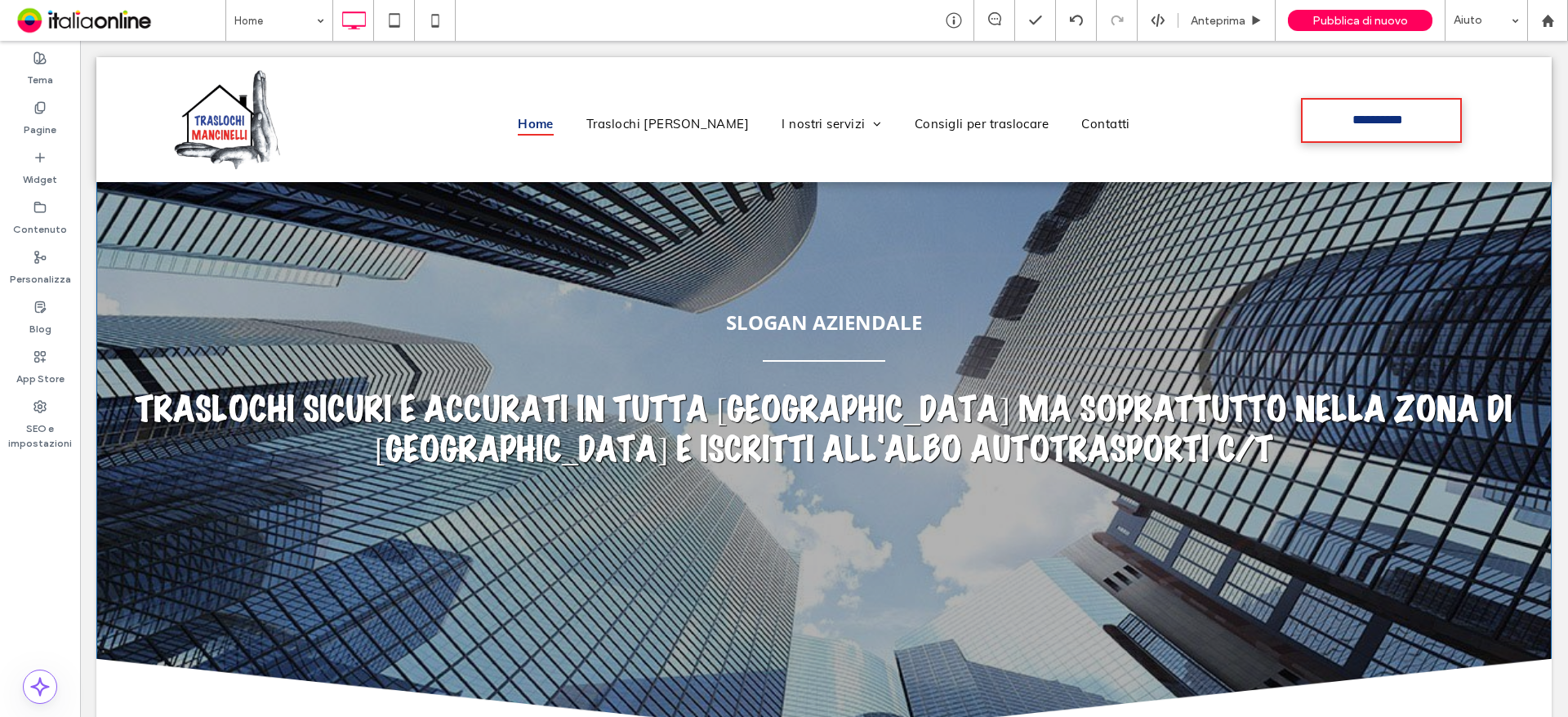
click at [912, 306] on div "sLOGAN AZIENDALE Traslochi sicuri e accurati in tutta [GEOGRAPHIC_DATA] ma sopr…" at bounding box center [824, 436] width 1456 height 598
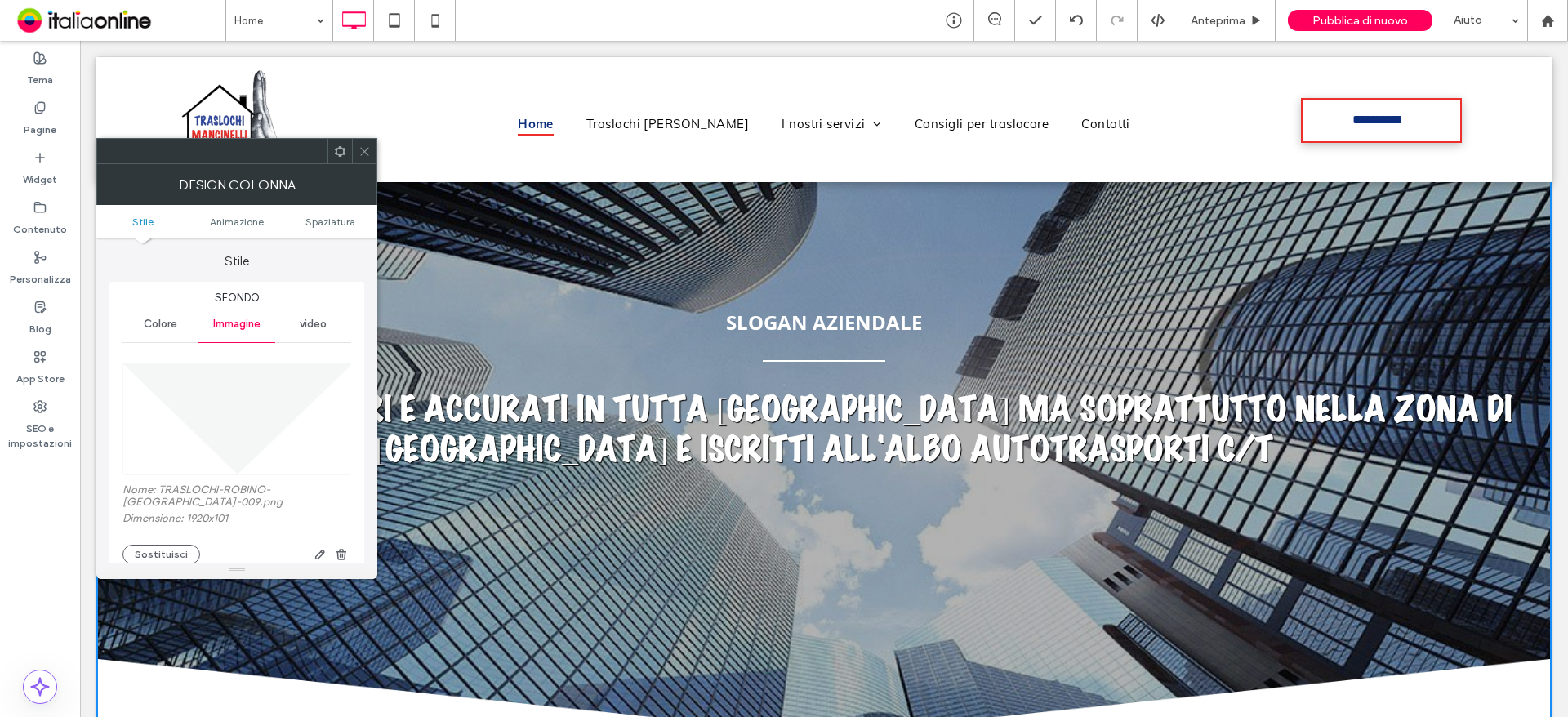
click at [358, 148] on div at bounding box center [365, 151] width 24 height 24
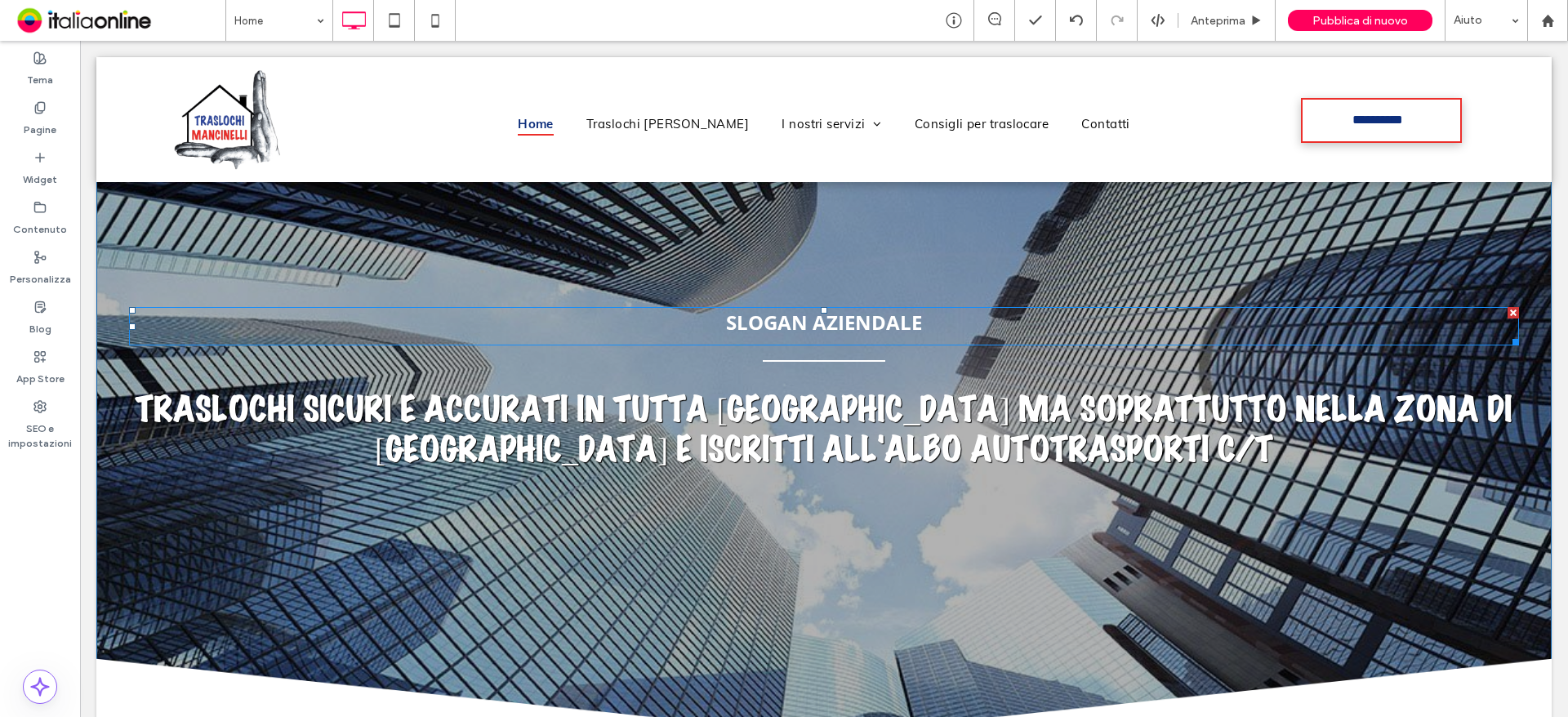
click at [829, 328] on span "sLOGAN AZIENDALE" at bounding box center [824, 321] width 196 height 27
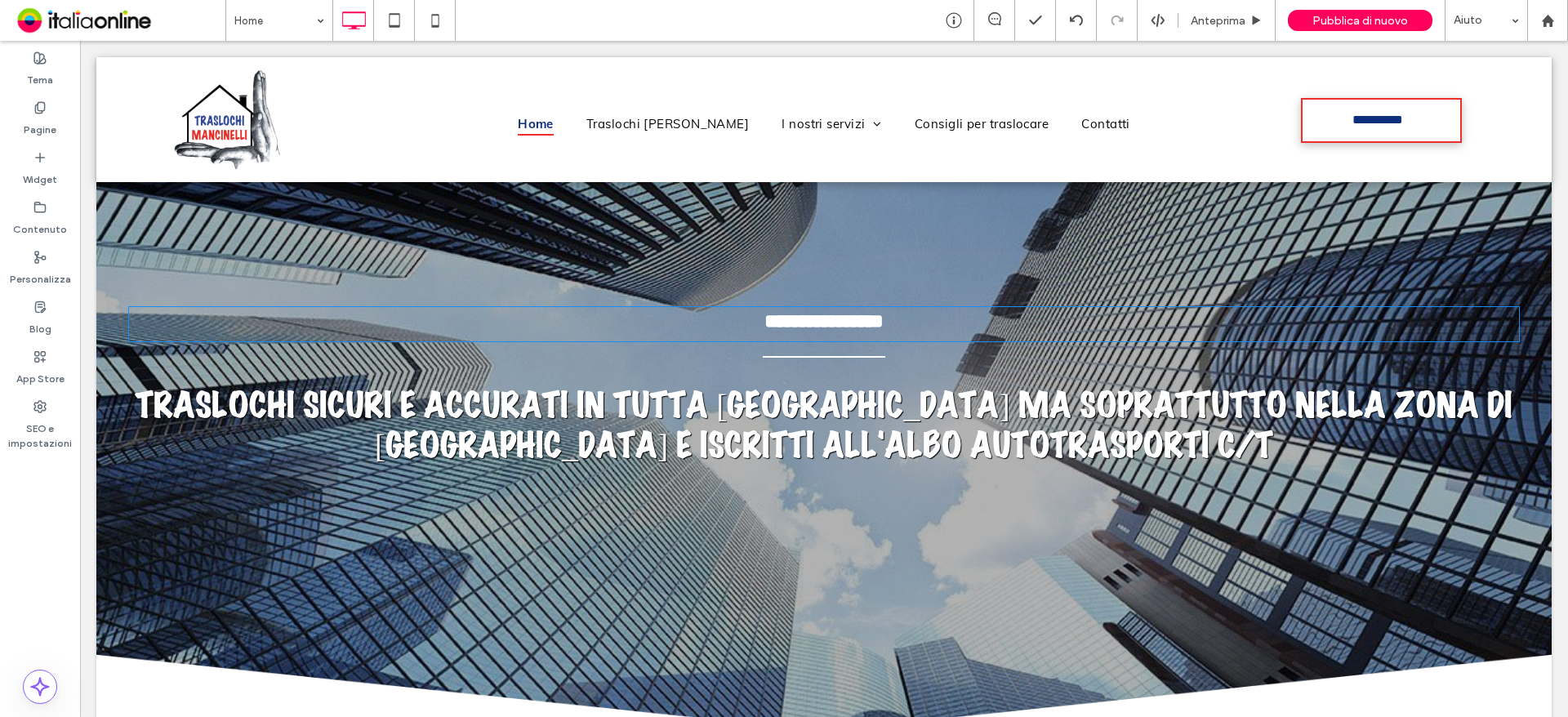
type input "*********"
type input "**"
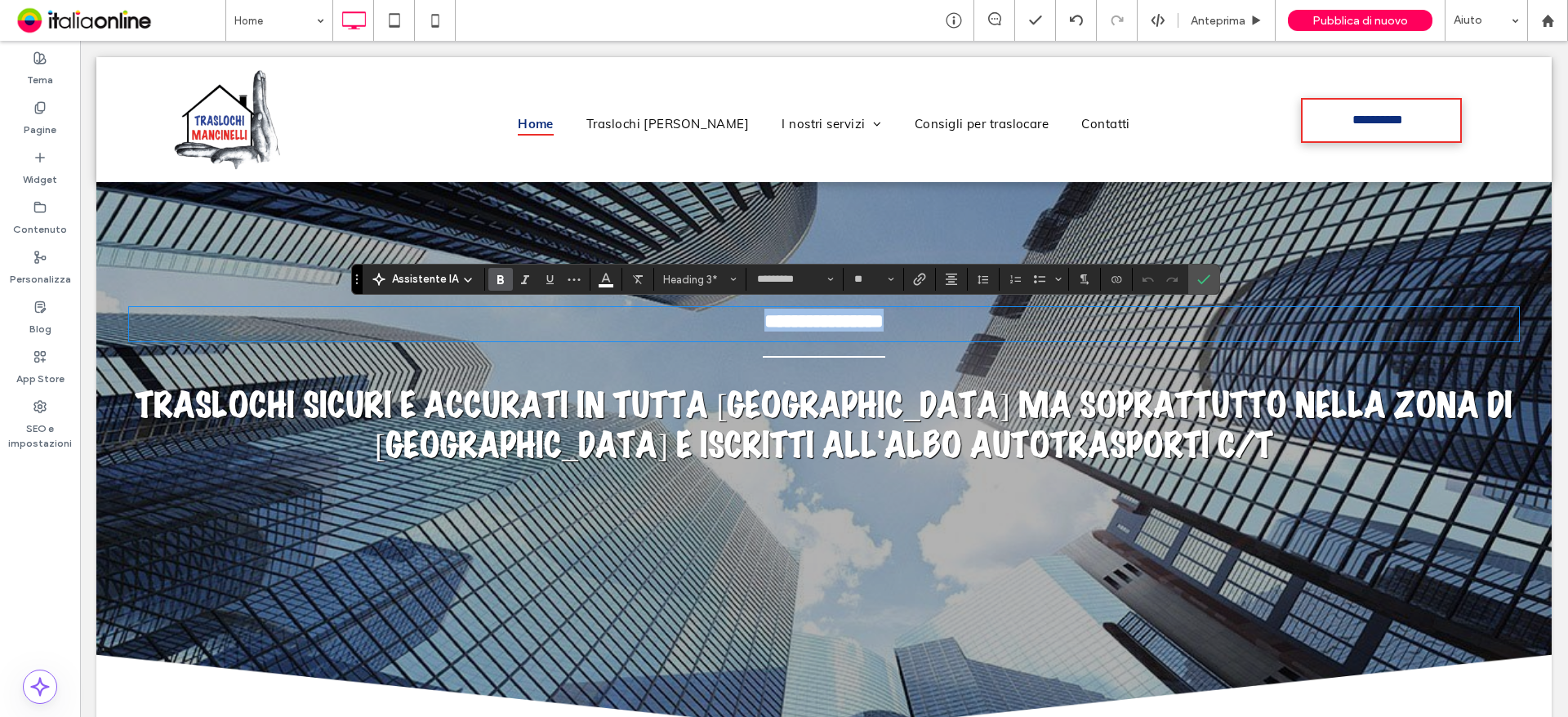
paste div
type input "****"
type input "**"
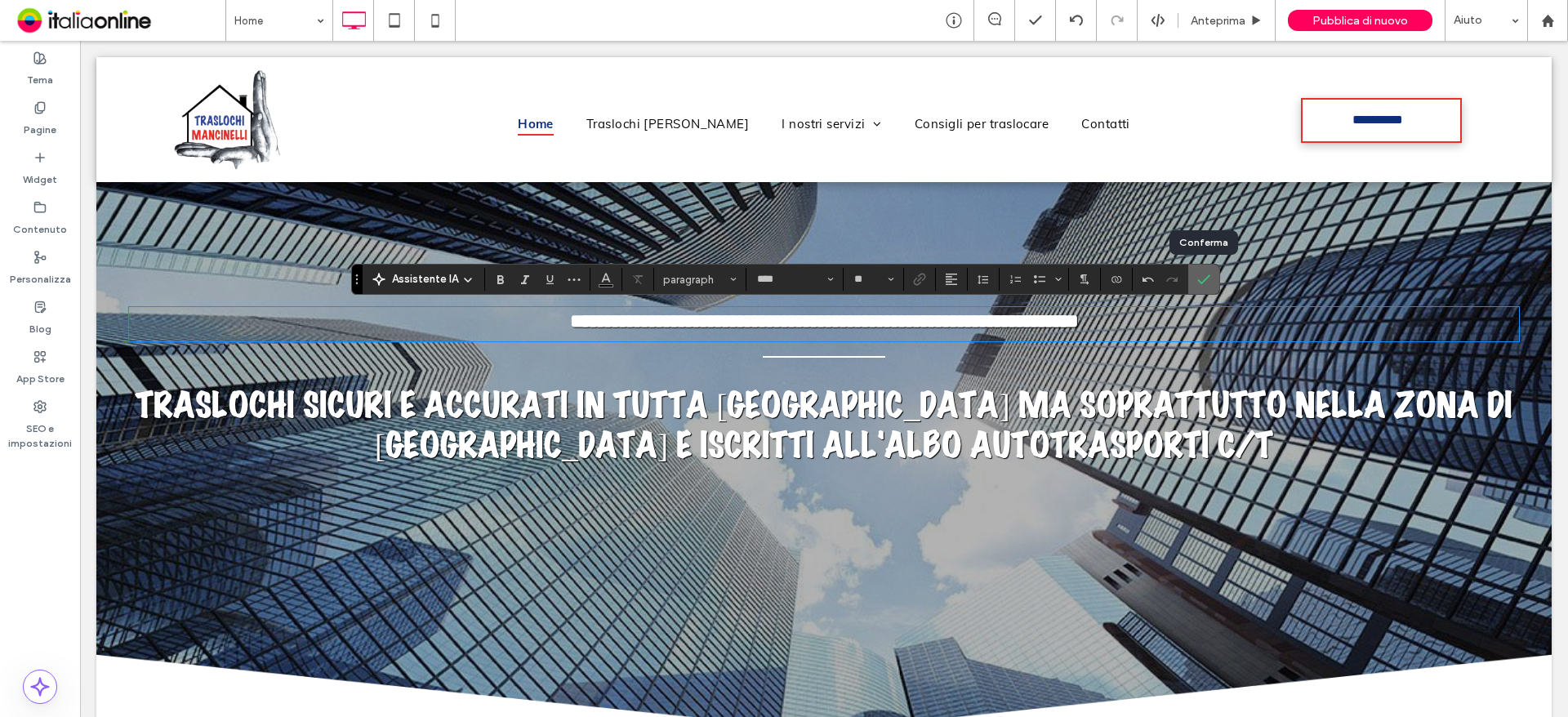
click at [1199, 276] on icon "Conferma" at bounding box center [1204, 279] width 13 height 13
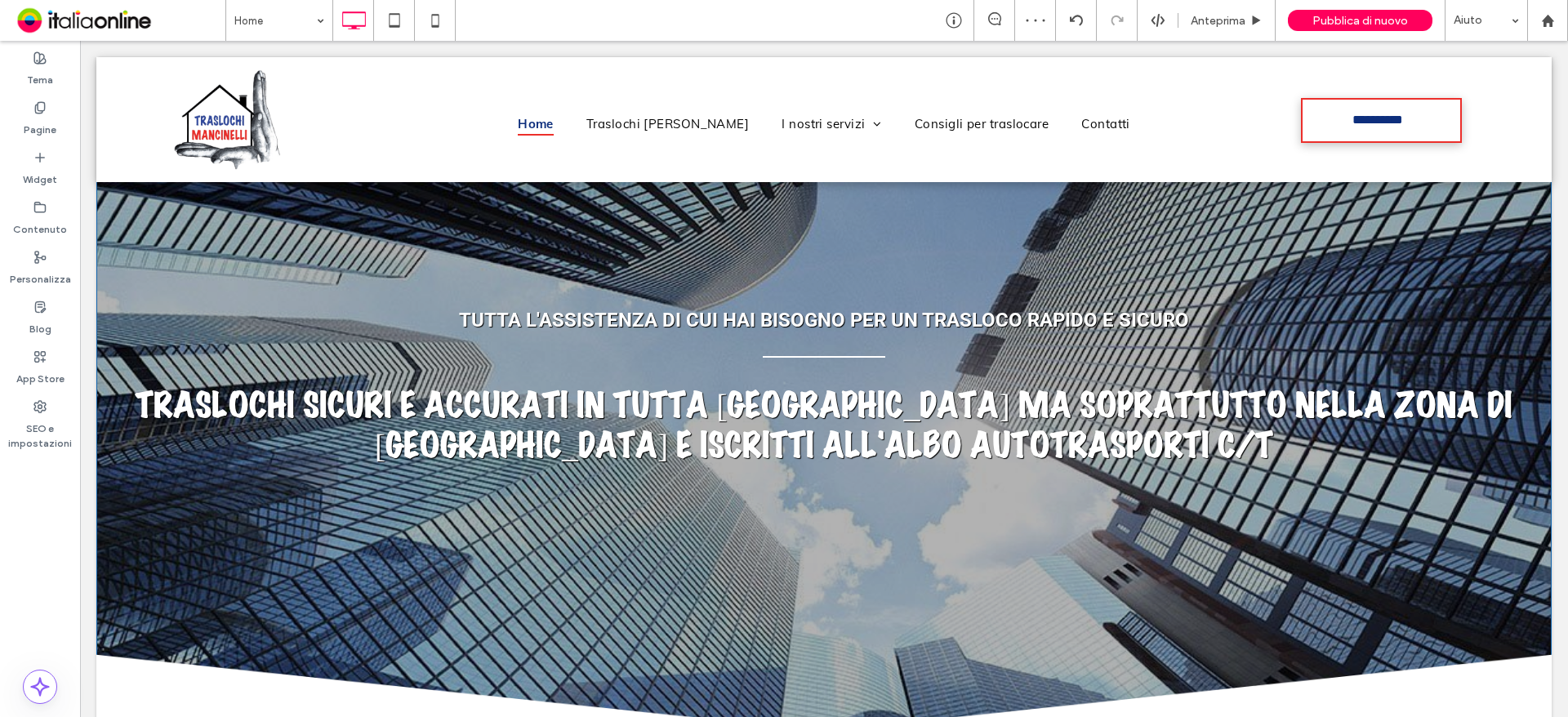
click at [130, 245] on div "Tutta l'assistenza di cui hai bisogno per un trasloco rapido e sicuro Traslochi…" at bounding box center [824, 434] width 1456 height 594
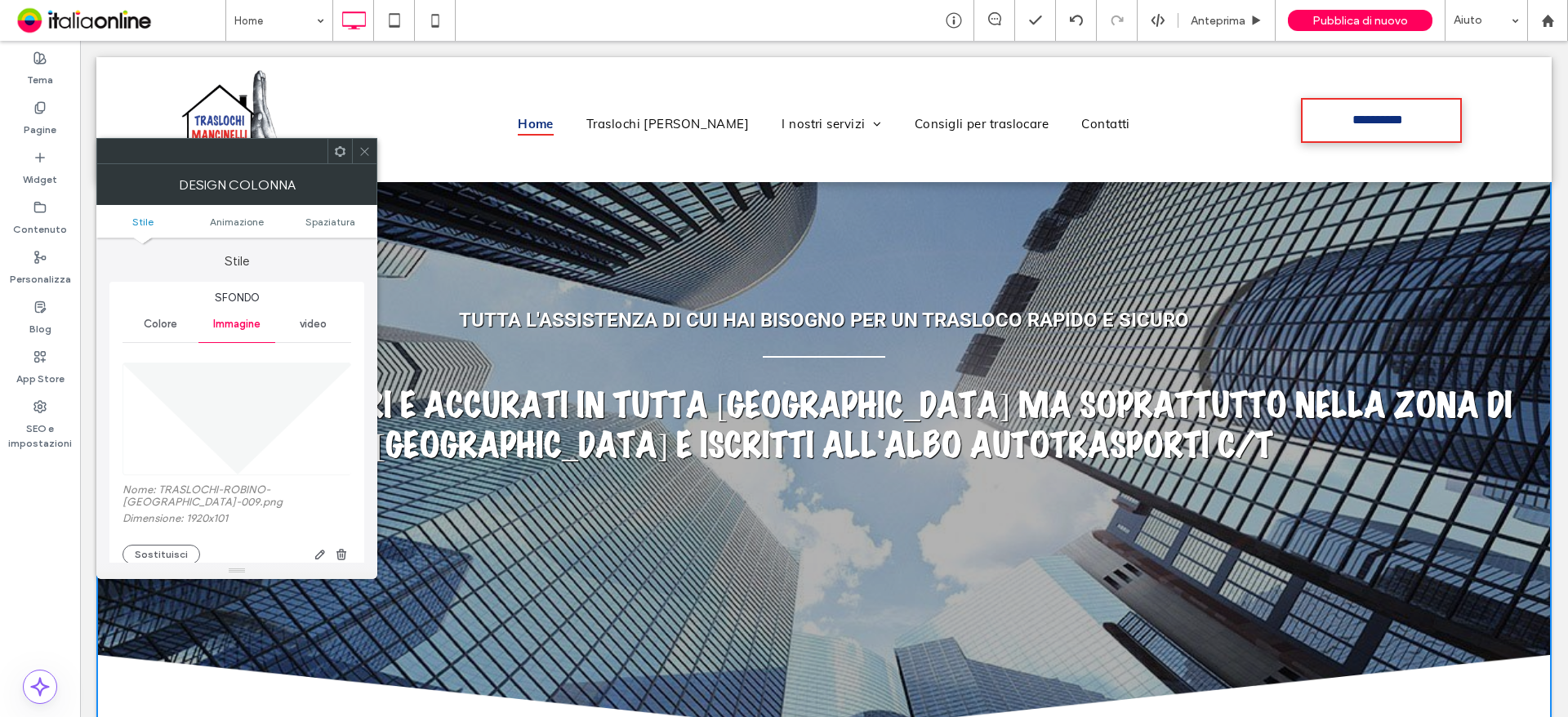
click at [367, 147] on icon at bounding box center [365, 151] width 12 height 12
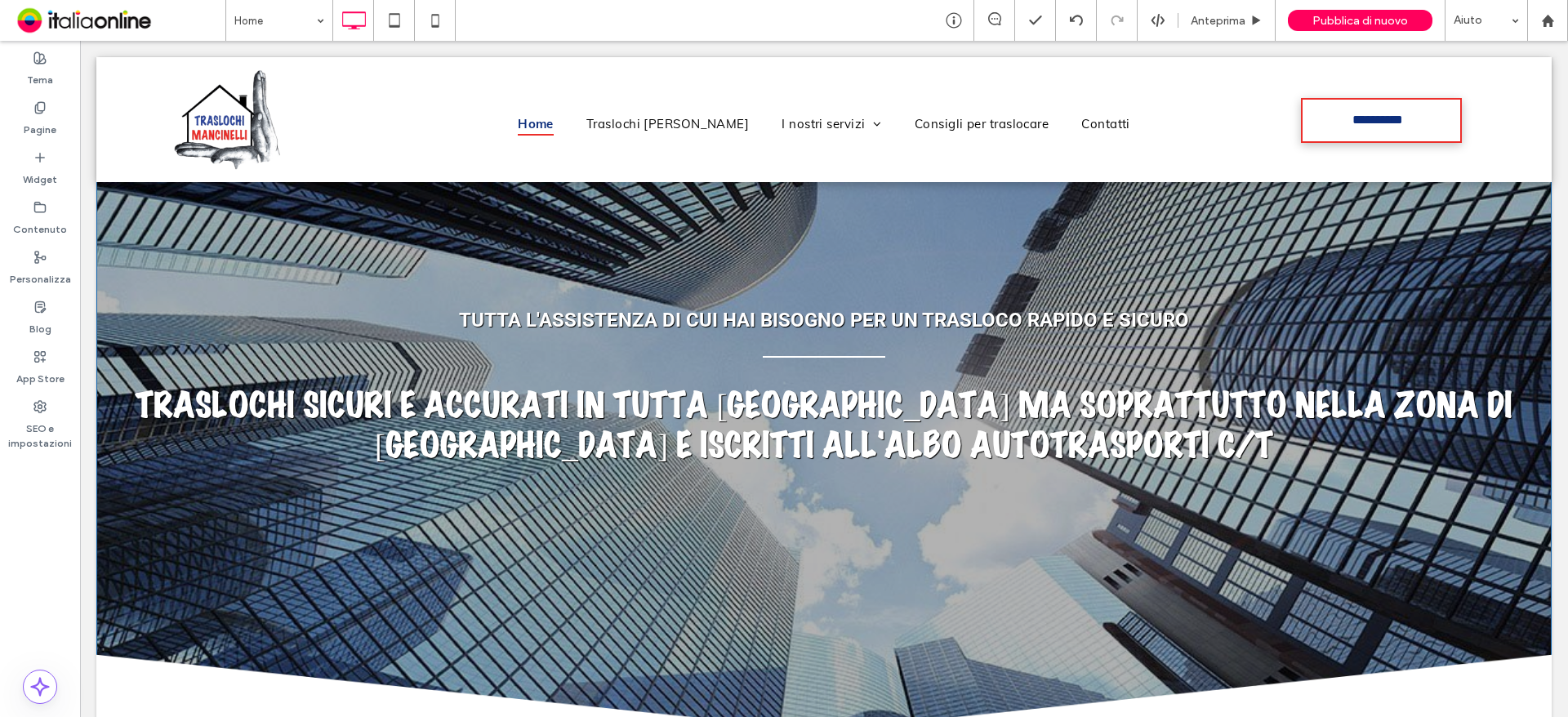
click at [105, 187] on div "Tutta l'assistenza di cui hai bisogno per un trasloco rapido e sicuro Traslochi…" at bounding box center [824, 434] width 1456 height 594
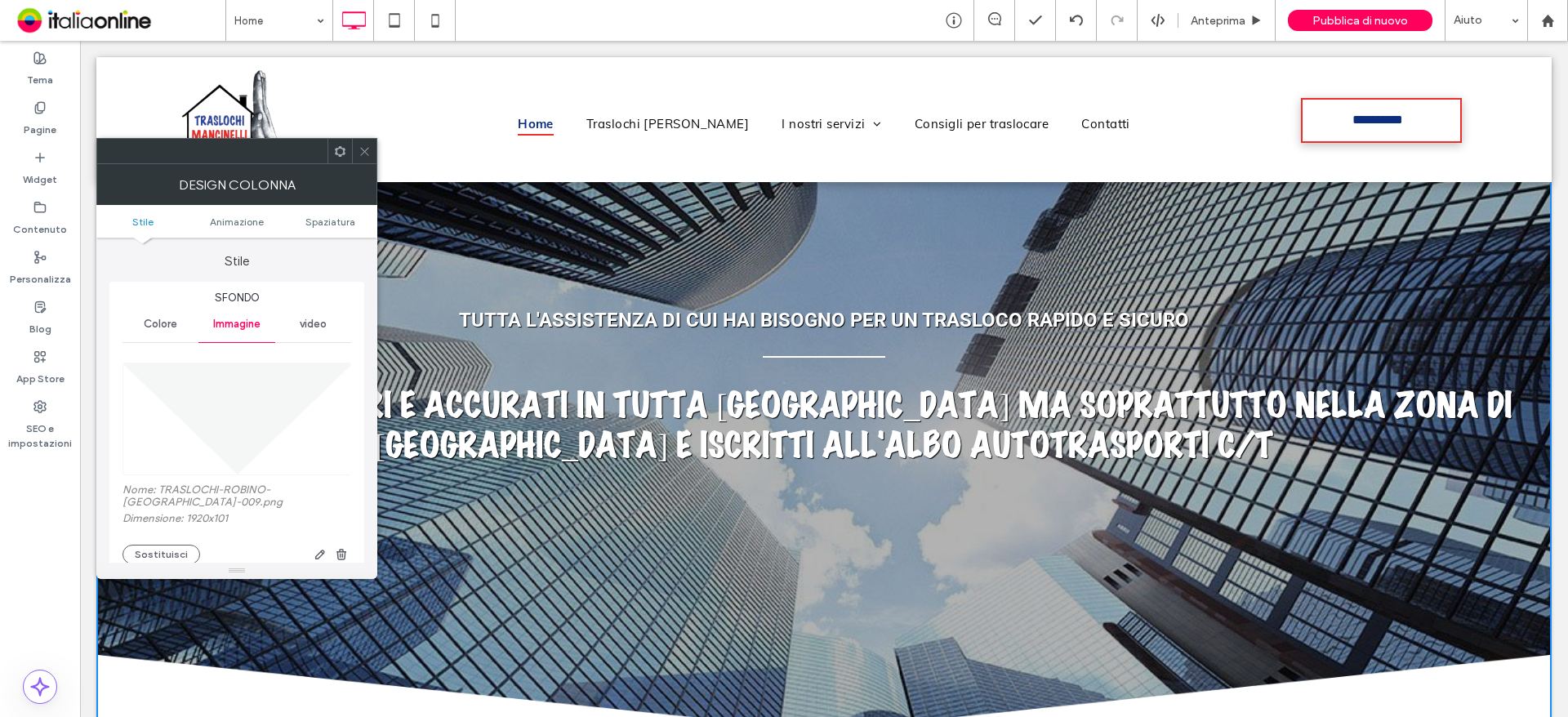
click at [361, 158] on span at bounding box center [365, 151] width 12 height 24
click at [359, 149] on icon at bounding box center [365, 151] width 12 height 12
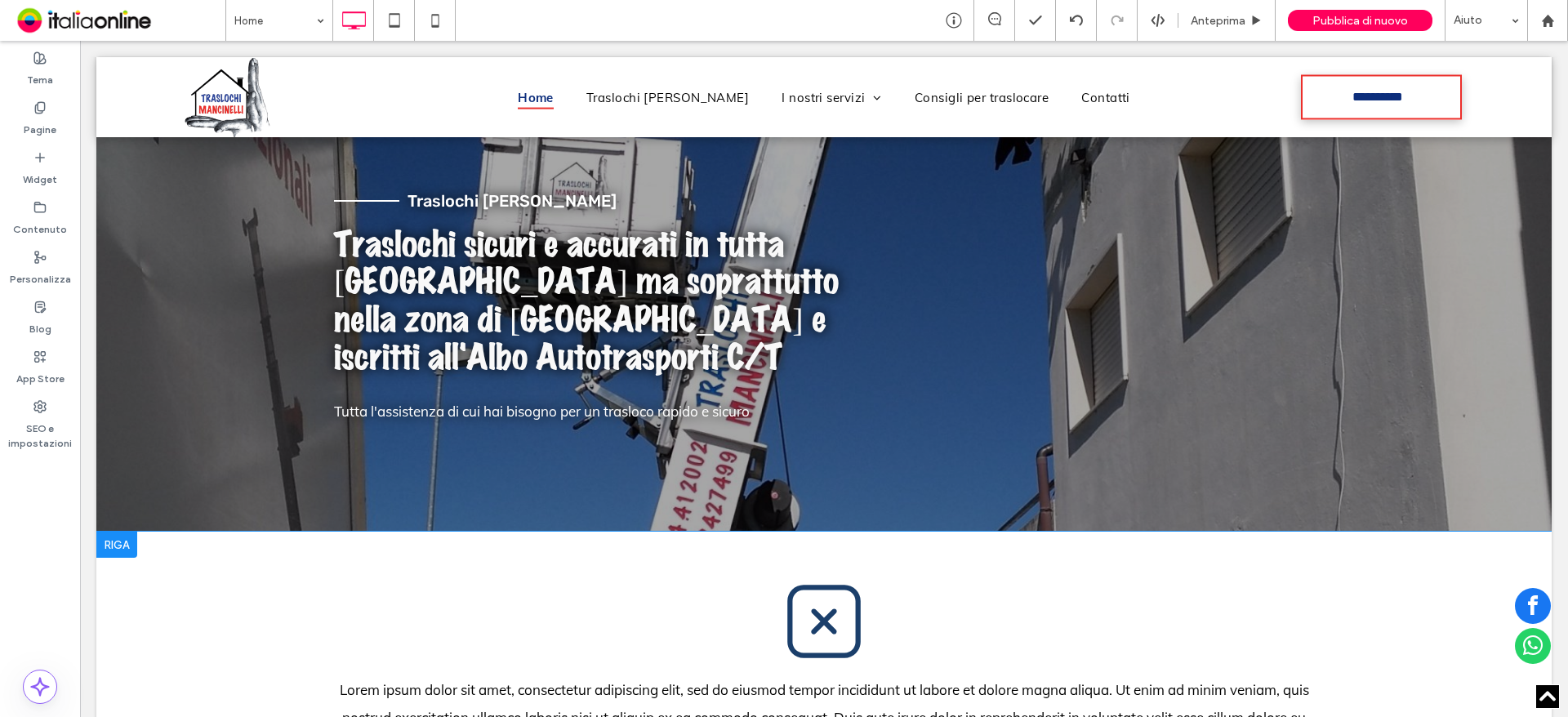
scroll to position [817, 0]
